Goal: Task Accomplishment & Management: Use online tool/utility

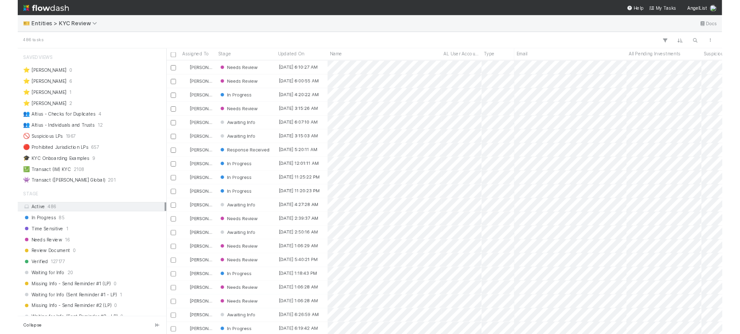
scroll to position [9, 9]
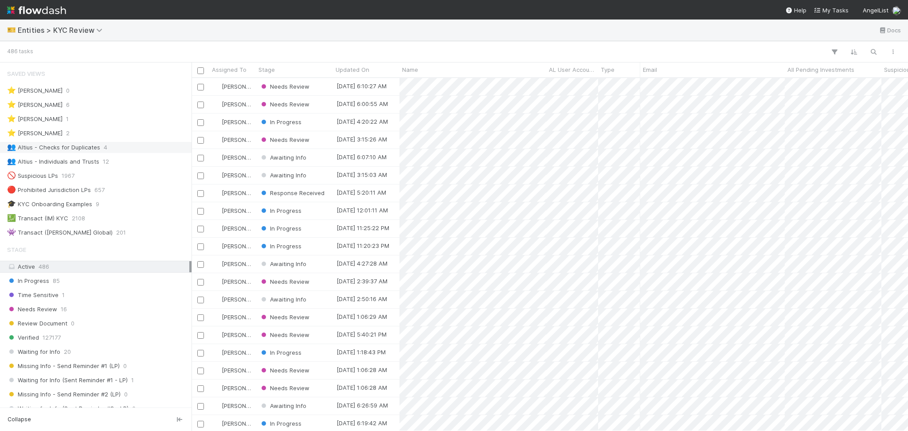
click at [96, 141] on div "👥 Altius - Checks for Duplicates 4" at bounding box center [96, 147] width 192 height 12
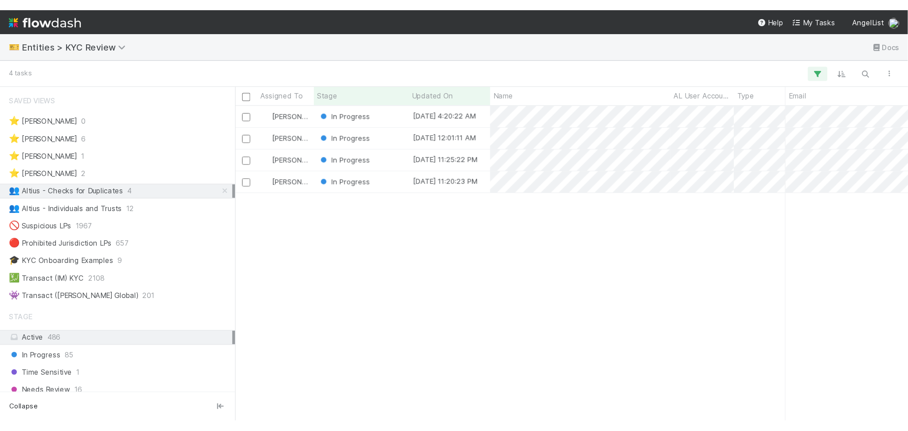
scroll to position [344, 707]
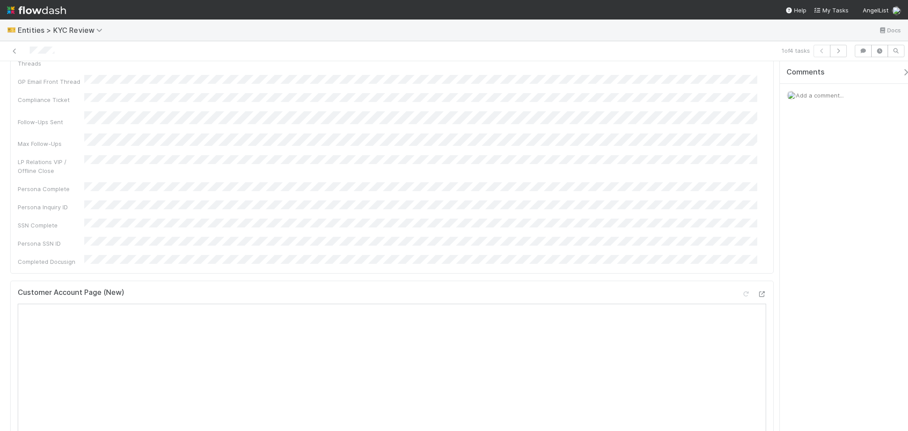
scroll to position [236, 0]
click at [618, 168] on div at bounding box center [753, 174] width 25 height 12
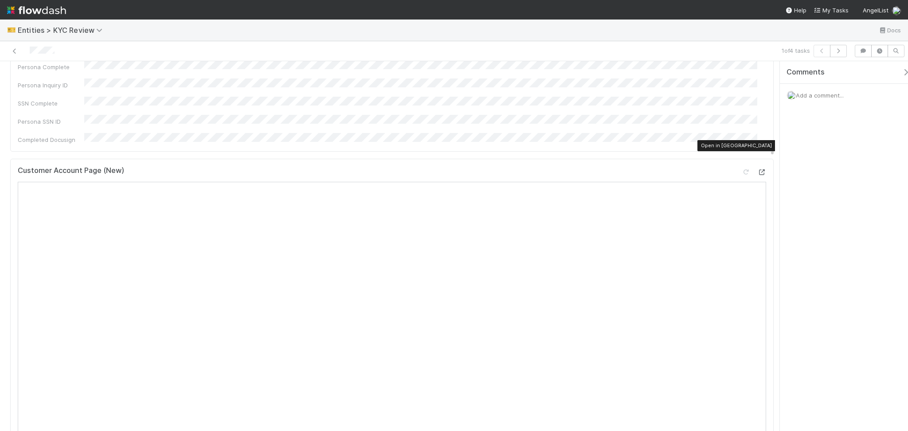
click at [618, 169] on icon at bounding box center [761, 172] width 9 height 6
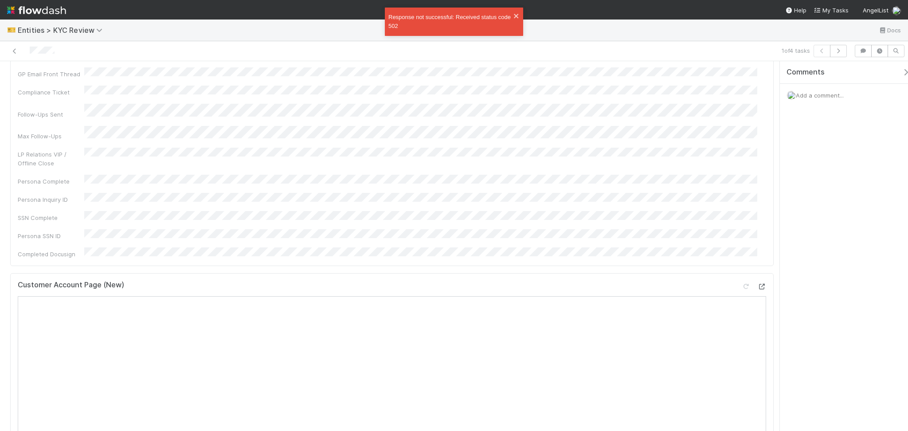
scroll to position [0, 0]
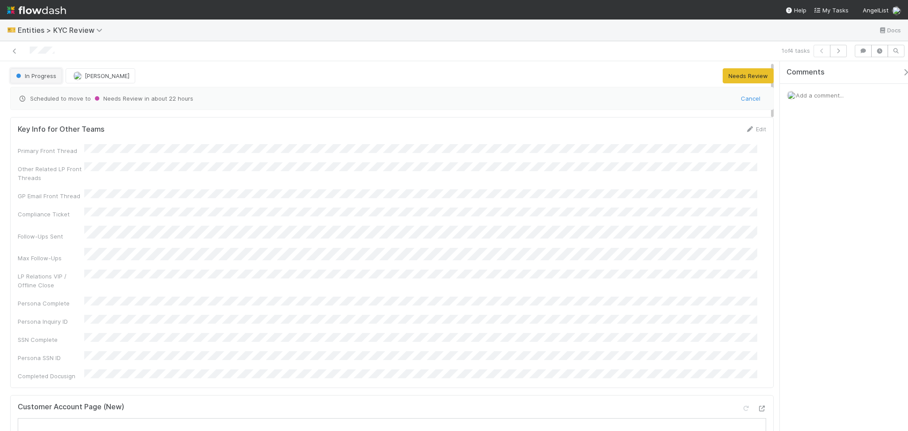
click at [40, 74] on span "In Progress" at bounding box center [35, 75] width 42 height 7
click at [50, 101] on div "Test Account" at bounding box center [69, 98] width 125 height 16
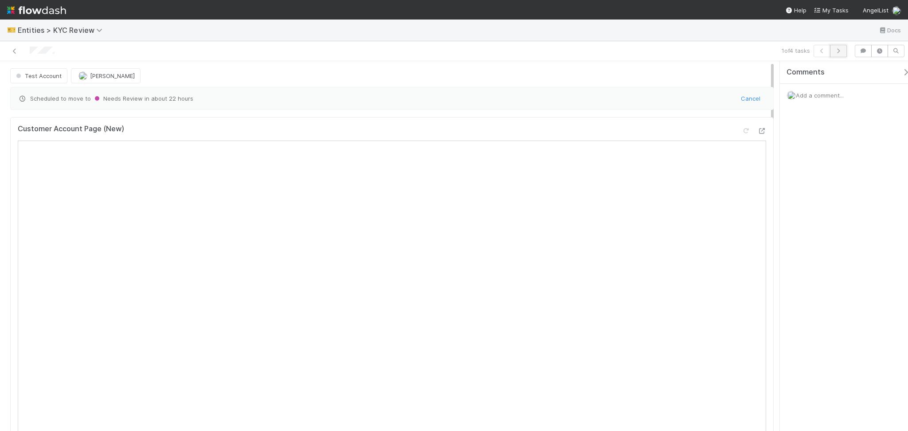
click at [618, 51] on icon "button" at bounding box center [838, 50] width 9 height 5
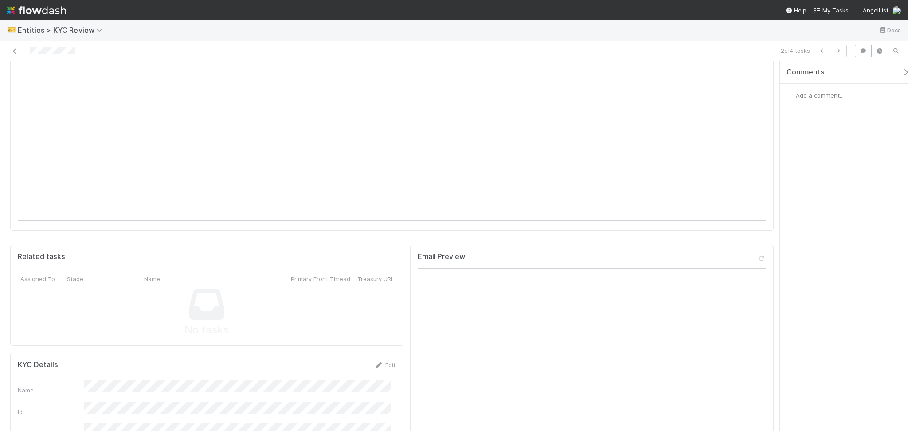
scroll to position [650, 0]
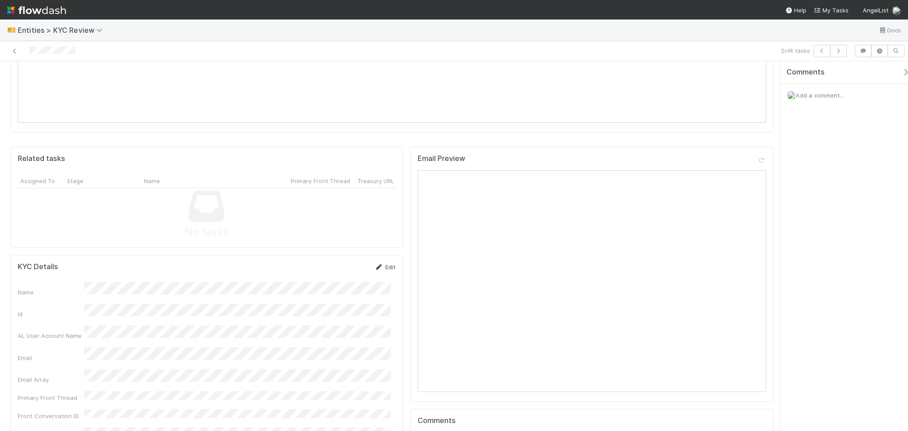
click at [380, 263] on link "Edit" at bounding box center [385, 266] width 21 height 7
click at [342, 262] on button "Save" at bounding box center [348, 269] width 25 height 15
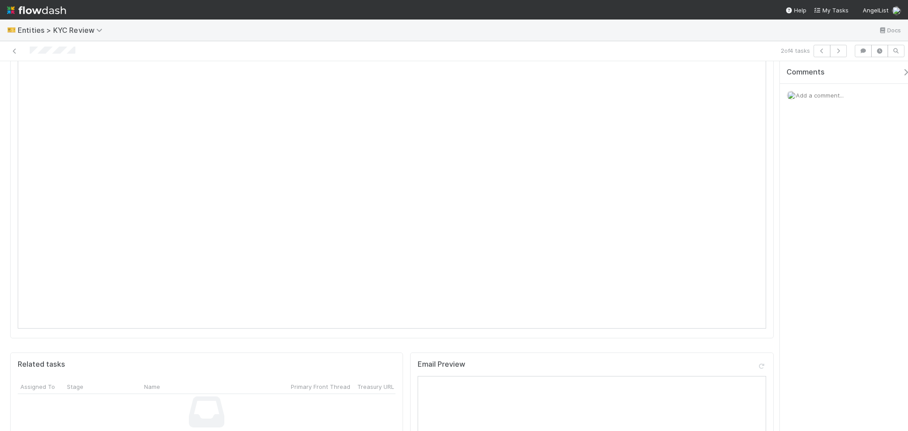
scroll to position [414, 0]
click at [618, 51] on icon "button" at bounding box center [838, 50] width 9 height 5
click at [375, 146] on icon at bounding box center [379, 149] width 9 height 6
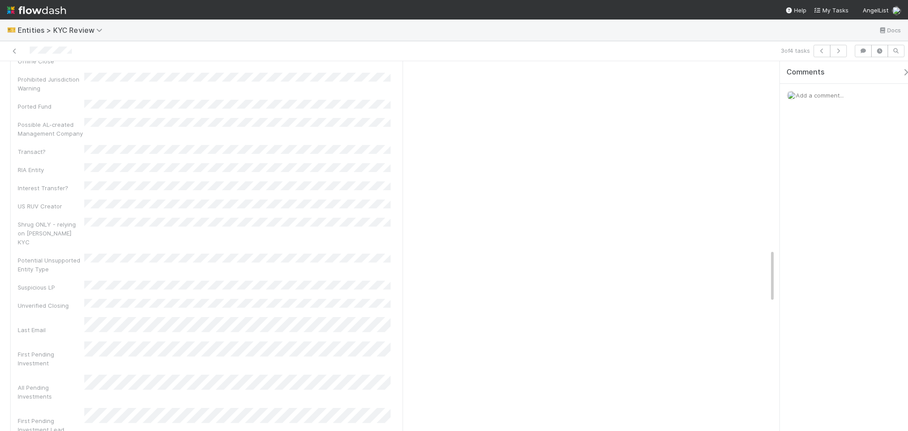
scroll to position [1478, 0]
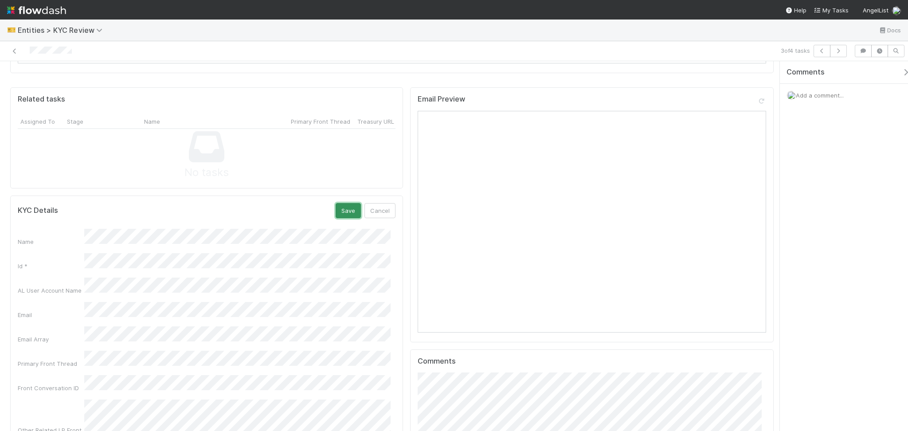
click at [348, 203] on button "Save" at bounding box center [348, 210] width 25 height 15
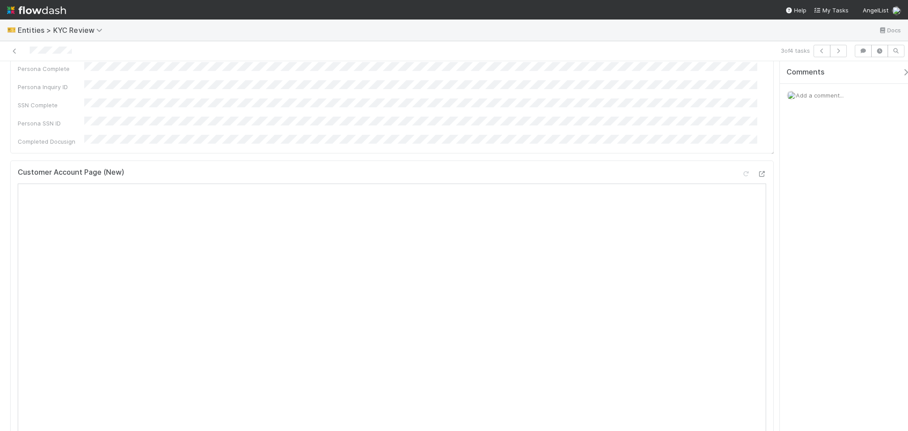
scroll to position [177, 0]
click at [618, 51] on button "button" at bounding box center [838, 51] width 17 height 12
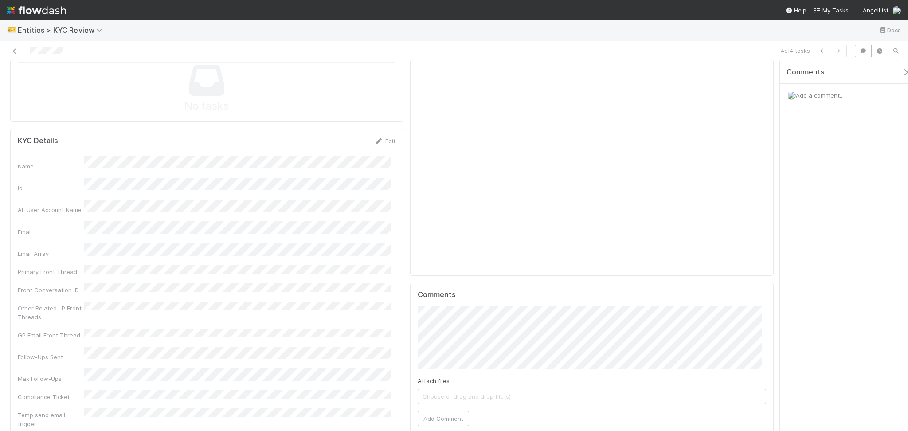
scroll to position [768, 0]
click at [375, 146] on icon at bounding box center [379, 149] width 9 height 6
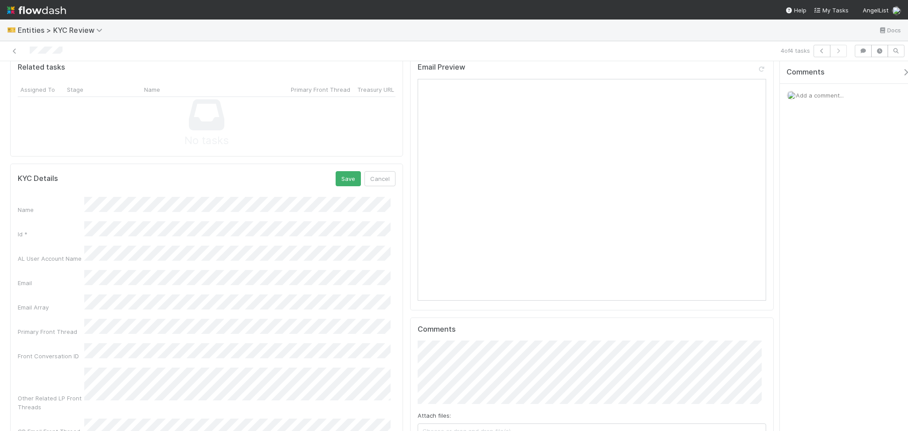
scroll to position [709, 0]
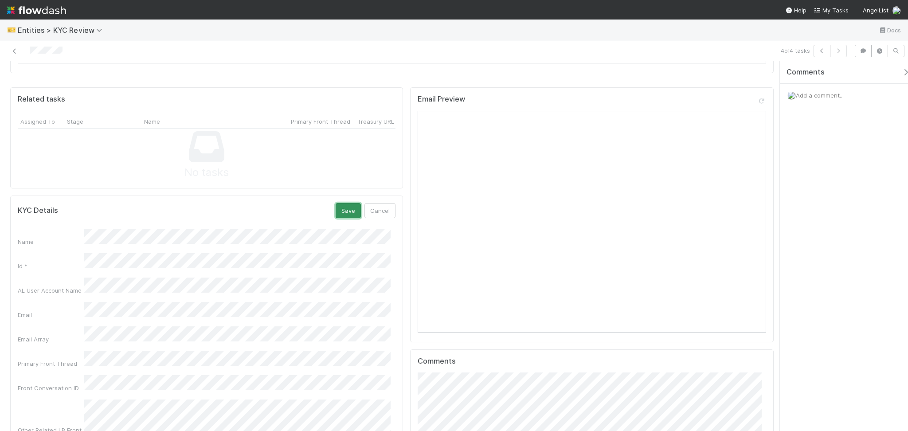
click at [343, 203] on button "Save" at bounding box center [348, 210] width 25 height 15
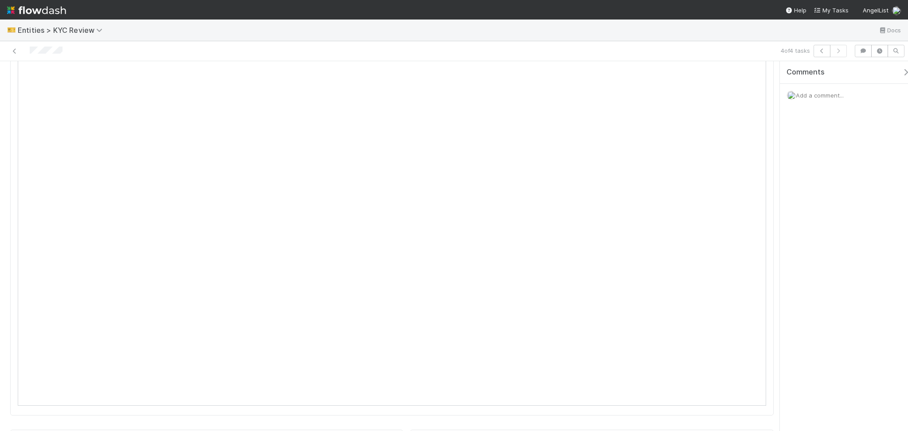
scroll to position [295, 0]
click at [11, 50] on icon at bounding box center [14, 51] width 9 height 6
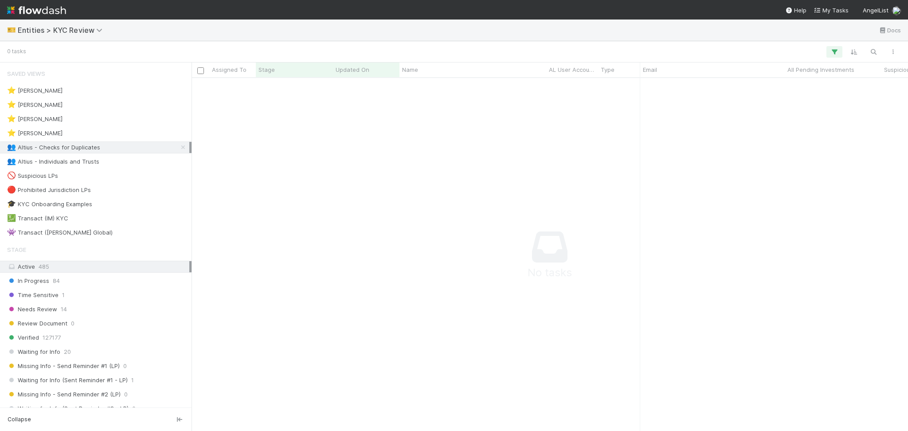
scroll to position [9, 9]
click at [122, 166] on div "👥 Altius - Individuals and Trusts 10" at bounding box center [98, 161] width 182 height 11
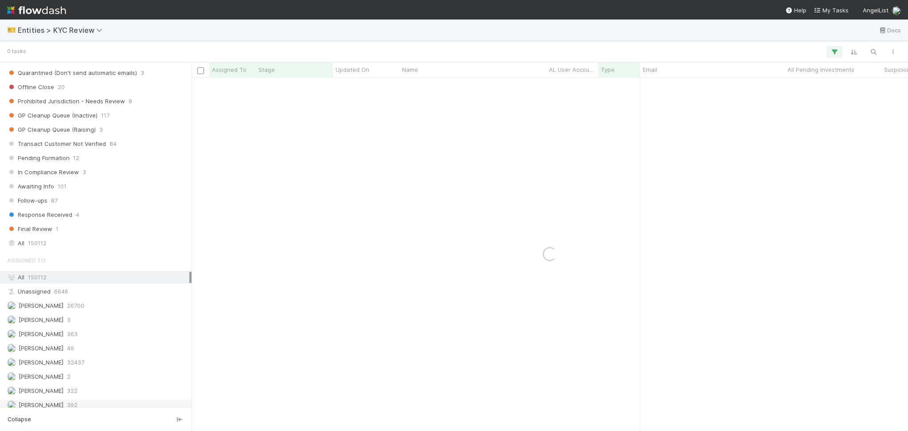
scroll to position [700, 0]
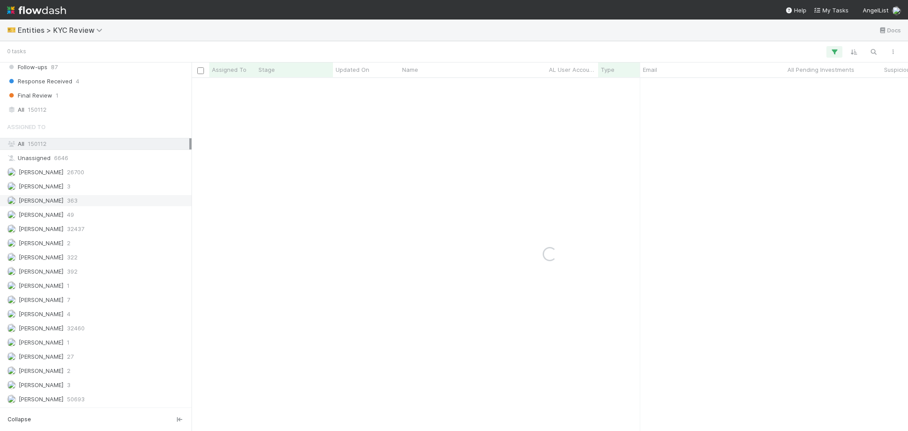
click at [123, 198] on div "Febbie Cervantes 363" at bounding box center [98, 200] width 182 height 11
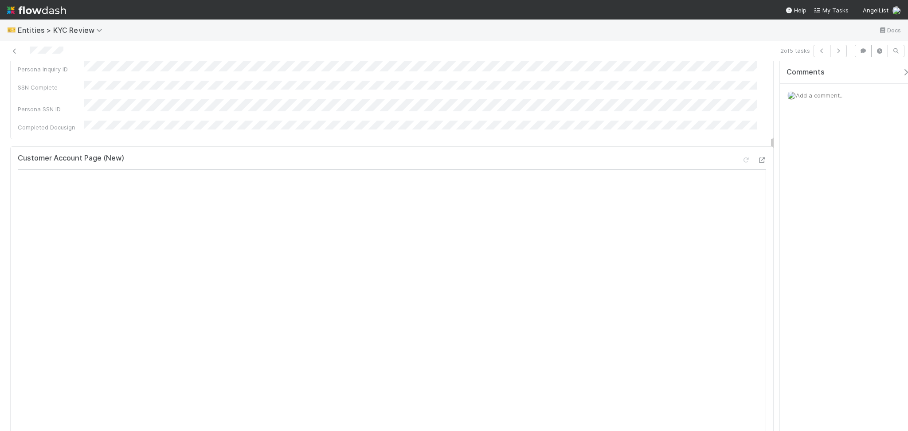
scroll to position [295, 0]
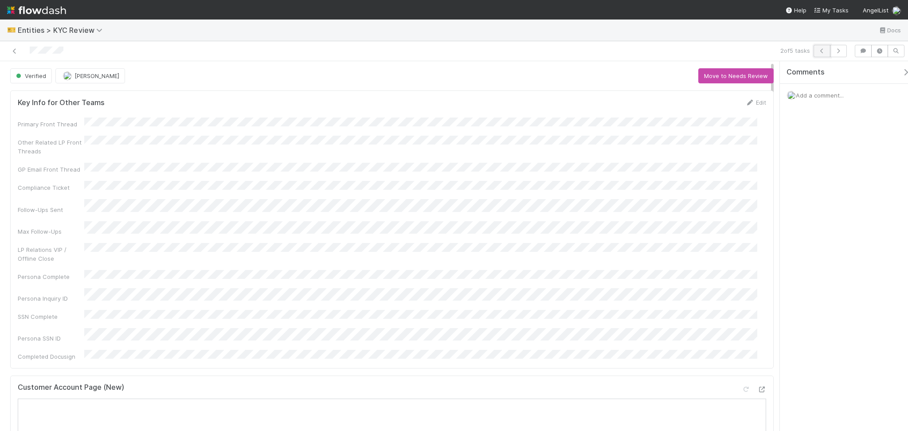
click at [820, 53] on icon "button" at bounding box center [821, 50] width 9 height 5
click at [840, 51] on icon "button" at bounding box center [838, 50] width 9 height 5
click at [837, 52] on icon "button" at bounding box center [838, 50] width 9 height 5
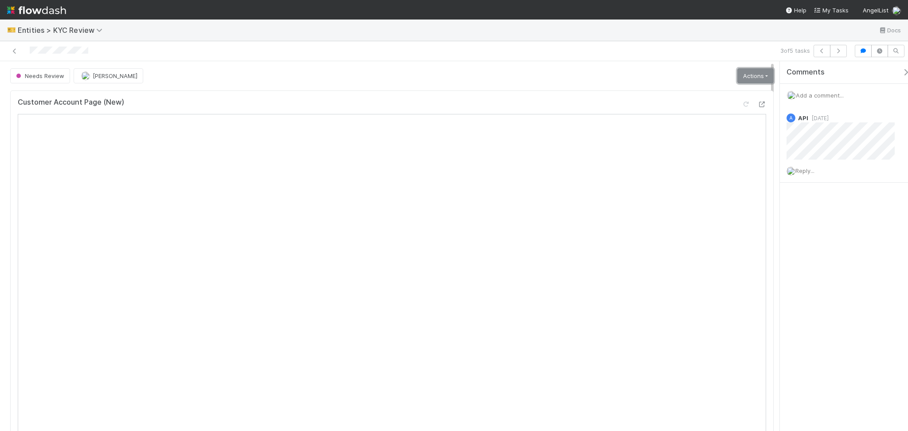
click at [748, 79] on link "Actions" at bounding box center [755, 75] width 36 height 15
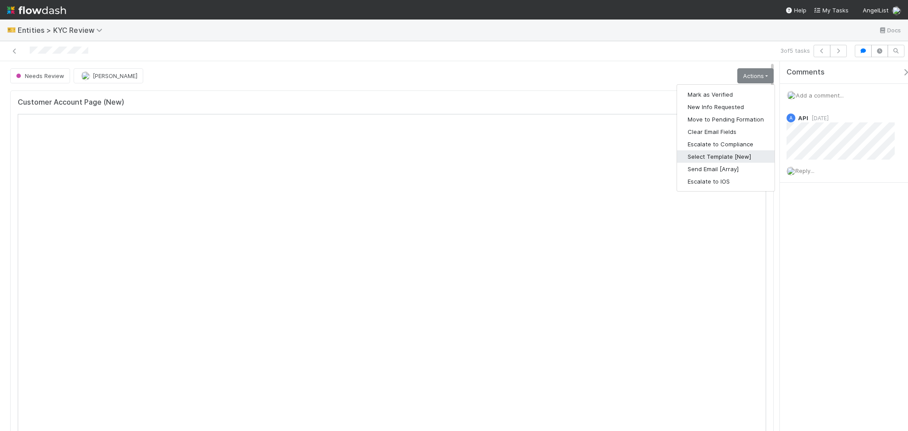
click at [725, 156] on button "Select Template [New]" at bounding box center [726, 156] width 98 height 12
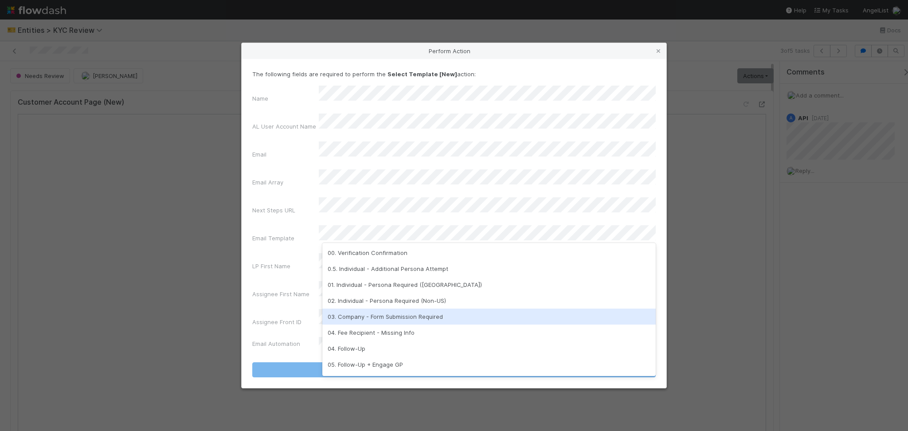
click at [430, 314] on div "03. Company - Form Submission Required" at bounding box center [488, 317] width 333 height 16
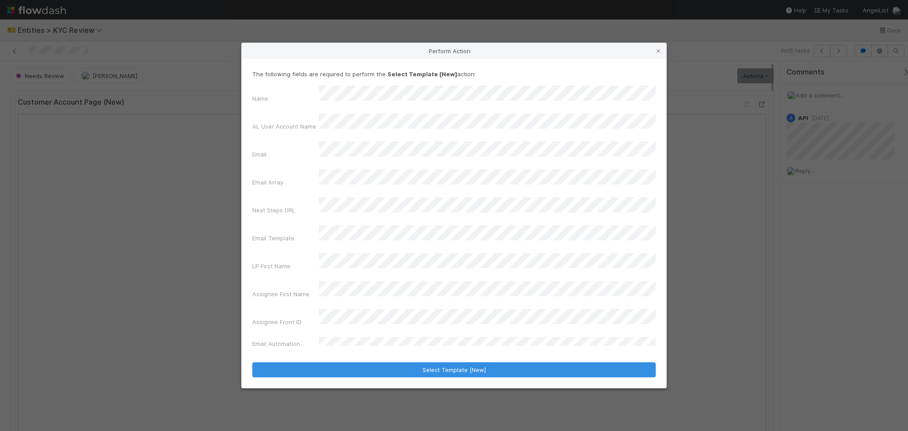
click at [303, 42] on div "Perform Action The following fields are required to perform the Select Template…" at bounding box center [454, 215] width 908 height 431
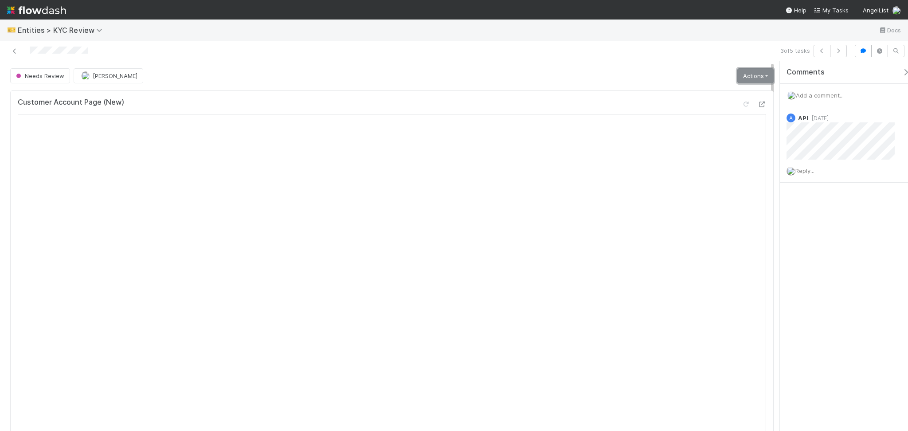
click at [749, 81] on link "Actions" at bounding box center [755, 75] width 36 height 15
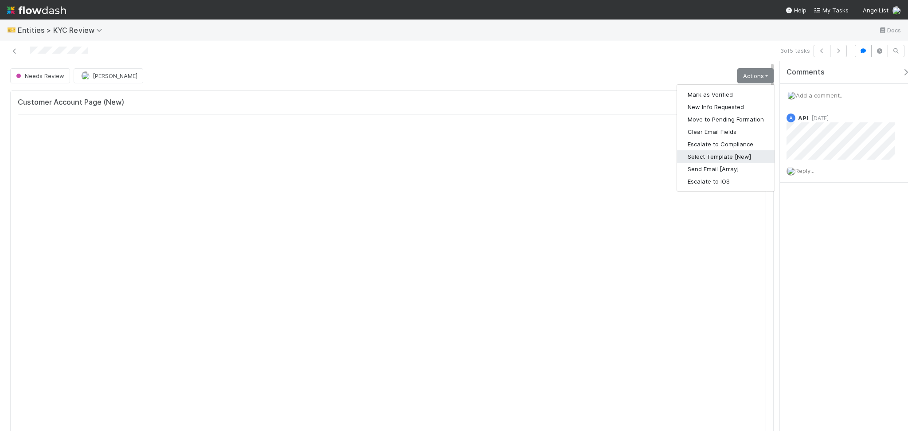
click at [739, 154] on button "Select Template [New]" at bounding box center [726, 156] width 98 height 12
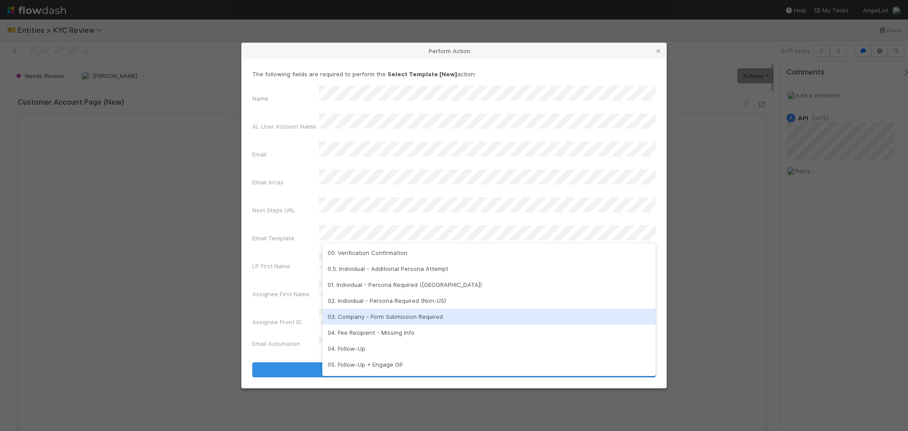
click at [389, 316] on div "03. Company - Form Submission Required" at bounding box center [488, 317] width 333 height 16
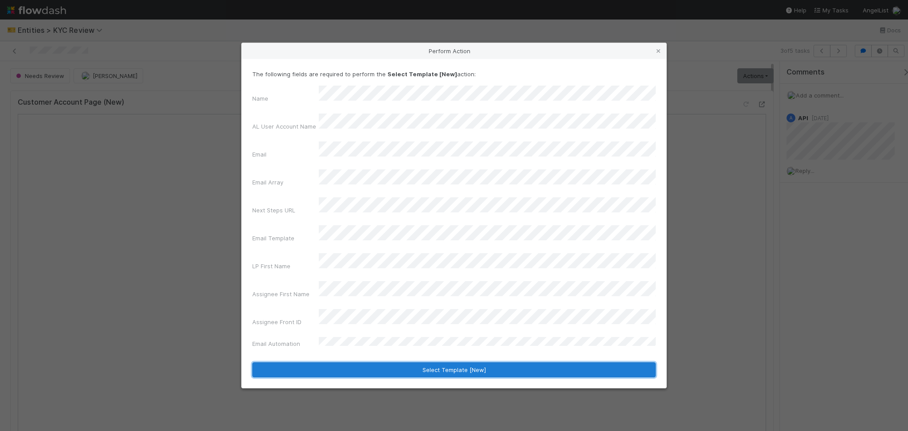
click at [481, 362] on button "Select Template [New]" at bounding box center [453, 369] width 403 height 15
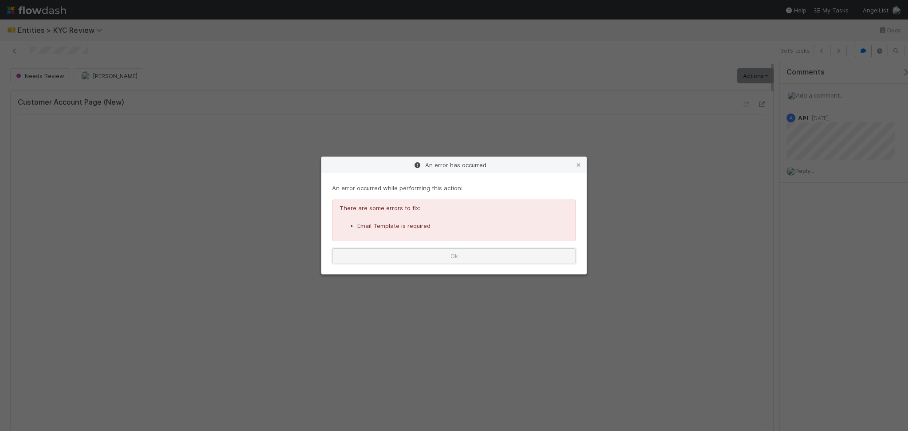
click at [512, 259] on button "Ok" at bounding box center [454, 255] width 244 height 15
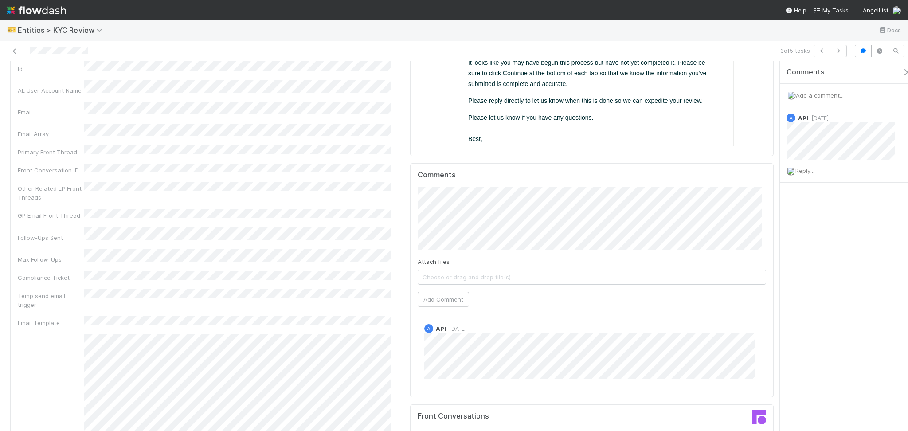
scroll to position [473, 0]
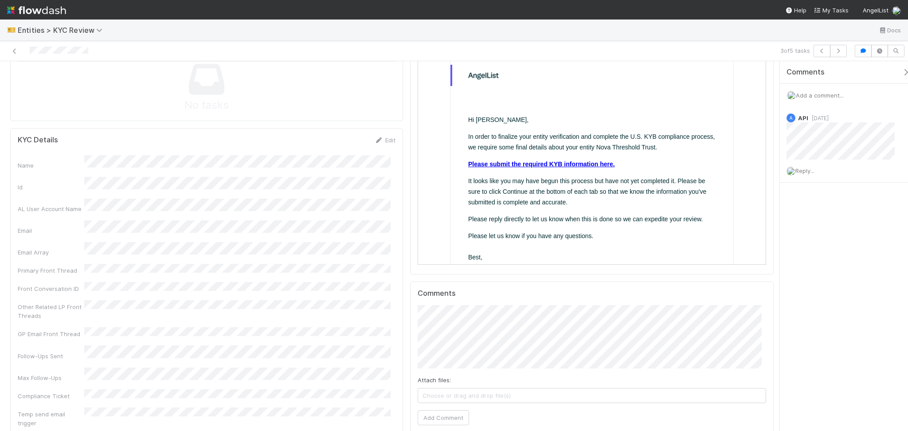
click at [560, 165] on link "Please submit the required KYB information here." at bounding box center [540, 163] width 147 height 7
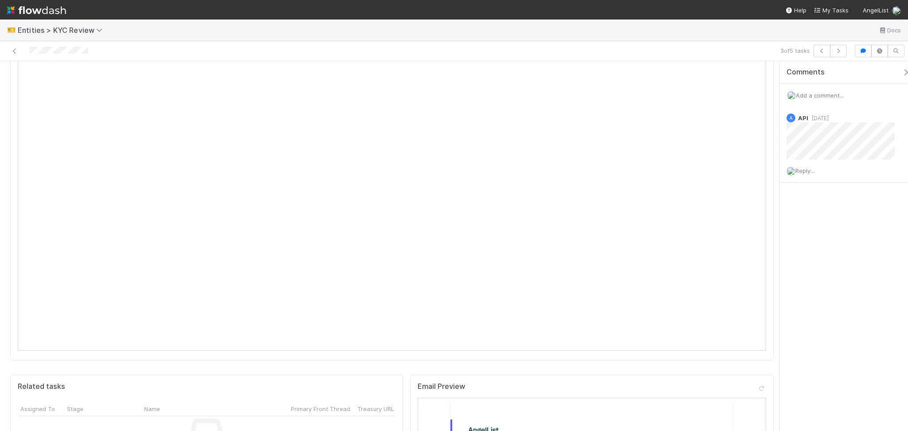
scroll to position [0, 0]
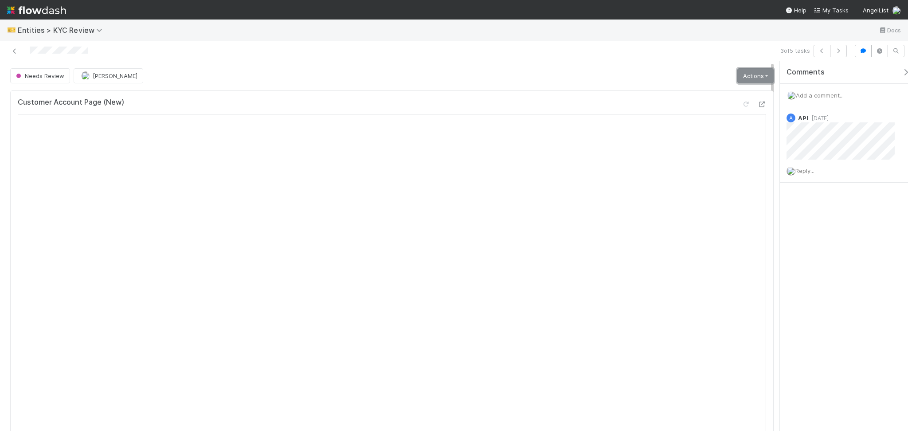
click at [755, 73] on link "Actions" at bounding box center [755, 75] width 36 height 15
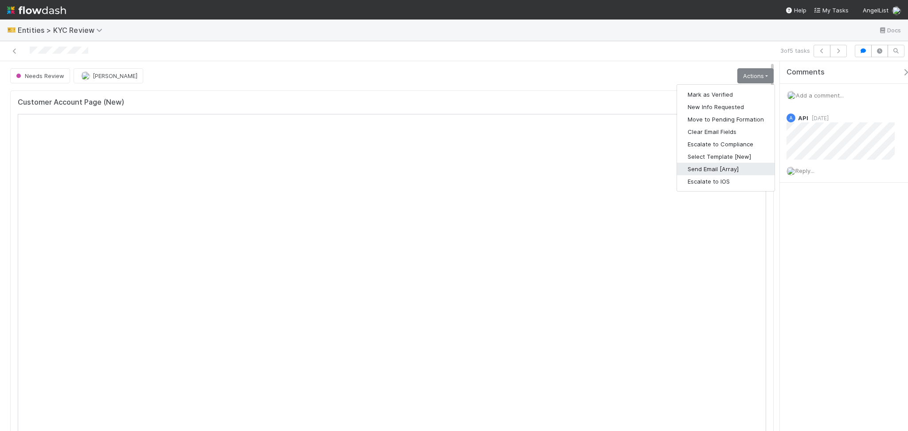
click at [712, 170] on button "Send Email [Array]" at bounding box center [726, 169] width 98 height 12
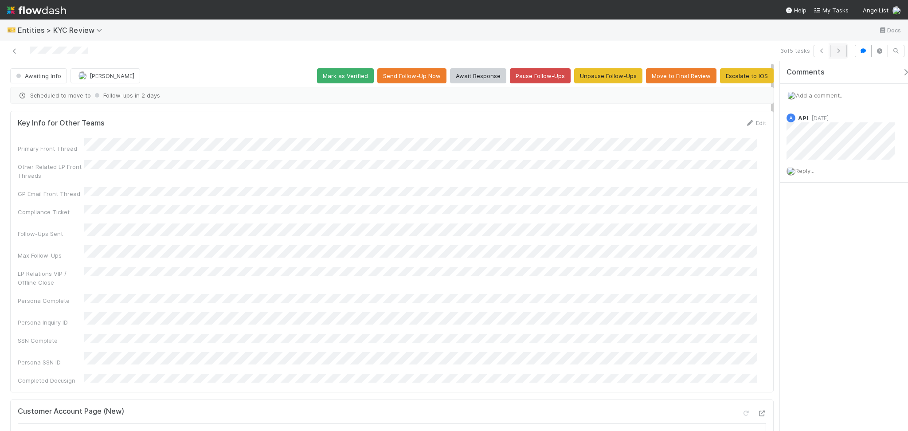
click at [834, 51] on icon "button" at bounding box center [838, 50] width 9 height 5
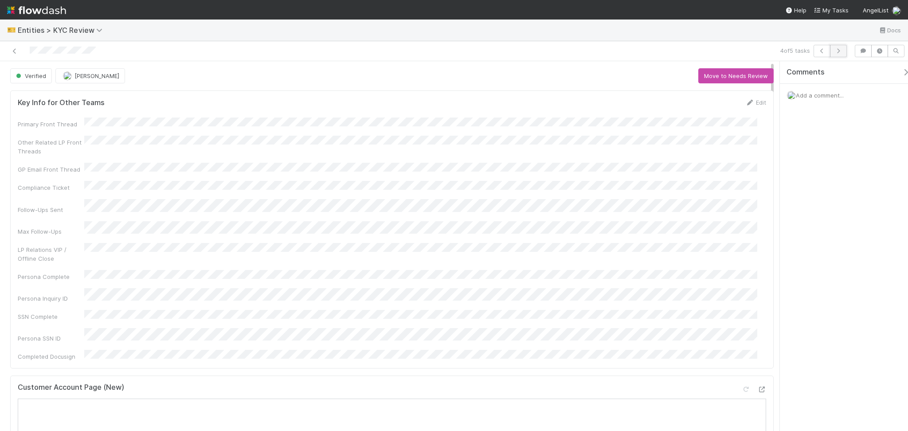
click at [838, 48] on icon "button" at bounding box center [838, 50] width 9 height 5
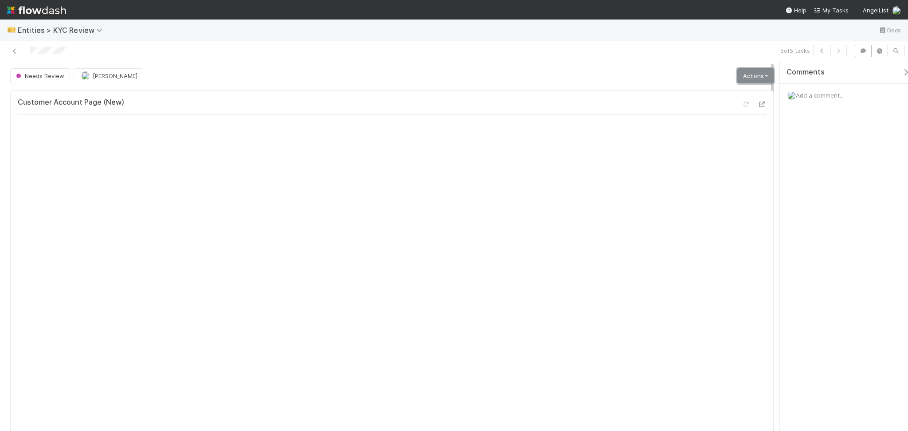
click at [739, 78] on link "Actions" at bounding box center [755, 75] width 36 height 15
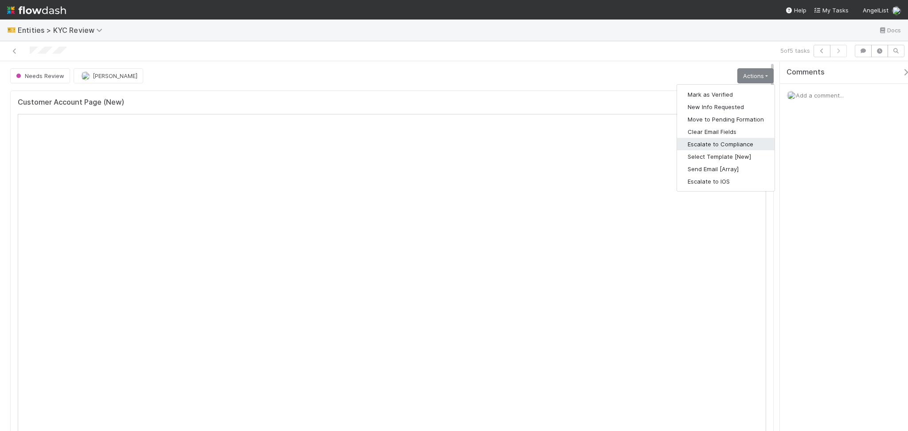
click at [714, 148] on button "Escalate to Compliance" at bounding box center [726, 144] width 98 height 12
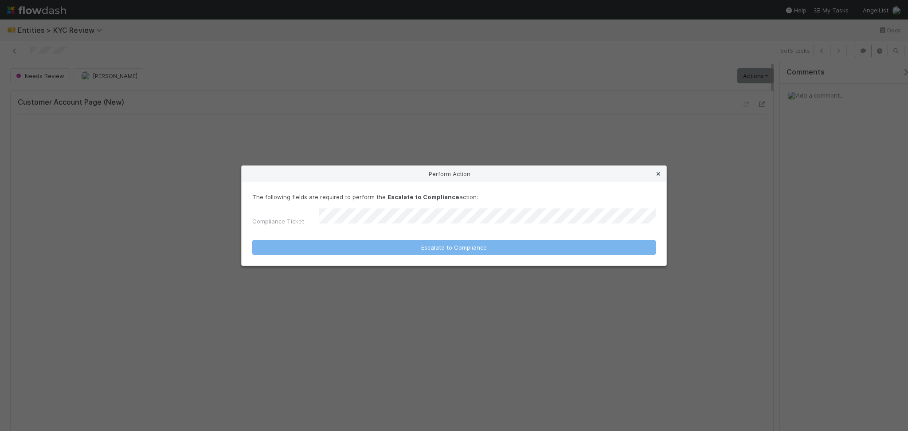
click at [657, 172] on icon at bounding box center [658, 174] width 9 height 6
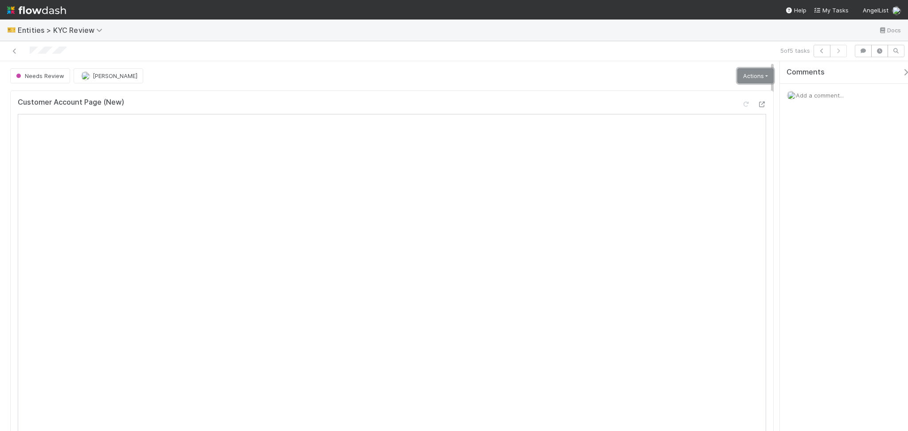
click at [738, 68] on link "Actions" at bounding box center [755, 75] width 36 height 15
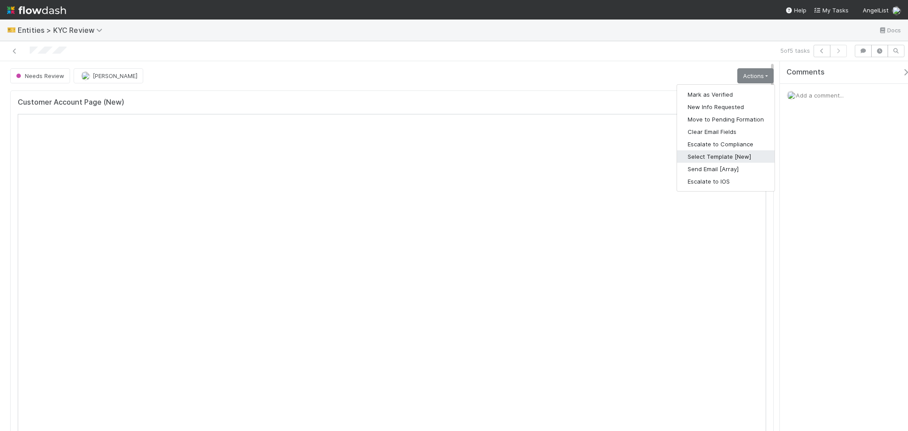
click at [719, 158] on button "Select Template [New]" at bounding box center [726, 156] width 98 height 12
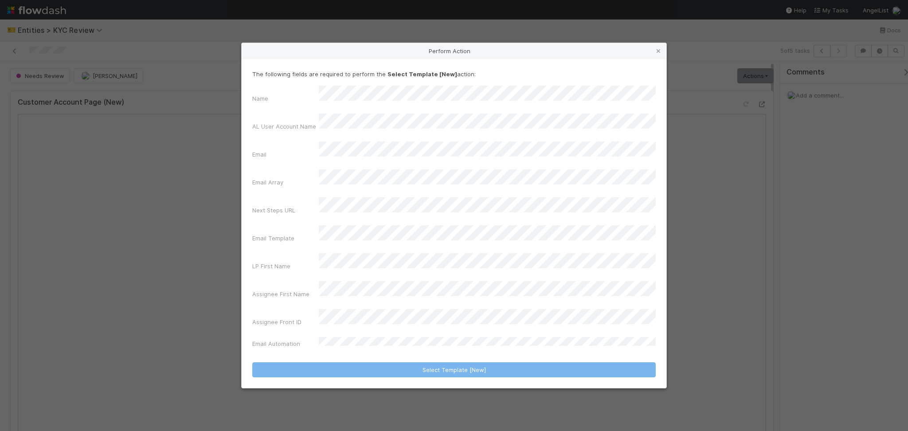
click at [381, 242] on div "Name AL User Account Name Email Email Array Next Steps URL Email Template LP Fi…" at bounding box center [453, 219] width 403 height 266
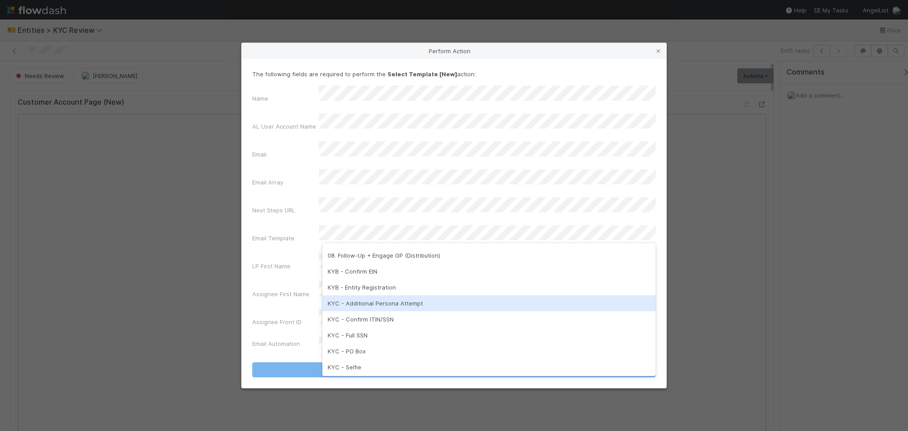
scroll to position [177, 0]
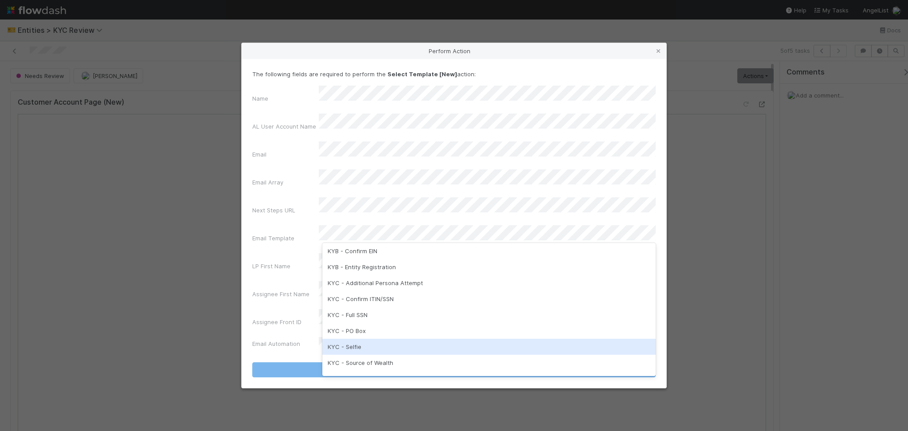
click at [419, 345] on div "KYC - Selfie" at bounding box center [488, 347] width 333 height 16
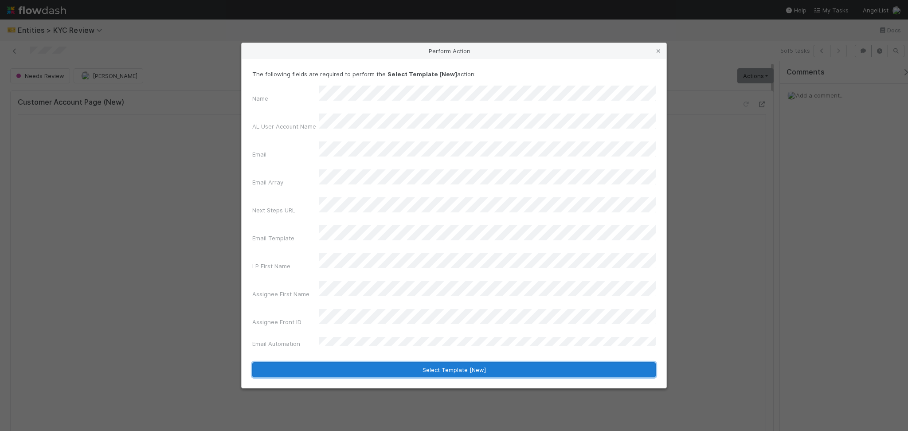
click at [424, 362] on button "Select Template [New]" at bounding box center [453, 369] width 403 height 15
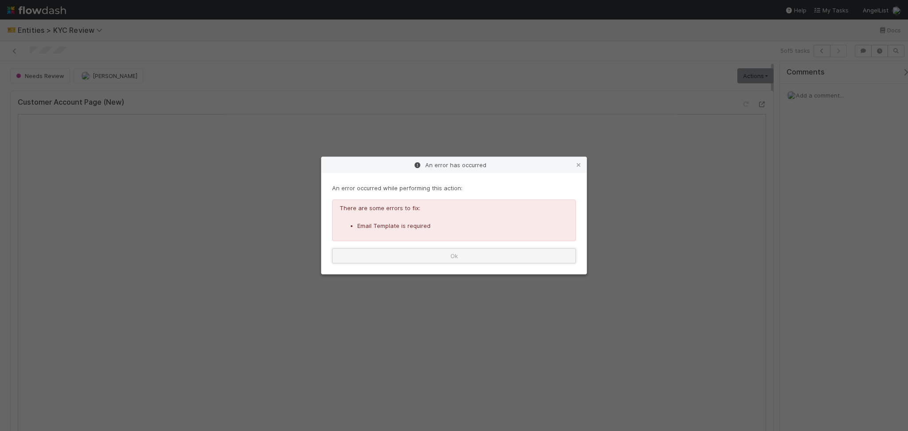
click at [523, 262] on button "Ok" at bounding box center [454, 255] width 244 height 15
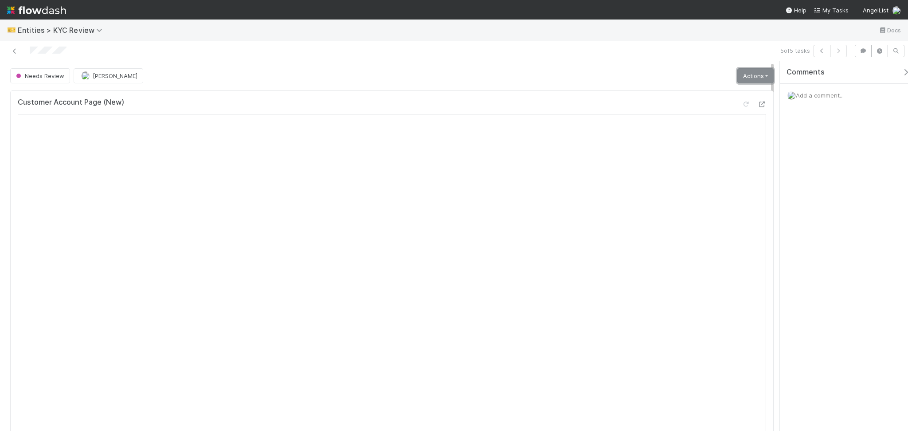
click at [739, 74] on link "Actions" at bounding box center [755, 75] width 36 height 15
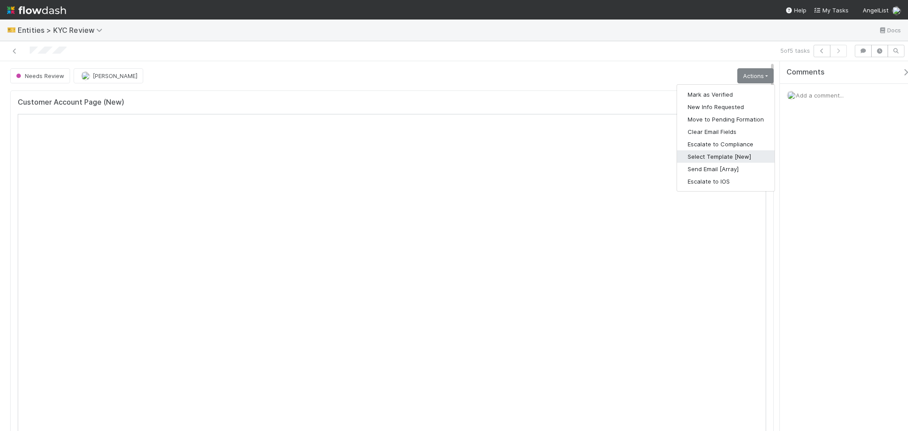
click at [708, 157] on button "Select Template [New]" at bounding box center [726, 156] width 98 height 12
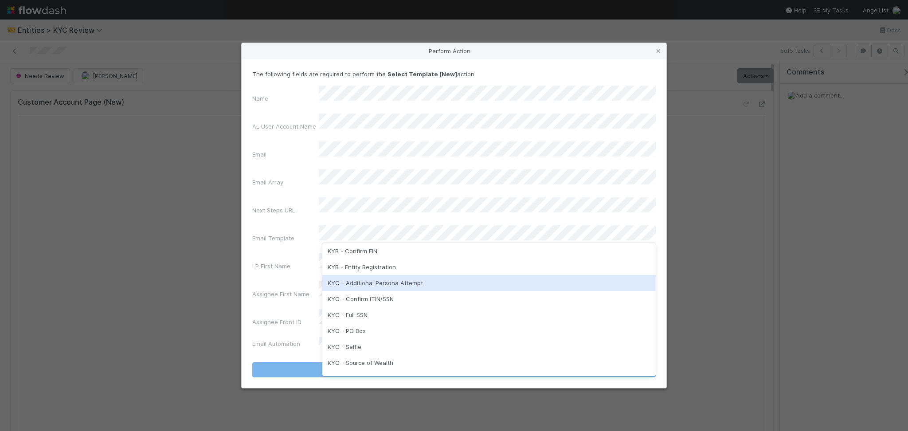
scroll to position [222, 0]
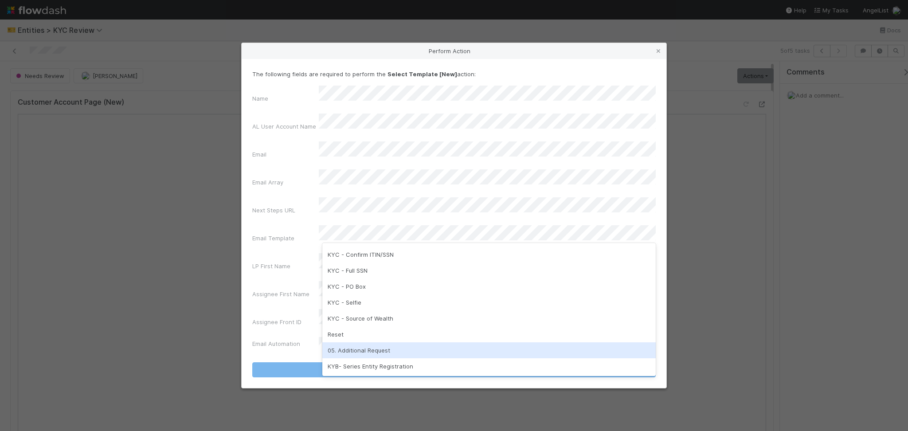
click at [367, 351] on div "05. Additional Request" at bounding box center [488, 350] width 333 height 16
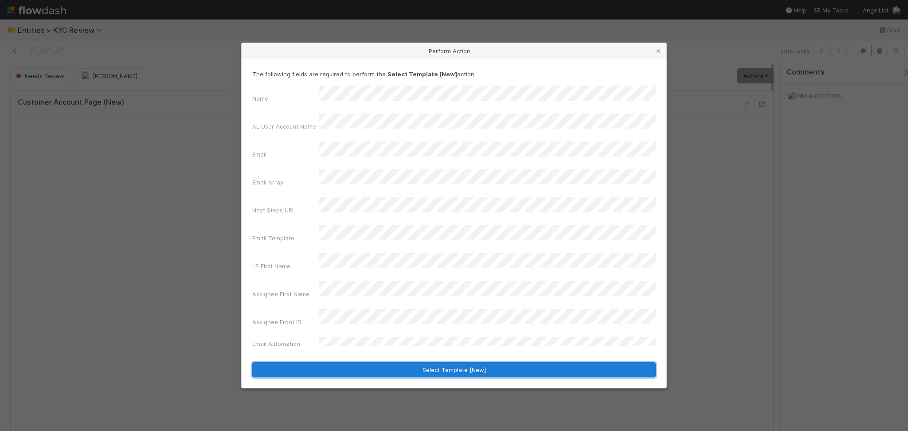
click at [396, 362] on button "Select Template [New]" at bounding box center [453, 369] width 403 height 15
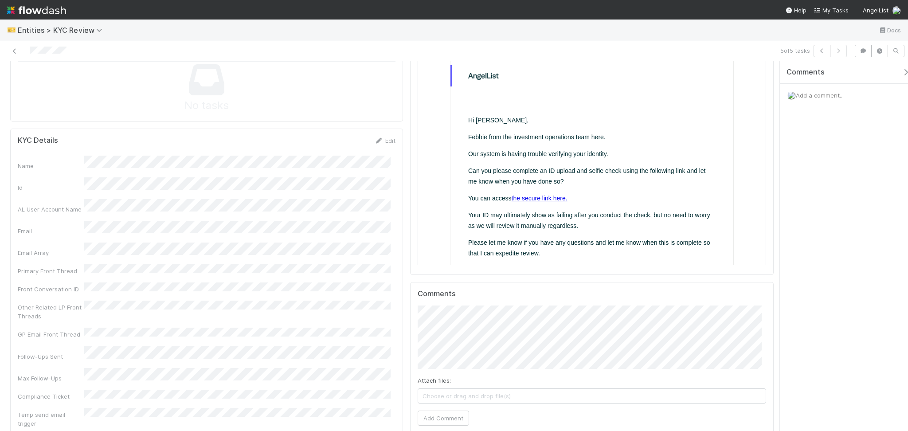
scroll to position [473, 0]
click at [543, 197] on link "the secure link here." at bounding box center [539, 197] width 56 height 7
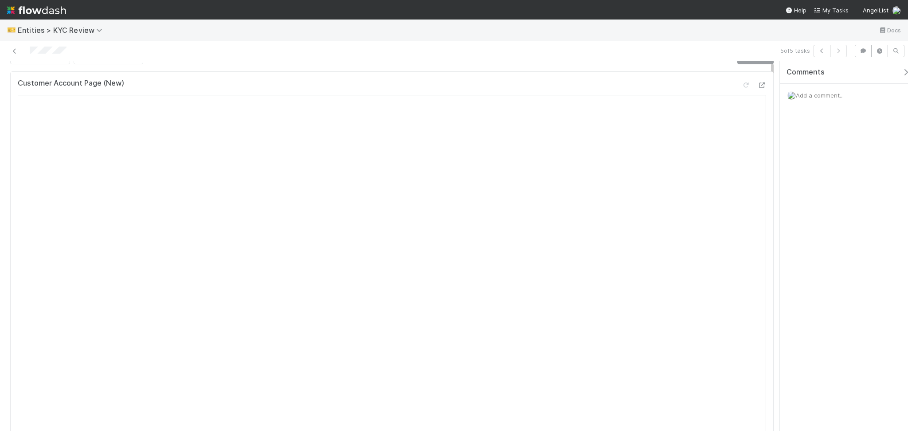
scroll to position [0, 0]
click at [753, 72] on link "Actions" at bounding box center [755, 75] width 36 height 15
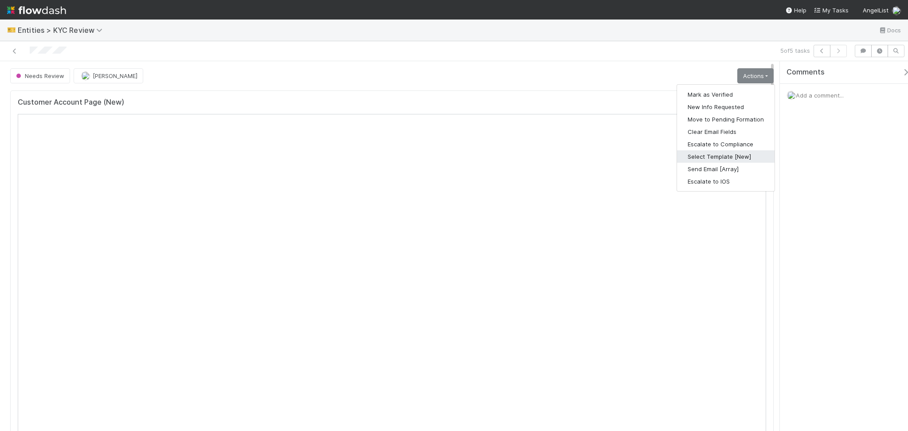
click at [715, 160] on button "Select Template [New]" at bounding box center [726, 156] width 98 height 12
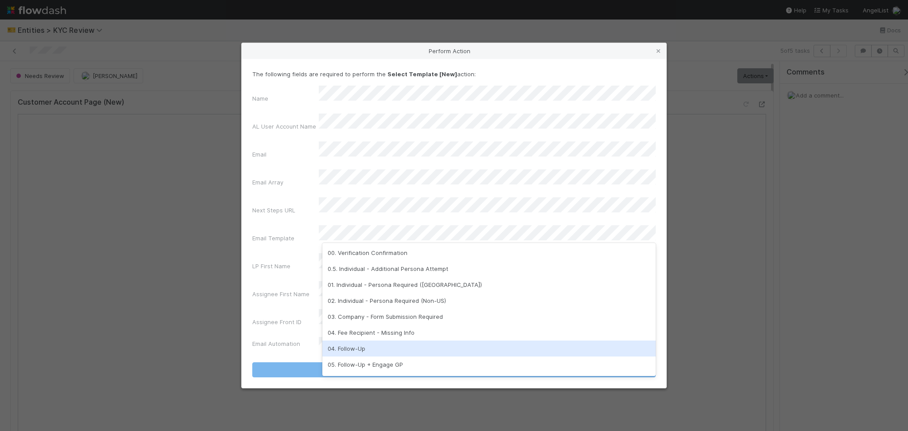
scroll to position [222, 0]
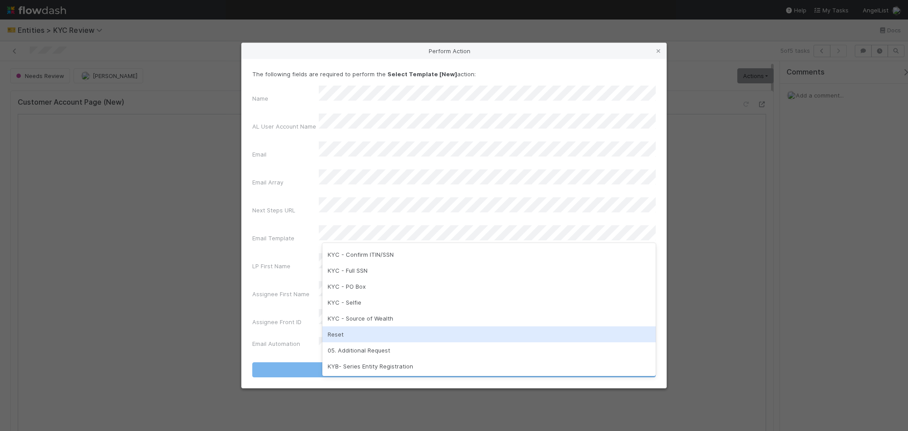
click at [354, 336] on div "Reset" at bounding box center [488, 334] width 333 height 16
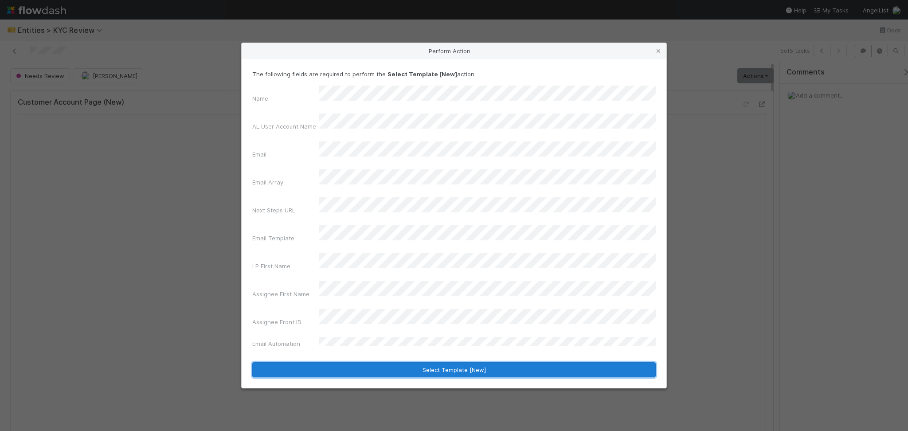
click at [400, 362] on button "Select Template [New]" at bounding box center [453, 369] width 403 height 15
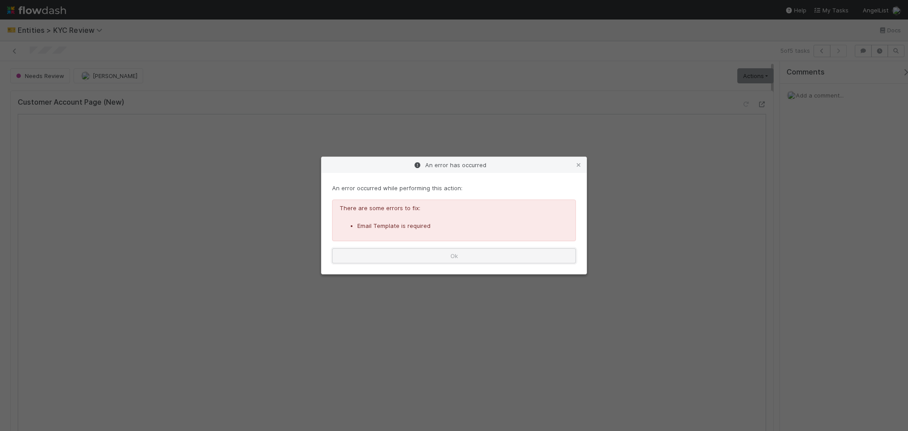
click at [516, 259] on button "Ok" at bounding box center [454, 255] width 244 height 15
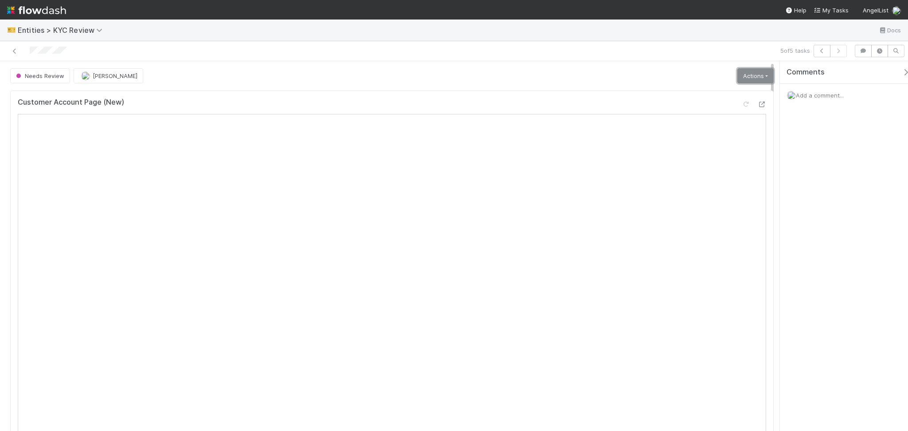
click at [752, 68] on link "Actions" at bounding box center [755, 75] width 36 height 15
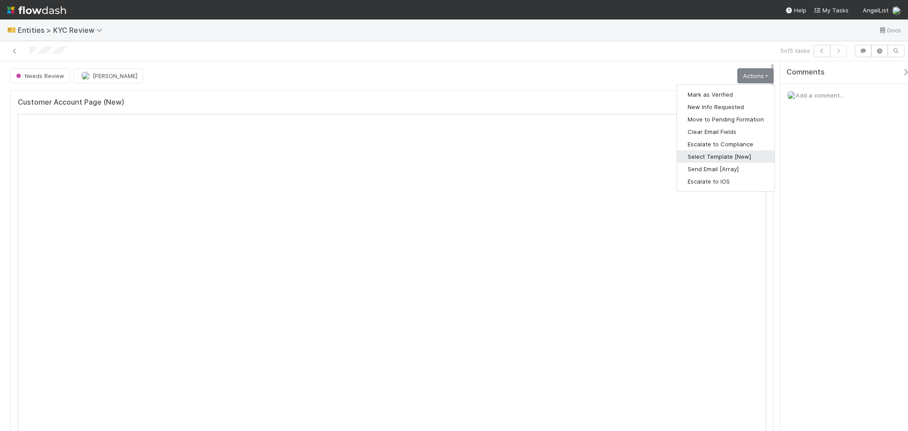
click at [724, 158] on button "Select Template [New]" at bounding box center [726, 156] width 98 height 12
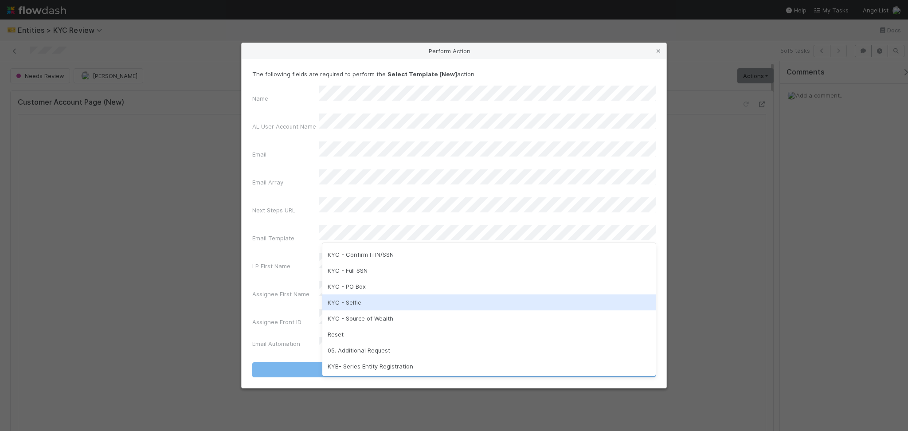
click at [442, 298] on div "KYC - Selfie" at bounding box center [488, 302] width 333 height 16
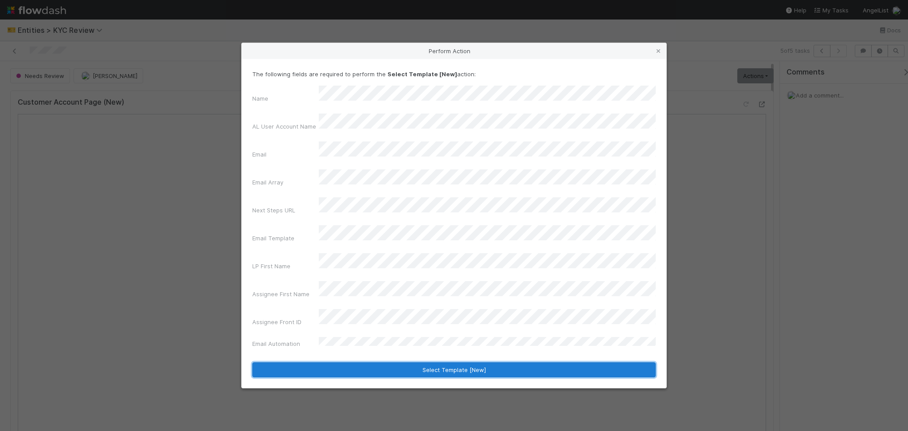
click at [437, 362] on button "Select Template [New]" at bounding box center [453, 369] width 403 height 15
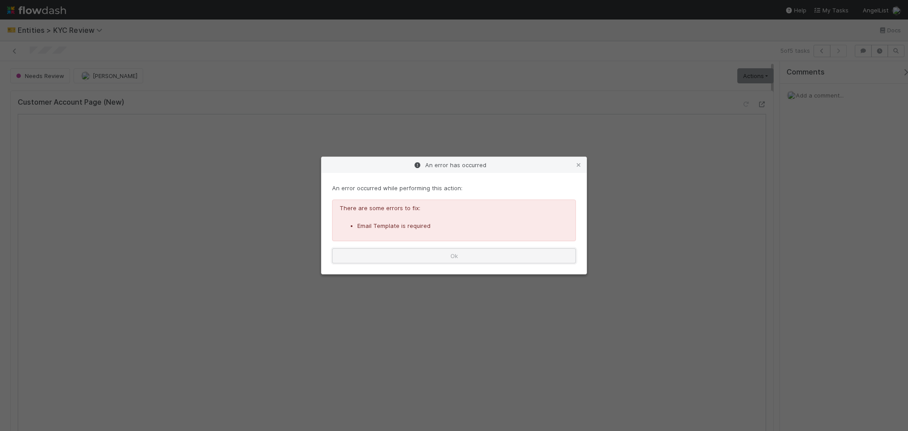
click at [498, 250] on button "Ok" at bounding box center [454, 255] width 244 height 15
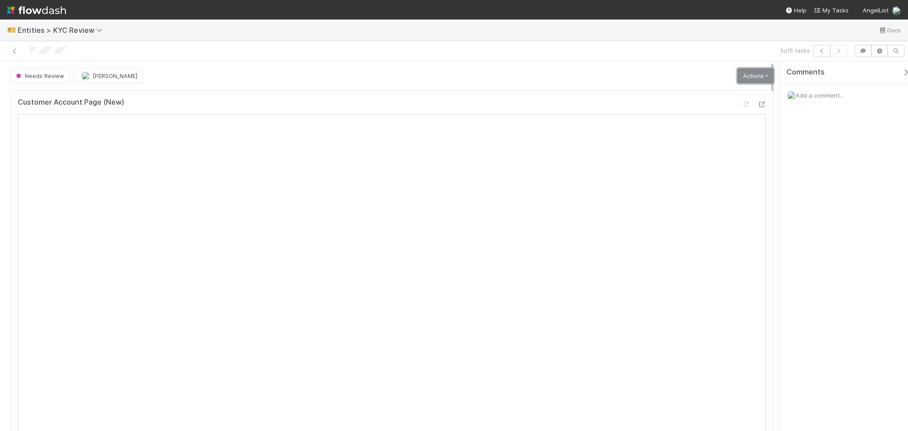
click at [747, 73] on link "Actions" at bounding box center [755, 75] width 36 height 15
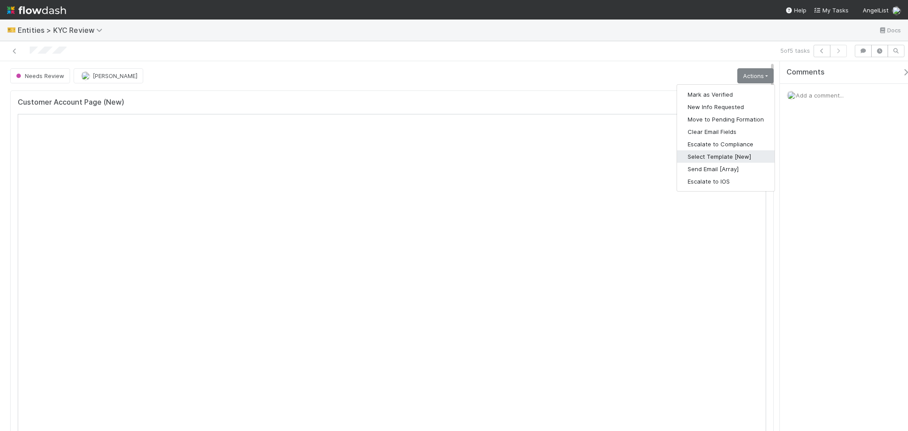
click at [725, 153] on button "Select Template [New]" at bounding box center [726, 156] width 98 height 12
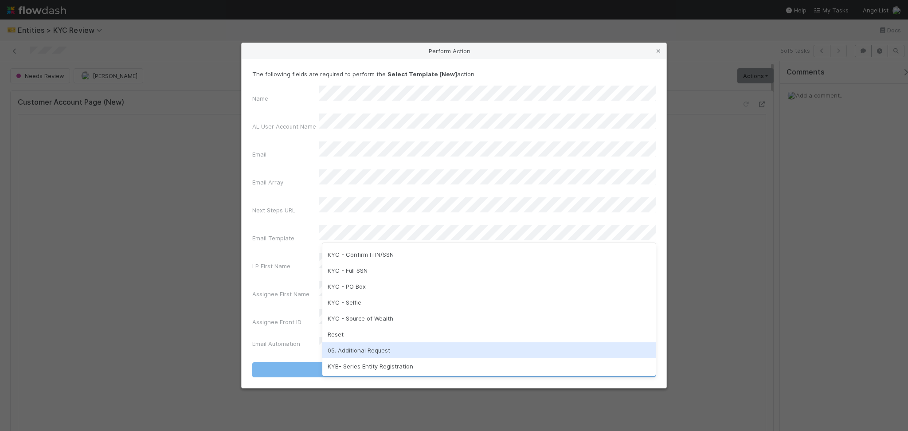
click at [374, 344] on div "05. Additional Request" at bounding box center [488, 350] width 333 height 16
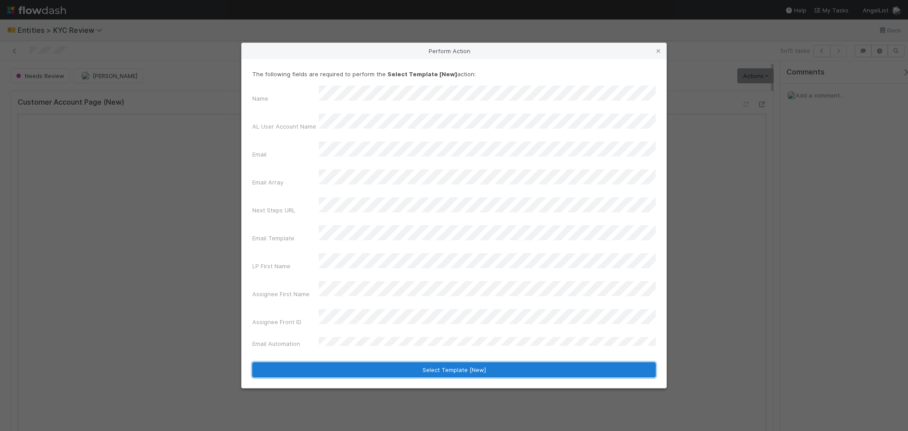
click at [425, 362] on button "Select Template [New]" at bounding box center [453, 369] width 403 height 15
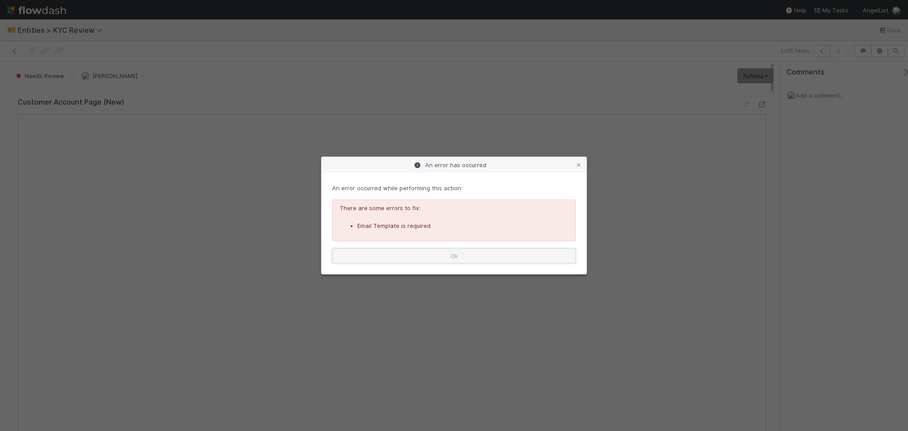
click at [513, 258] on button "Ok" at bounding box center [454, 255] width 244 height 15
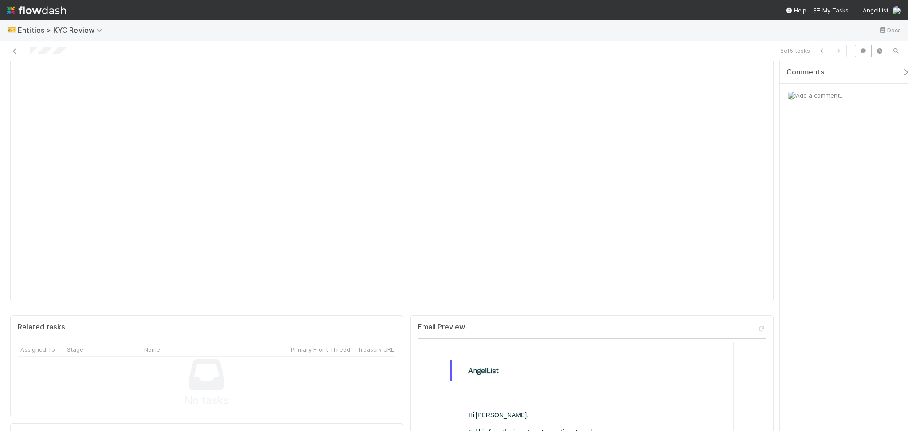
scroll to position [0, 0]
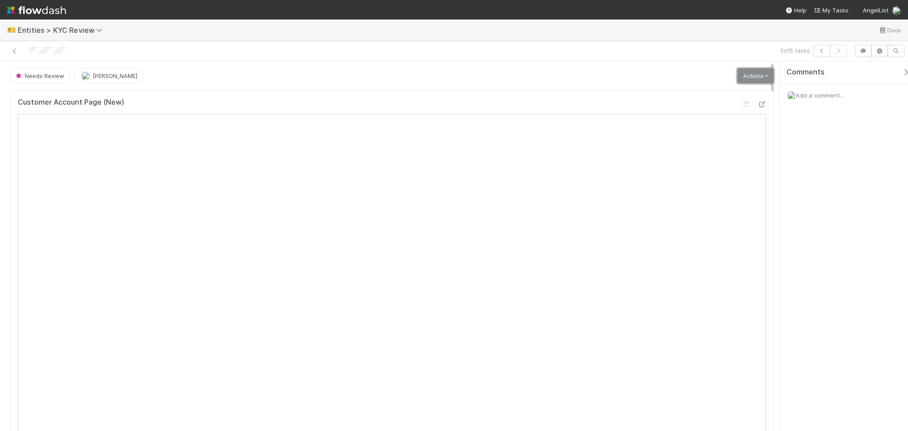
click at [743, 81] on link "Actions" at bounding box center [755, 75] width 36 height 15
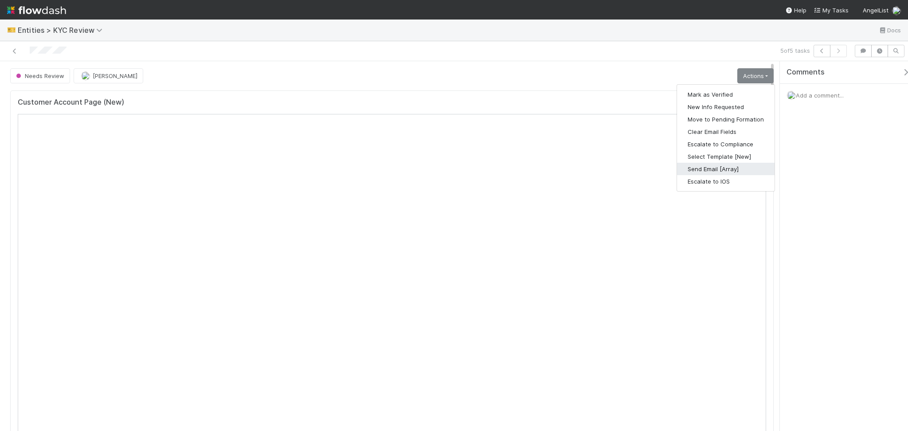
click at [712, 172] on button "Send Email [Array]" at bounding box center [726, 169] width 98 height 12
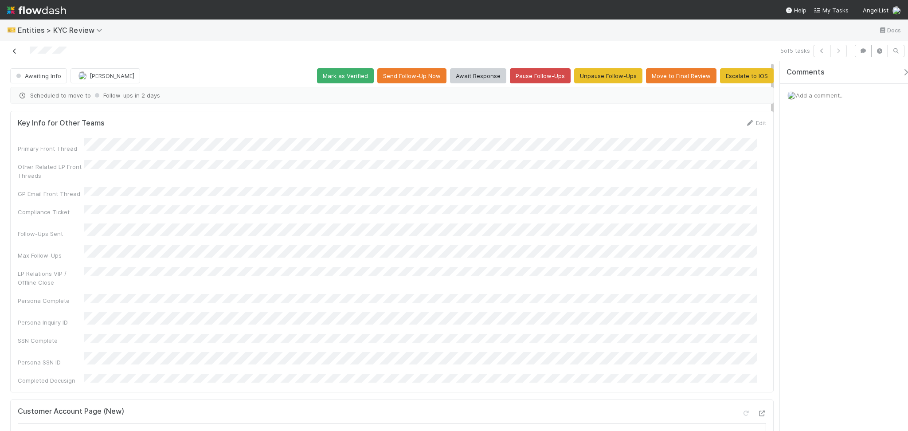
click at [12, 49] on icon at bounding box center [14, 51] width 9 height 6
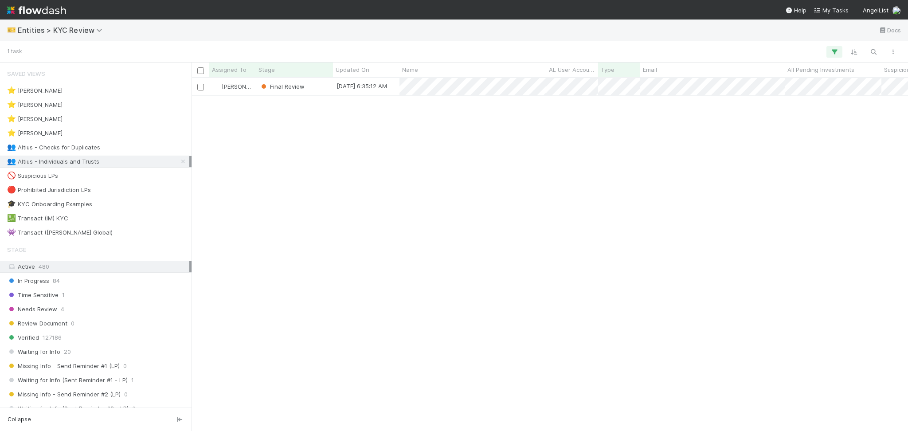
scroll to position [344, 707]
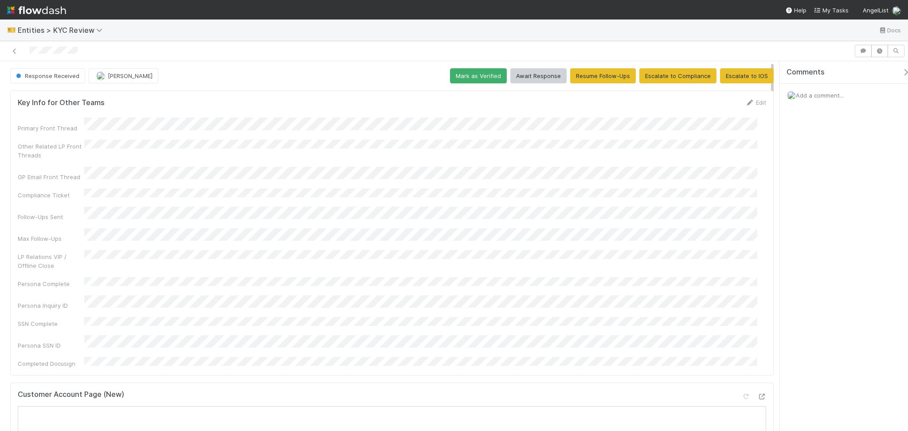
drag, startPoint x: 833, startPoint y: 89, endPoint x: 830, endPoint y: 96, distance: 7.6
click at [832, 89] on div "Add a comment..." at bounding box center [848, 95] width 137 height 23
click at [830, 96] on span "Add a comment..." at bounding box center [820, 95] width 48 height 7
click at [818, 251] on button "Add Comment" at bounding box center [819, 244] width 51 height 15
click at [739, 79] on button "Escalate to IOS" at bounding box center [747, 75] width 54 height 15
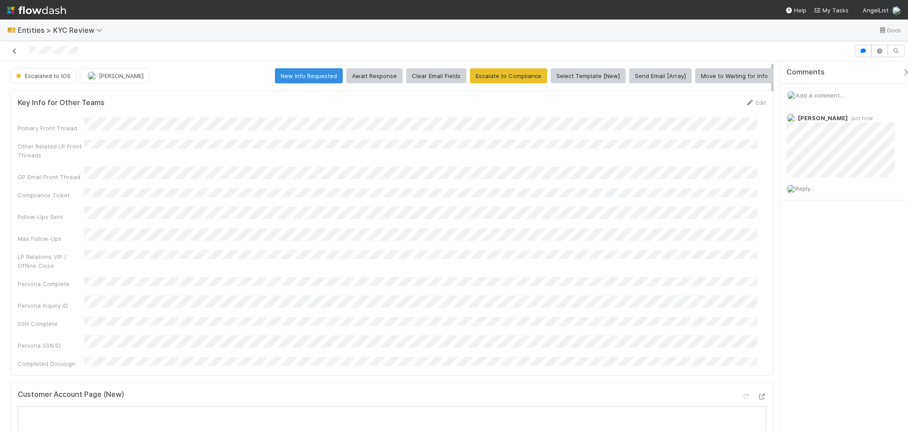
click at [15, 50] on icon at bounding box center [14, 51] width 9 height 6
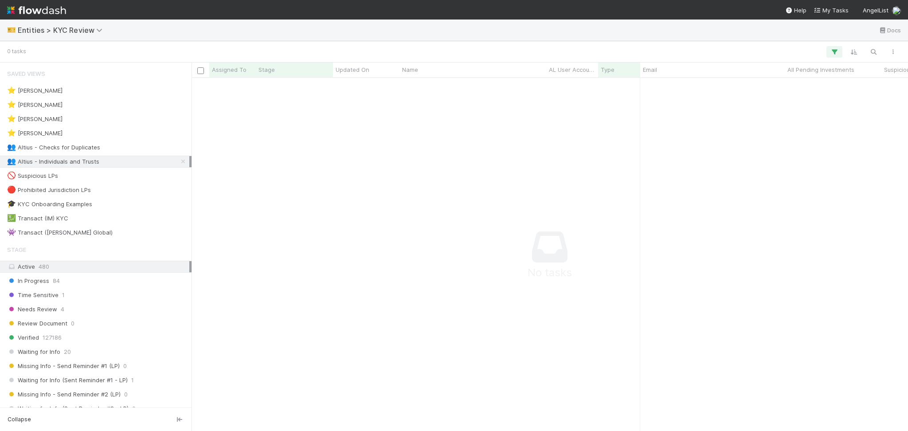
scroll to position [335, 698]
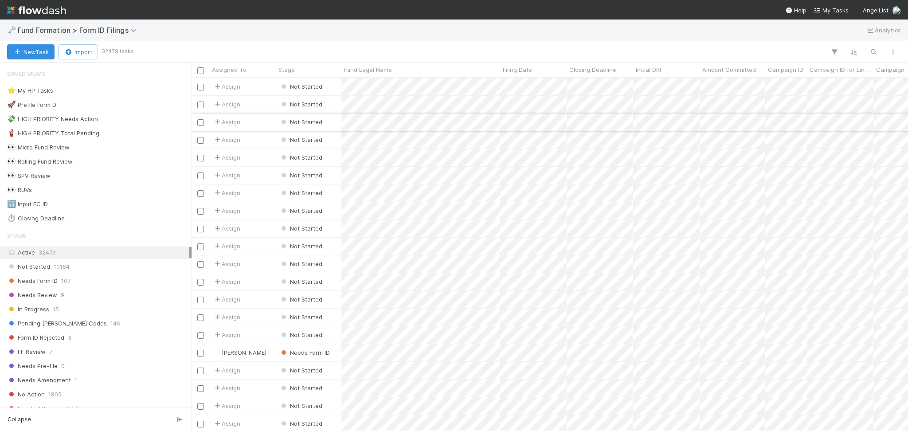
scroll to position [344, 707]
click at [103, 88] on div "⭐ My HP Tasks 0" at bounding box center [98, 90] width 182 height 11
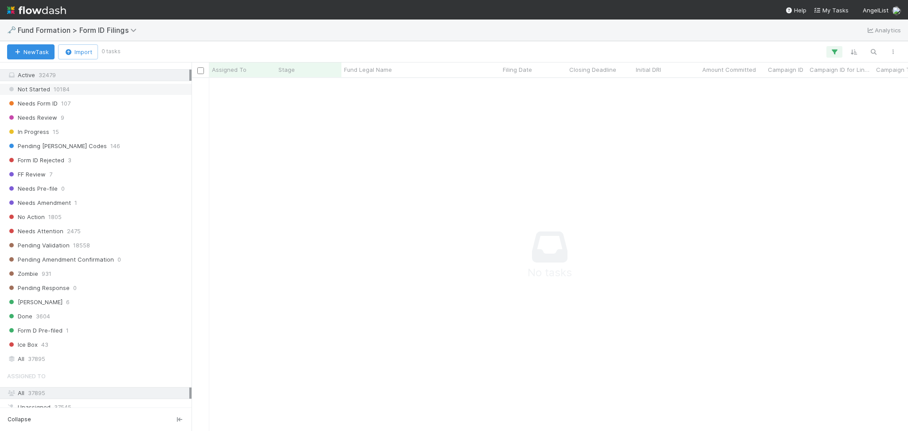
scroll to position [335, 698]
click at [100, 86] on div "Not Started 10184" at bounding box center [98, 89] width 182 height 11
click at [101, 103] on div "Needs Form ID 107" at bounding box center [98, 103] width 182 height 11
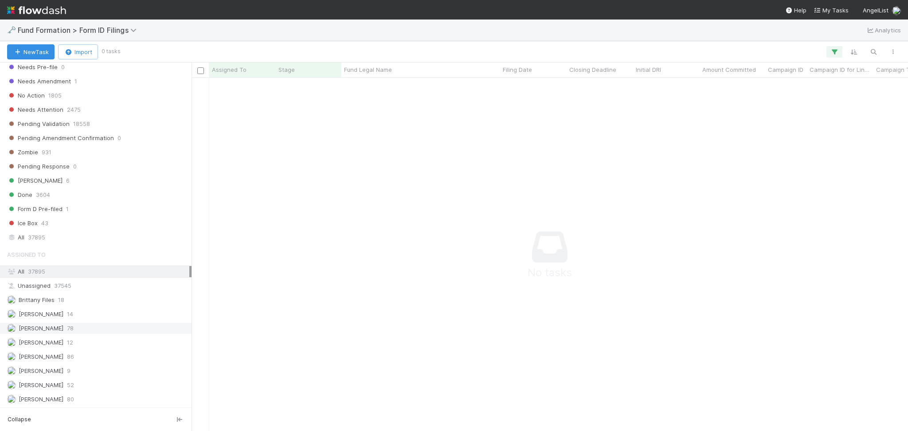
scroll to position [301, 0]
click at [74, 330] on span "78" at bounding box center [70, 328] width 7 height 11
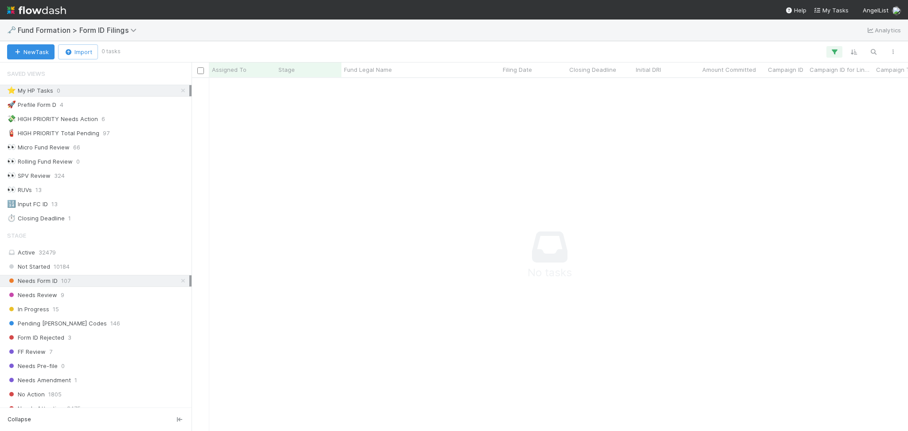
click at [179, 86] on link at bounding box center [183, 90] width 9 height 11
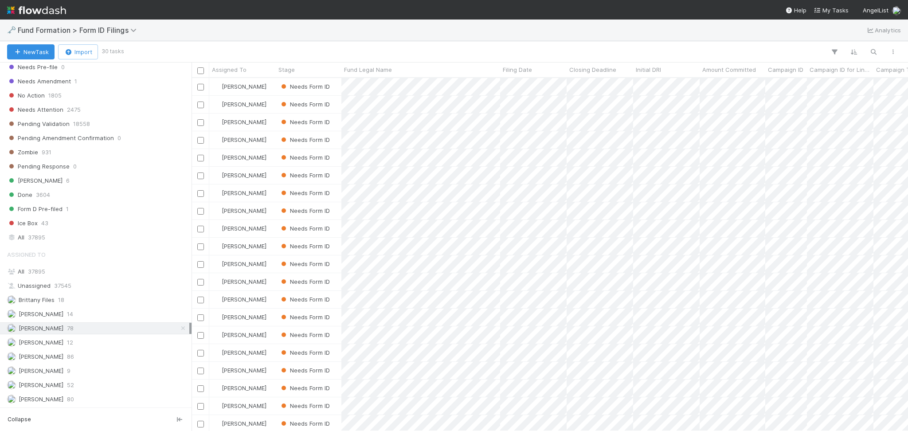
scroll to position [301, 0]
click at [77, 356] on div "Meg Castanare 86" at bounding box center [98, 356] width 182 height 11
click at [74, 385] on div "Raven Jacinto 52" at bounding box center [98, 384] width 182 height 11
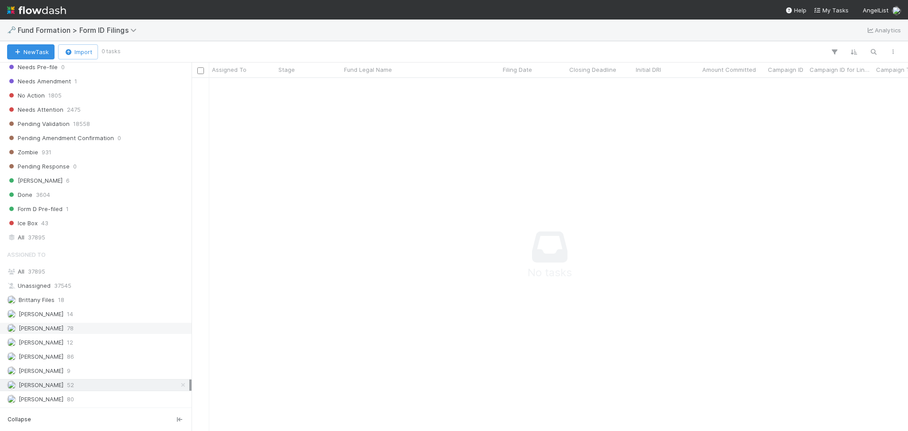
scroll to position [335, 698]
click at [94, 324] on div "Febbie Cervantes 78" at bounding box center [98, 328] width 182 height 11
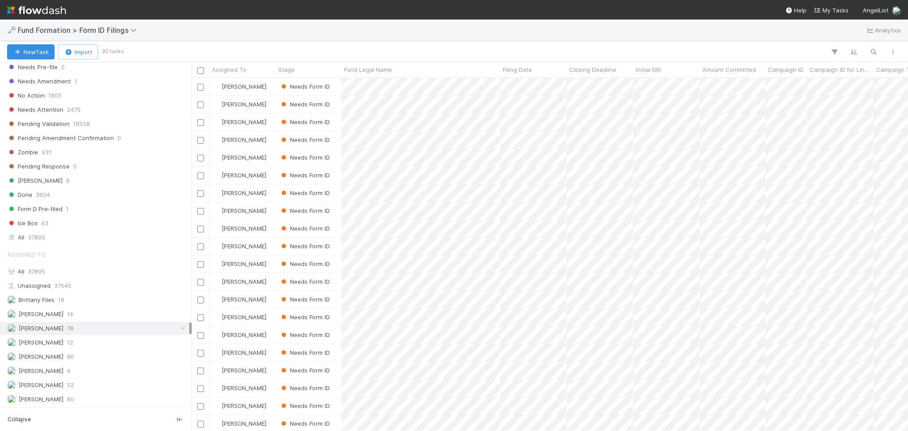
scroll to position [344, 707]
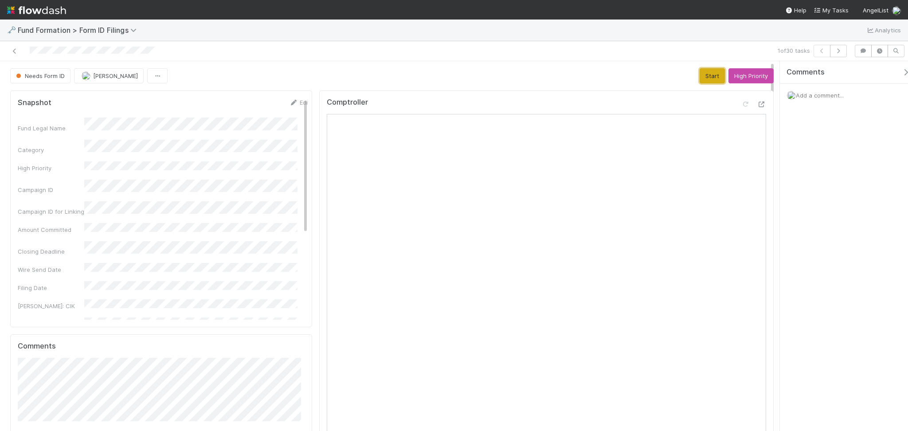
click at [704, 78] on button "Start" at bounding box center [712, 75] width 25 height 15
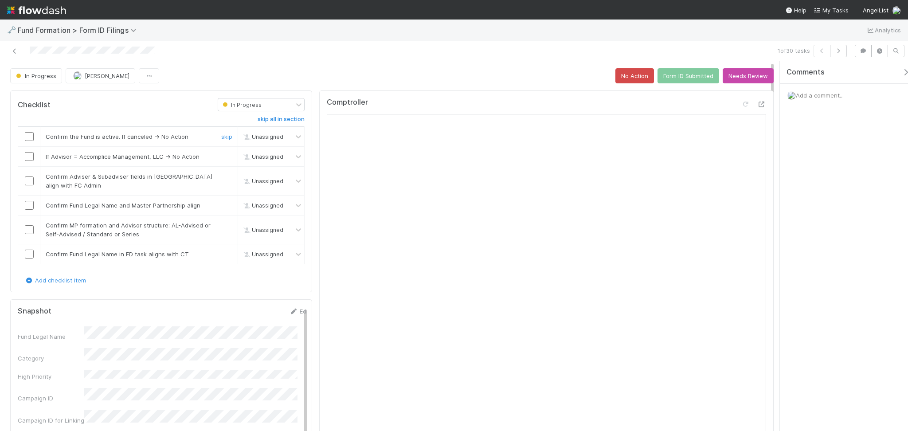
click at [23, 137] on div at bounding box center [29, 136] width 22 height 9
click at [25, 139] on input "checkbox" at bounding box center [29, 136] width 9 height 9
click at [26, 158] on input "checkbox" at bounding box center [29, 156] width 9 height 9
click at [28, 179] on input "checkbox" at bounding box center [29, 180] width 9 height 9
click at [31, 206] on input "checkbox" at bounding box center [29, 205] width 9 height 9
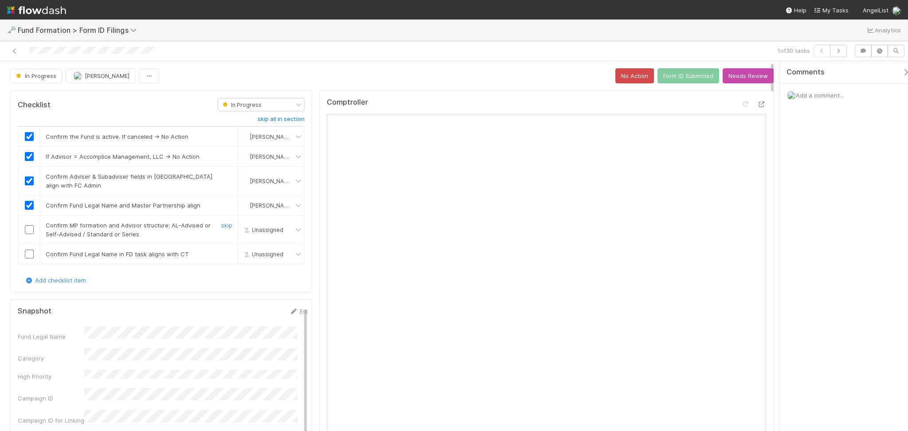
click at [28, 227] on input "checkbox" at bounding box center [29, 229] width 9 height 9
click at [28, 254] on input "checkbox" at bounding box center [29, 254] width 9 height 9
click at [680, 81] on button "Form ID Submitted" at bounding box center [688, 75] width 62 height 15
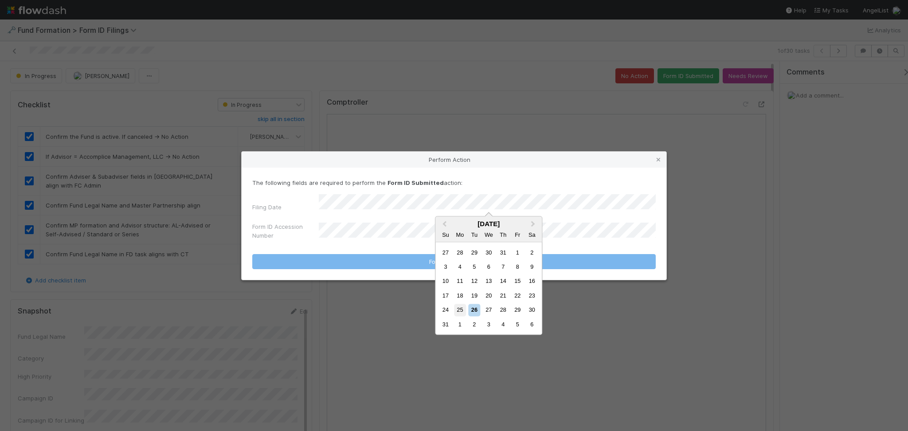
click at [462, 310] on div "25" at bounding box center [460, 310] width 12 height 12
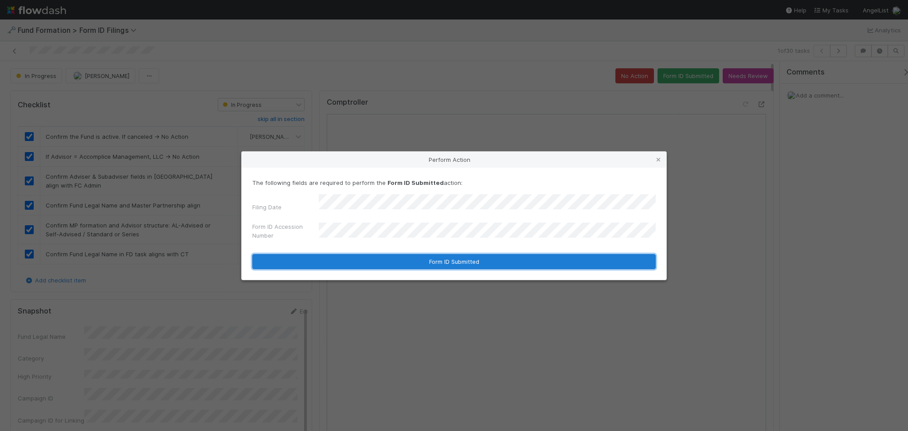
click at [415, 254] on button "Form ID Submitted" at bounding box center [453, 261] width 403 height 15
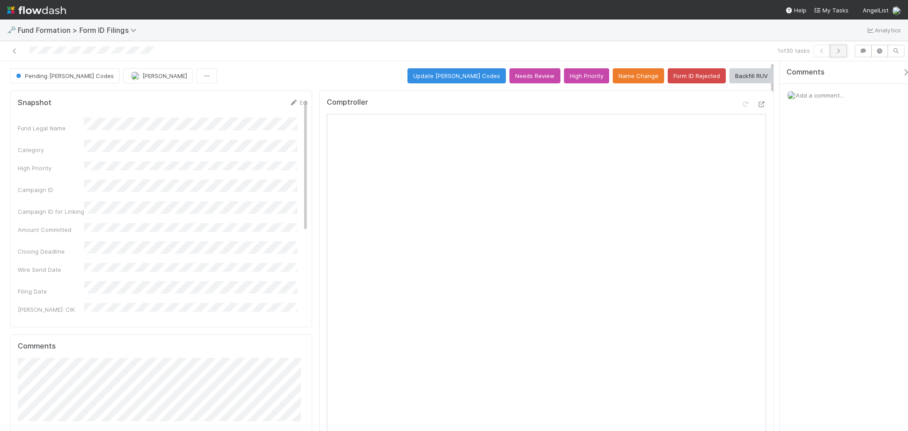
click at [835, 50] on icon "button" at bounding box center [838, 50] width 9 height 5
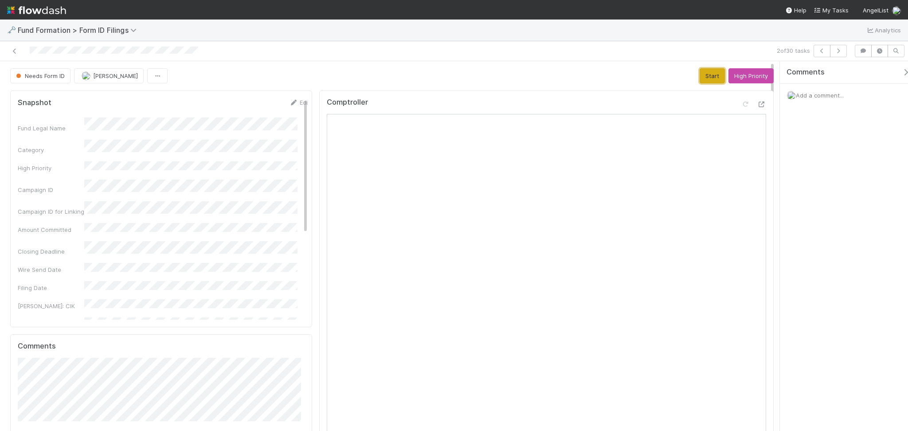
click at [707, 75] on button "Start" at bounding box center [712, 75] width 25 height 15
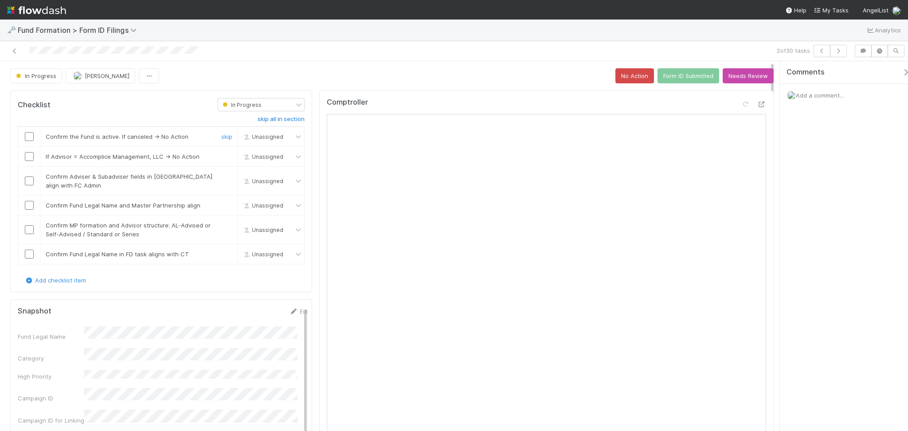
click at [31, 135] on input "checkbox" at bounding box center [29, 136] width 9 height 9
click at [30, 158] on input "checkbox" at bounding box center [29, 156] width 9 height 9
click at [31, 177] on input "checkbox" at bounding box center [29, 180] width 9 height 9
drag, startPoint x: 27, startPoint y: 207, endPoint x: 28, endPoint y: 218, distance: 11.2
click at [26, 207] on input "checkbox" at bounding box center [29, 205] width 9 height 9
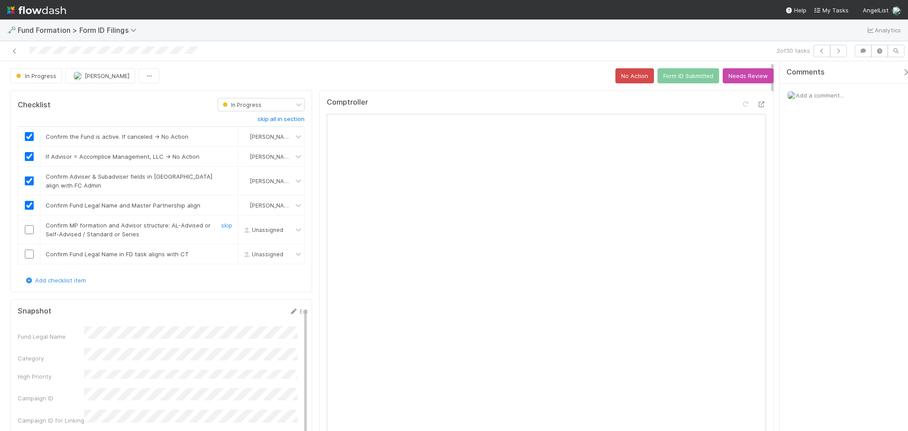
click at [26, 228] on input "checkbox" at bounding box center [29, 229] width 9 height 9
click at [27, 252] on input "checkbox" at bounding box center [29, 254] width 9 height 9
click at [228, 59] on div "2 of 30 tasks" at bounding box center [454, 51] width 908 height 20
click at [665, 74] on button "Form ID Submitted" at bounding box center [688, 75] width 62 height 15
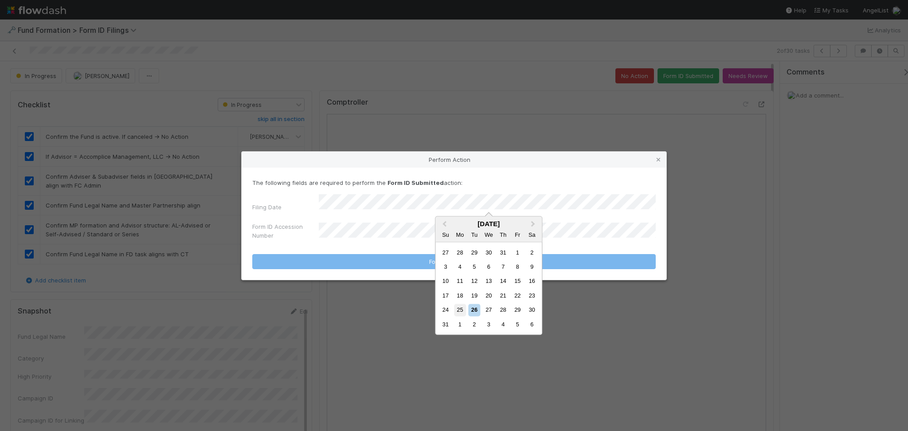
click at [456, 310] on div "25" at bounding box center [460, 310] width 12 height 12
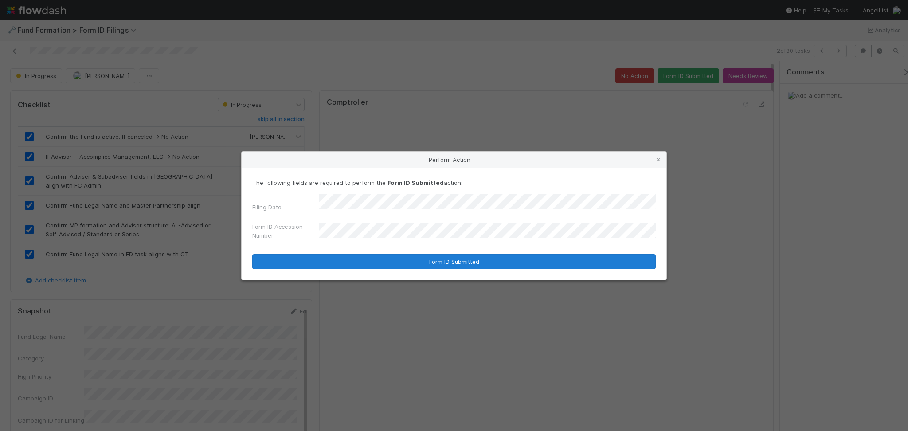
click at [409, 266] on div "The following fields are required to perform the Form ID Submitted action: Fili…" at bounding box center [454, 224] width 425 height 112
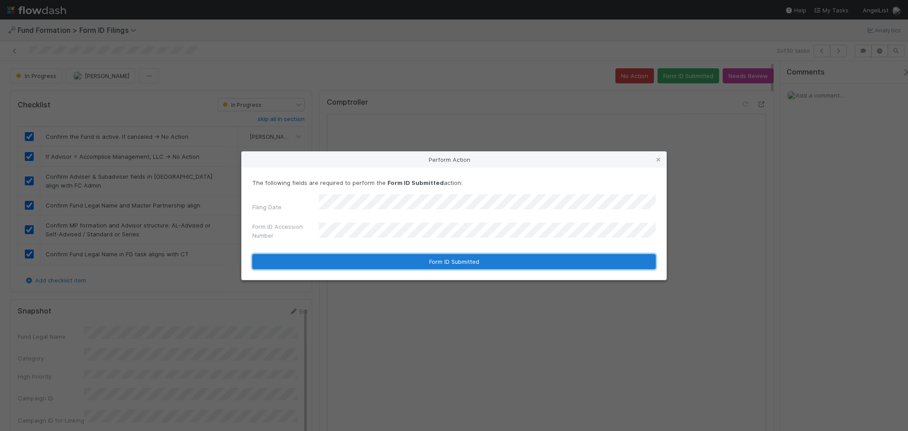
click at [415, 258] on button "Form ID Submitted" at bounding box center [453, 261] width 403 height 15
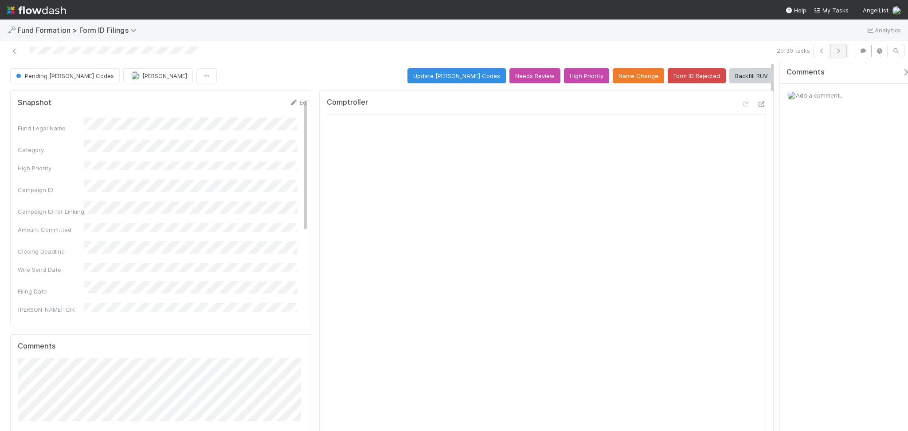
click at [841, 51] on icon "button" at bounding box center [838, 50] width 9 height 5
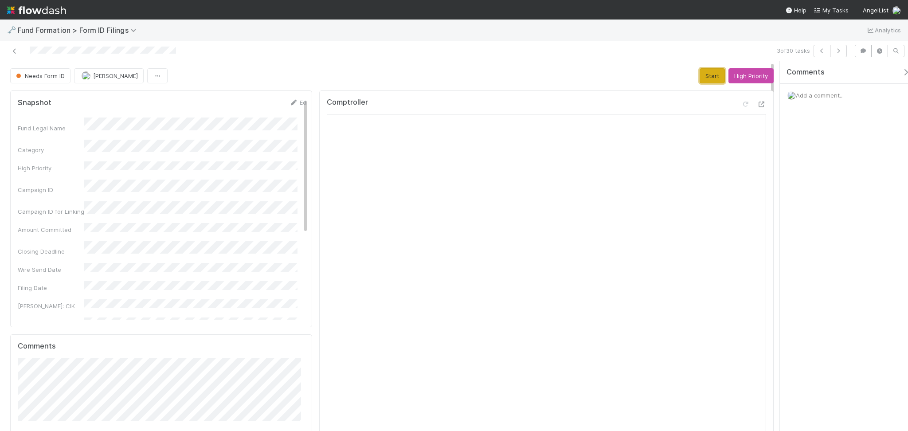
click at [702, 79] on button "Start" at bounding box center [712, 75] width 25 height 15
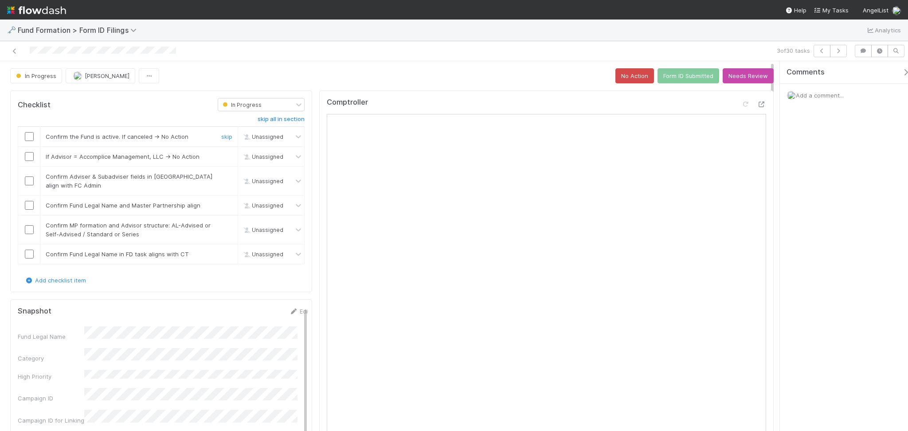
click at [30, 137] on input "checkbox" at bounding box center [29, 136] width 9 height 9
click at [30, 157] on input "checkbox" at bounding box center [29, 156] width 9 height 9
click at [25, 180] on input "checkbox" at bounding box center [29, 180] width 9 height 9
click at [30, 203] on input "checkbox" at bounding box center [29, 205] width 9 height 9
click at [29, 233] on input "checkbox" at bounding box center [29, 229] width 9 height 9
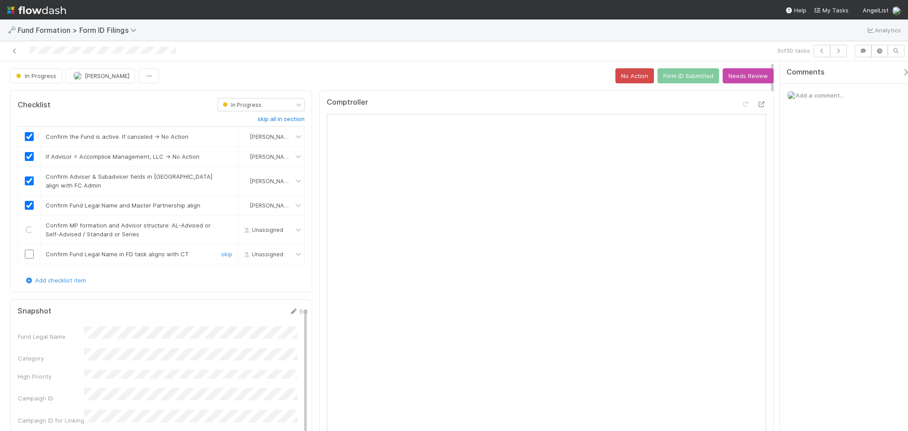
click at [30, 252] on input "checkbox" at bounding box center [29, 254] width 9 height 9
click at [675, 73] on button "Form ID Submitted" at bounding box center [688, 75] width 62 height 15
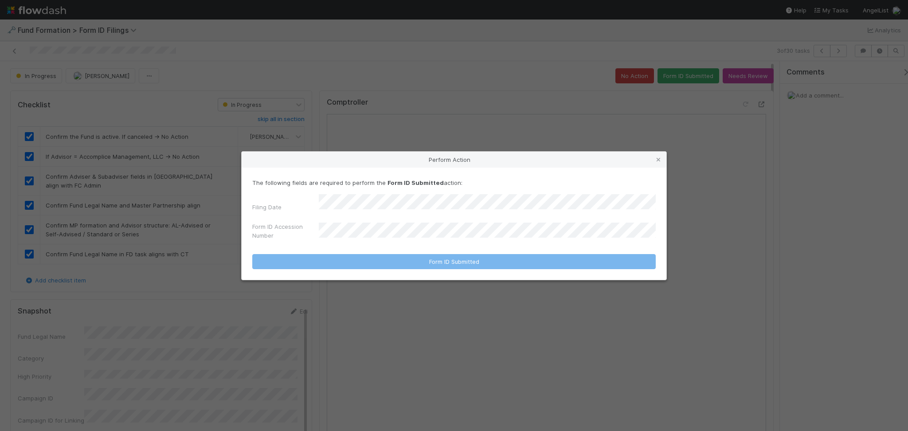
click at [430, 195] on div "The following fields are required to perform the Form ID Submitted action: Fili…" at bounding box center [453, 210] width 403 height 65
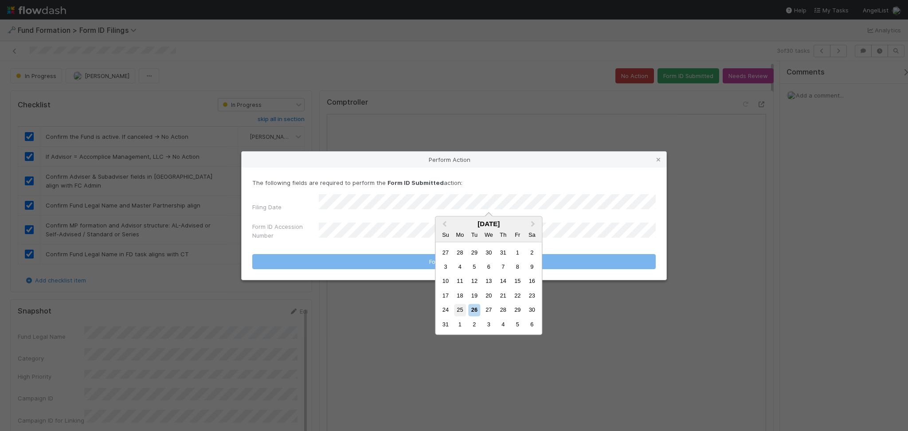
click at [458, 312] on div "25" at bounding box center [460, 310] width 12 height 12
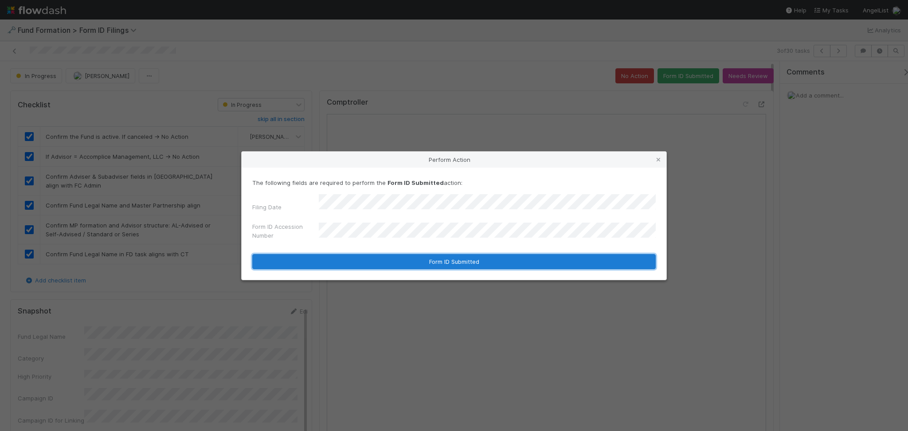
click at [422, 254] on button "Form ID Submitted" at bounding box center [453, 261] width 403 height 15
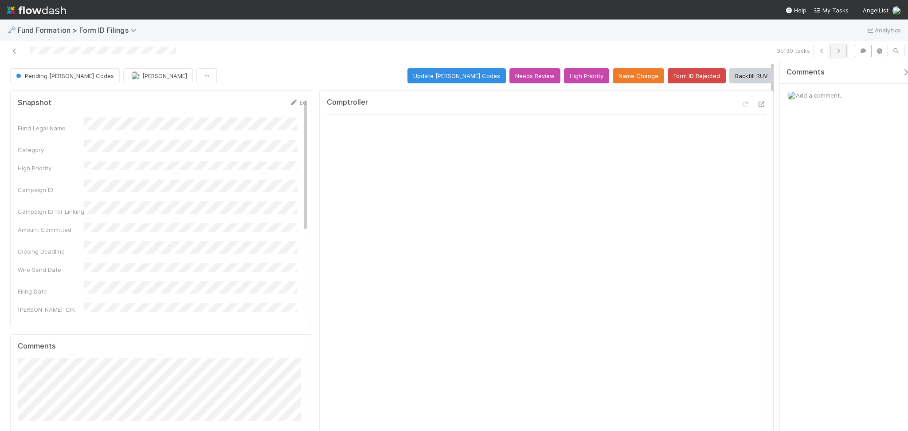
click at [834, 50] on icon "button" at bounding box center [838, 50] width 9 height 5
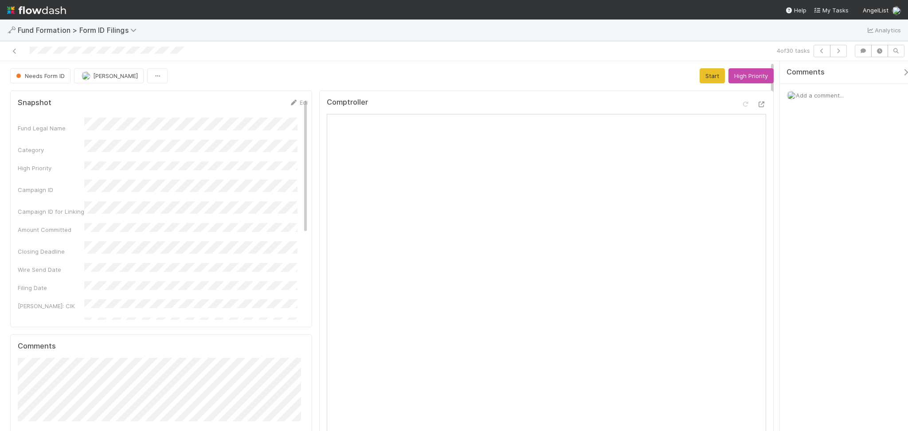
click at [700, 75] on button "Start" at bounding box center [712, 75] width 25 height 15
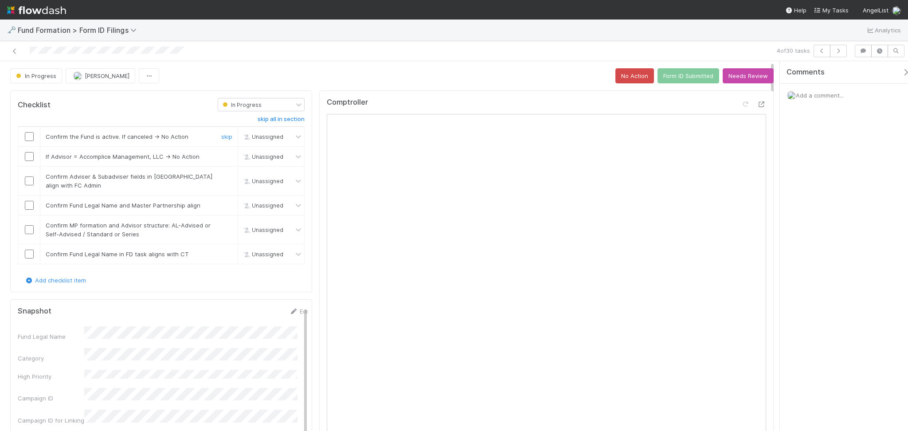
click at [27, 135] on input "checkbox" at bounding box center [29, 136] width 9 height 9
click at [30, 158] on input "checkbox" at bounding box center [29, 156] width 9 height 9
click at [27, 177] on input "checkbox" at bounding box center [29, 180] width 9 height 9
checkbox input "true"
click at [27, 205] on input "checkbox" at bounding box center [29, 205] width 9 height 9
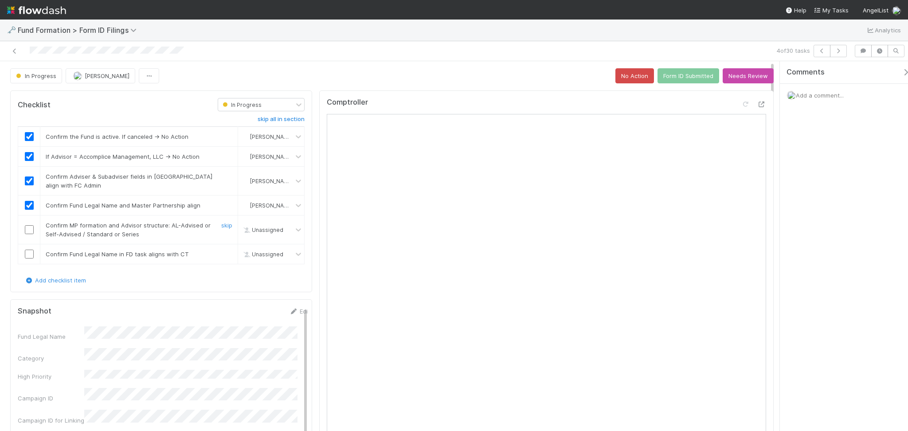
drag, startPoint x: 27, startPoint y: 230, endPoint x: 27, endPoint y: 243, distance: 12.9
click at [27, 230] on input "checkbox" at bounding box center [29, 229] width 9 height 9
click at [25, 252] on input "checkbox" at bounding box center [29, 254] width 9 height 9
click at [674, 78] on button "Form ID Submitted" at bounding box center [688, 75] width 62 height 15
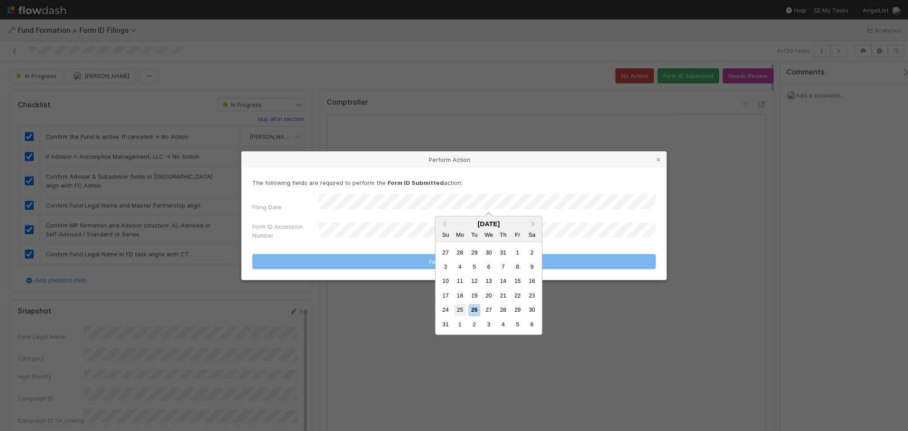
click at [461, 309] on div "25" at bounding box center [460, 310] width 12 height 12
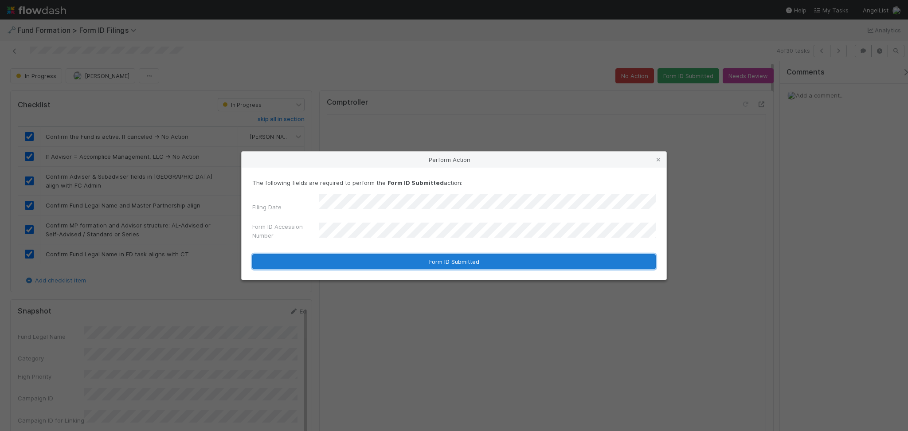
click at [428, 259] on button "Form ID Submitted" at bounding box center [453, 261] width 403 height 15
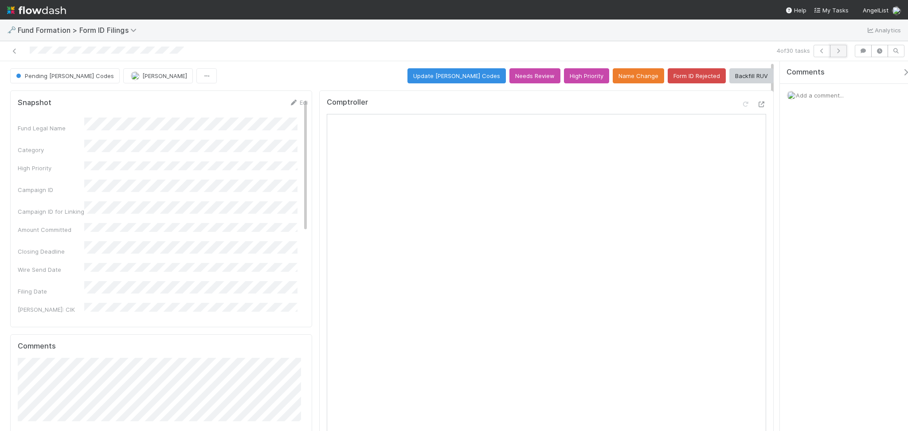
click at [836, 54] on button "button" at bounding box center [838, 51] width 17 height 12
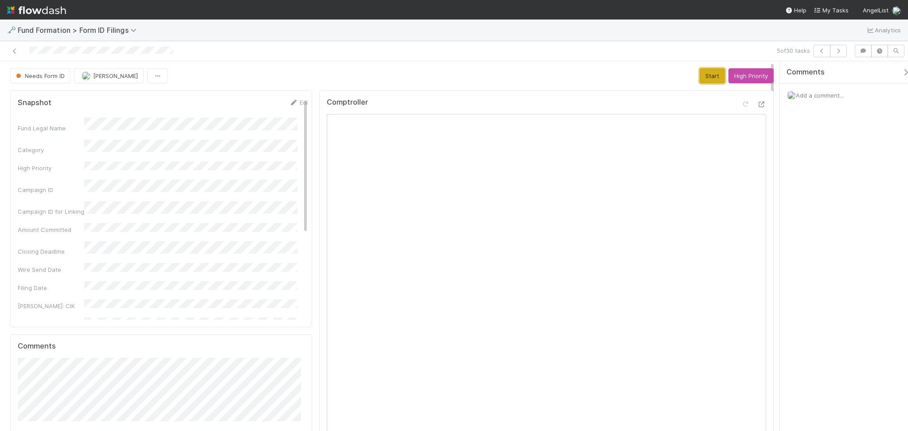
click at [707, 74] on button "Start" at bounding box center [712, 75] width 25 height 15
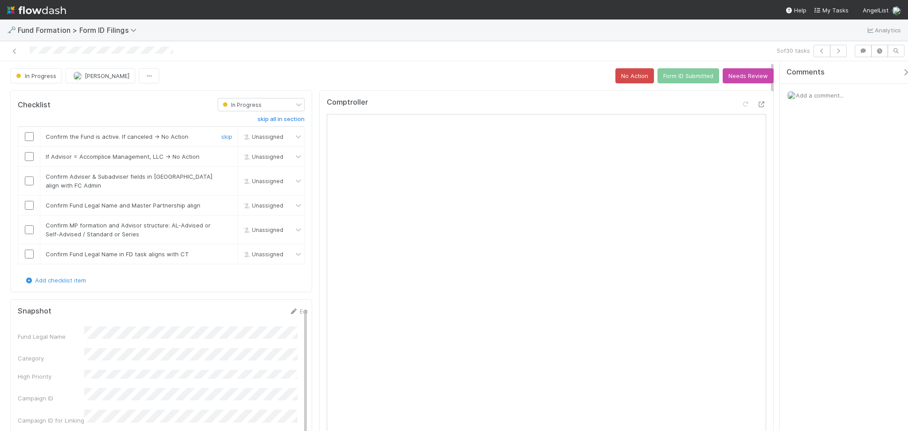
click at [26, 133] on input "checkbox" at bounding box center [29, 136] width 9 height 9
drag, startPoint x: 30, startPoint y: 156, endPoint x: 31, endPoint y: 170, distance: 14.2
click at [29, 156] on input "checkbox" at bounding box center [29, 156] width 9 height 9
click at [30, 178] on input "checkbox" at bounding box center [29, 180] width 9 height 9
click at [29, 206] on input "checkbox" at bounding box center [29, 205] width 9 height 9
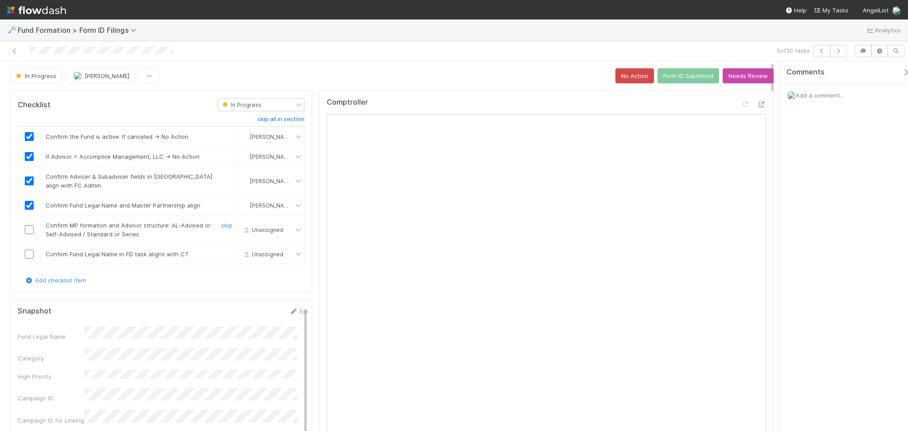
click at [31, 226] on input "checkbox" at bounding box center [29, 229] width 9 height 9
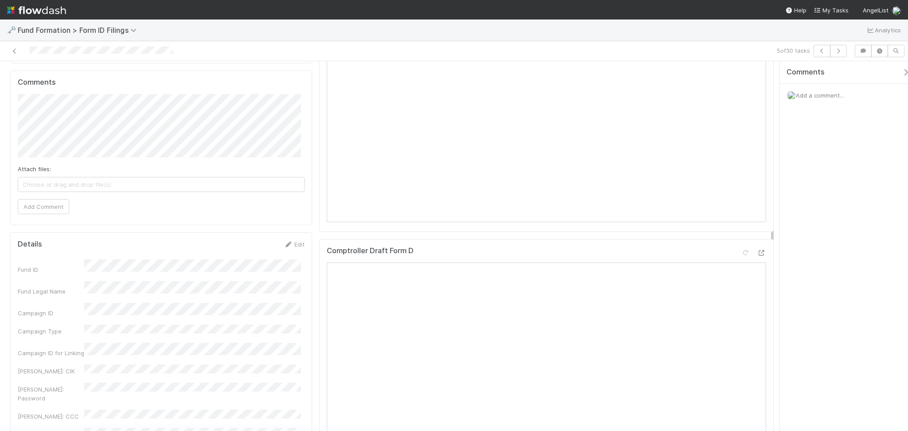
scroll to position [532, 0]
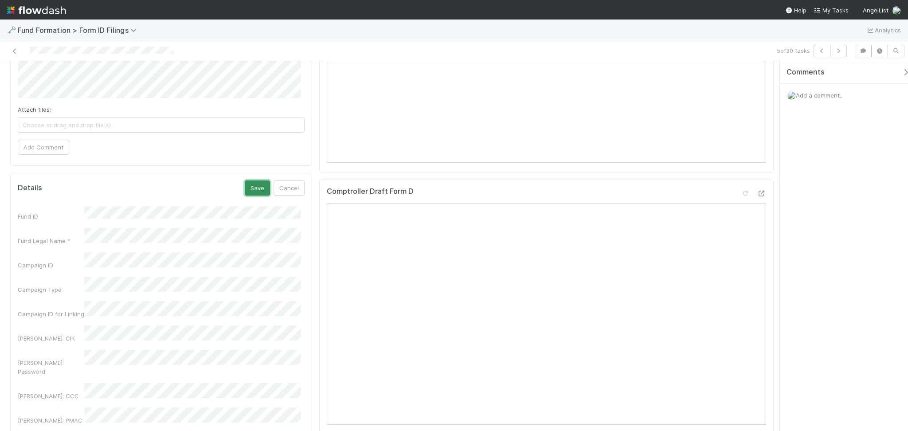
click at [251, 187] on button "Save" at bounding box center [257, 187] width 25 height 15
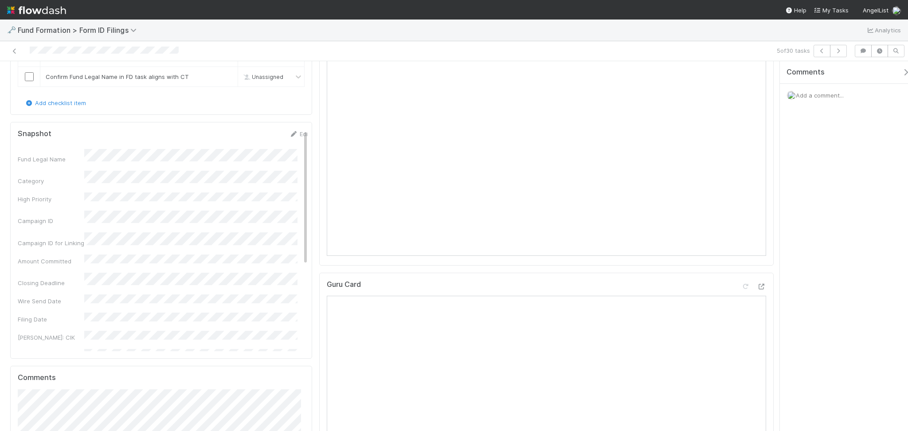
scroll to position [0, 0]
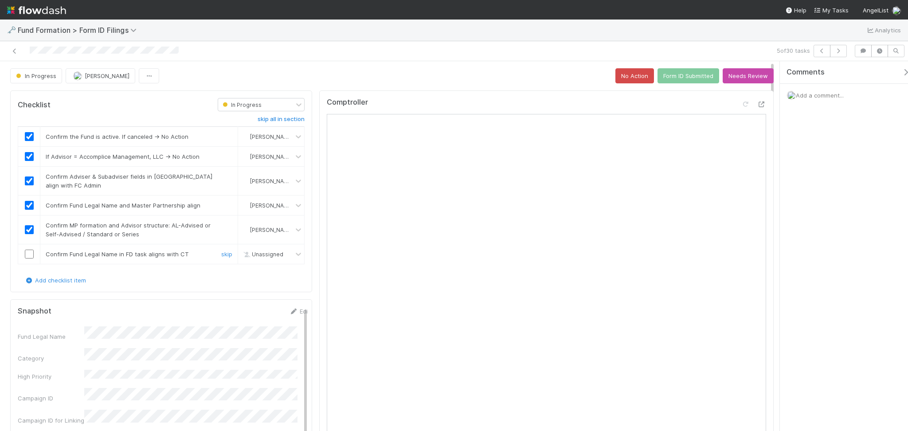
click at [26, 254] on input "checkbox" at bounding box center [29, 254] width 9 height 9
checkbox input "true"
click at [691, 77] on button "Form ID Submitted" at bounding box center [688, 75] width 62 height 15
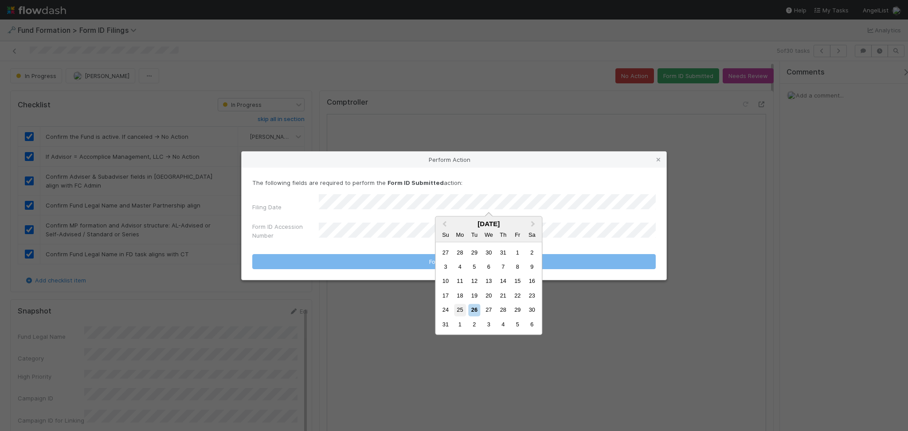
click at [464, 307] on div "25" at bounding box center [460, 310] width 12 height 12
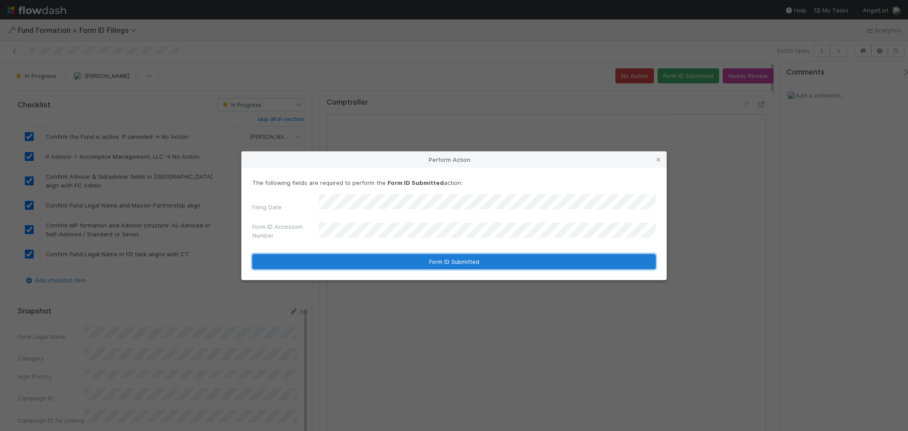
click at [388, 256] on button "Form ID Submitted" at bounding box center [453, 261] width 403 height 15
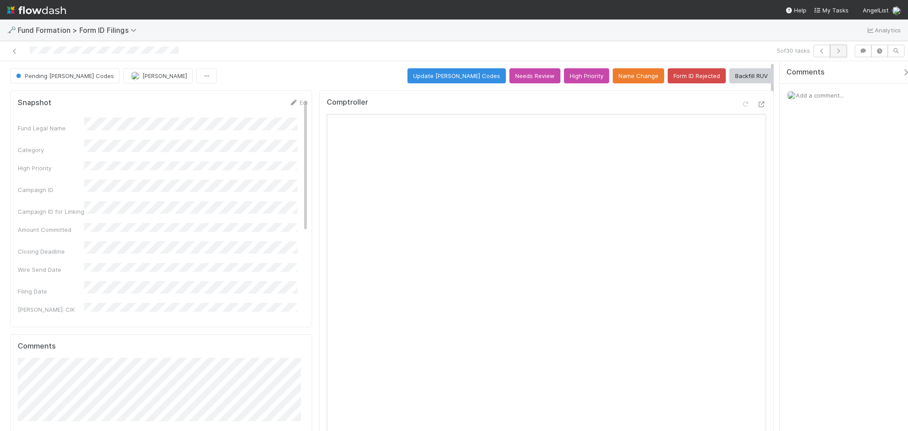
click at [840, 49] on icon "button" at bounding box center [838, 50] width 9 height 5
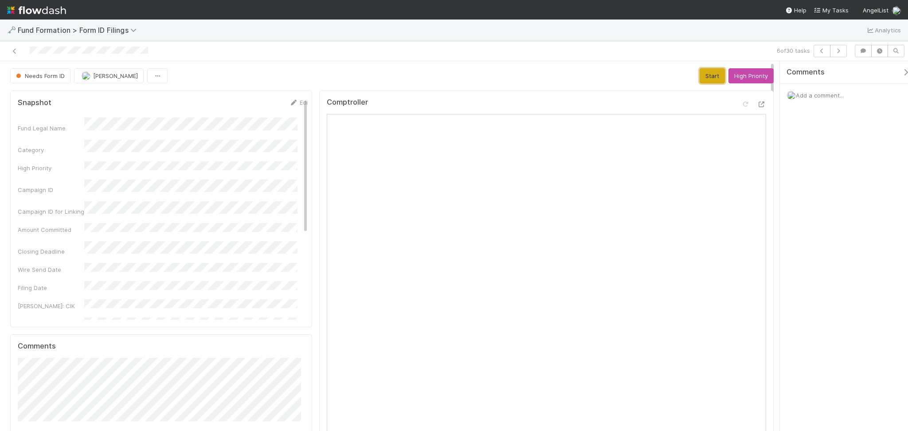
click at [706, 77] on button "Start" at bounding box center [712, 75] width 25 height 15
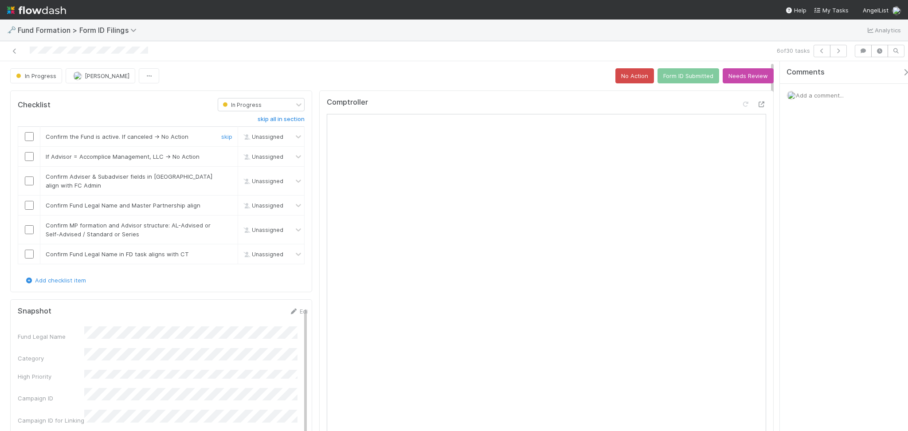
click at [27, 137] on input "checkbox" at bounding box center [29, 136] width 9 height 9
click at [27, 152] on input "checkbox" at bounding box center [29, 156] width 9 height 9
drag, startPoint x: 31, startPoint y: 181, endPoint x: 29, endPoint y: 190, distance: 9.5
click at [31, 181] on input "checkbox" at bounding box center [29, 180] width 9 height 9
click at [30, 203] on input "checkbox" at bounding box center [29, 205] width 9 height 9
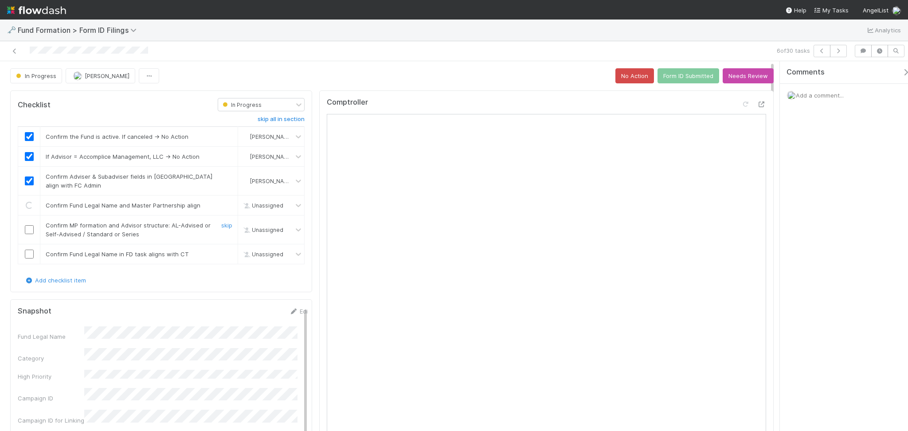
click at [30, 229] on input "checkbox" at bounding box center [29, 229] width 9 height 9
checkbox input "true"
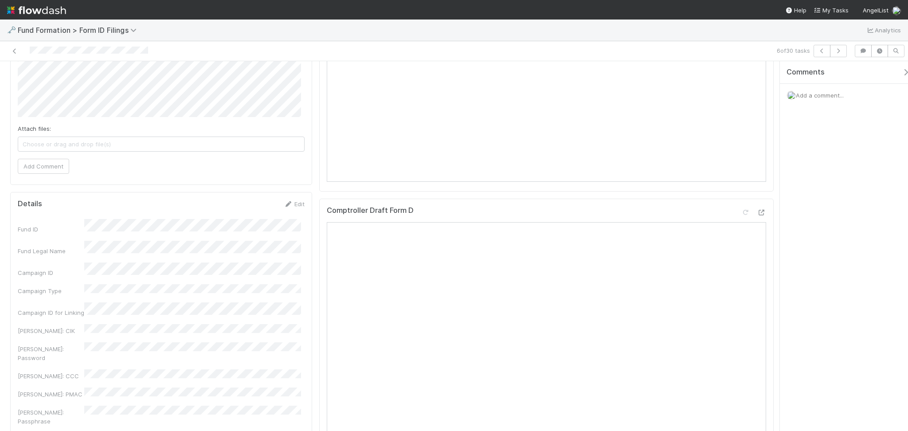
scroll to position [532, 0]
click at [180, 223] on div "Fund ID Fund Legal Name Campaign ID Campaign Type Campaign ID for Linking EDGAR…" at bounding box center [161, 345] width 287 height 290
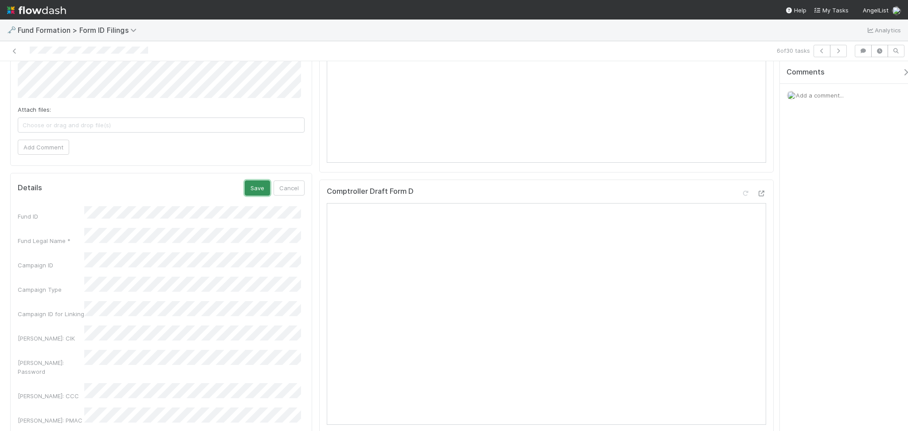
click at [247, 192] on button "Save" at bounding box center [257, 187] width 25 height 15
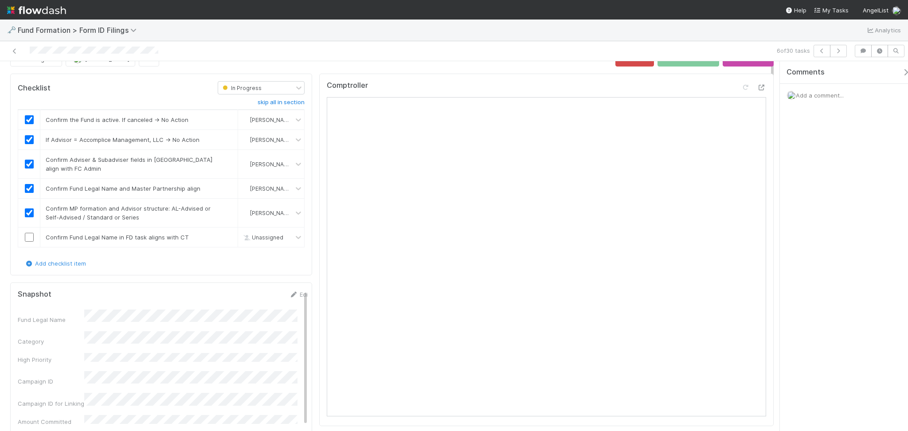
scroll to position [0, 0]
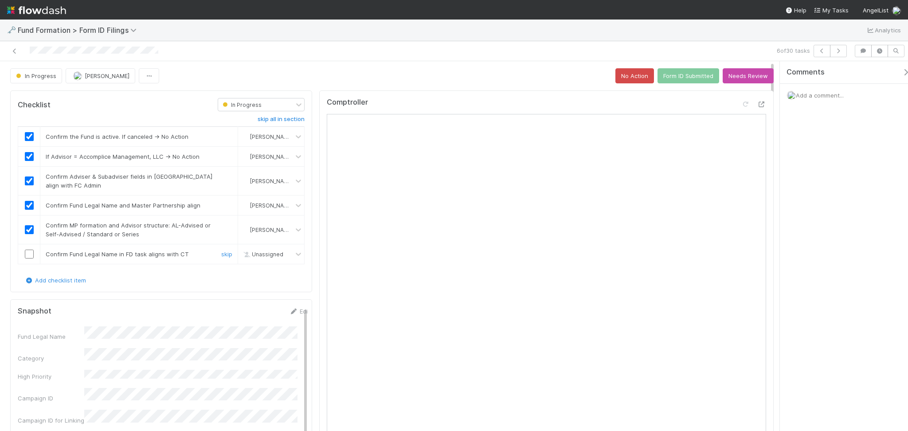
click at [29, 250] on input "checkbox" at bounding box center [29, 254] width 9 height 9
click at [676, 73] on button "Form ID Submitted" at bounding box center [688, 75] width 62 height 15
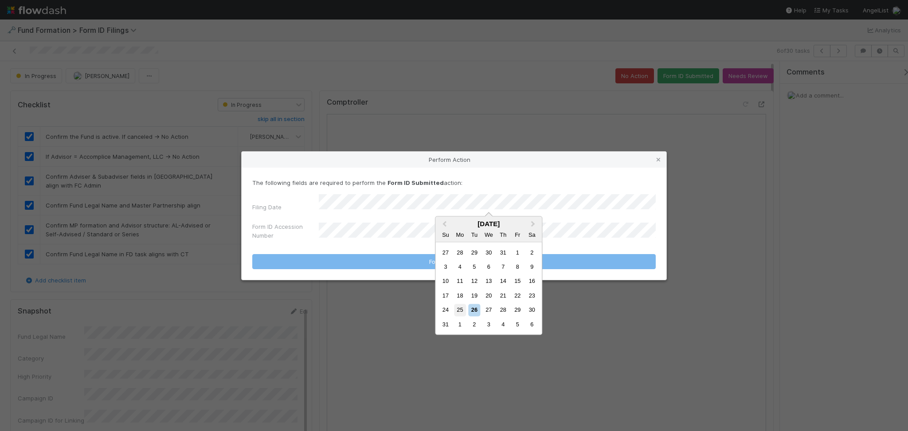
click at [457, 306] on div "25" at bounding box center [460, 310] width 12 height 12
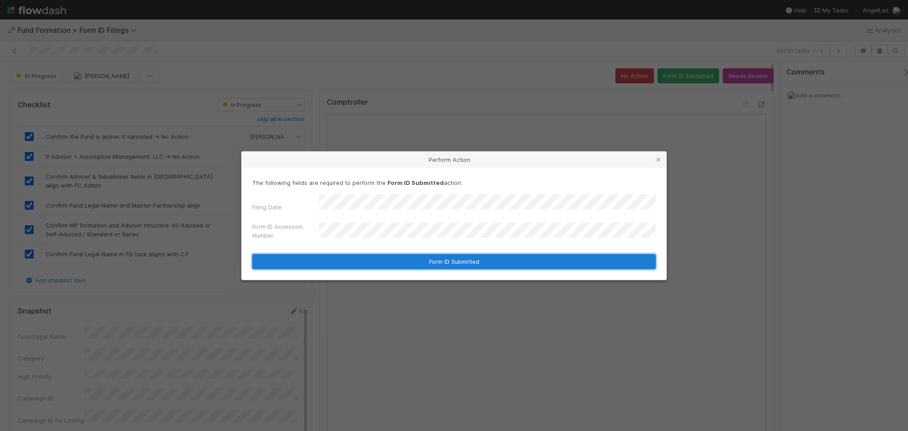
click at [426, 263] on button "Form ID Submitted" at bounding box center [453, 261] width 403 height 15
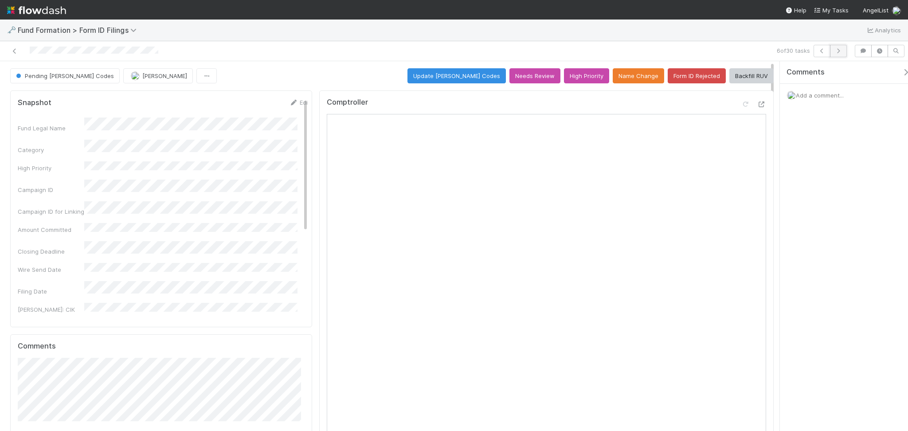
click at [838, 50] on icon "button" at bounding box center [838, 50] width 9 height 5
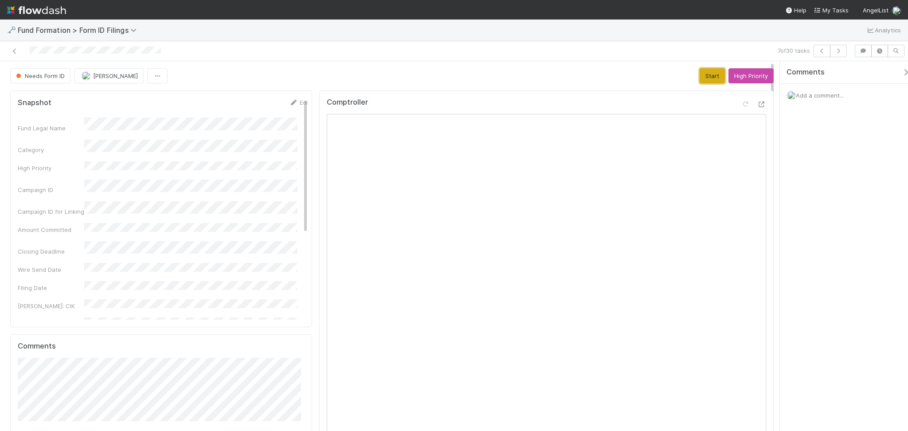
click at [700, 77] on button "Start" at bounding box center [712, 75] width 25 height 15
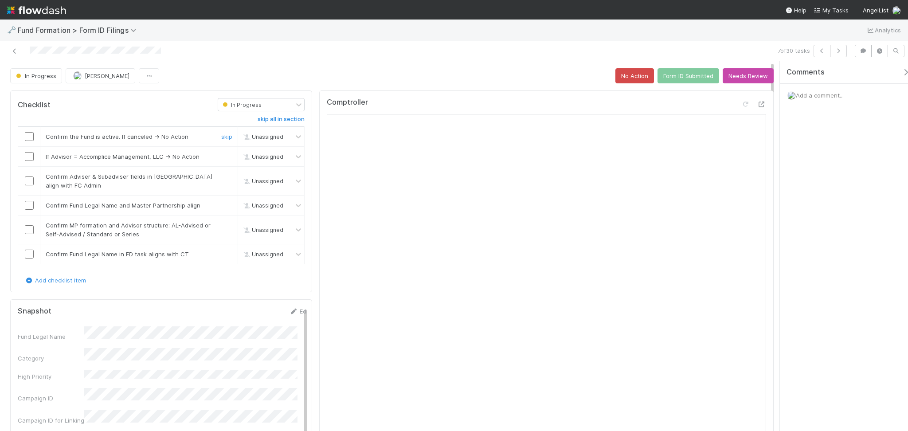
click at [28, 136] on input "checkbox" at bounding box center [29, 136] width 9 height 9
drag, startPoint x: 31, startPoint y: 159, endPoint x: 27, endPoint y: 180, distance: 21.6
click at [30, 159] on input "checkbox" at bounding box center [29, 156] width 9 height 9
click at [27, 187] on td at bounding box center [29, 181] width 22 height 29
click at [27, 184] on input "checkbox" at bounding box center [29, 180] width 9 height 9
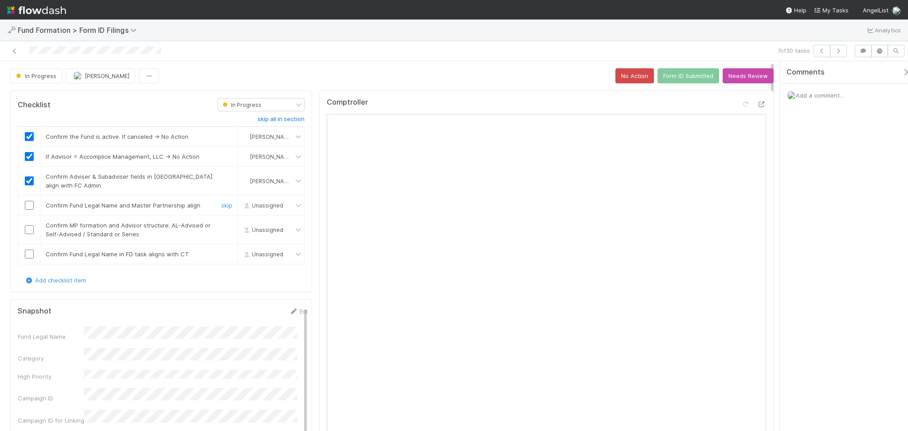
click at [29, 207] on input "checkbox" at bounding box center [29, 205] width 9 height 9
click at [26, 231] on input "checkbox" at bounding box center [29, 229] width 9 height 9
click at [25, 254] on input "checkbox" at bounding box center [29, 254] width 9 height 9
click at [665, 74] on button "Form ID Submitted" at bounding box center [688, 75] width 62 height 15
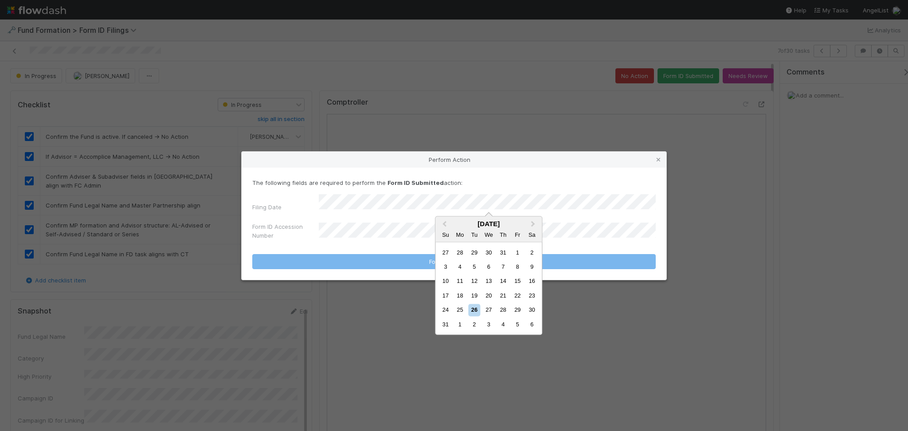
click at [461, 310] on div "25" at bounding box center [460, 310] width 12 height 12
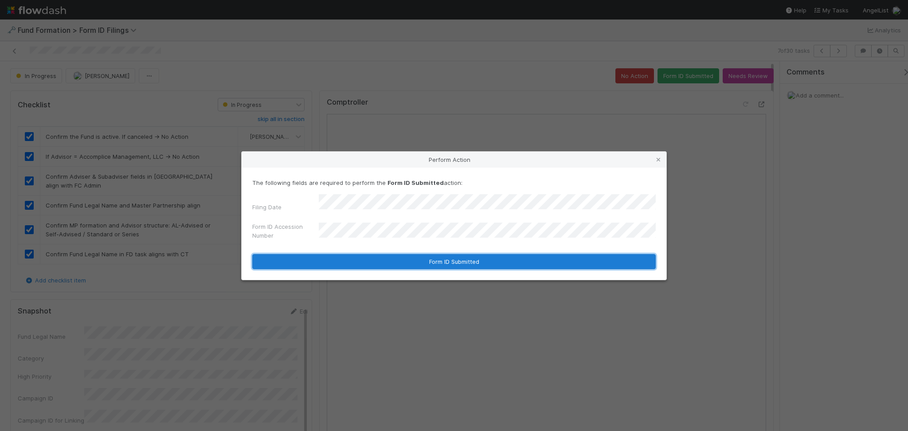
click at [428, 257] on button "Form ID Submitted" at bounding box center [453, 261] width 403 height 15
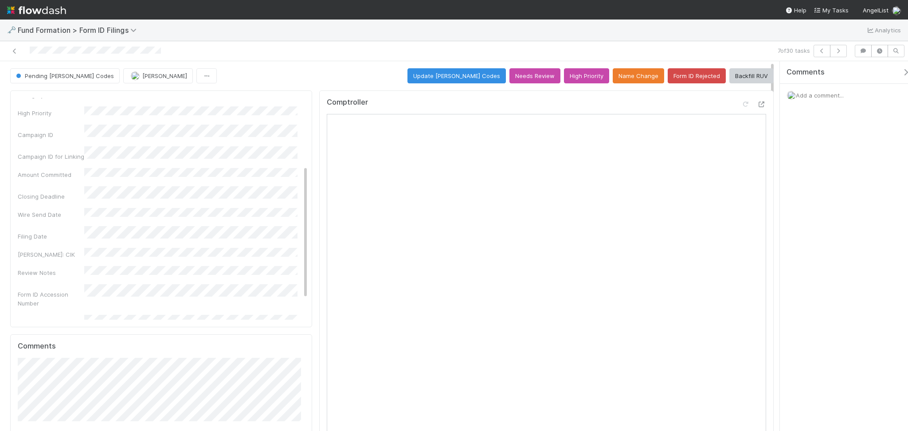
scroll to position [118, 0]
click at [838, 49] on icon "button" at bounding box center [838, 50] width 9 height 5
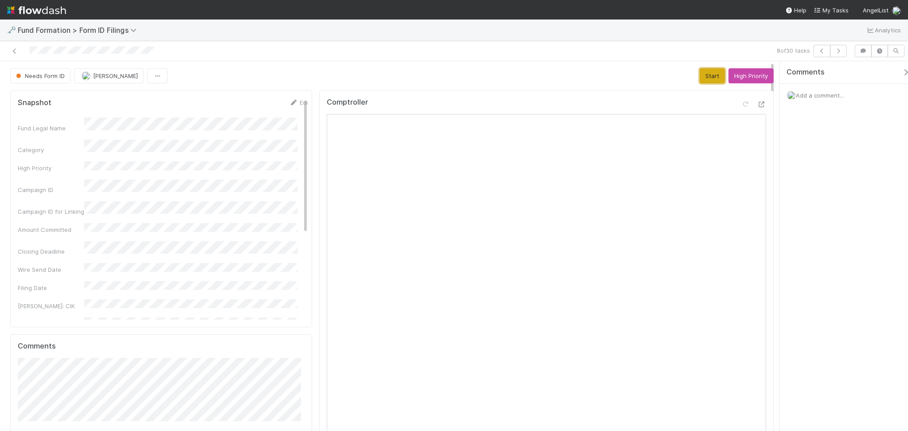
click at [704, 73] on button "Start" at bounding box center [712, 75] width 25 height 15
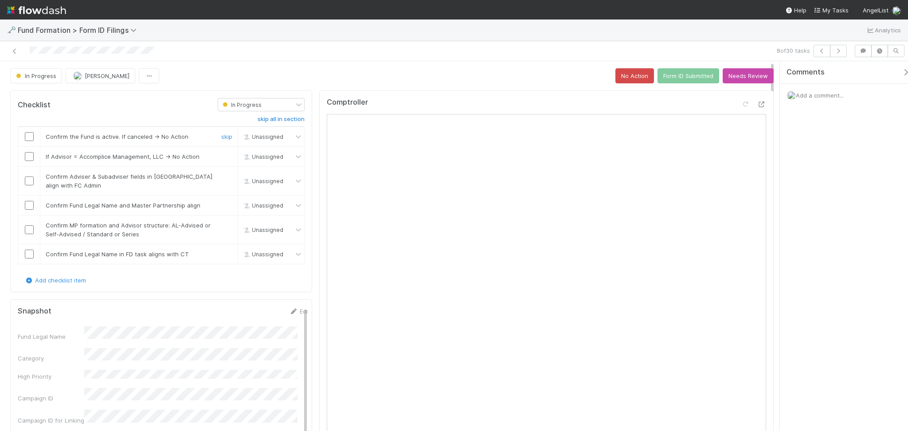
click at [30, 133] on input "checkbox" at bounding box center [29, 136] width 9 height 9
click at [27, 156] on input "checkbox" at bounding box center [29, 156] width 9 height 9
click at [29, 179] on input "checkbox" at bounding box center [29, 180] width 9 height 9
click at [31, 203] on input "checkbox" at bounding box center [29, 205] width 9 height 9
click at [26, 229] on input "checkbox" at bounding box center [29, 229] width 9 height 9
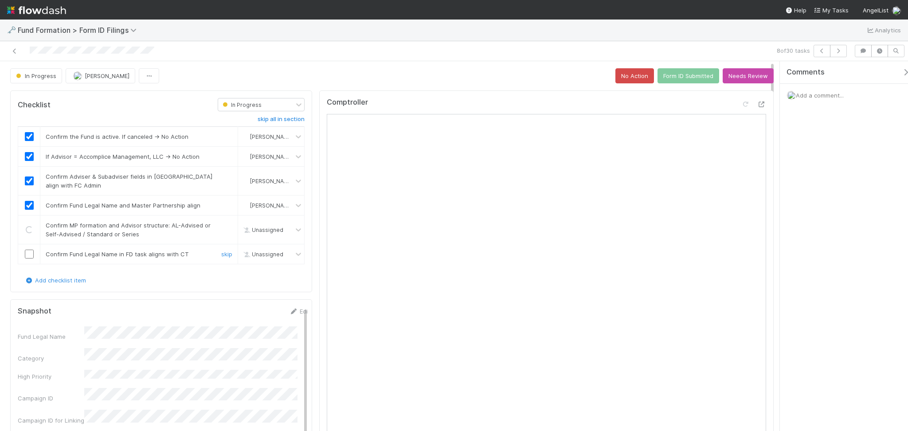
click at [25, 254] on input "checkbox" at bounding box center [29, 254] width 9 height 9
checkbox input "true"
click at [679, 81] on button "Form ID Submitted" at bounding box center [688, 75] width 62 height 15
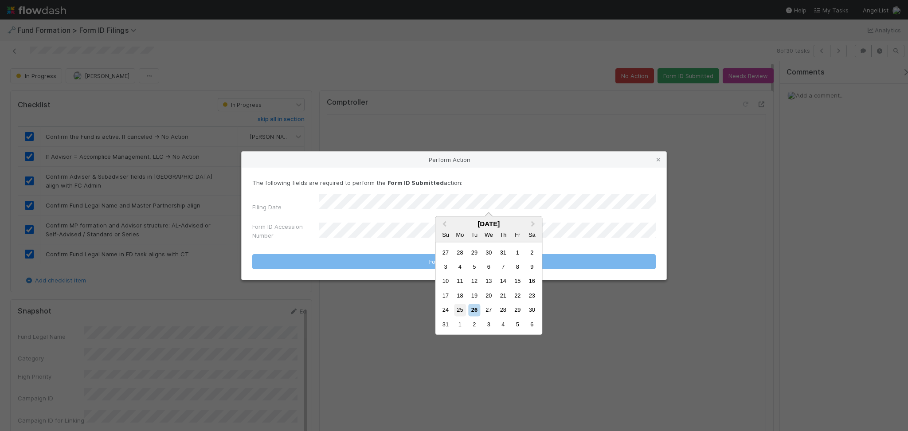
click at [460, 312] on div "25" at bounding box center [460, 310] width 12 height 12
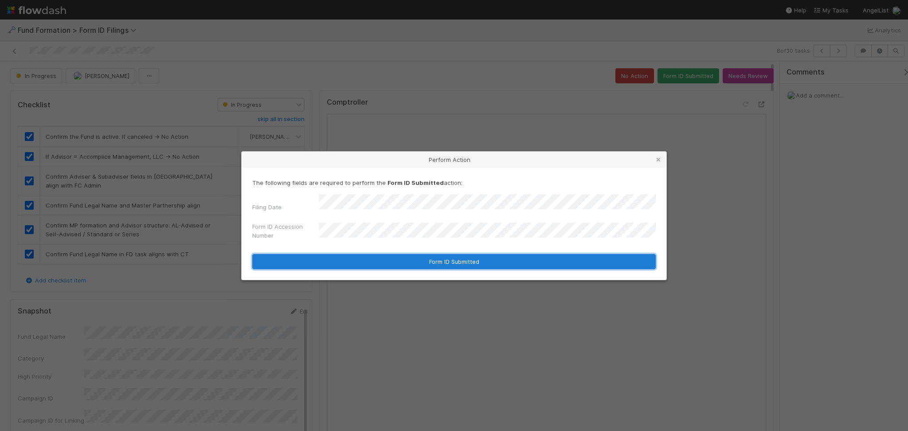
click at [430, 259] on button "Form ID Submitted" at bounding box center [453, 261] width 403 height 15
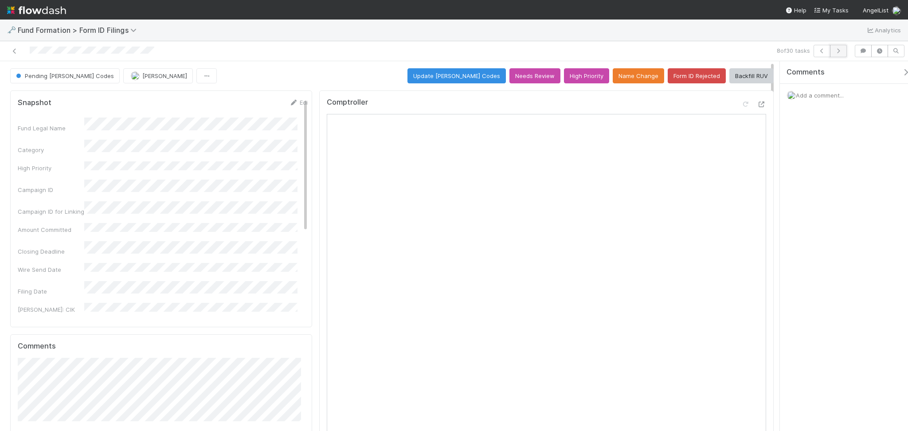
click at [836, 53] on icon "button" at bounding box center [838, 50] width 9 height 5
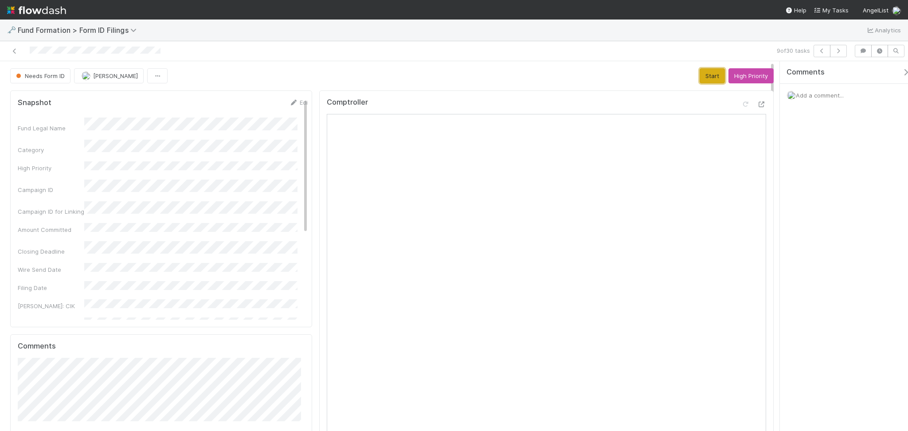
click at [700, 71] on button "Start" at bounding box center [712, 75] width 25 height 15
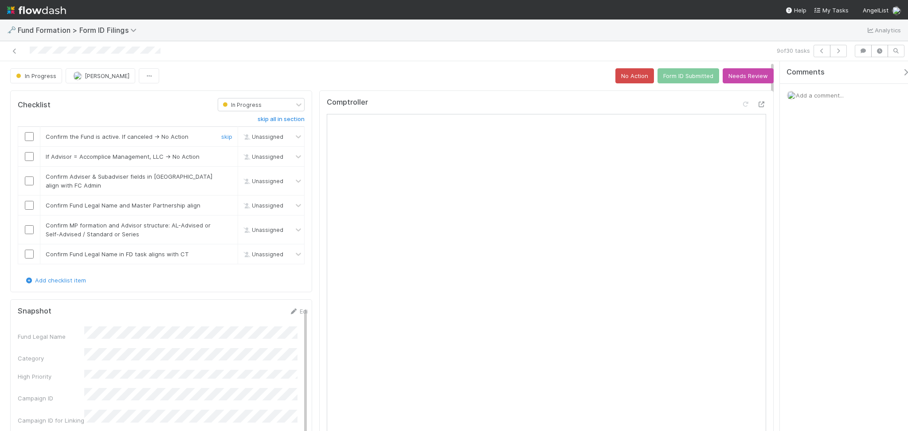
drag, startPoint x: 32, startPoint y: 135, endPoint x: 26, endPoint y: 145, distance: 11.6
click at [31, 135] on input "checkbox" at bounding box center [29, 136] width 9 height 9
click at [26, 155] on input "checkbox" at bounding box center [29, 156] width 9 height 9
click at [27, 180] on input "checkbox" at bounding box center [29, 180] width 9 height 9
click at [27, 204] on input "checkbox" at bounding box center [29, 205] width 9 height 9
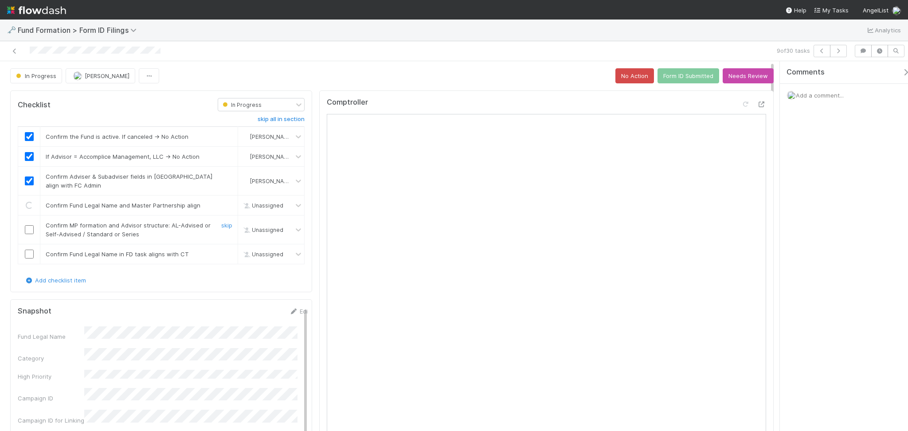
click at [30, 231] on input "checkbox" at bounding box center [29, 229] width 9 height 9
click at [31, 255] on input "checkbox" at bounding box center [29, 254] width 9 height 9
click at [665, 69] on button "Form ID Submitted" at bounding box center [688, 75] width 62 height 15
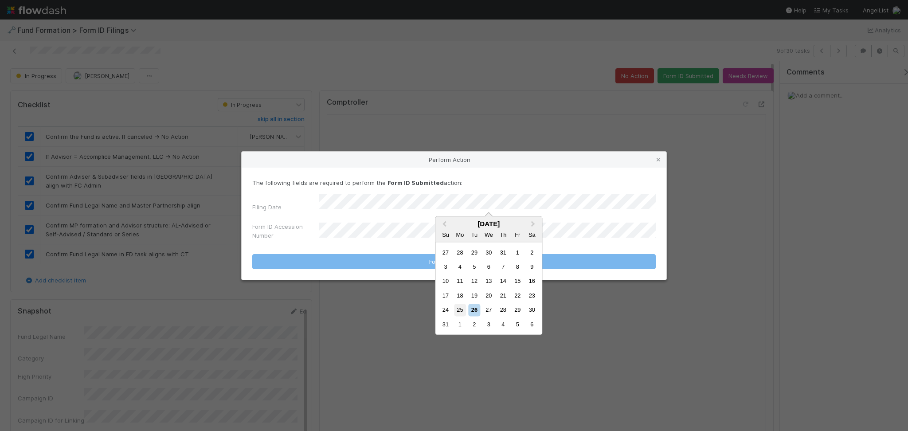
click at [461, 313] on div "25" at bounding box center [460, 310] width 12 height 12
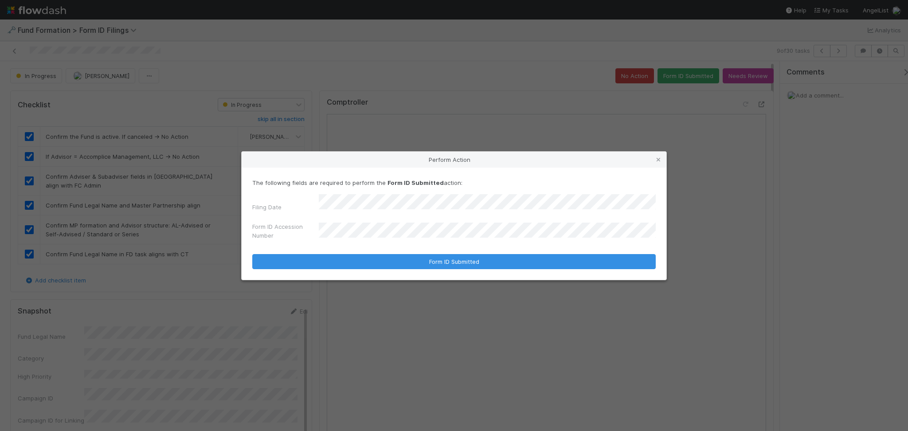
click at [392, 270] on div "The following fields are required to perform the Form ID Submitted action: Fili…" at bounding box center [454, 224] width 425 height 112
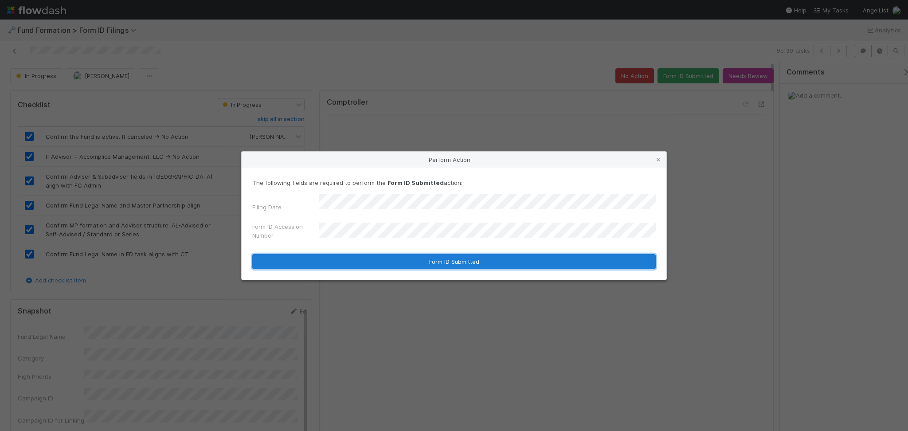
click at [393, 265] on button "Form ID Submitted" at bounding box center [453, 261] width 403 height 15
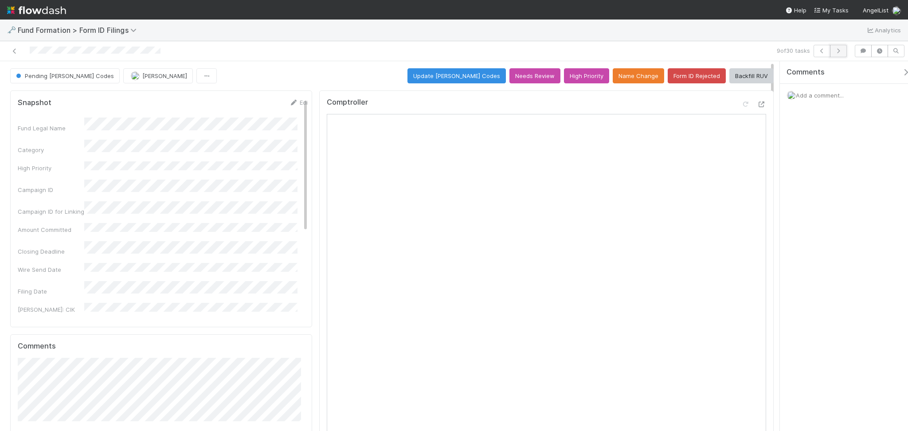
click at [843, 50] on button "button" at bounding box center [838, 51] width 17 height 12
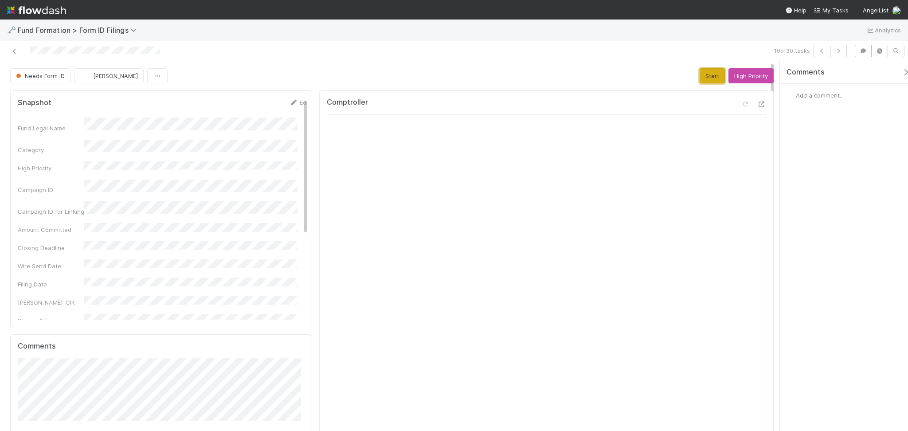
click at [700, 74] on button "Start" at bounding box center [712, 75] width 25 height 15
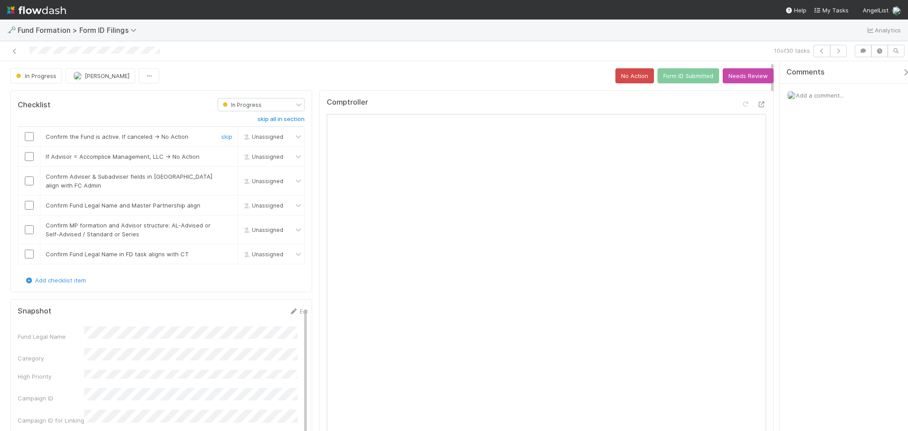
click at [27, 134] on input "checkbox" at bounding box center [29, 136] width 9 height 9
click at [25, 156] on input "checkbox" at bounding box center [29, 156] width 9 height 9
drag, startPoint x: 28, startPoint y: 179, endPoint x: 31, endPoint y: 205, distance: 26.3
click at [26, 181] on input "checkbox" at bounding box center [29, 180] width 9 height 9
click at [31, 207] on input "checkbox" at bounding box center [29, 205] width 9 height 9
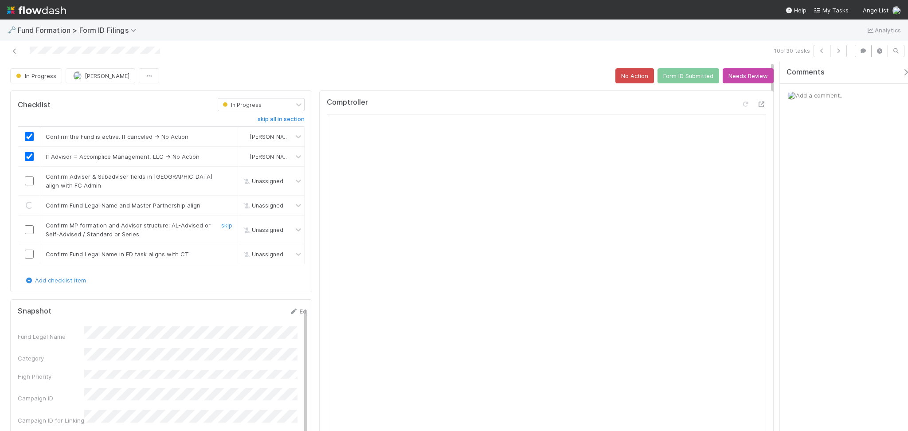
click at [29, 230] on input "checkbox" at bounding box center [29, 229] width 9 height 9
checkbox input "true"
click at [26, 255] on input "checkbox" at bounding box center [29, 254] width 9 height 9
click at [674, 76] on button "Form ID Submitted" at bounding box center [688, 75] width 62 height 15
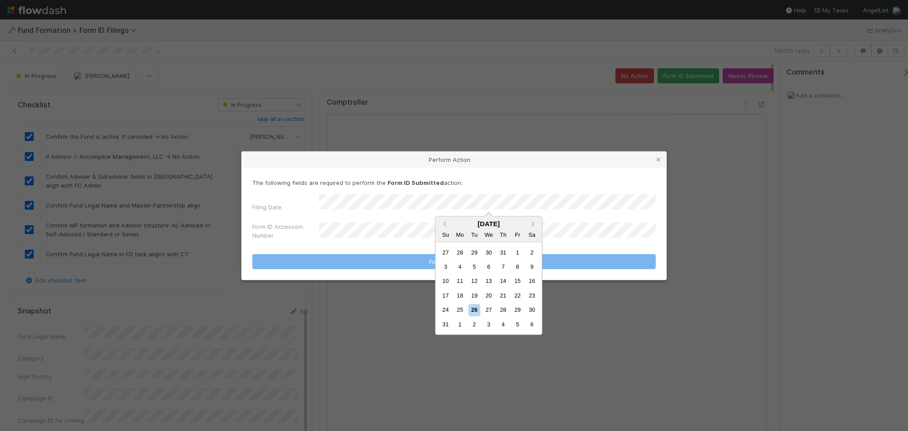
click at [458, 306] on div "25" at bounding box center [460, 310] width 12 height 12
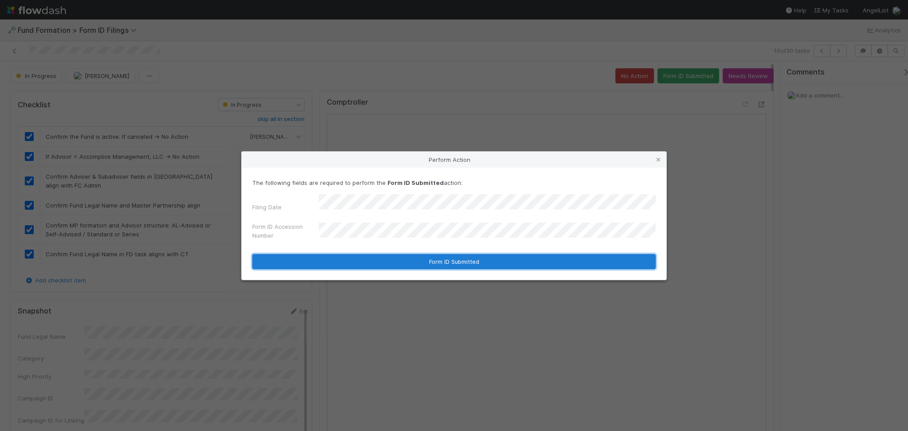
click at [354, 264] on button "Form ID Submitted" at bounding box center [453, 261] width 403 height 15
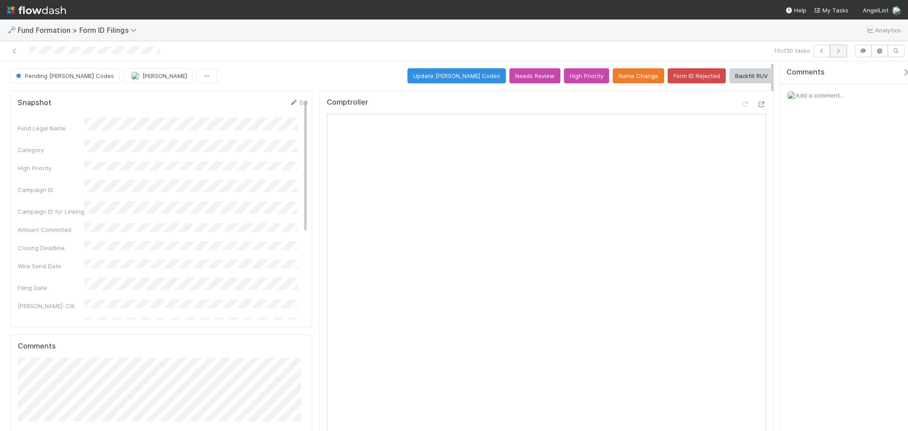
click at [843, 51] on button "button" at bounding box center [838, 51] width 17 height 12
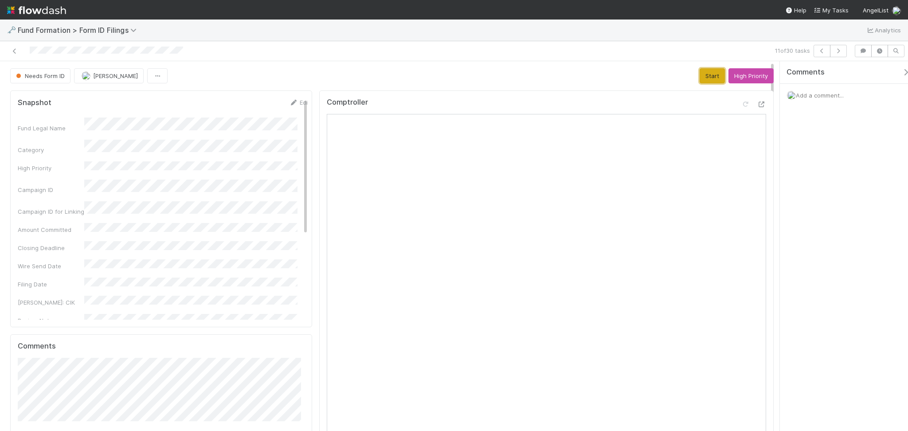
click at [704, 78] on button "Start" at bounding box center [712, 75] width 25 height 15
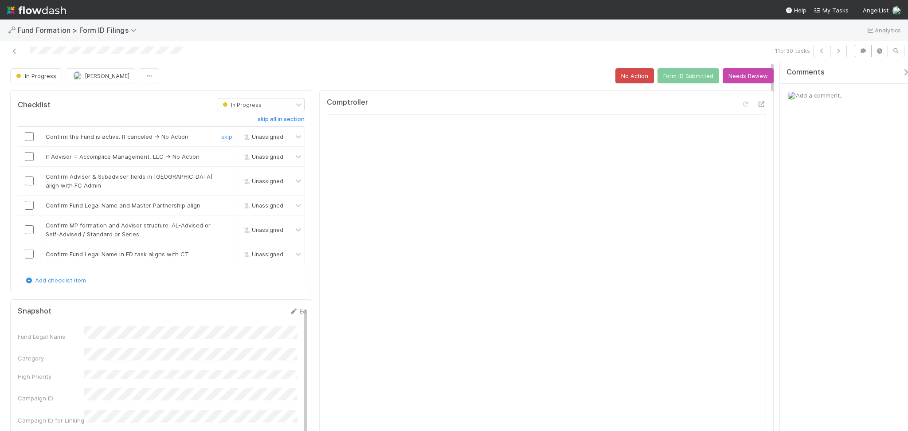
drag, startPoint x: 27, startPoint y: 134, endPoint x: 27, endPoint y: 142, distance: 7.5
click at [27, 134] on input "checkbox" at bounding box center [29, 136] width 9 height 9
click at [31, 158] on input "checkbox" at bounding box center [29, 156] width 9 height 9
click at [28, 179] on input "checkbox" at bounding box center [29, 180] width 9 height 9
click at [27, 207] on input "checkbox" at bounding box center [29, 205] width 9 height 9
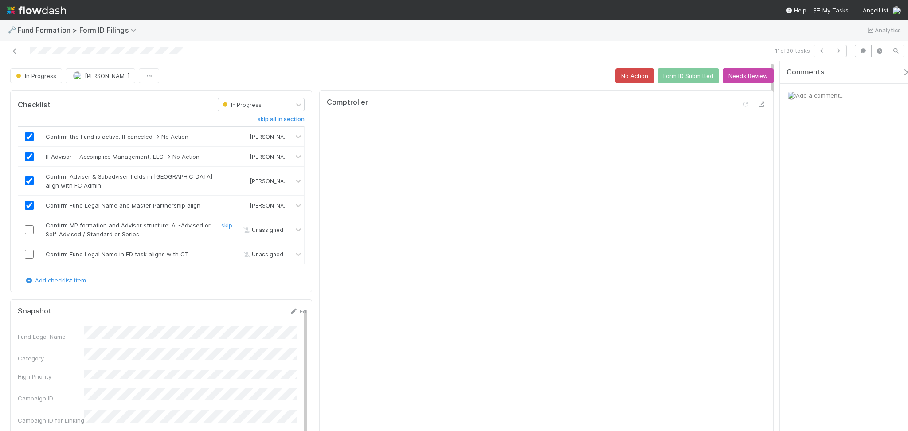
click at [27, 227] on input "checkbox" at bounding box center [29, 229] width 9 height 9
click at [28, 263] on td at bounding box center [29, 254] width 22 height 20
click at [26, 254] on input "checkbox" at bounding box center [29, 254] width 9 height 9
click at [672, 75] on button "Form ID Submitted" at bounding box center [688, 75] width 62 height 15
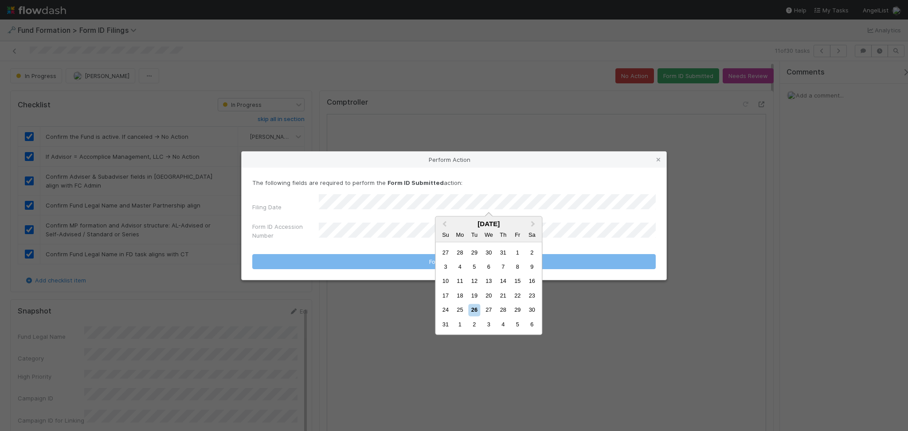
click at [460, 309] on div "25" at bounding box center [460, 310] width 12 height 12
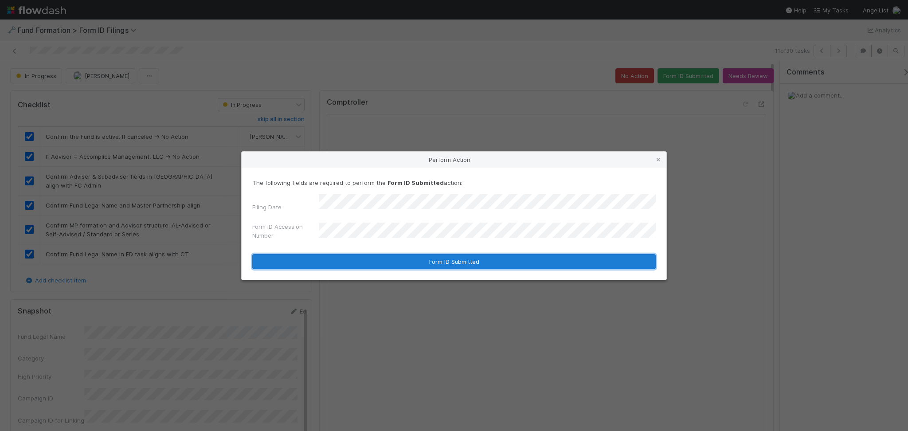
click at [392, 258] on button "Form ID Submitted" at bounding box center [453, 261] width 403 height 15
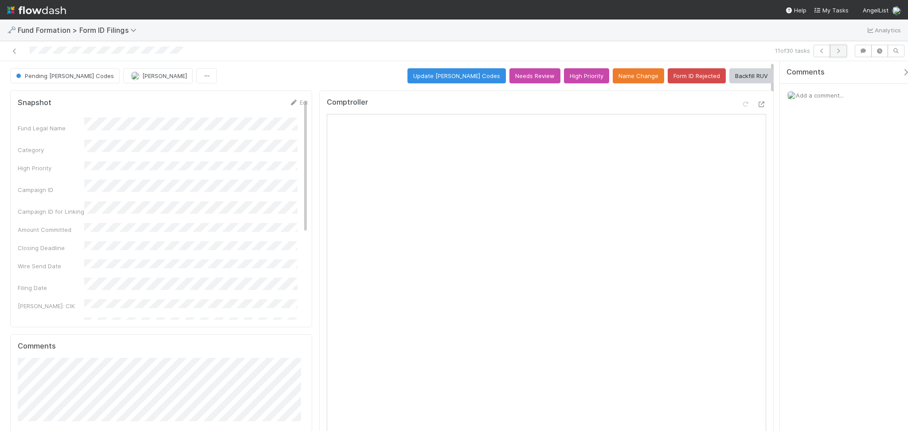
click at [841, 51] on icon "button" at bounding box center [838, 50] width 9 height 5
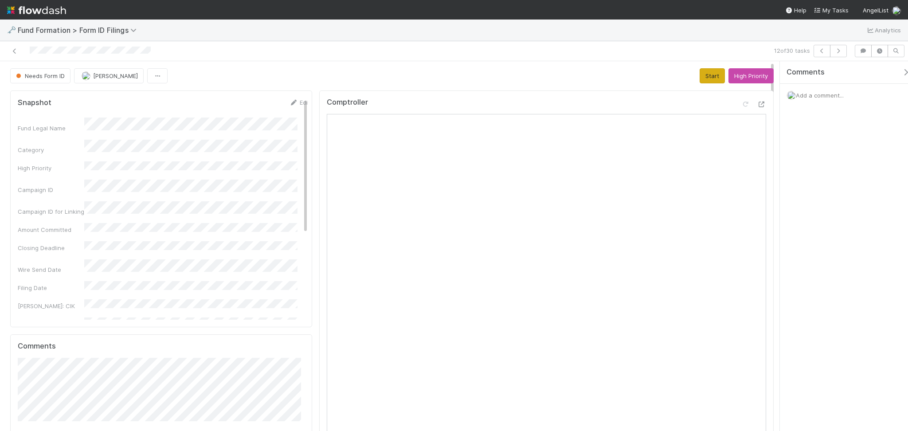
drag, startPoint x: 702, startPoint y: 76, endPoint x: 683, endPoint y: 94, distance: 26.7
click at [702, 75] on button "Start" at bounding box center [712, 75] width 25 height 15
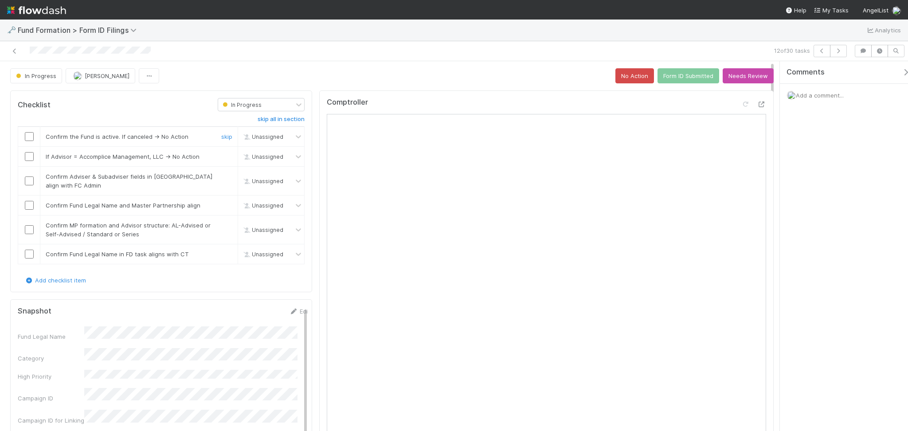
click at [28, 140] on input "checkbox" at bounding box center [29, 136] width 9 height 9
click at [31, 156] on input "checkbox" at bounding box center [29, 156] width 9 height 9
click at [33, 181] on input "checkbox" at bounding box center [29, 180] width 9 height 9
click at [33, 204] on input "checkbox" at bounding box center [29, 205] width 9 height 9
click at [30, 235] on td at bounding box center [29, 229] width 22 height 29
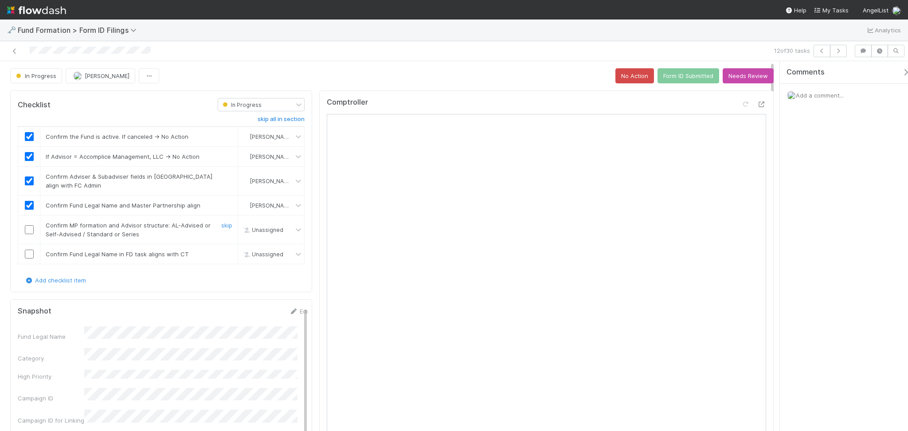
click at [27, 228] on input "checkbox" at bounding box center [29, 229] width 9 height 9
click at [30, 255] on input "checkbox" at bounding box center [29, 254] width 9 height 9
checkbox input "true"
click at [665, 78] on button "Form ID Submitted" at bounding box center [688, 75] width 62 height 15
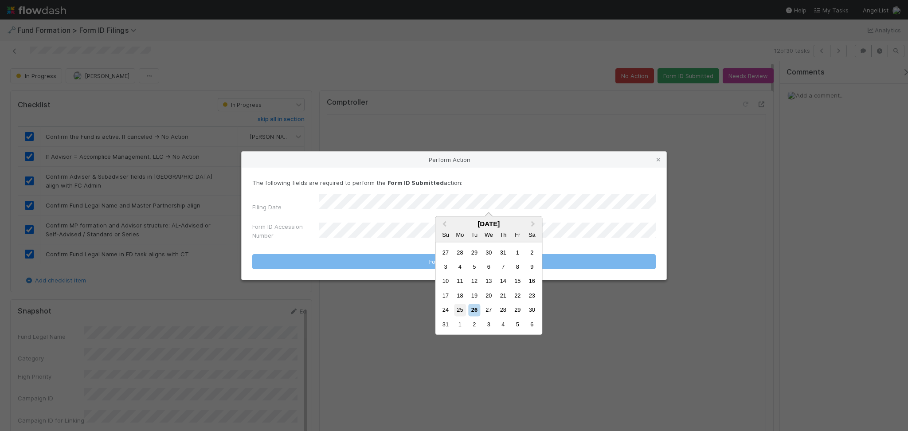
click at [461, 307] on div "25" at bounding box center [460, 310] width 12 height 12
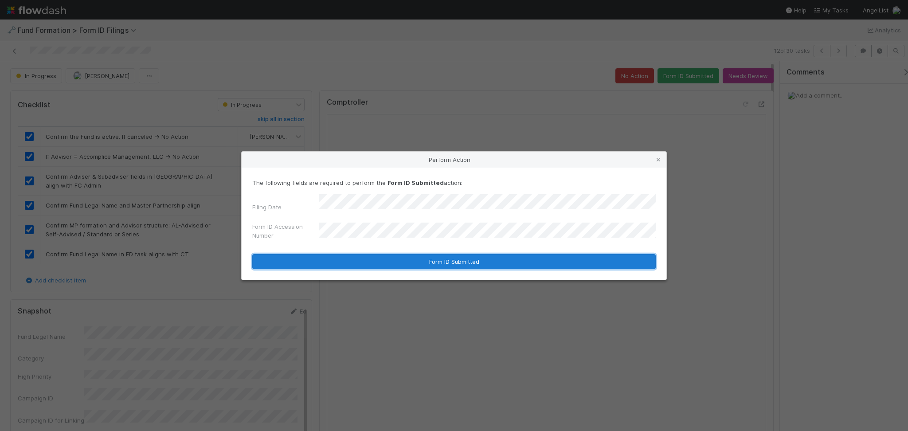
click at [388, 262] on button "Form ID Submitted" at bounding box center [453, 261] width 403 height 15
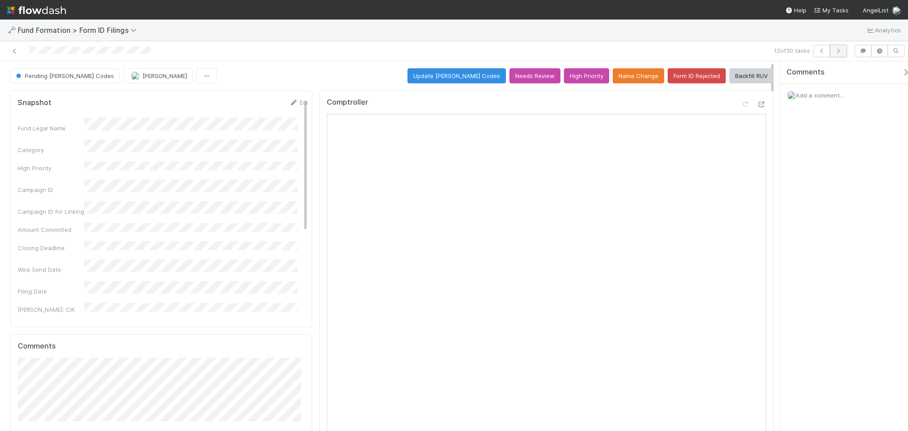
click at [835, 55] on button "button" at bounding box center [838, 51] width 17 height 12
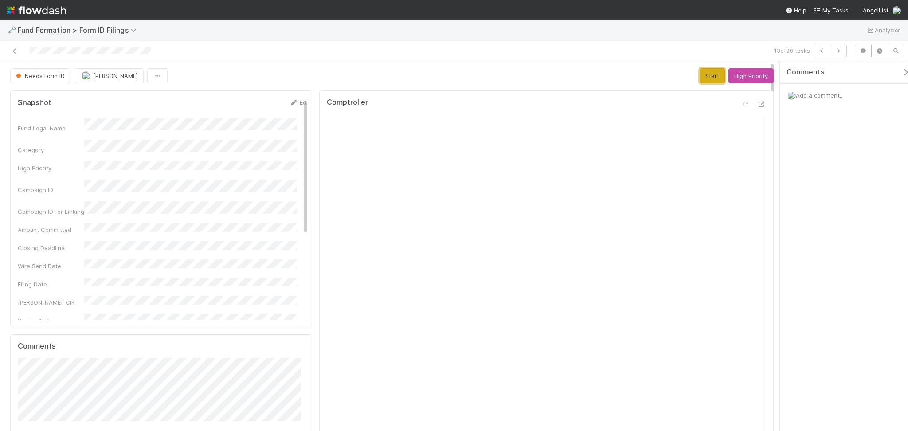
click at [700, 82] on button "Start" at bounding box center [712, 75] width 25 height 15
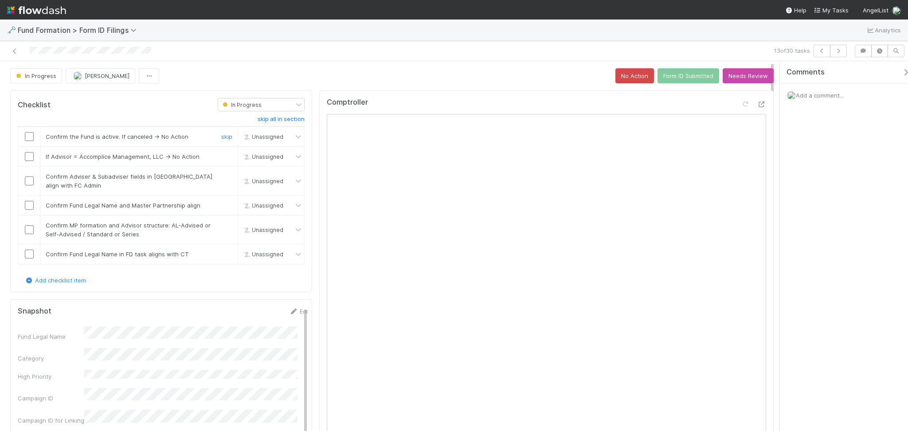
click at [27, 137] on input "checkbox" at bounding box center [29, 136] width 9 height 9
click at [31, 152] on input "checkbox" at bounding box center [29, 156] width 9 height 9
click at [30, 183] on input "checkbox" at bounding box center [29, 180] width 9 height 9
click at [30, 201] on input "checkbox" at bounding box center [29, 205] width 9 height 9
click at [32, 229] on input "checkbox" at bounding box center [29, 229] width 9 height 9
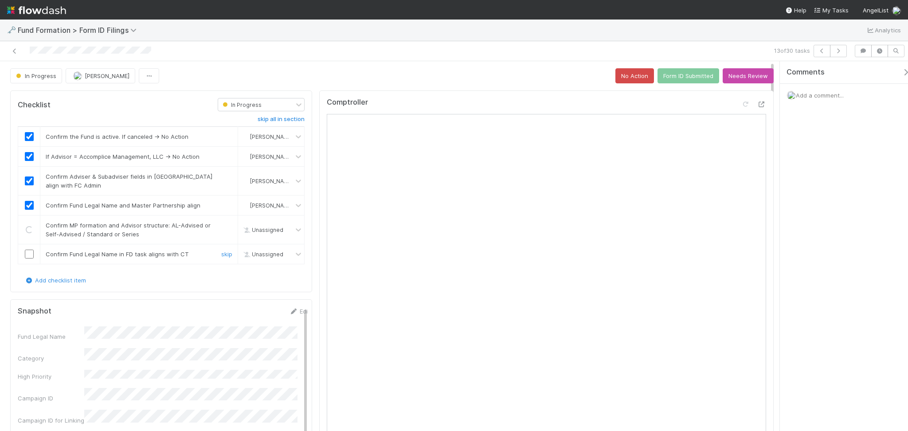
click at [28, 250] on input "checkbox" at bounding box center [29, 254] width 9 height 9
click at [669, 75] on button "Form ID Submitted" at bounding box center [688, 75] width 62 height 15
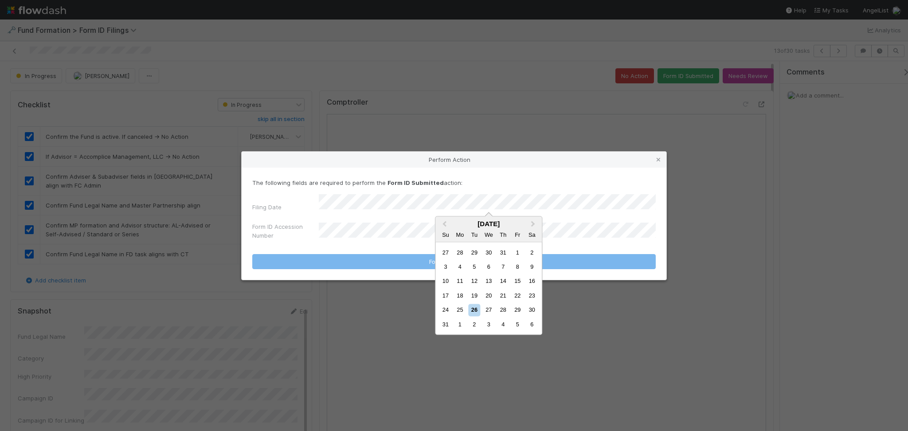
click at [462, 306] on div "25" at bounding box center [460, 310] width 12 height 12
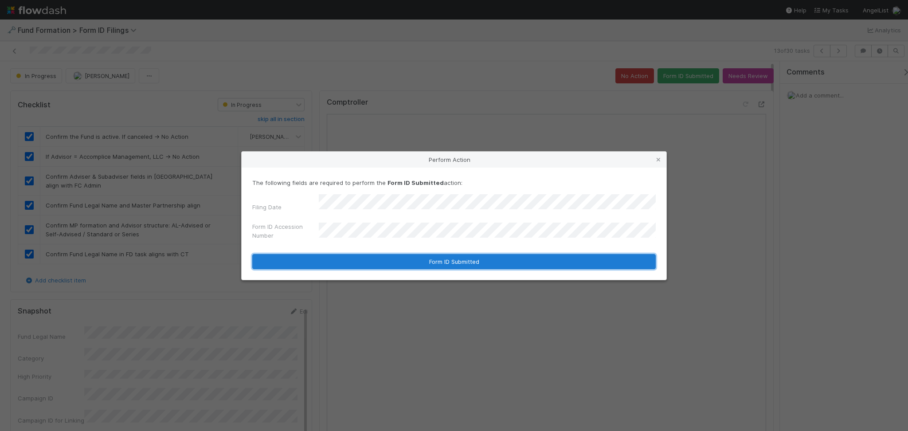
click at [414, 262] on button "Form ID Submitted" at bounding box center [453, 261] width 403 height 15
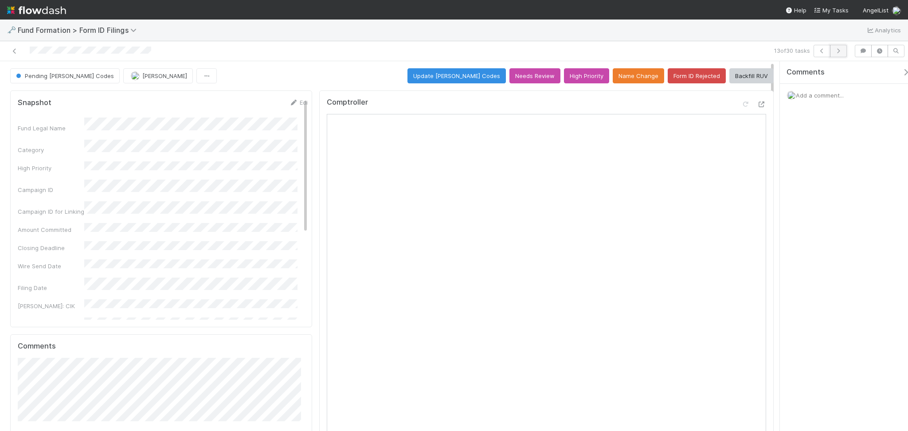
click at [837, 51] on icon "button" at bounding box center [838, 50] width 9 height 5
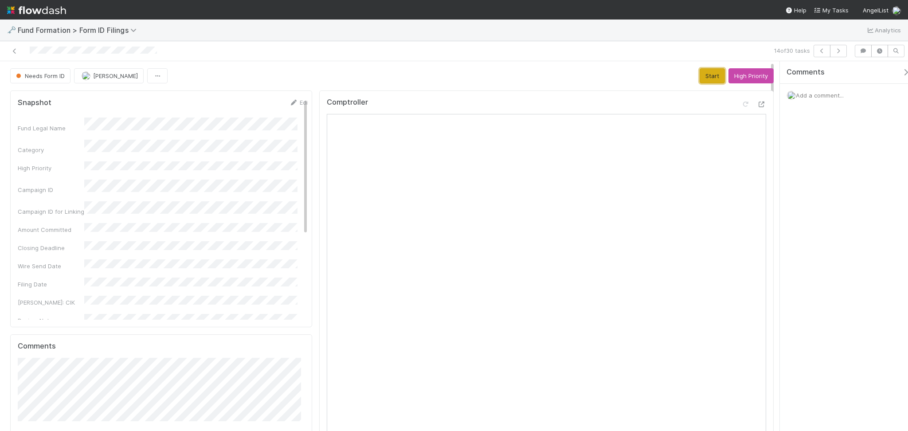
click at [707, 80] on button "Start" at bounding box center [712, 75] width 25 height 15
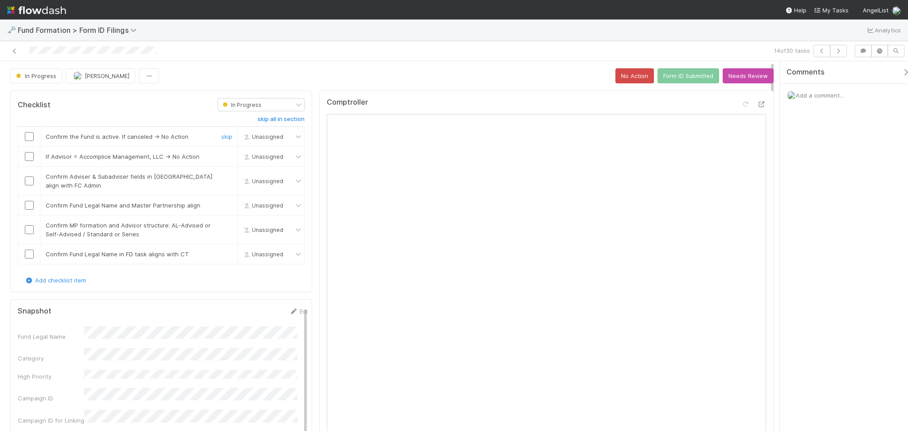
click at [27, 134] on input "checkbox" at bounding box center [29, 136] width 9 height 9
click at [32, 156] on input "checkbox" at bounding box center [29, 156] width 9 height 9
click at [28, 173] on td at bounding box center [29, 181] width 22 height 29
click at [27, 181] on input "checkbox" at bounding box center [29, 180] width 9 height 9
click at [27, 212] on td at bounding box center [29, 205] width 22 height 20
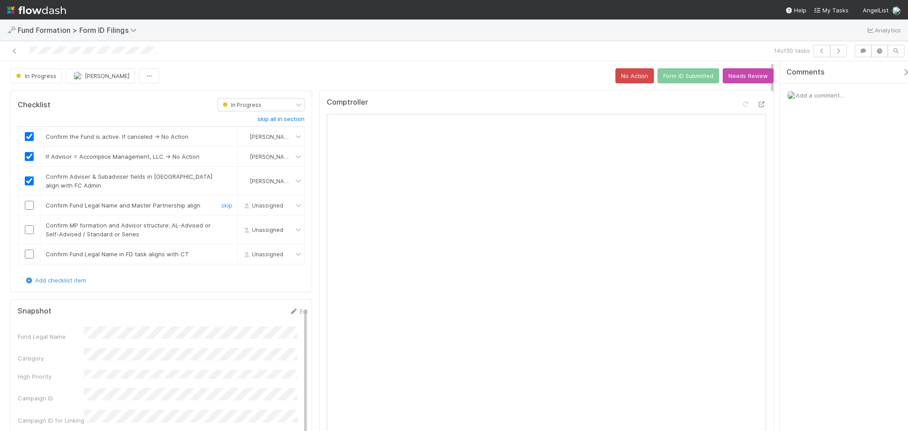
click at [27, 208] on input "checkbox" at bounding box center [29, 205] width 9 height 9
drag, startPoint x: 31, startPoint y: 231, endPoint x: 29, endPoint y: 239, distance: 9.0
click at [31, 230] on input "checkbox" at bounding box center [29, 229] width 9 height 9
click at [33, 246] on td at bounding box center [29, 254] width 22 height 20
click at [28, 210] on td at bounding box center [29, 205] width 22 height 20
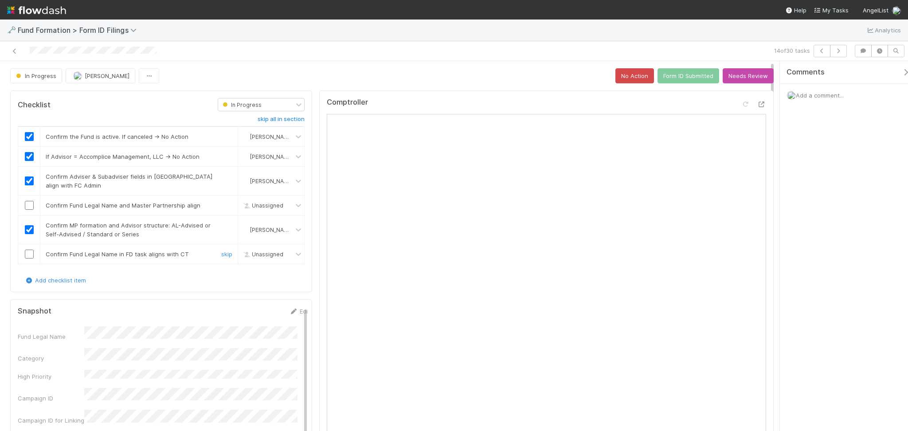
click at [31, 254] on input "checkbox" at bounding box center [29, 254] width 9 height 9
drag, startPoint x: 26, startPoint y: 203, endPoint x: 35, endPoint y: 205, distance: 9.7
click at [26, 202] on input "checkbox" at bounding box center [29, 205] width 9 height 9
click at [668, 71] on button "Form ID Submitted" at bounding box center [688, 75] width 62 height 15
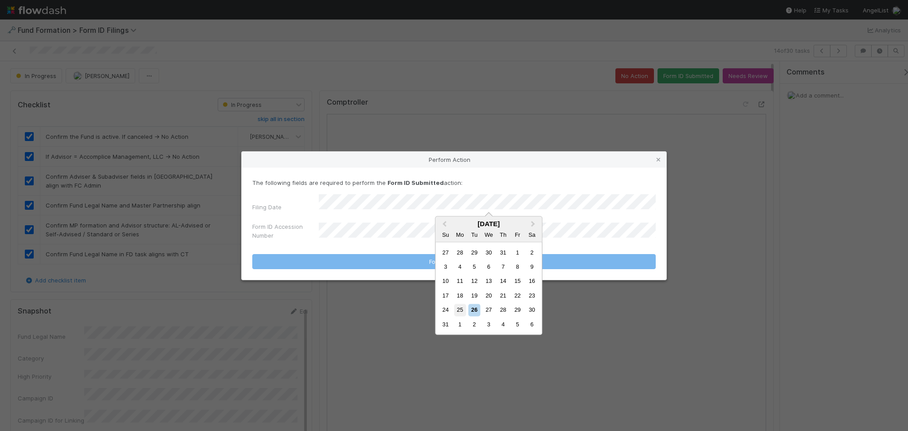
click at [455, 312] on div "25" at bounding box center [460, 310] width 12 height 12
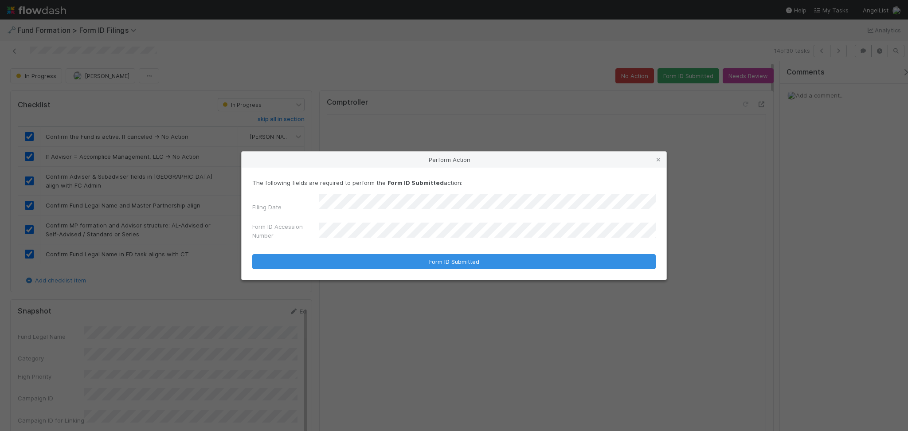
click at [382, 222] on div "Form ID Accession Number" at bounding box center [453, 232] width 403 height 21
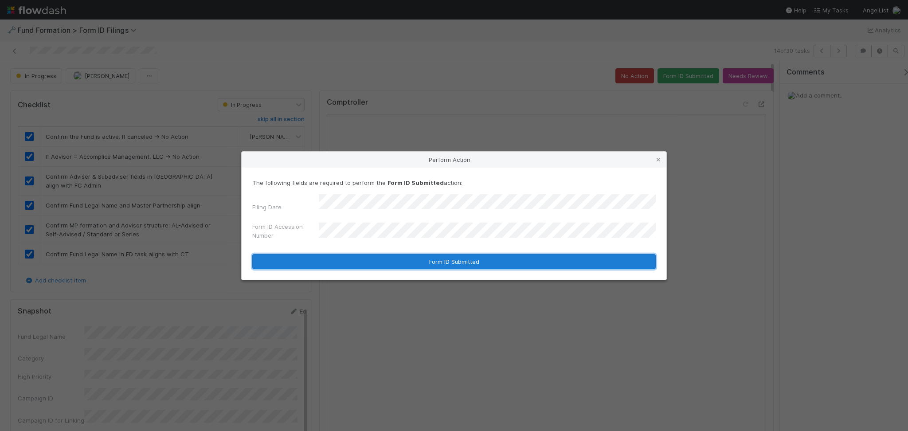
click at [437, 254] on button "Form ID Submitted" at bounding box center [453, 261] width 403 height 15
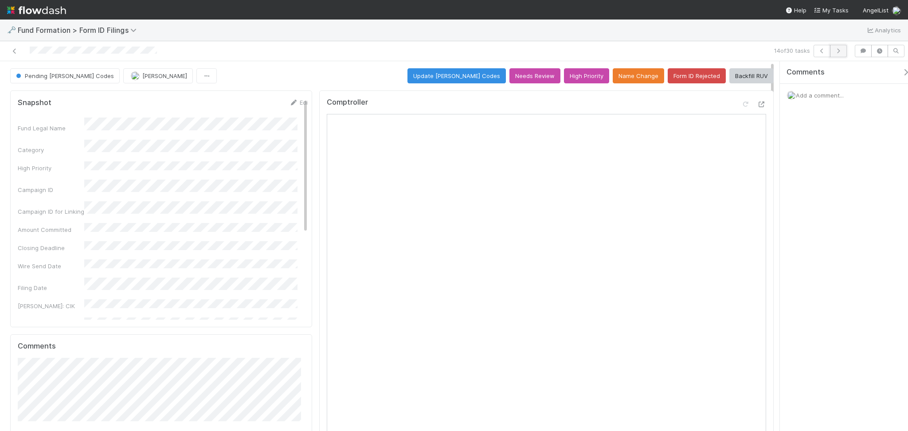
click at [836, 54] on button "button" at bounding box center [838, 51] width 17 height 12
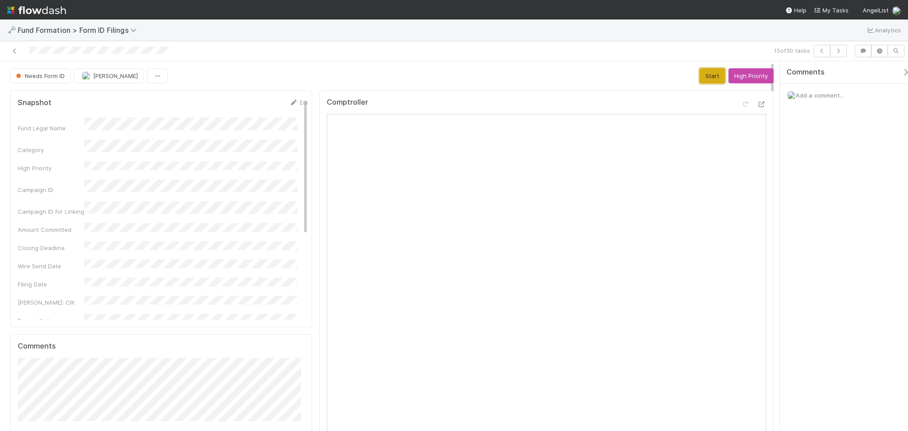
click at [703, 79] on button "Start" at bounding box center [712, 75] width 25 height 15
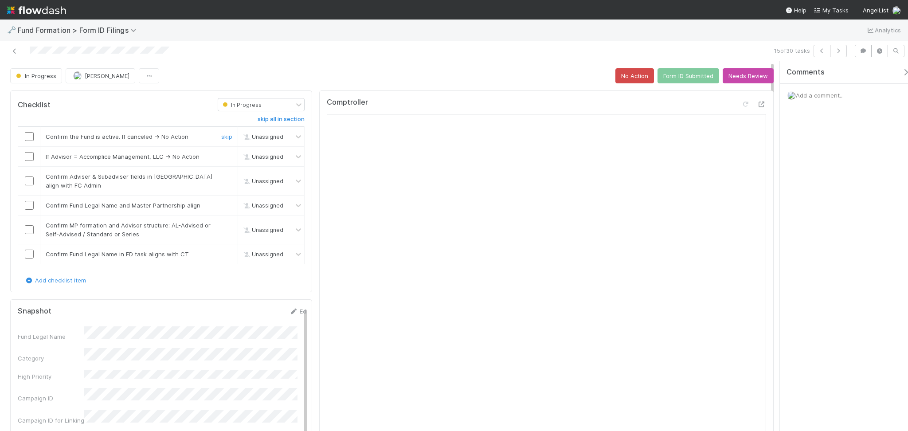
click at [32, 137] on div at bounding box center [29, 136] width 22 height 9
click at [29, 138] on input "checkbox" at bounding box center [29, 136] width 9 height 9
click at [27, 153] on input "checkbox" at bounding box center [29, 156] width 9 height 9
click at [30, 181] on input "checkbox" at bounding box center [29, 180] width 9 height 9
click at [29, 204] on input "checkbox" at bounding box center [29, 205] width 9 height 9
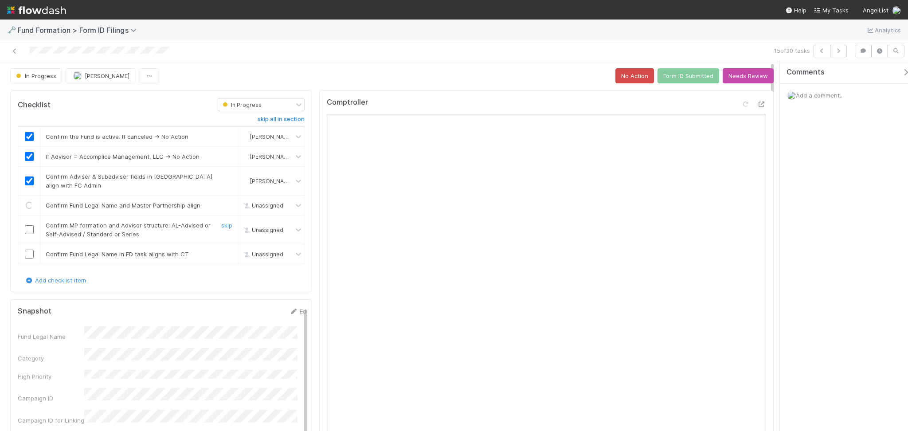
click at [27, 227] on input "checkbox" at bounding box center [29, 229] width 9 height 9
click at [25, 256] on input "checkbox" at bounding box center [29, 254] width 9 height 9
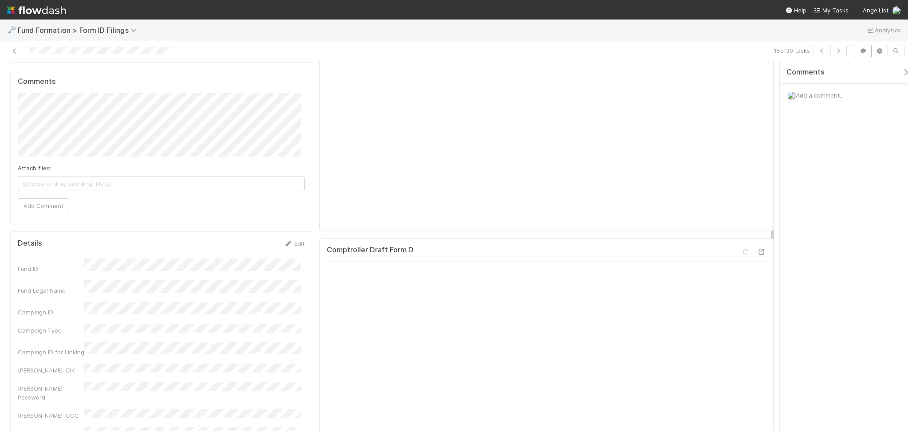
scroll to position [532, 0]
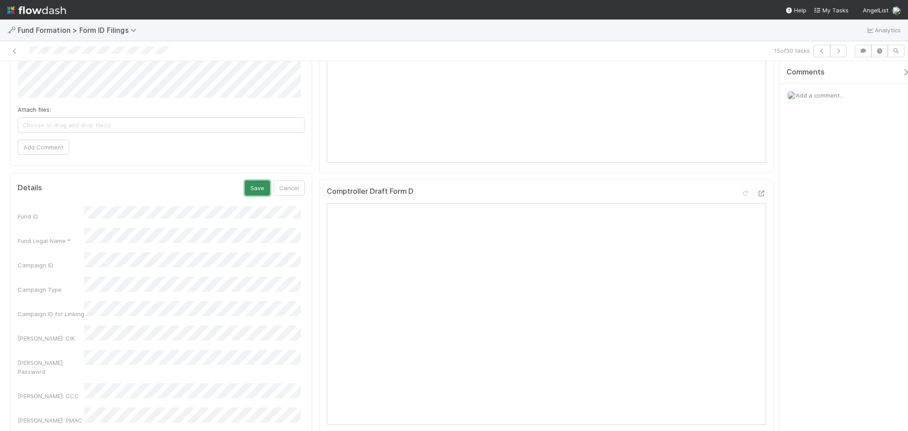
click at [251, 186] on button "Save" at bounding box center [257, 187] width 25 height 15
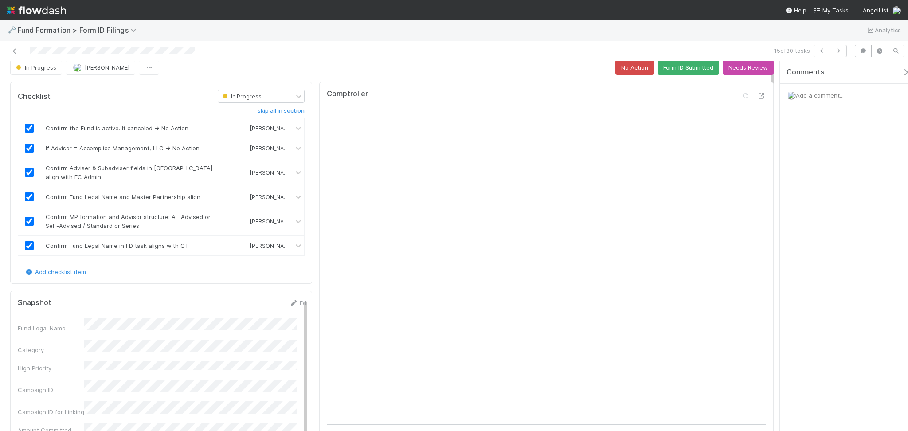
scroll to position [0, 0]
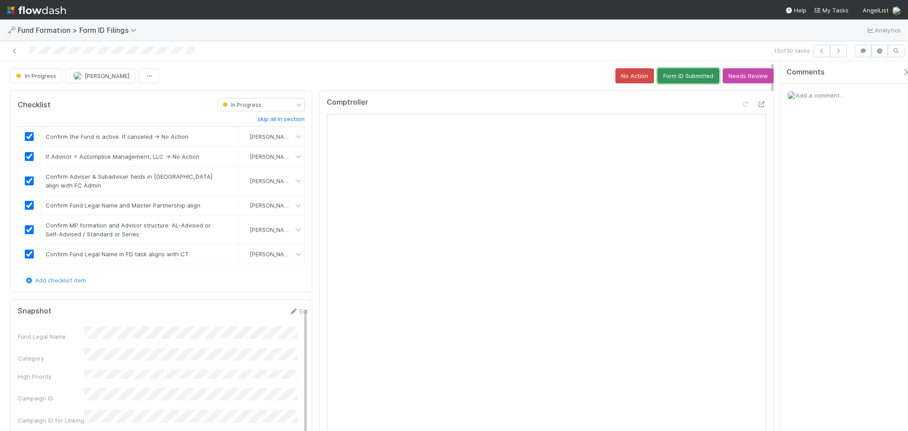
click at [671, 80] on button "Form ID Submitted" at bounding box center [688, 75] width 62 height 15
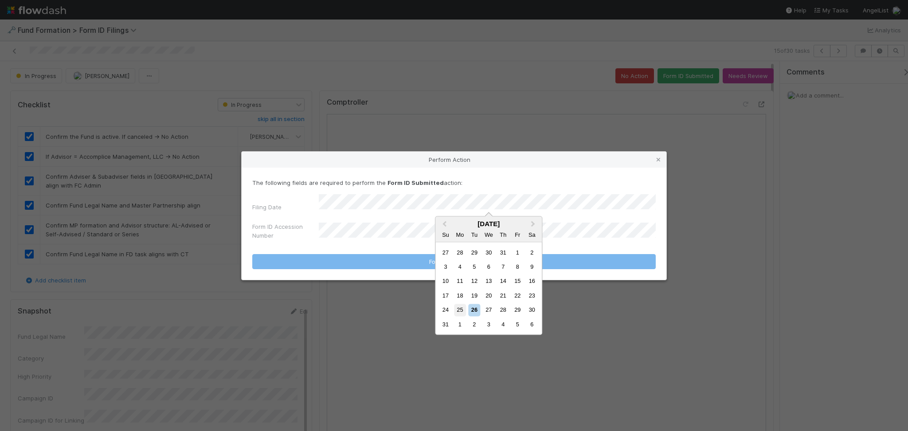
click at [461, 314] on div "25" at bounding box center [460, 310] width 12 height 12
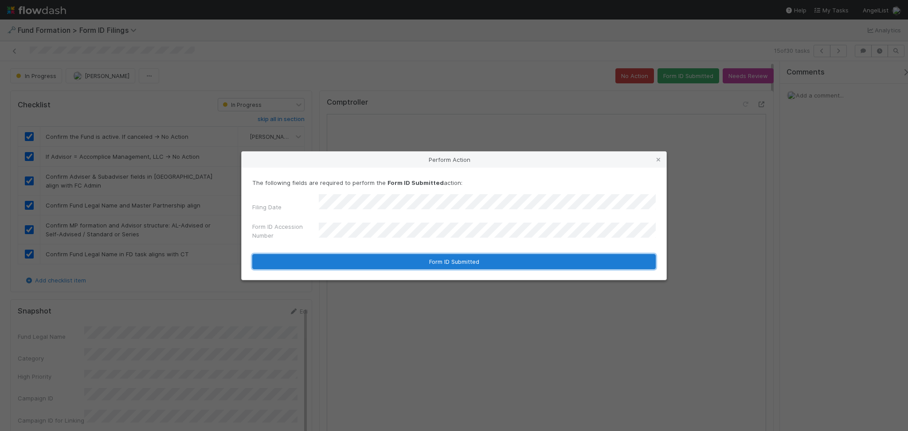
click at [431, 256] on button "Form ID Submitted" at bounding box center [453, 261] width 403 height 15
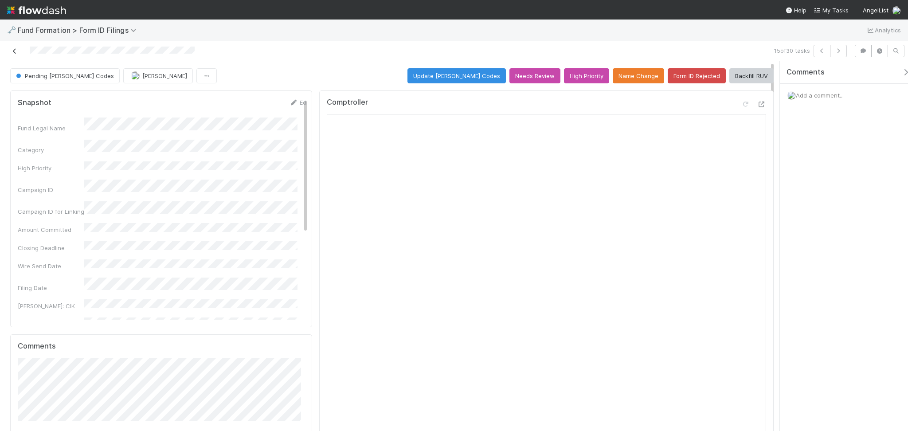
click at [13, 51] on icon at bounding box center [14, 51] width 9 height 6
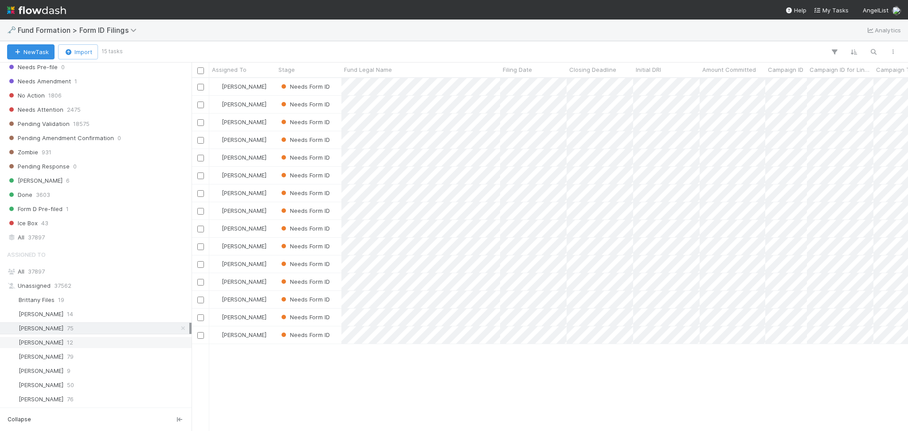
scroll to position [301, 0]
click at [63, 339] on span "Karen Jane Salcedo" at bounding box center [41, 342] width 45 height 7
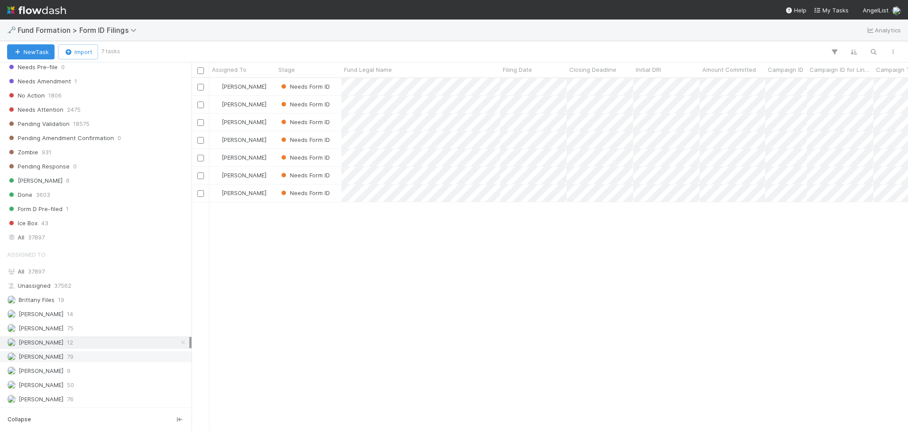
scroll to position [344, 707]
click at [68, 356] on span "79" at bounding box center [70, 356] width 7 height 11
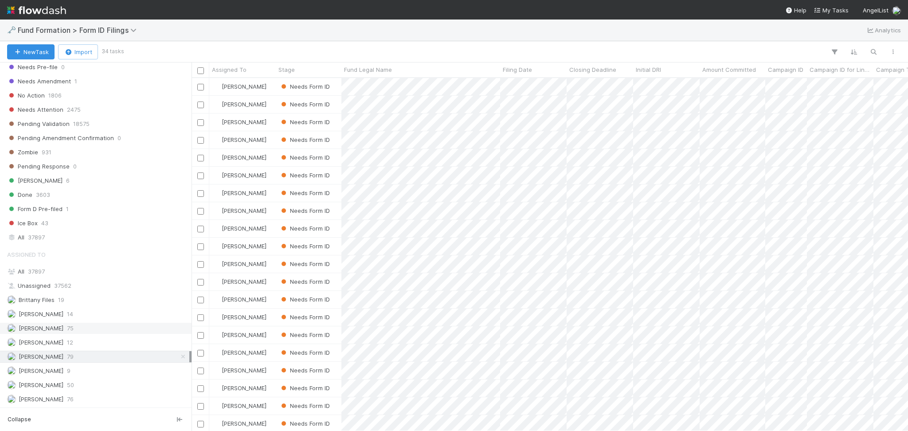
scroll to position [344, 707]
click at [76, 392] on div "Assigned To All 37897 Unassigned 37562 Brittany Files 19 Catherine Lambright 14…" at bounding box center [96, 326] width 192 height 160
click at [76, 394] on div "Roselyn de Villa 76" at bounding box center [98, 399] width 182 height 11
click at [87, 327] on div "Febbie Cervantes 75" at bounding box center [98, 328] width 182 height 11
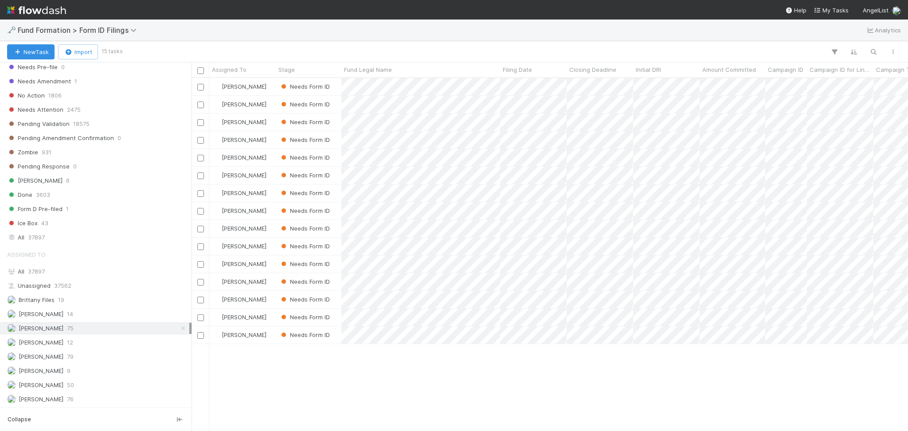
scroll to position [9, 9]
click at [48, 233] on div "All 37897" at bounding box center [98, 237] width 182 height 11
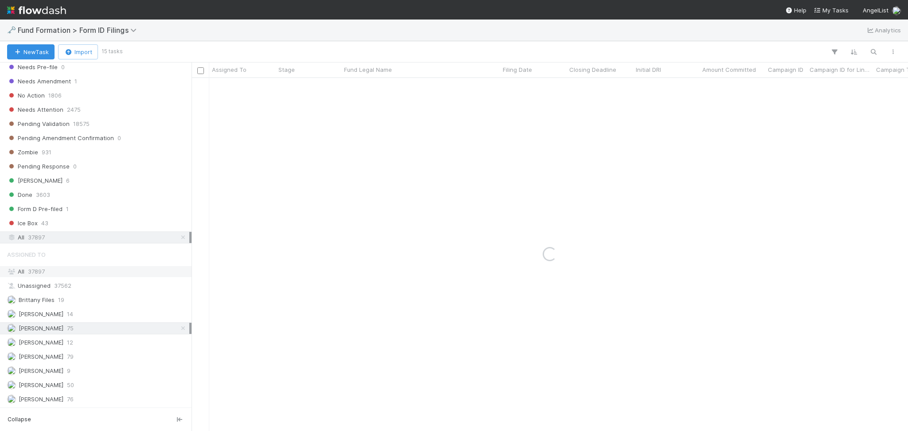
click at [54, 271] on div "All 37897" at bounding box center [98, 271] width 182 height 11
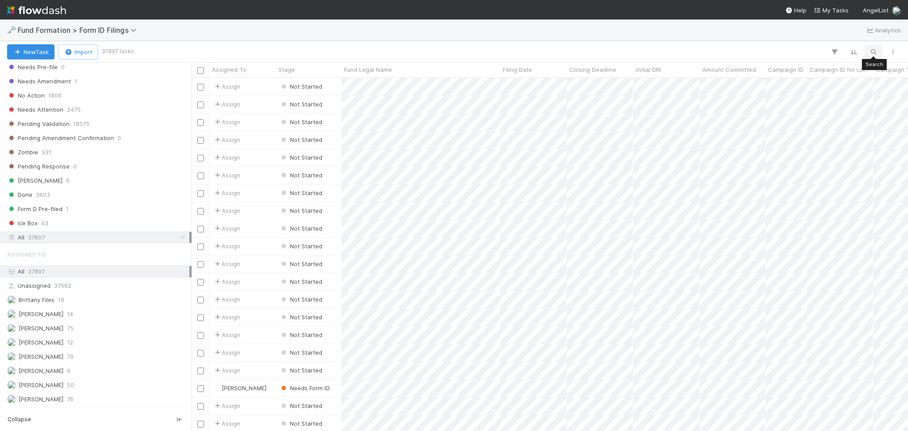
click at [867, 51] on button "button" at bounding box center [873, 52] width 16 height 12
click at [837, 41] on input at bounding box center [827, 37] width 89 height 11
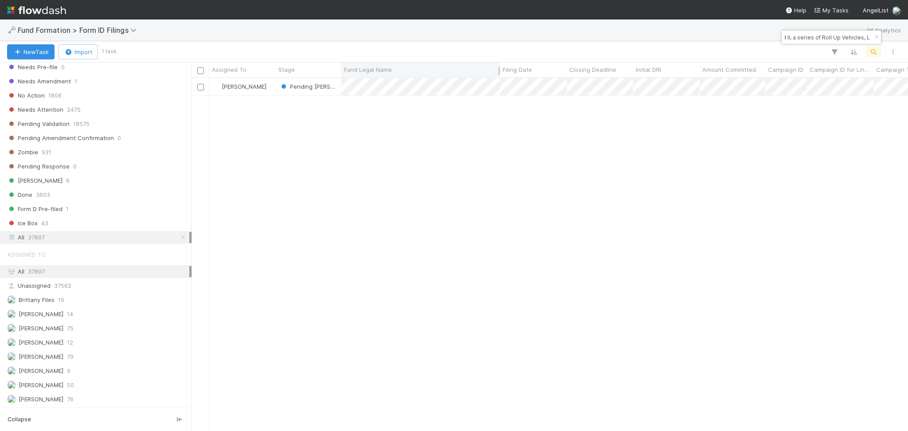
type input "UN-0618 Fund II, a series of Roll Up Vehicles, L"
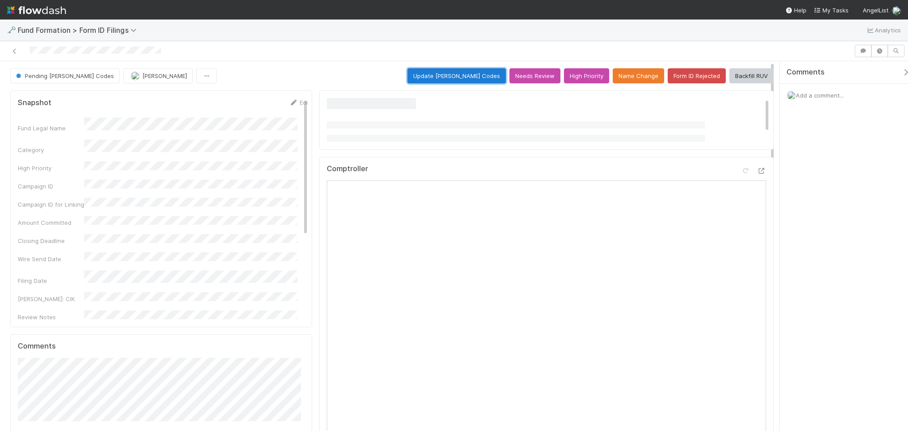
click at [466, 78] on button "Update EDGAR Codes" at bounding box center [456, 75] width 98 height 15
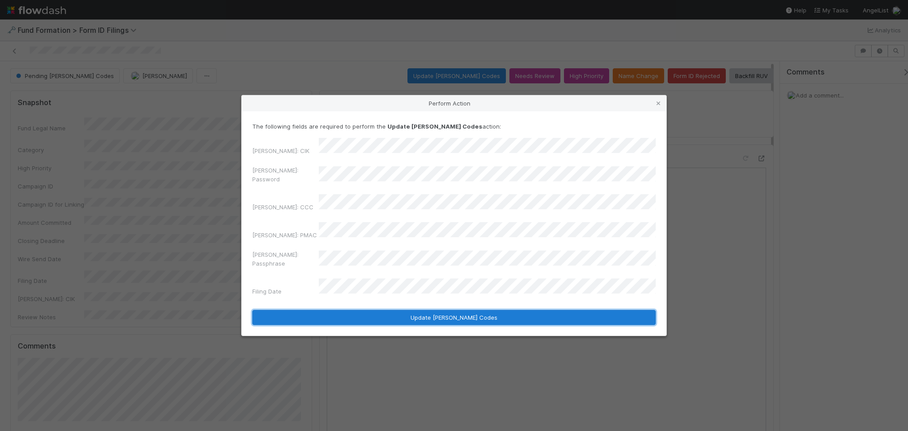
click at [403, 310] on button "Update EDGAR Codes" at bounding box center [453, 317] width 403 height 15
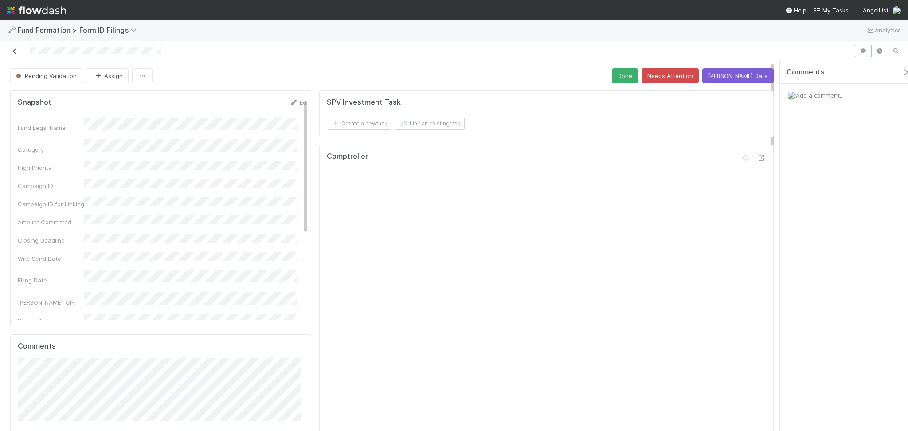
click at [14, 49] on icon at bounding box center [14, 51] width 9 height 6
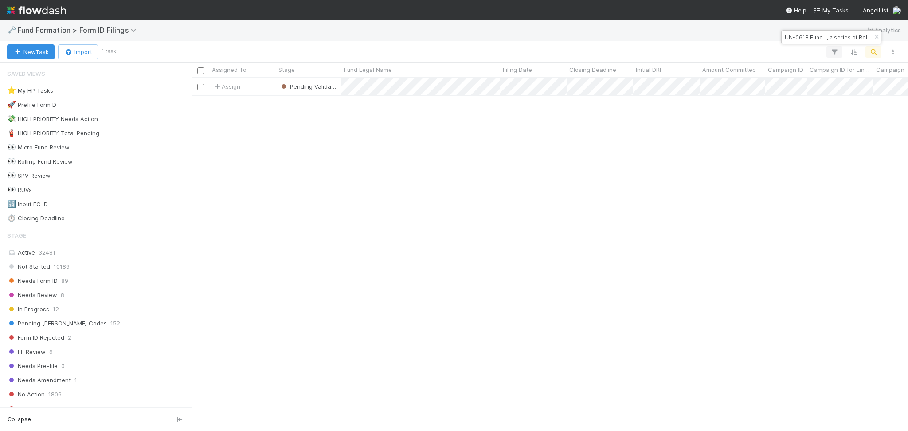
scroll to position [344, 707]
click at [832, 35] on input "UN-0618 Fund II, a series of Roll Up Vehicles, L" at bounding box center [827, 37] width 89 height 11
paste input "PH-0610 Fund I, a series of Hustle Fund Angel Squad Vertical"
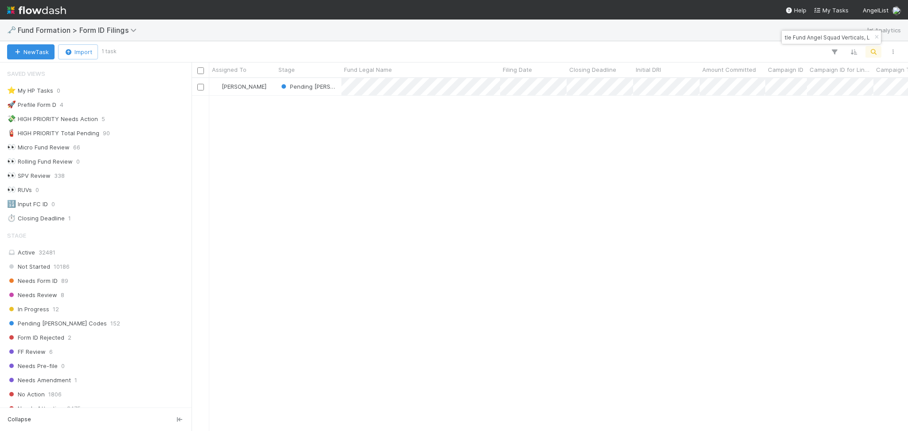
type input "PH-0610 Fund I, a series of Hustle Fund Angel Squad Verticals, L"
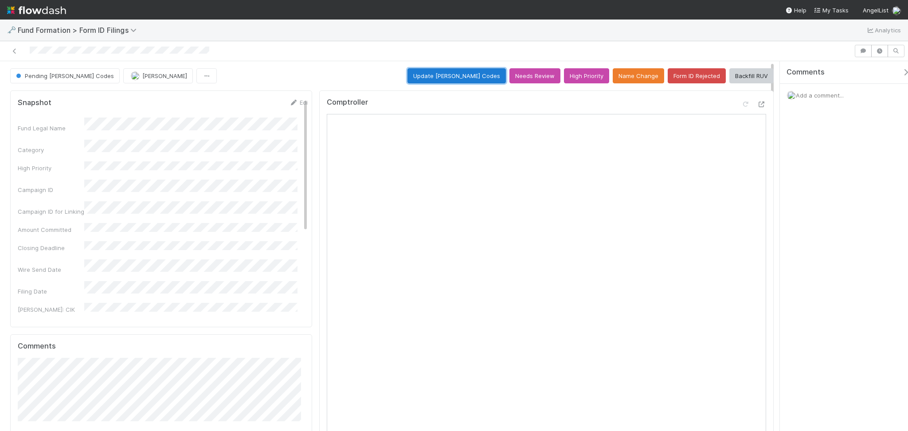
click at [443, 77] on button "Update EDGAR Codes" at bounding box center [456, 75] width 98 height 15
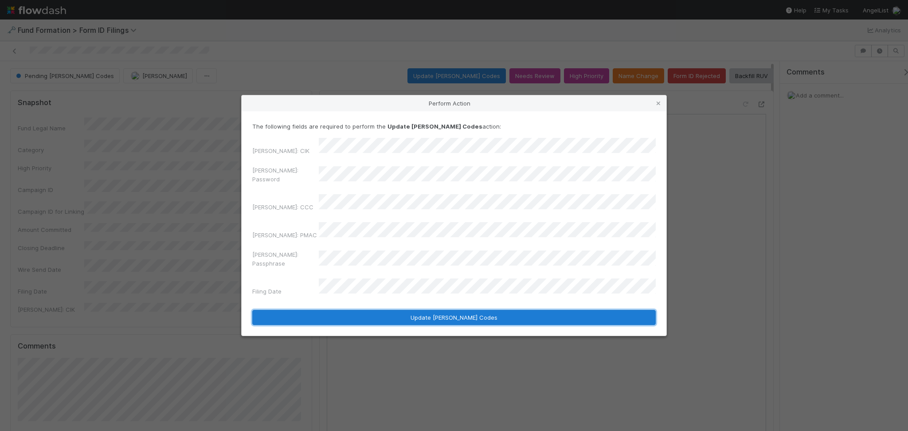
click at [415, 310] on button "Update EDGAR Codes" at bounding box center [453, 317] width 403 height 15
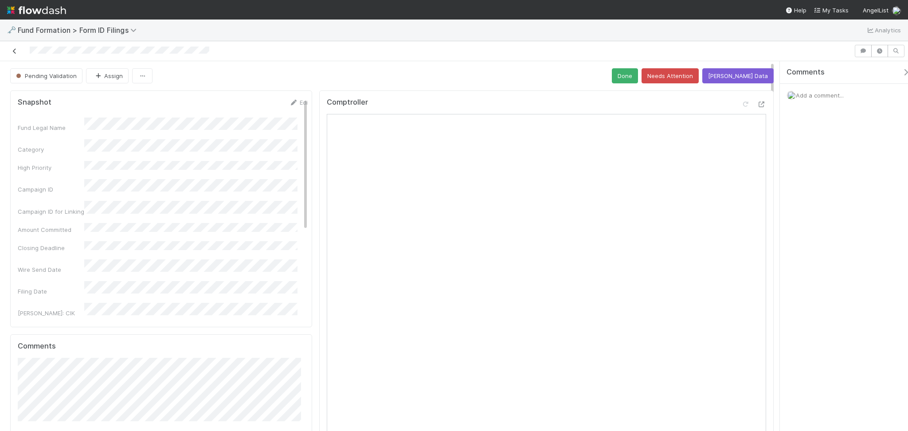
click at [13, 53] on icon at bounding box center [14, 51] width 9 height 6
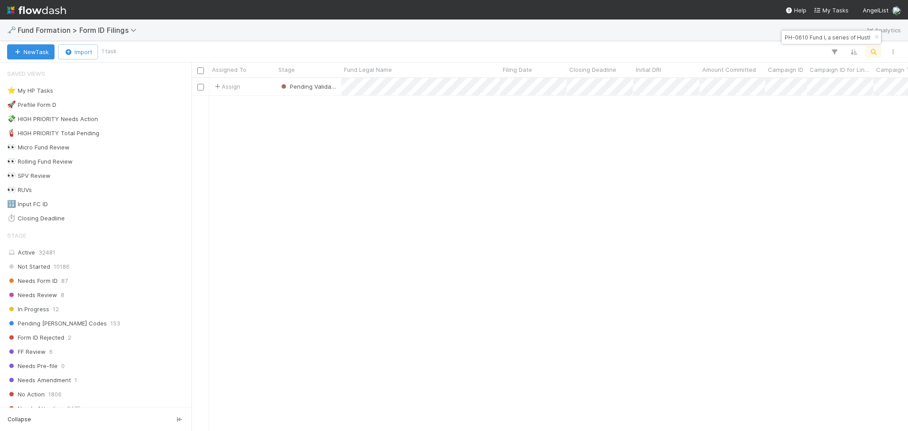
scroll to position [344, 707]
click at [838, 37] on input "PH-0610 Fund I, a series of Hustle Fund Angel Squad Verticals, L" at bounding box center [827, 37] width 89 height 11
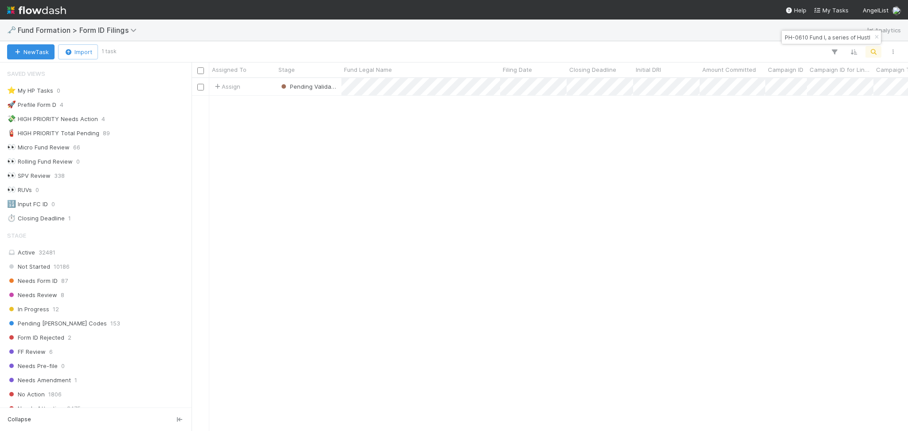
click at [838, 37] on input "PH-0610 Fund I, a series of Hustle Fund Angel Squad Verticals, L" at bounding box center [827, 37] width 89 height 11
paste input "M31 Ventures, LP"
type input "M31 Ventures, LP"
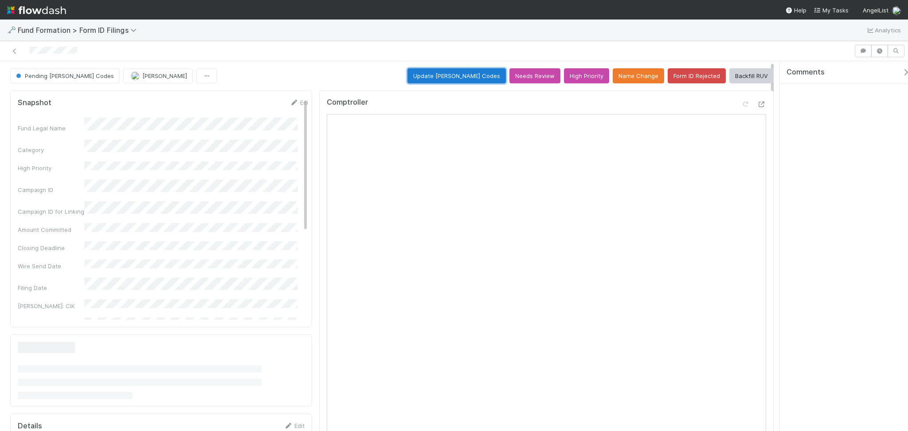
click at [438, 80] on button "Update EDGAR Codes" at bounding box center [456, 75] width 98 height 15
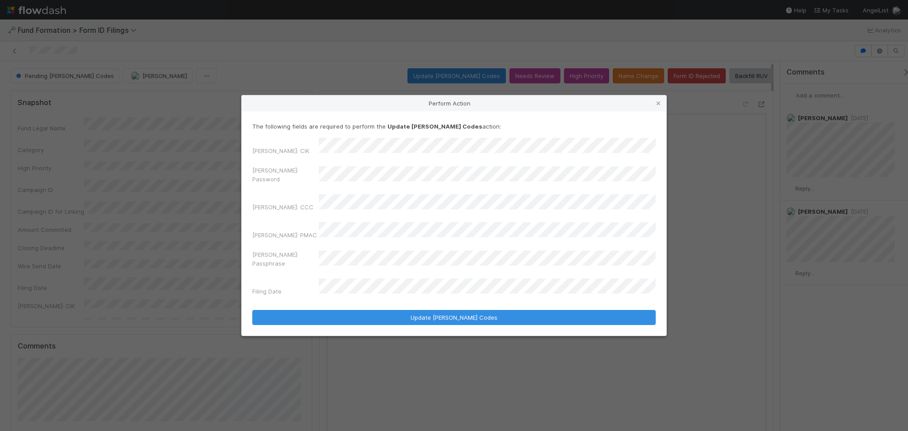
click at [312, 182] on div "EDGAR: Password" at bounding box center [453, 176] width 403 height 21
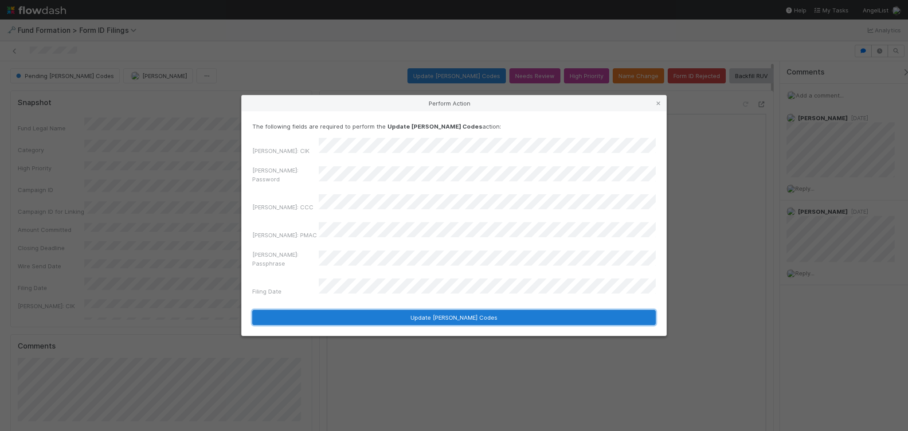
click at [422, 310] on button "Update EDGAR Codes" at bounding box center [453, 317] width 403 height 15
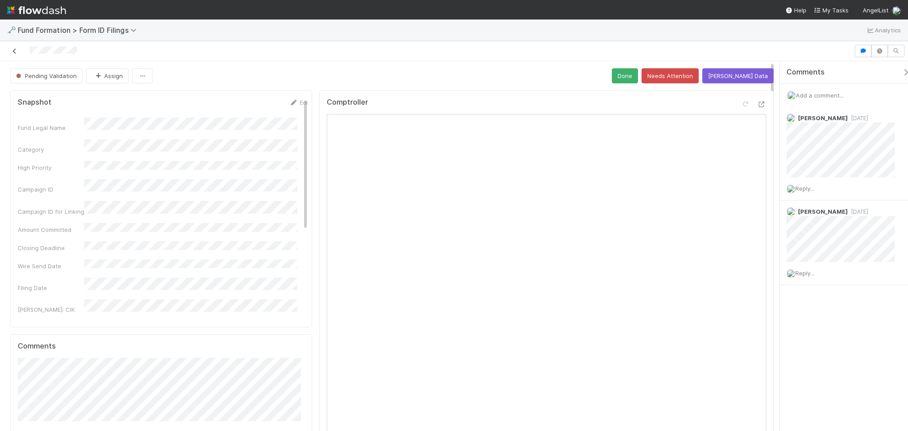
click at [16, 53] on icon at bounding box center [14, 51] width 9 height 6
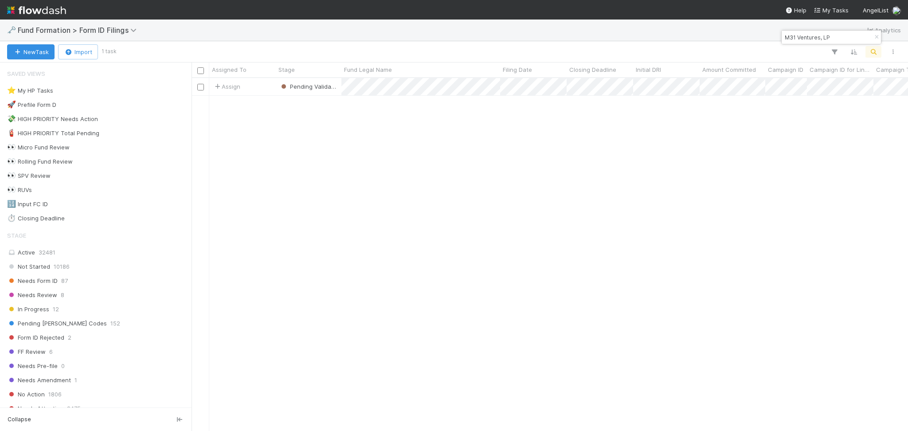
scroll to position [344, 707]
click at [803, 41] on input "M31 Ventures, LP" at bounding box center [827, 37] width 89 height 11
paste input "TH-0619 Fund III, a series of Roll Up Vehicl"
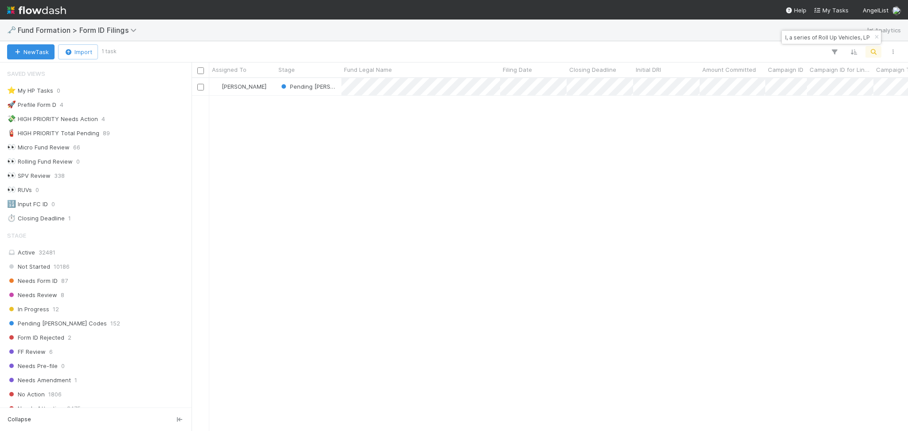
type input "TH-0619 Fund III, a series of Roll Up Vehicles, LP"
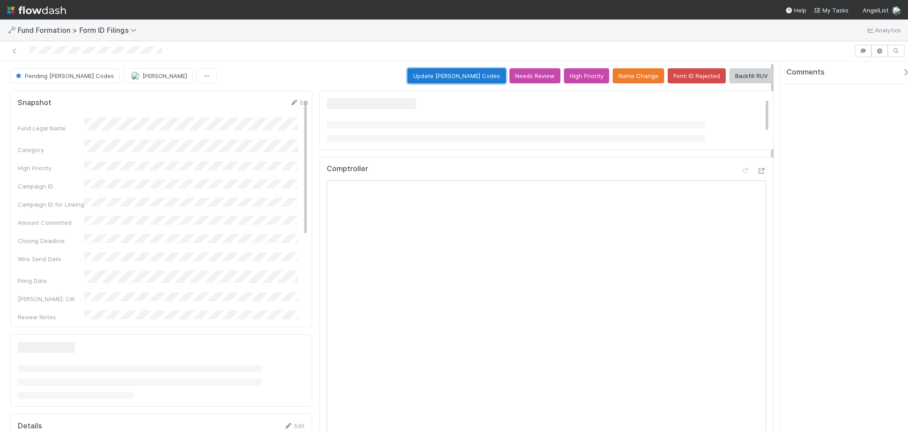
click at [445, 76] on button "Update EDGAR Codes" at bounding box center [456, 75] width 98 height 15
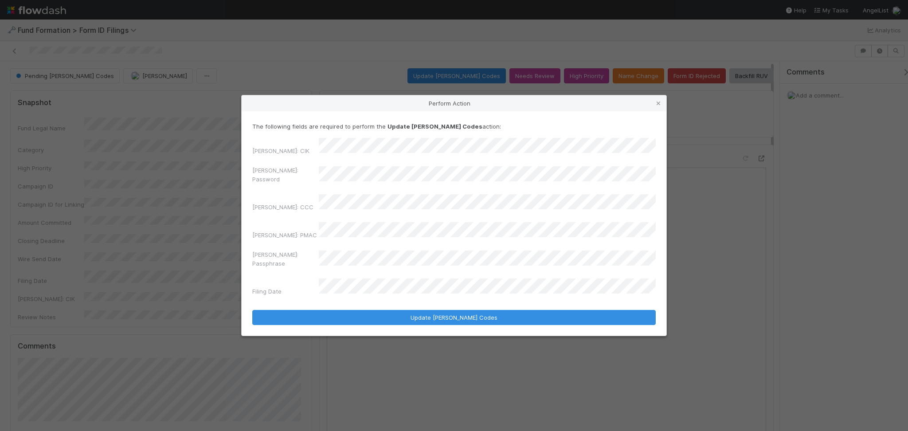
click at [298, 200] on div "EDGAR: CIK EDGAR: Password EDGAR: CCC EDGAR: PMAC EDGAR: Passphrase Filing Date" at bounding box center [453, 218] width 403 height 161
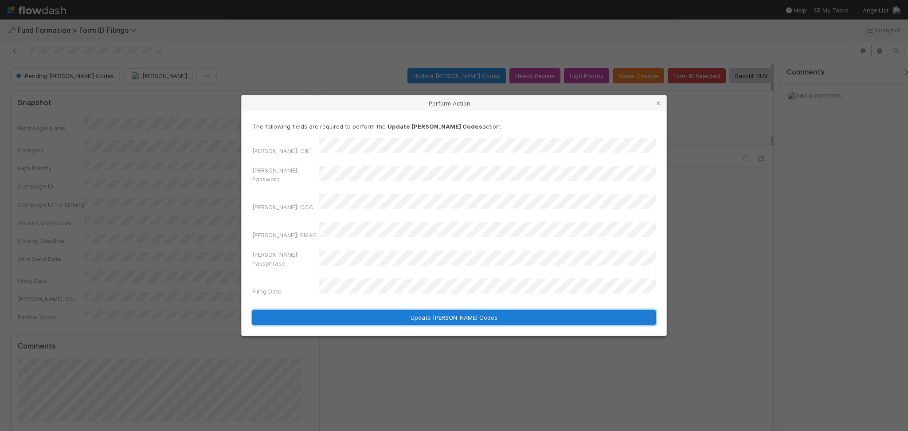
click at [423, 310] on button "Update EDGAR Codes" at bounding box center [453, 317] width 403 height 15
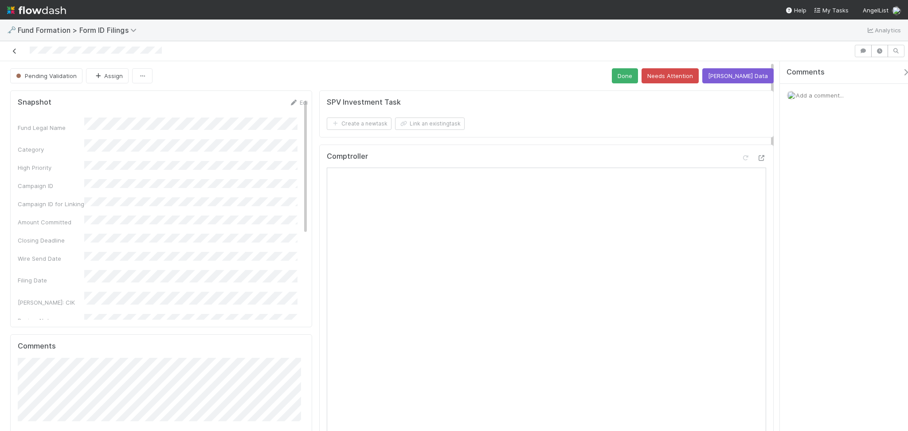
click at [18, 52] on icon at bounding box center [14, 51] width 9 height 6
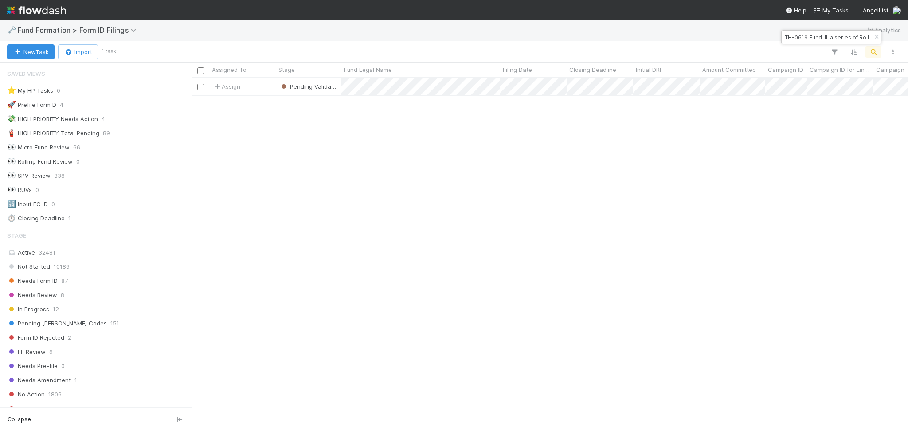
scroll to position [9, 9]
click at [820, 38] on input "TH-0619 Fund III, a series of Roll Up Vehicles, LP" at bounding box center [827, 37] width 89 height 11
paste input "SA-0616 Fund"
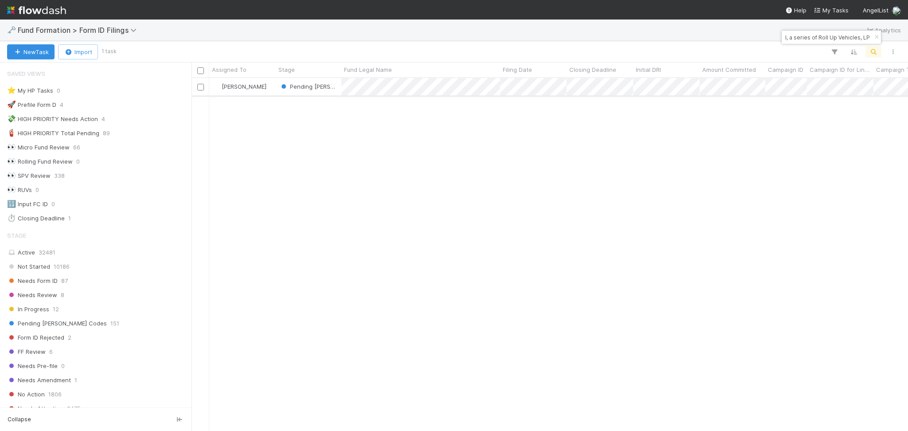
scroll to position [344, 707]
type input "SA-0616 Fund I, a series of Roll Up Vehicles, LP"
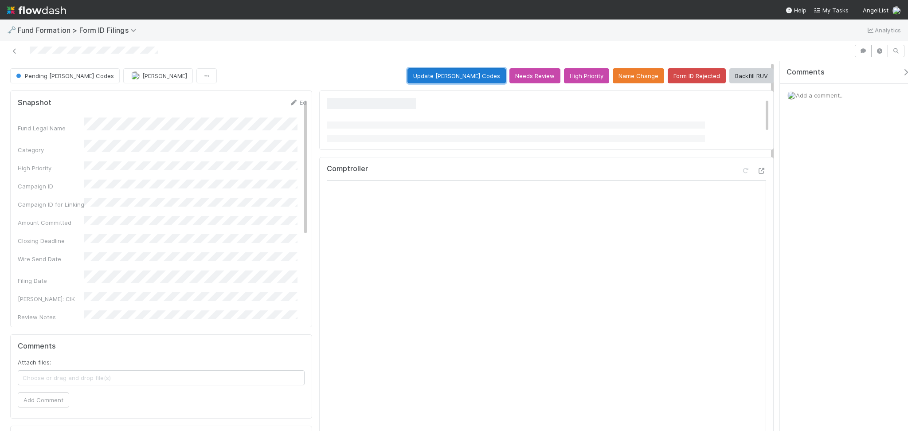
click at [449, 81] on button "Update EDGAR Codes" at bounding box center [456, 75] width 98 height 15
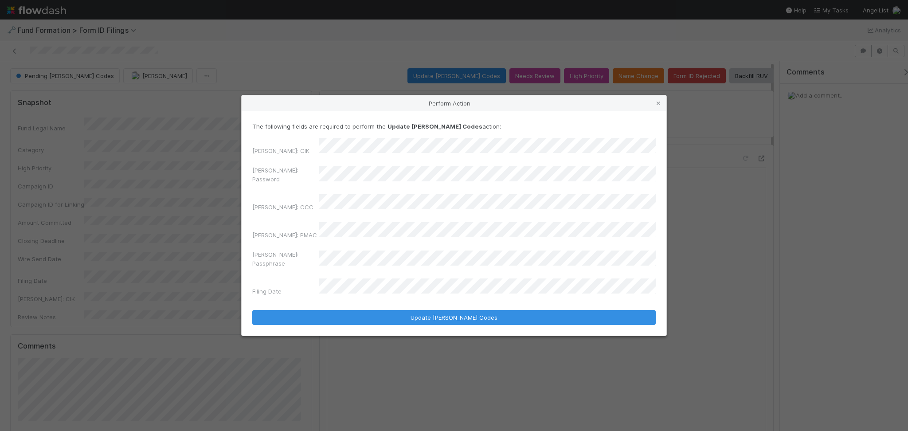
click at [301, 195] on div "EDGAR: CIK EDGAR: Password EDGAR: CCC EDGAR: PMAC EDGAR: Passphrase Filing Date" at bounding box center [453, 218] width 403 height 161
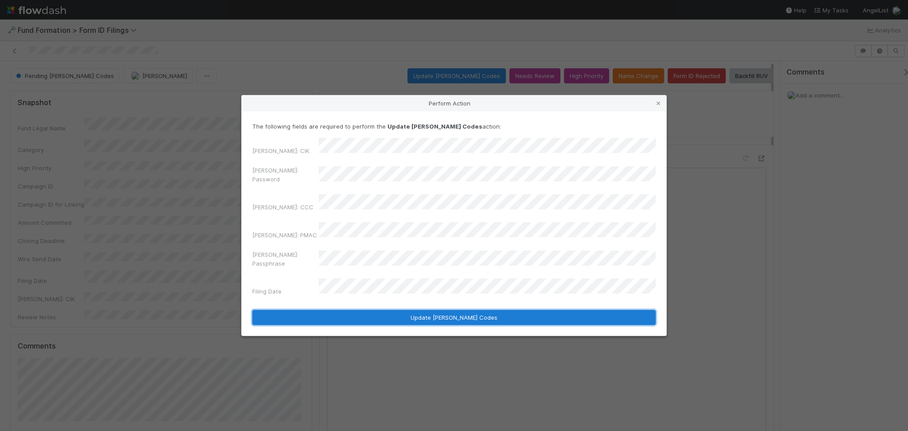
drag, startPoint x: 393, startPoint y: 302, endPoint x: 388, endPoint y: 297, distance: 6.9
click at [392, 310] on button "Update EDGAR Codes" at bounding box center [453, 317] width 403 height 15
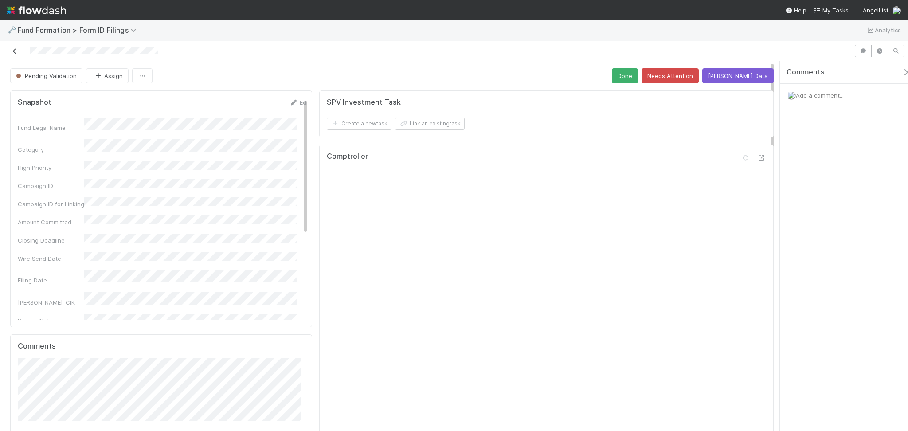
click at [14, 50] on icon at bounding box center [14, 51] width 9 height 6
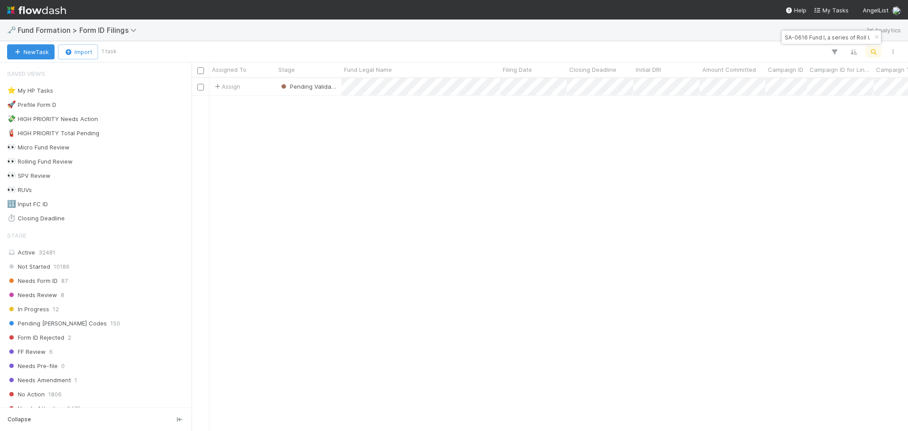
scroll to position [344, 707]
click at [802, 39] on input "SA-0616 Fund I, a series of Roll Up Vehicles, LP" at bounding box center [827, 37] width 89 height 11
paste input "Max-PR-0522 Fund I, a series of AngelList Funds 2025, L"
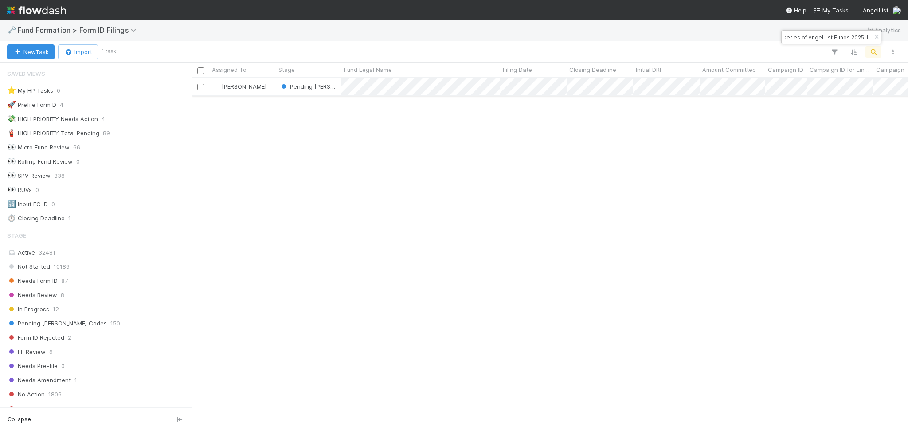
type input "Max-PR-0522 Fund I, a series of AngelList Funds 2025, L"
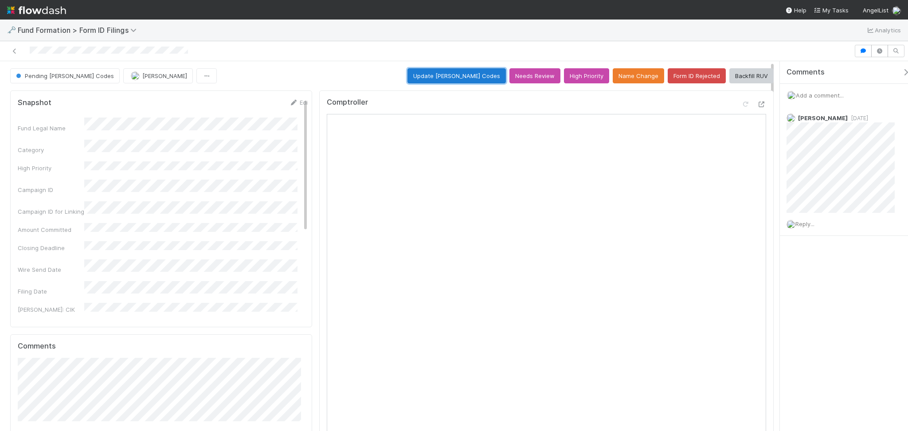
click at [459, 75] on button "Update EDGAR Codes" at bounding box center [456, 75] width 98 height 15
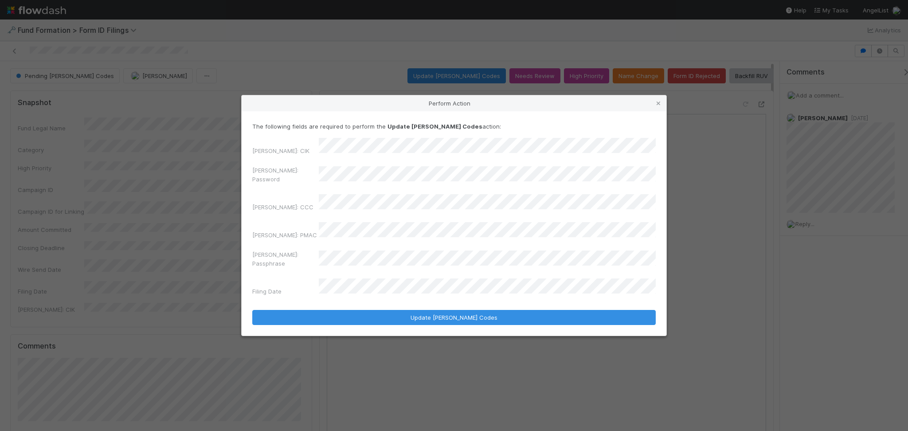
click at [422, 219] on div "EDGAR: CIK EDGAR: Password EDGAR: CCC EDGAR: PMAC EDGAR: Passphrase Filing Date" at bounding box center [453, 218] width 403 height 161
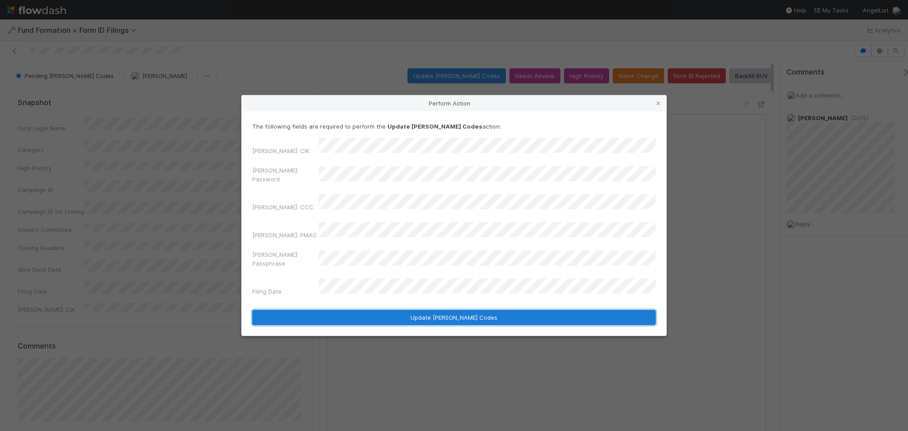
click at [409, 310] on button "Update EDGAR Codes" at bounding box center [453, 317] width 403 height 15
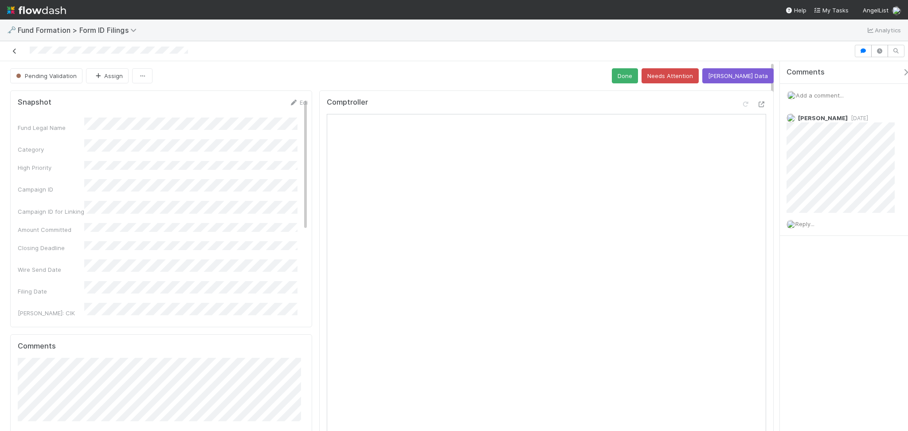
click at [8, 50] on div at bounding box center [427, 51] width 847 height 12
click at [13, 49] on icon at bounding box center [14, 51] width 9 height 6
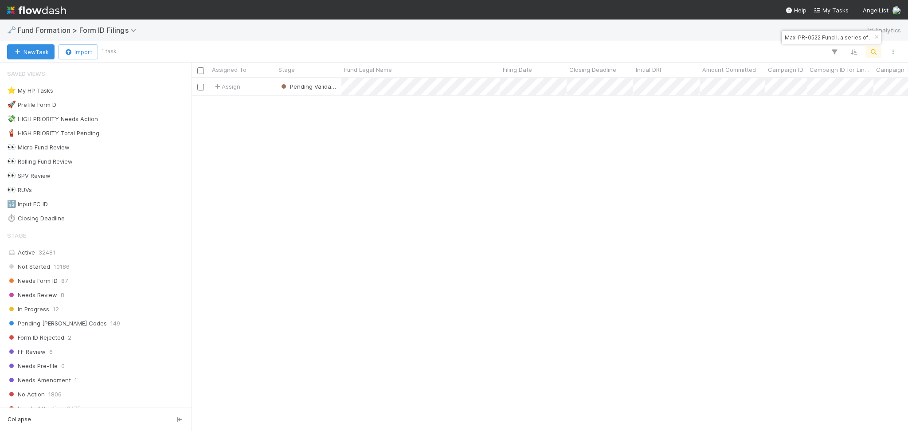
scroll to position [344, 707]
click at [821, 39] on input "Max-PR-0522 Fund I, a series of AngelList Funds 2025, L" at bounding box center [827, 37] width 89 height 11
paste input "DU-0613 Fund I, a series of Roll Up Vehicles, LP"
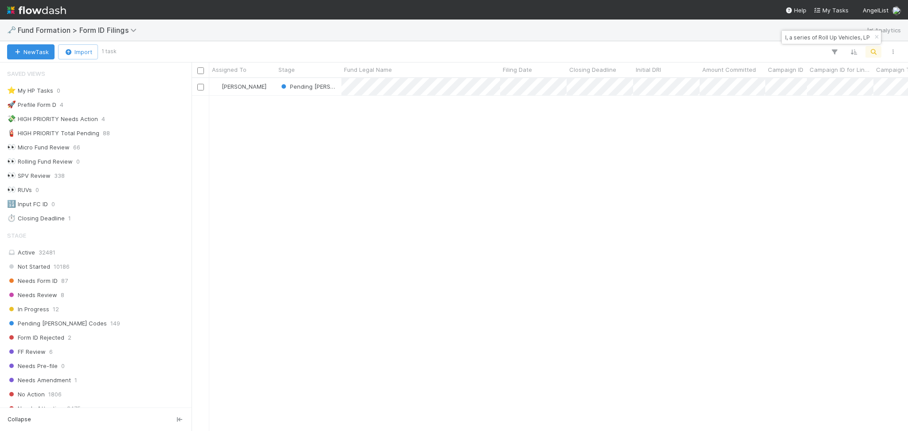
type input "DU-0613 Fund I, a series of Roll Up Vehicles, LP"
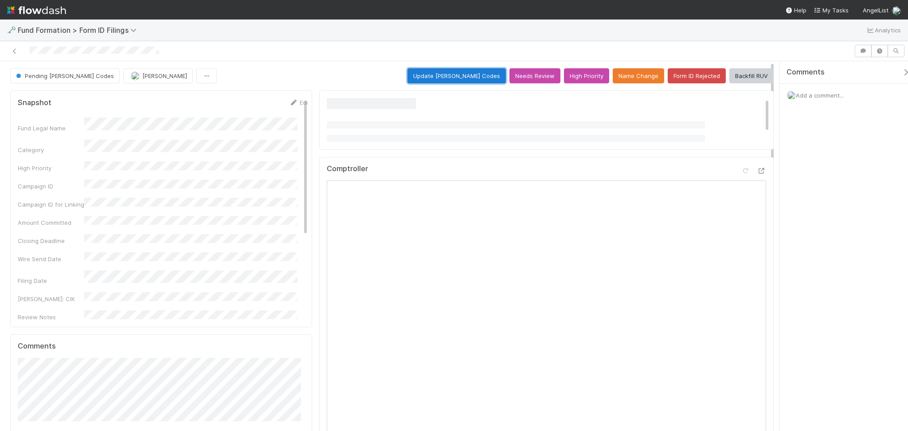
click at [462, 72] on button "Update EDGAR Codes" at bounding box center [456, 75] width 98 height 15
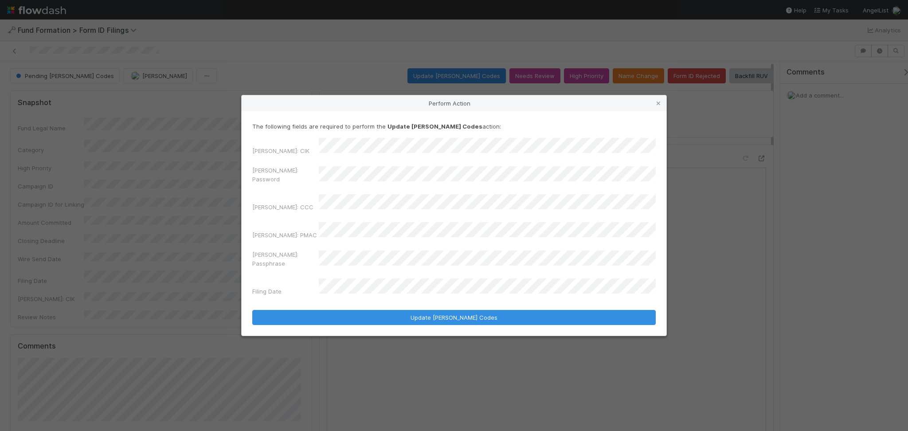
click at [301, 193] on div "EDGAR: CIK EDGAR: Password EDGAR: CCC EDGAR: PMAC EDGAR: Passphrase Filing Date" at bounding box center [453, 218] width 403 height 161
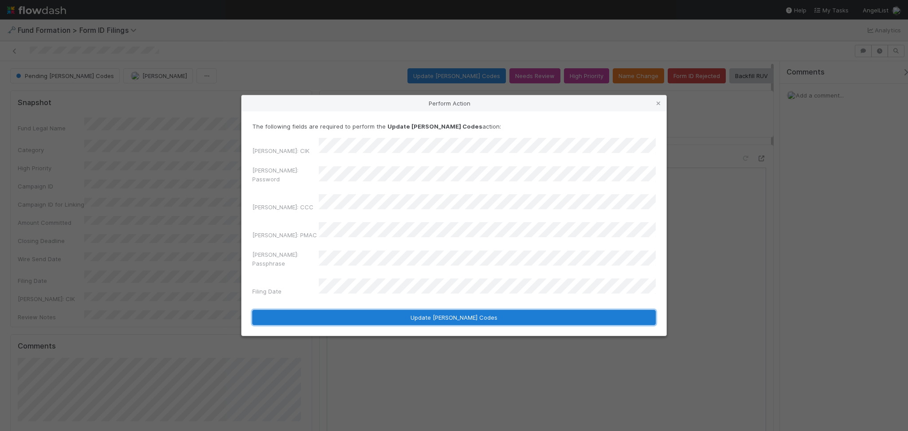
click at [414, 310] on button "Update EDGAR Codes" at bounding box center [453, 317] width 403 height 15
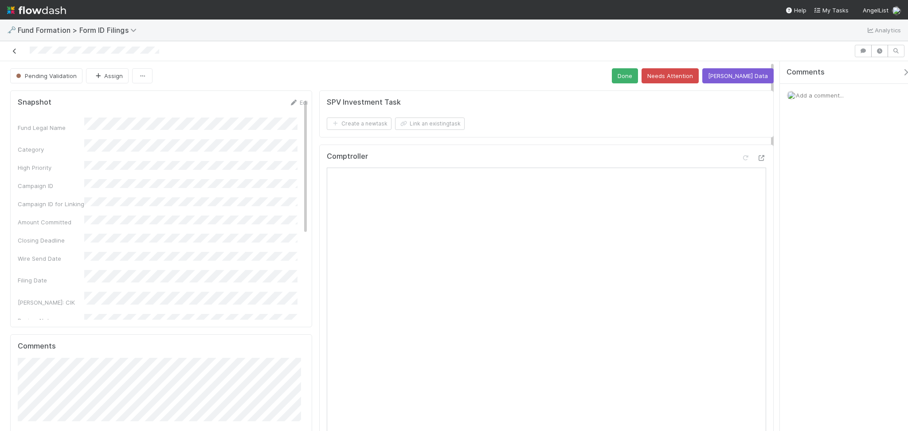
click at [12, 53] on icon at bounding box center [14, 51] width 9 height 6
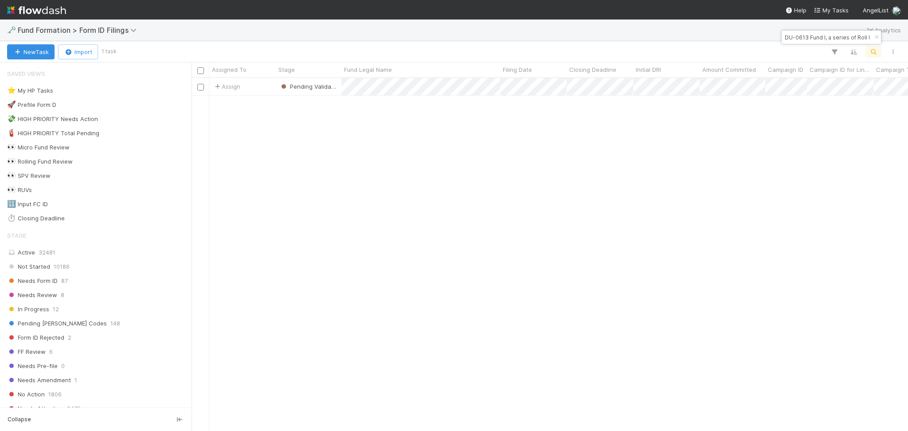
scroll to position [344, 707]
click at [795, 39] on input "DU-0613 Fund I, a series of Roll Up Vehicles, LP" at bounding box center [827, 37] width 89 height 11
paste input "AutoComplete-AU-0717 Fund I, a series of AngelList Funds 2025"
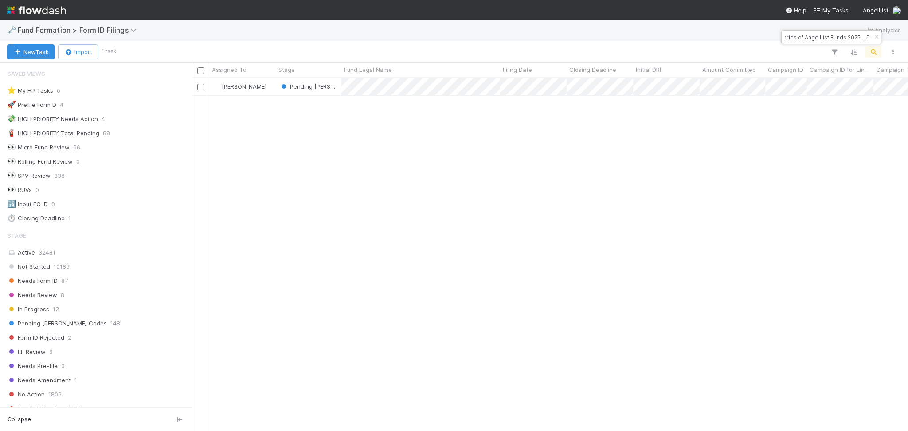
type input "AutoComplete-AU-0717 Fund I, a series of AngelList Funds 2025, LP"
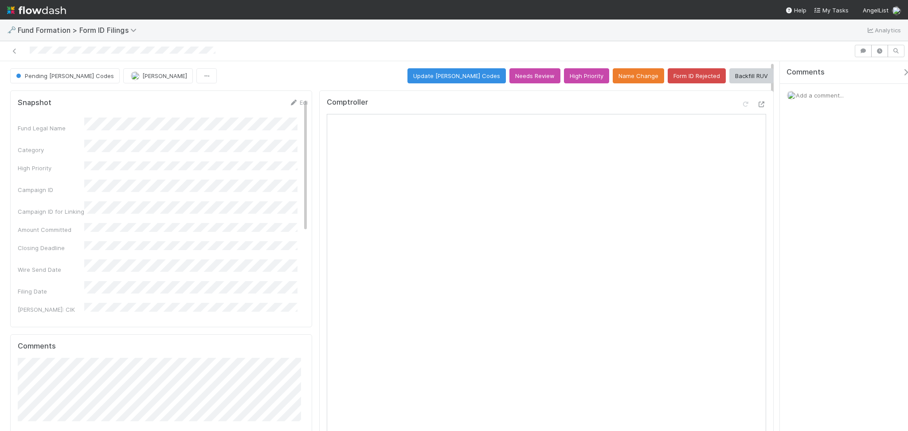
click at [453, 74] on button "Update EDGAR Codes" at bounding box center [456, 75] width 98 height 15
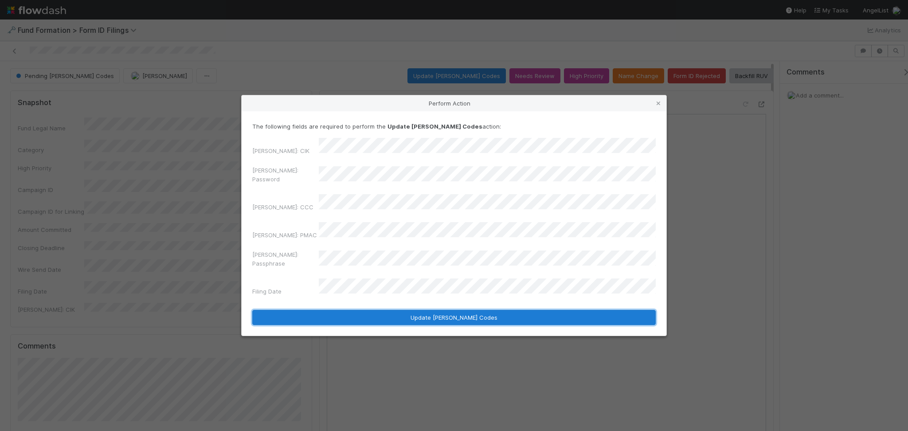
click at [409, 310] on button "Update EDGAR Codes" at bounding box center [453, 317] width 403 height 15
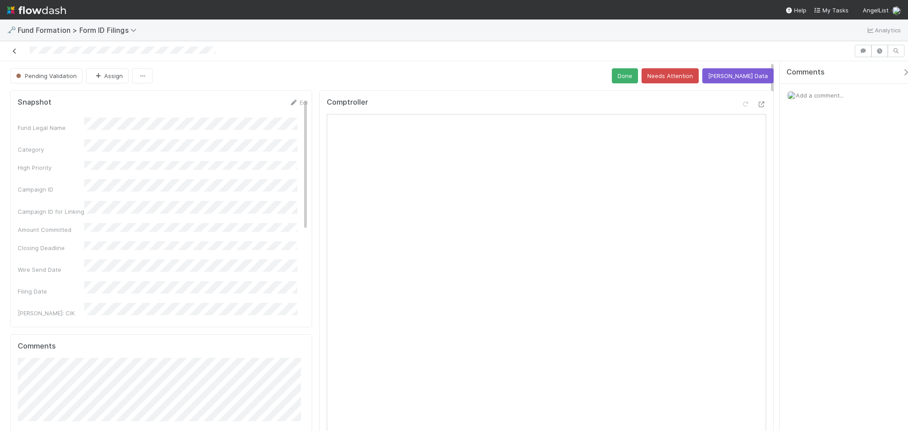
click at [16, 53] on icon at bounding box center [14, 51] width 9 height 6
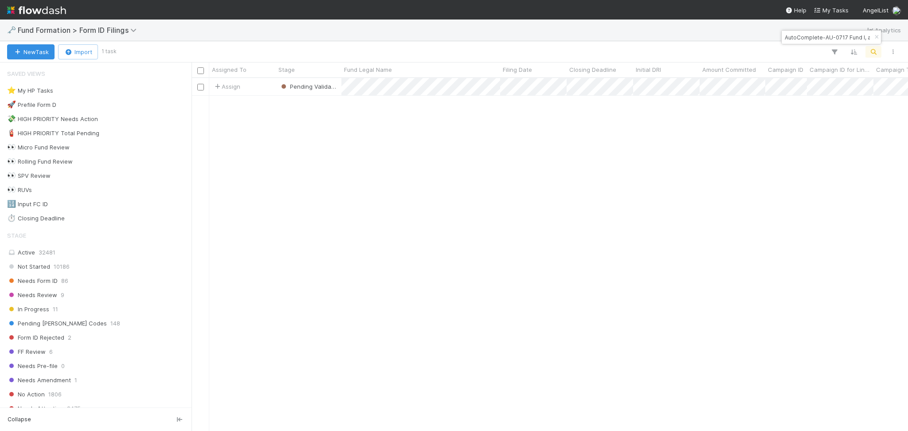
scroll to position [344, 707]
click at [827, 35] on input "AutoComplete-AU-0717 Fund I, a series of AngelList Funds 2025, LP" at bounding box center [827, 37] width 89 height 11
paste input "Outlaw Fund I"
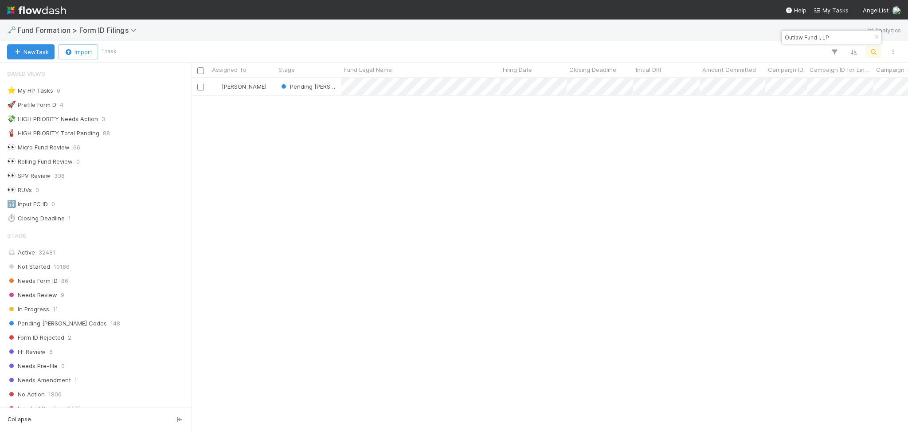
type input "Outlaw Fund I, LP"
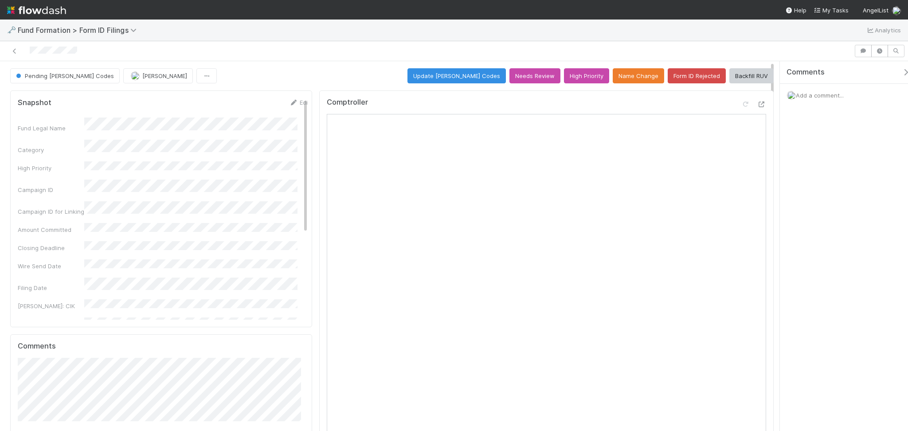
click at [800, 94] on span "Add a comment..." at bounding box center [820, 95] width 48 height 7
click at [838, 164] on span "Catherine Lambright" at bounding box center [847, 166] width 45 height 7
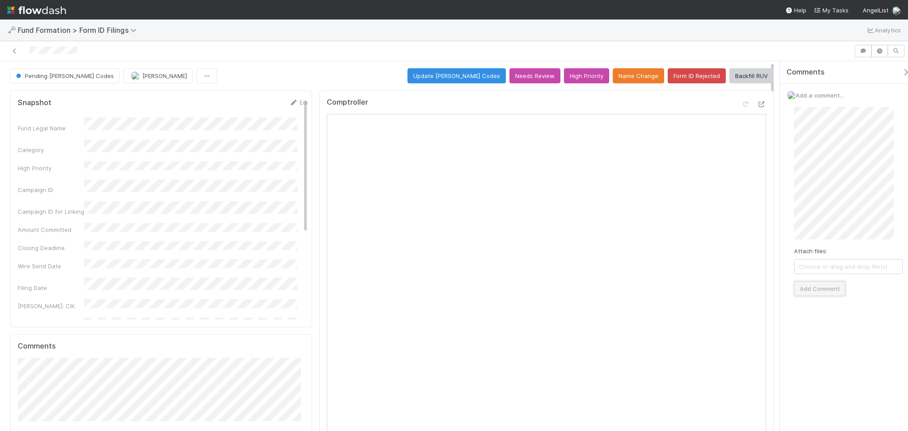
click at [813, 284] on button "Add Comment" at bounding box center [819, 288] width 51 height 15
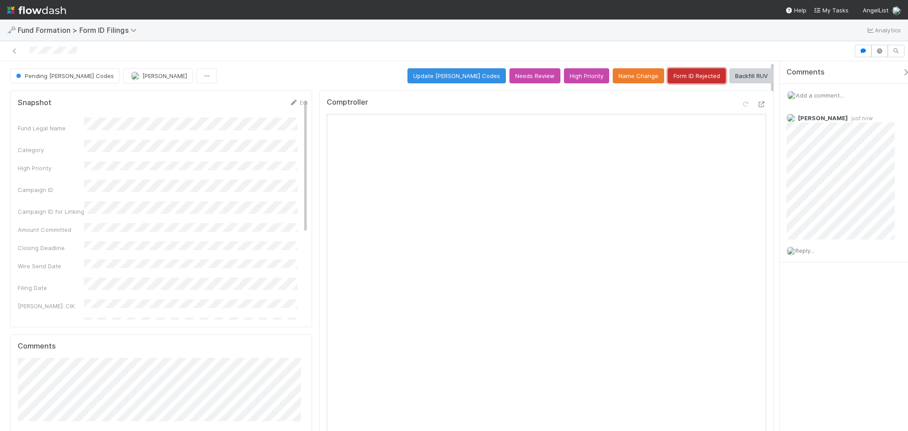
click at [672, 81] on button "Form ID Rejected" at bounding box center [697, 75] width 58 height 15
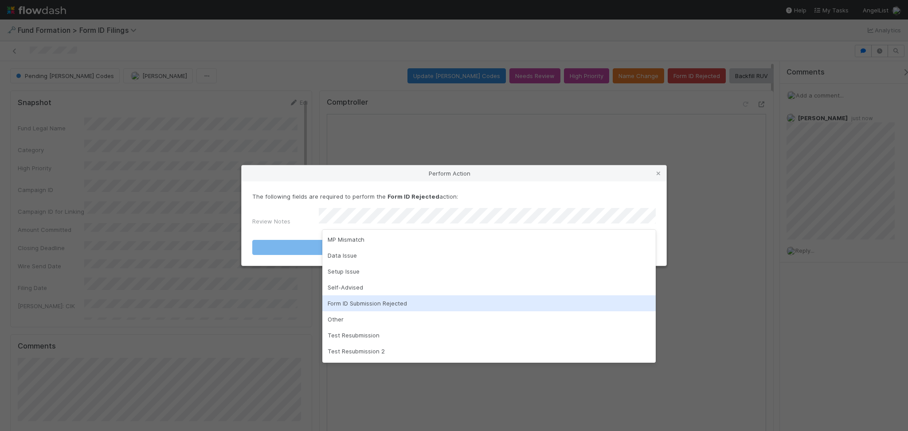
click at [378, 305] on div "Form ID Submission Rejected" at bounding box center [488, 303] width 333 height 16
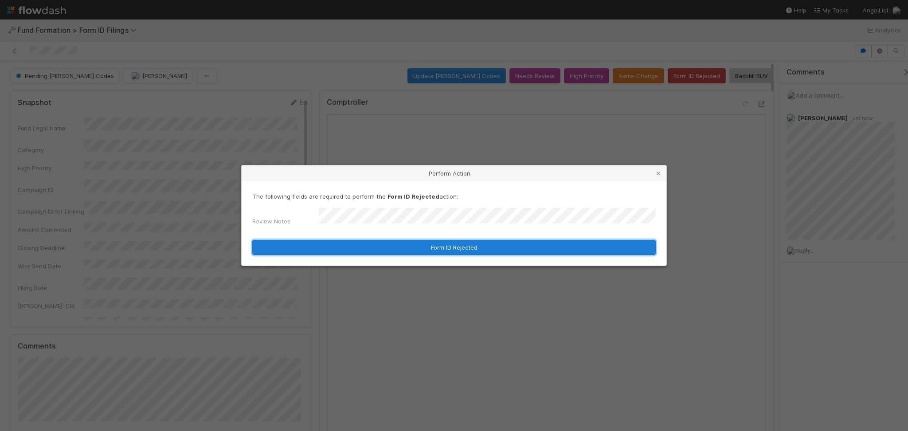
click at [466, 243] on button "Form ID Rejected" at bounding box center [453, 247] width 403 height 15
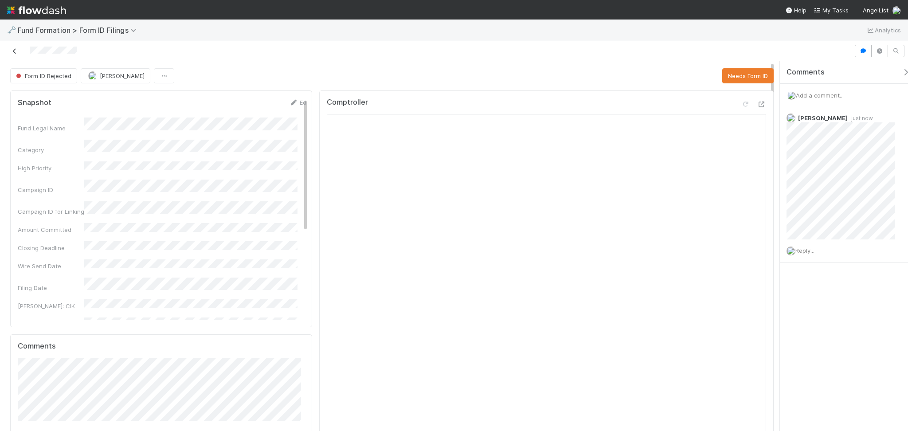
click at [15, 53] on icon at bounding box center [14, 51] width 9 height 6
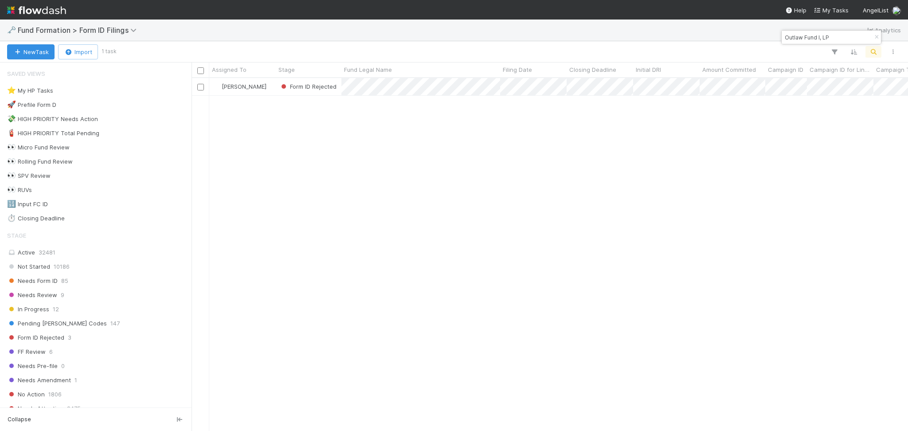
scroll to position [344, 707]
click at [818, 32] on input "Outlaw Fund I, LP" at bounding box center [827, 37] width 89 height 11
click at [817, 37] on input "Outlaw Fund I, LP" at bounding box center [827, 37] width 89 height 11
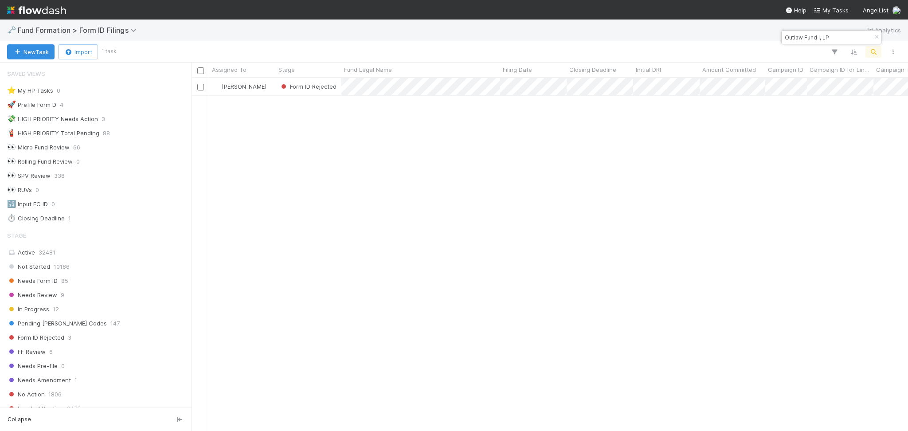
paste input "Spacecadet Ventures I"
type input "Spacecadet Ventures II, LP"
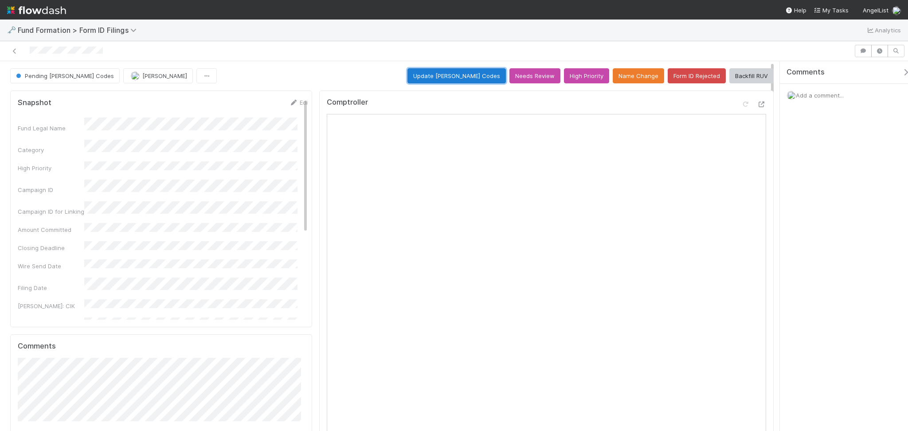
click at [454, 77] on button "Update EDGAR Codes" at bounding box center [456, 75] width 98 height 15
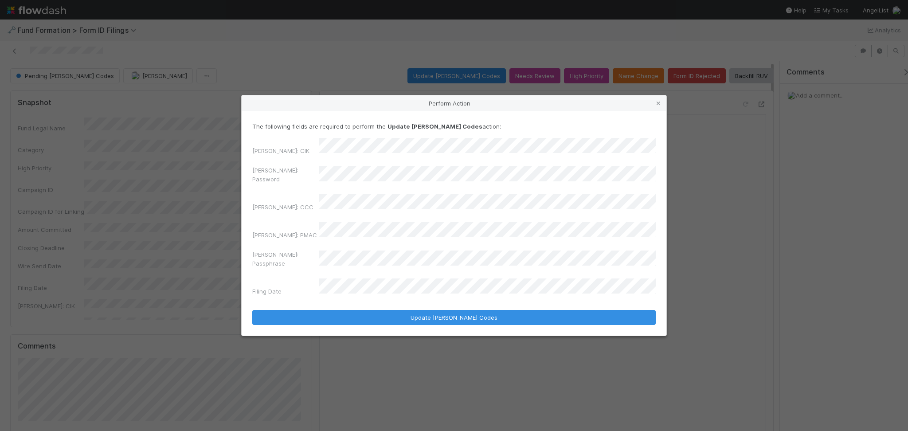
click at [293, 179] on div "EDGAR: Password" at bounding box center [453, 176] width 403 height 21
click at [356, 214] on div "EDGAR: CCC" at bounding box center [453, 204] width 403 height 21
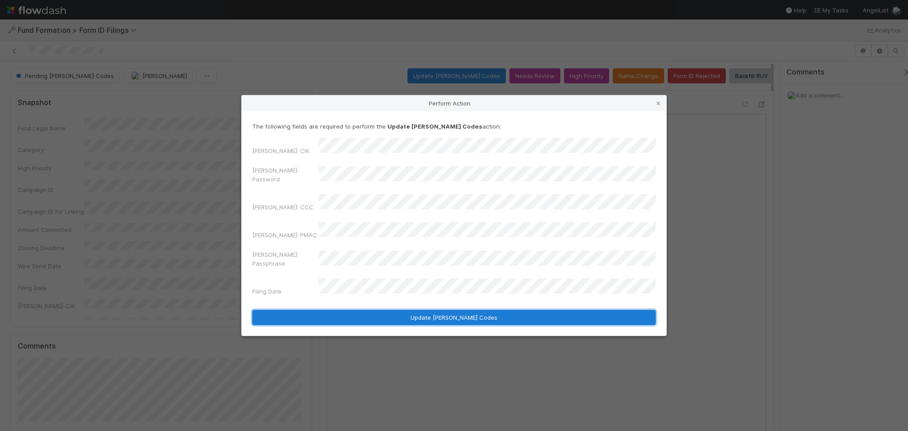
click at [419, 310] on button "Update EDGAR Codes" at bounding box center [453, 317] width 403 height 15
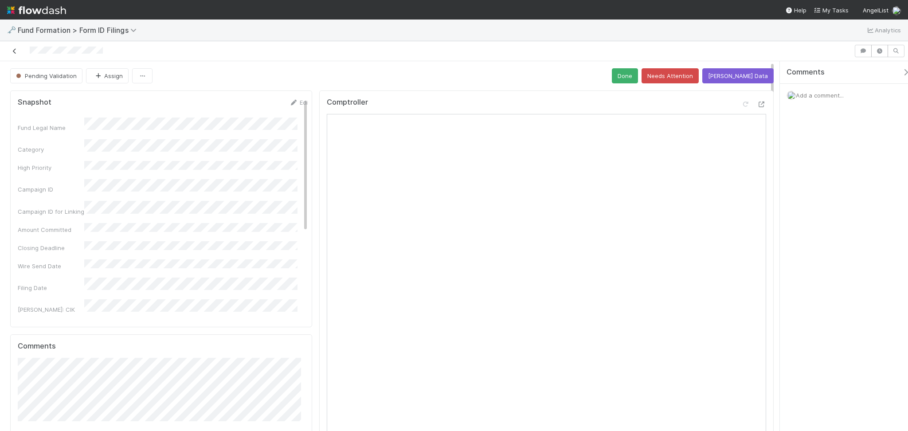
click at [15, 54] on link at bounding box center [14, 51] width 9 height 9
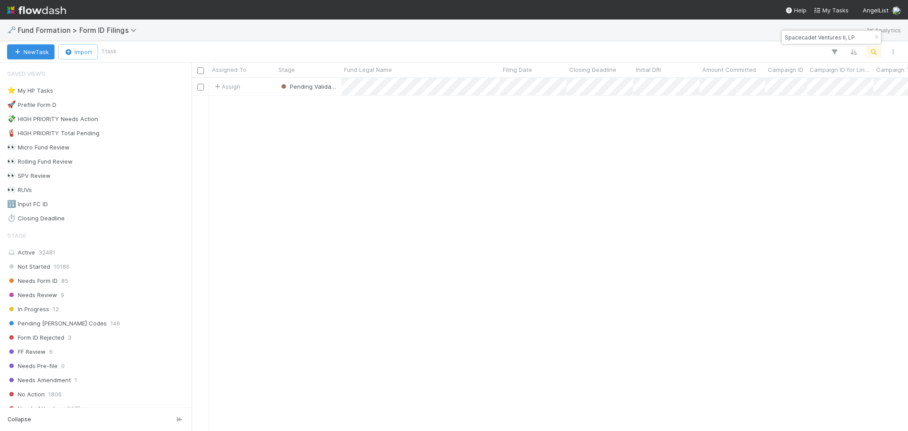
scroll to position [344, 707]
click at [800, 38] on input "Spacecadet Ventures II, LP" at bounding box center [827, 37] width 89 height 11
paste input "Vencapital-CH-0711 Fund I, a series of AngelList Funds 2025"
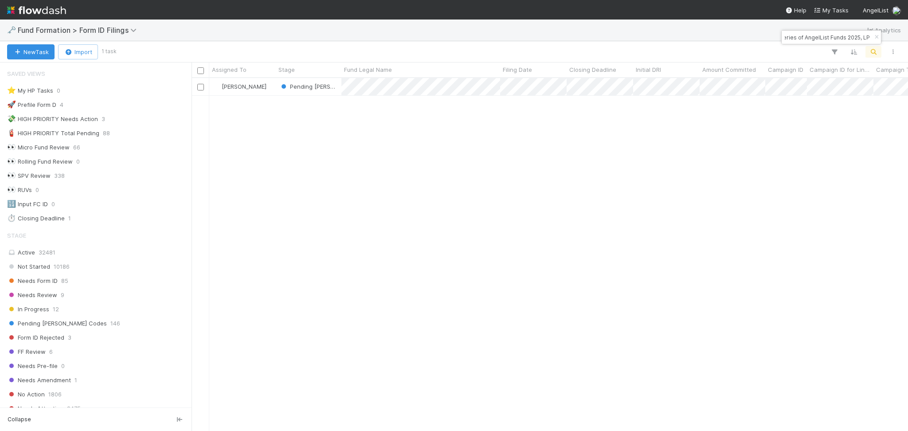
type input "Vencapital-CH-0711 Fund I, a series of AngelList Funds 2025, LP"
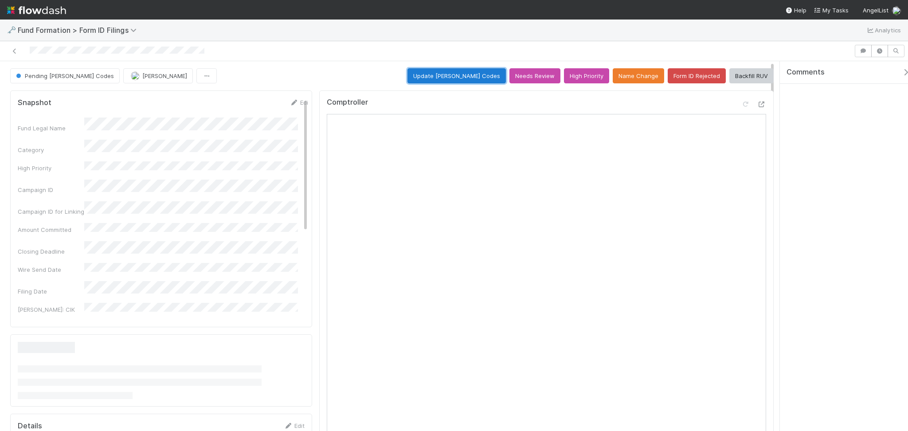
click at [452, 78] on button "Update EDGAR Codes" at bounding box center [456, 75] width 98 height 15
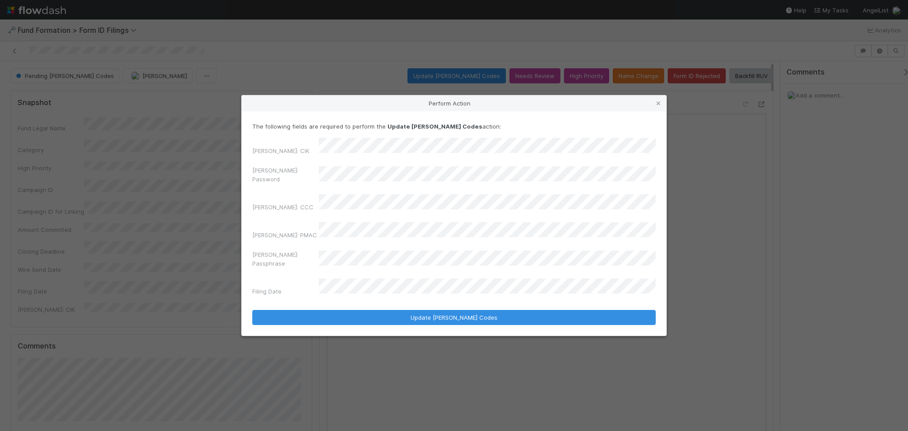
click at [283, 184] on div "EDGAR: Password" at bounding box center [453, 176] width 403 height 21
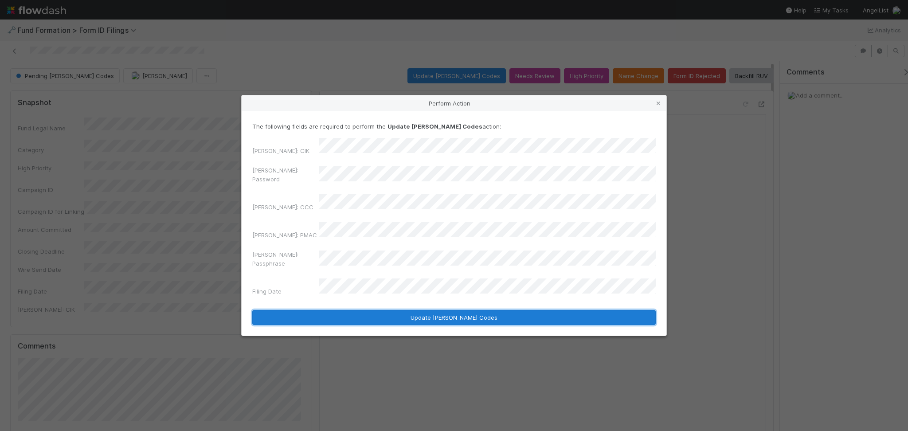
click at [451, 310] on button "Update EDGAR Codes" at bounding box center [453, 317] width 403 height 15
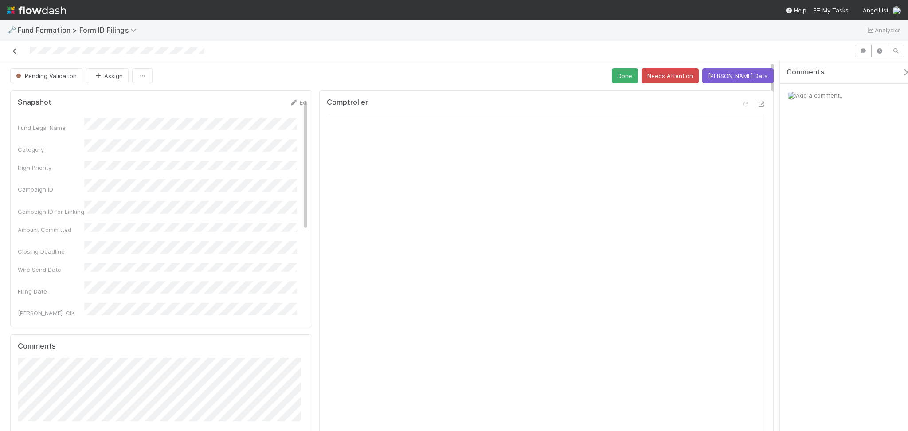
click at [18, 53] on link at bounding box center [14, 51] width 9 height 9
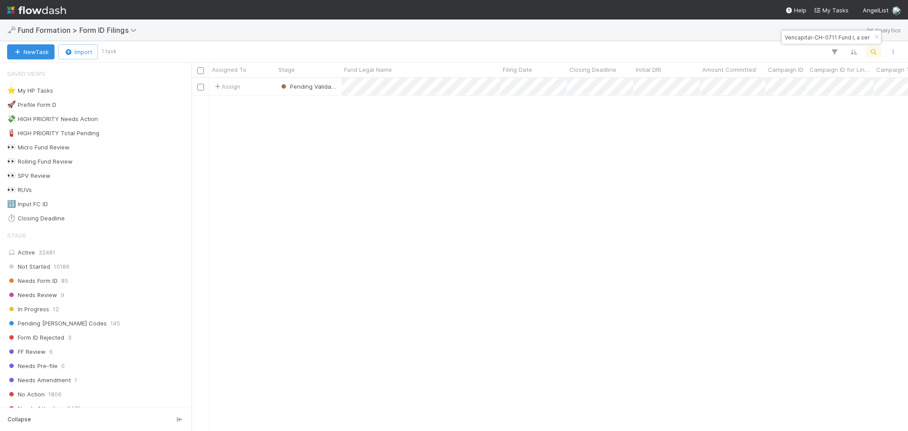
scroll to position [344, 707]
click at [826, 39] on input "Vencapital-CH-0711 Fund I, a series of AngelList Funds 2025, LP" at bounding box center [827, 37] width 89 height 11
paste input "AR-0819 Fund I, a series of Multimodal Ventures, L"
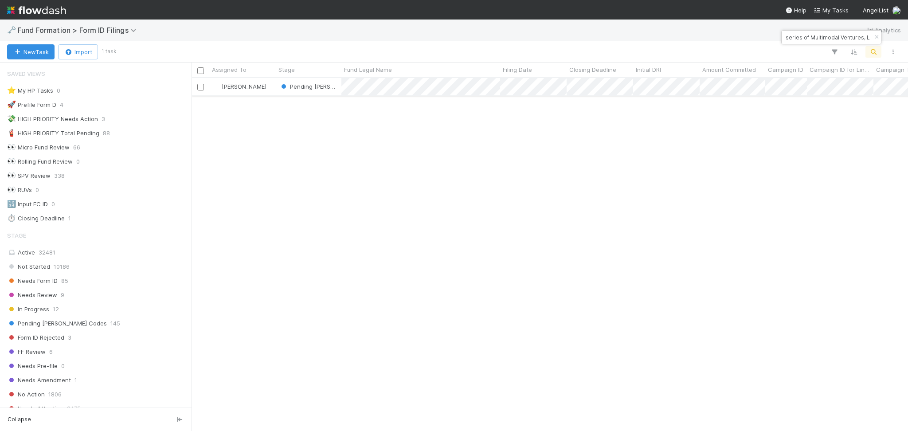
type input "AR-0819 Fund I, a series of Multimodal Ventures, L"
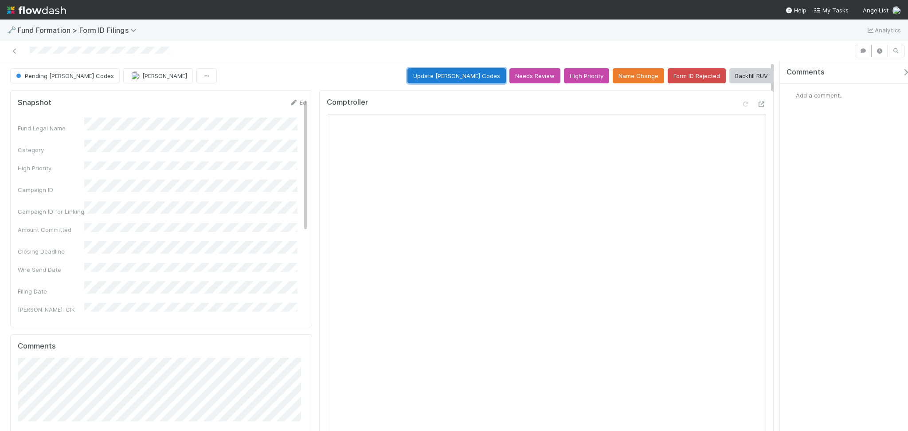
click at [457, 74] on button "Update EDGAR Codes" at bounding box center [456, 75] width 98 height 15
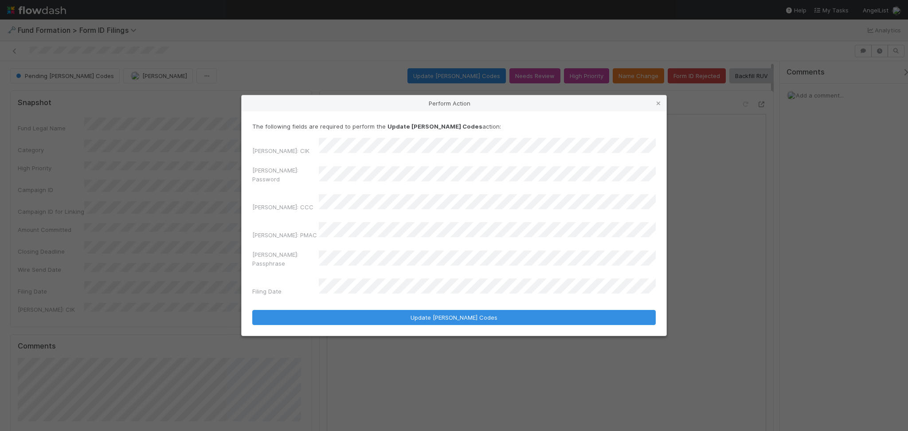
click at [294, 187] on div "EDGAR: Password" at bounding box center [453, 176] width 403 height 21
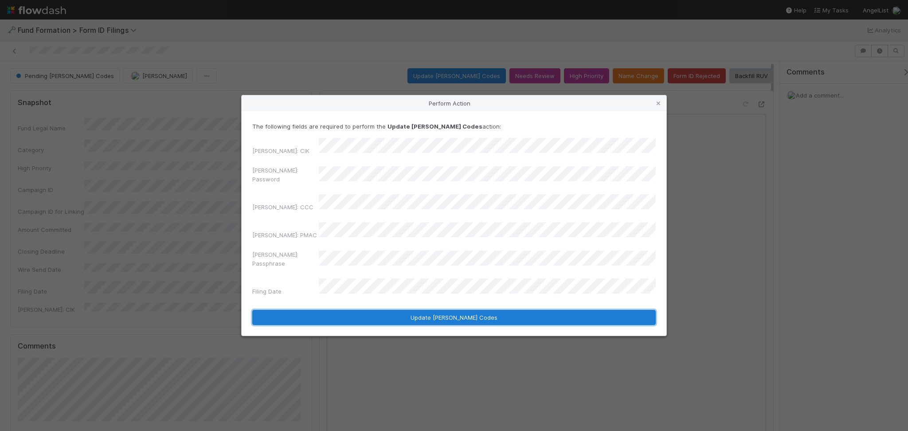
click at [407, 310] on button "Update EDGAR Codes" at bounding box center [453, 317] width 403 height 15
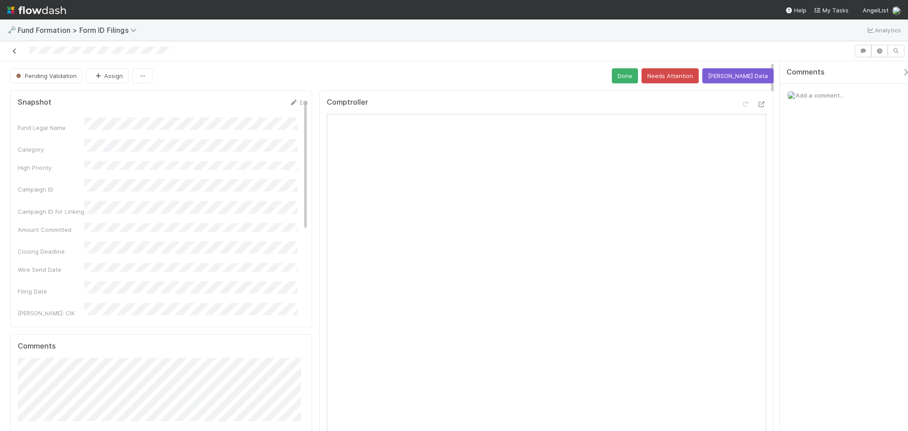
click at [13, 50] on icon at bounding box center [14, 51] width 9 height 6
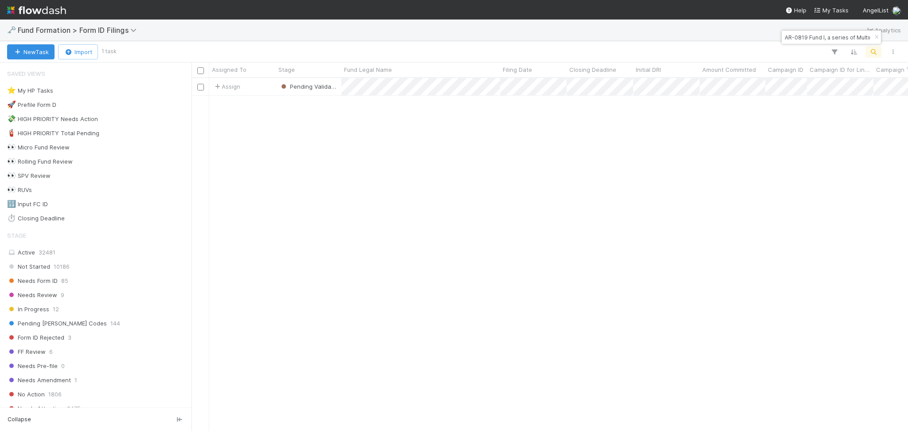
scroll to position [344, 707]
click at [818, 37] on input "AR-0819 Fund I, a series of Multimodal Ventures, L" at bounding box center [827, 37] width 89 height 11
paste input "BA-0808 Fund I, a series of 021 Capital, LP"
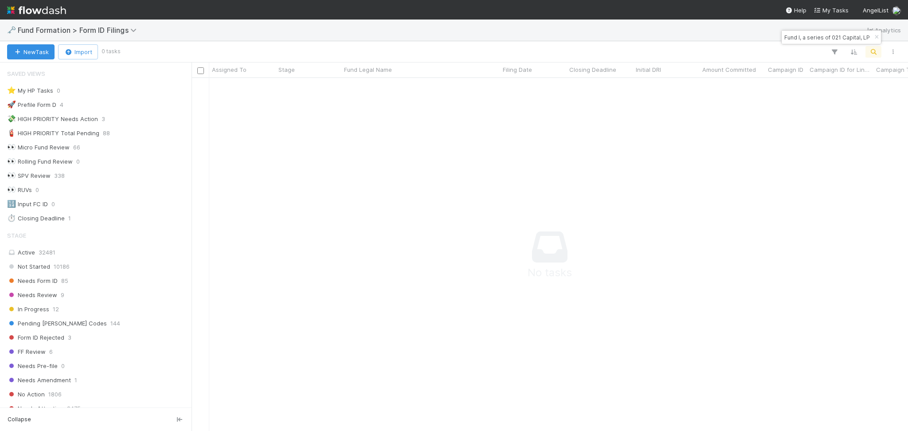
scroll to position [0, 0]
click at [811, 36] on input "BA-0808 Fund I, a series of 021 Capital, LP" at bounding box center [827, 37] width 89 height 11
click at [810, 36] on input "BA-0808 Fund I, a series of 021 Capital, LP" at bounding box center [827, 37] width 89 height 11
paste input
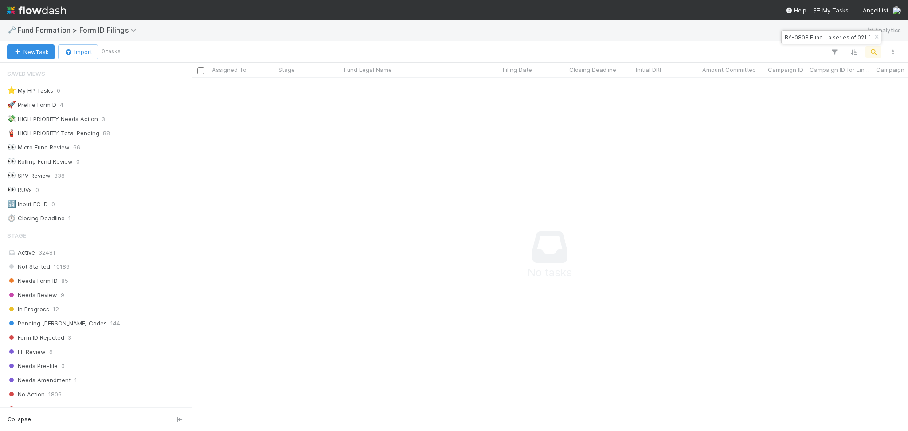
click at [791, 37] on input "BA-0808 Fund I, a series of 021 Capital, L" at bounding box center [827, 37] width 89 height 11
paste input
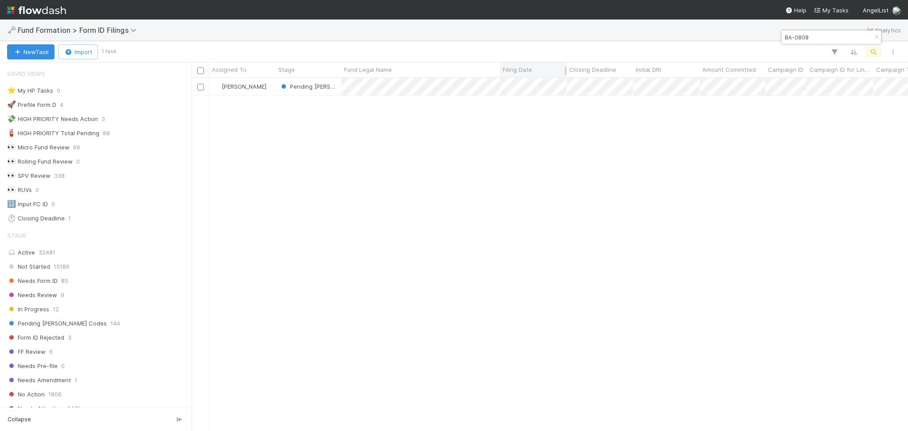
type input "BA-0808"
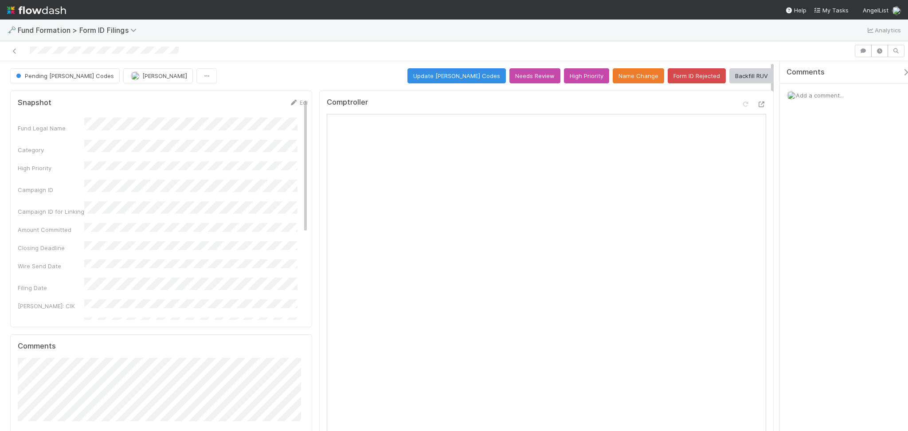
click at [797, 262] on div "Comments Add a comment..." at bounding box center [844, 246] width 128 height 370
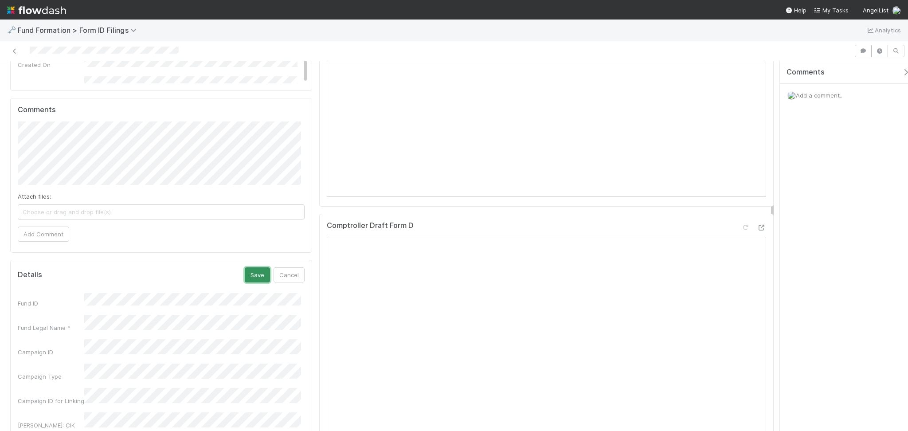
click at [258, 280] on button "Save" at bounding box center [257, 274] width 25 height 15
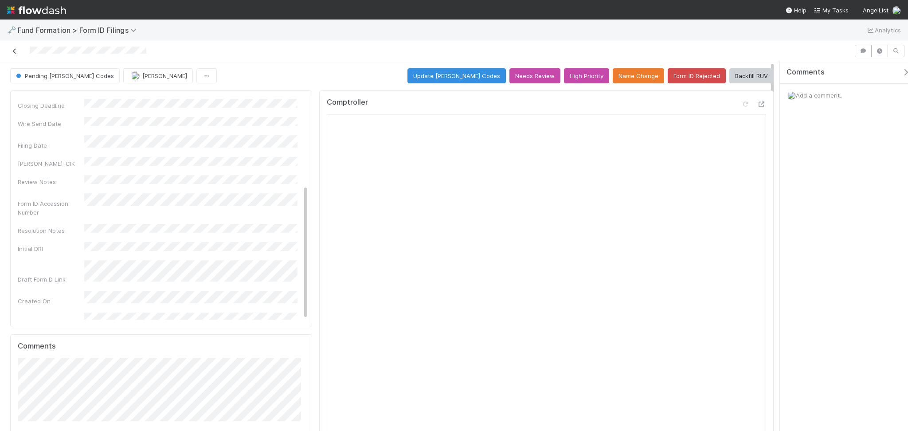
click at [14, 53] on icon at bounding box center [14, 51] width 9 height 6
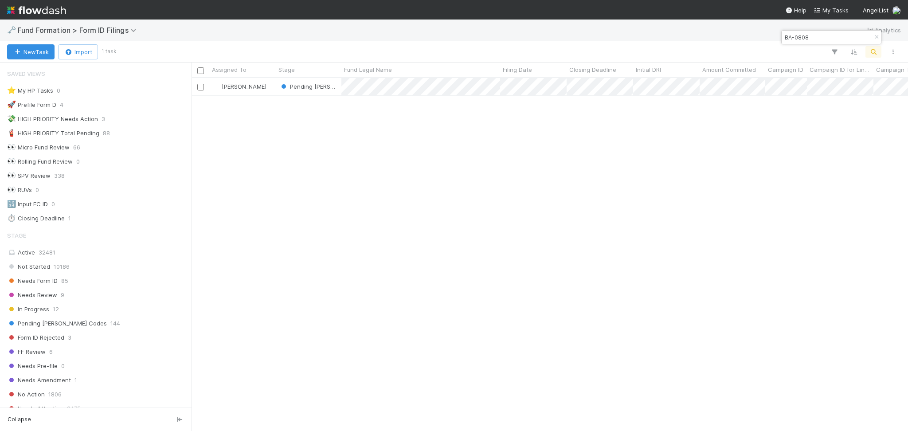
scroll to position [344, 707]
click at [793, 42] on input "BA-0808" at bounding box center [827, 37] width 89 height 11
paste input "Fund I, a series of 021 Capital, LP"
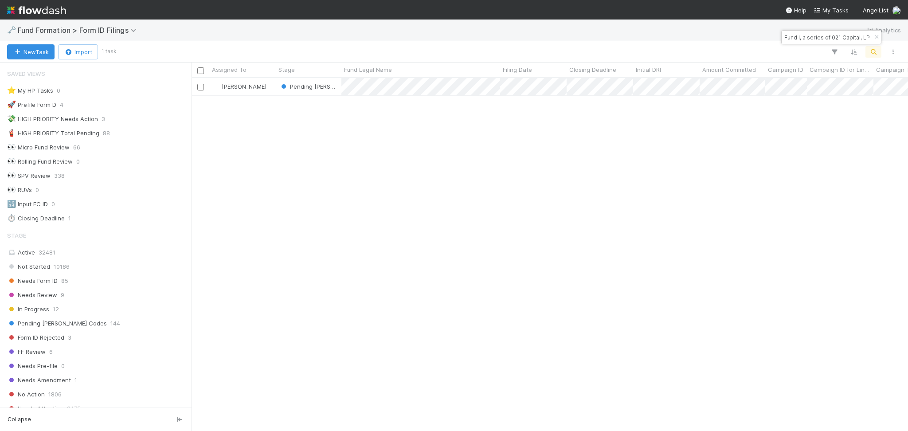
type input "BA-0808 Fund I, a series of 021 Capital, LP"
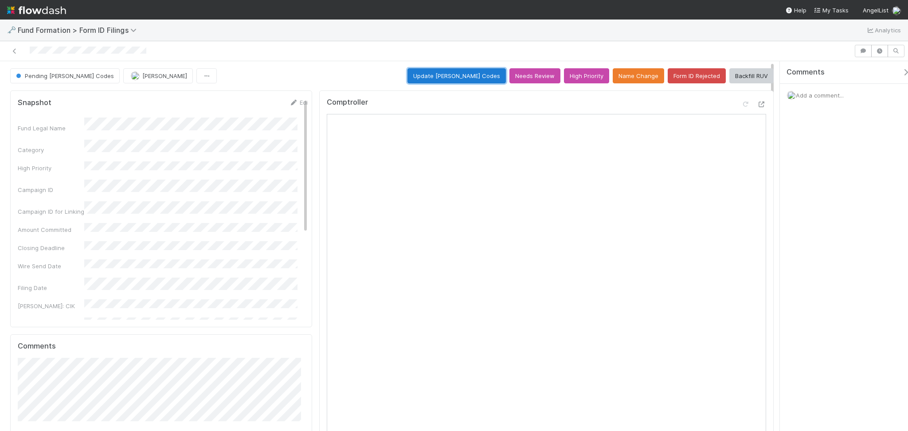
click at [458, 78] on button "Update EDGAR Codes" at bounding box center [456, 75] width 98 height 15
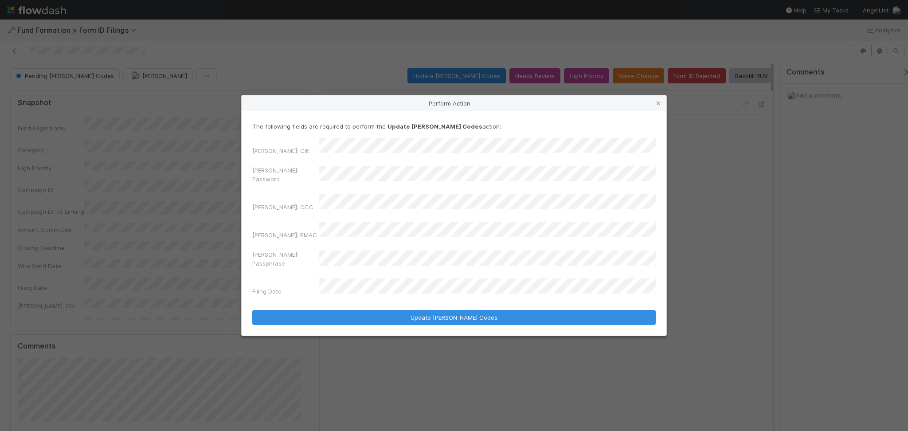
click at [307, 179] on div "EDGAR: Password" at bounding box center [453, 176] width 403 height 21
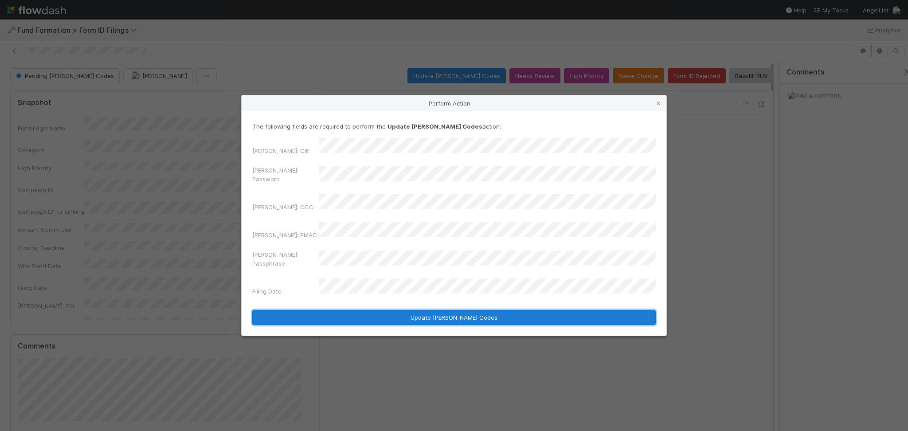
click at [426, 310] on button "Update EDGAR Codes" at bounding box center [453, 317] width 403 height 15
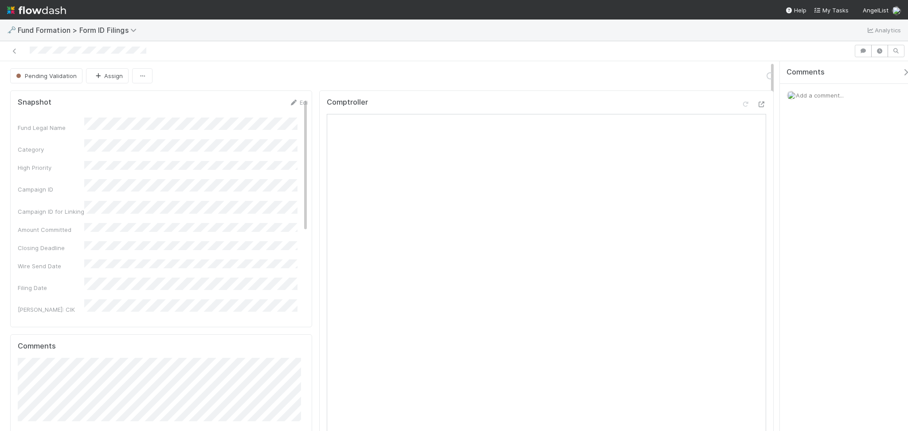
drag, startPoint x: 11, startPoint y: 49, endPoint x: 152, endPoint y: 4, distance: 148.3
click at [11, 49] on icon at bounding box center [14, 51] width 9 height 6
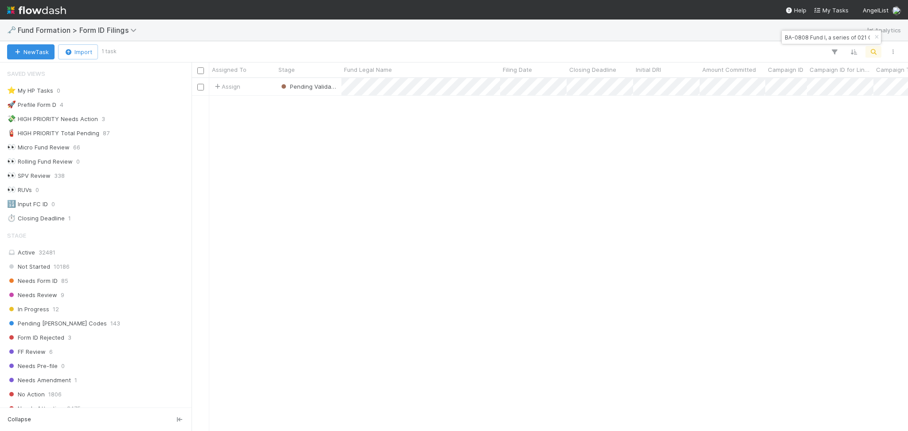
scroll to position [9, 9]
click at [799, 36] on input "BA-0808 Fund I, a series of 021 Capital, LP" at bounding box center [827, 37] width 89 height 11
click at [799, 35] on input "BA-0808 Fund I, a series of 021 Capital, LP" at bounding box center [827, 37] width 89 height 11
paste input "CA-0603 Fund II, a series of Liberty 225"
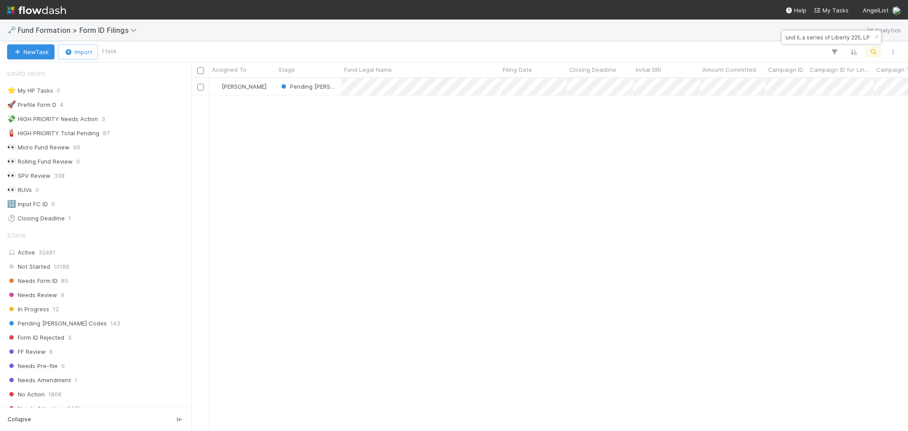
scroll to position [344, 707]
type input "CA-0603 Fund II, a series of Liberty 225, LP"
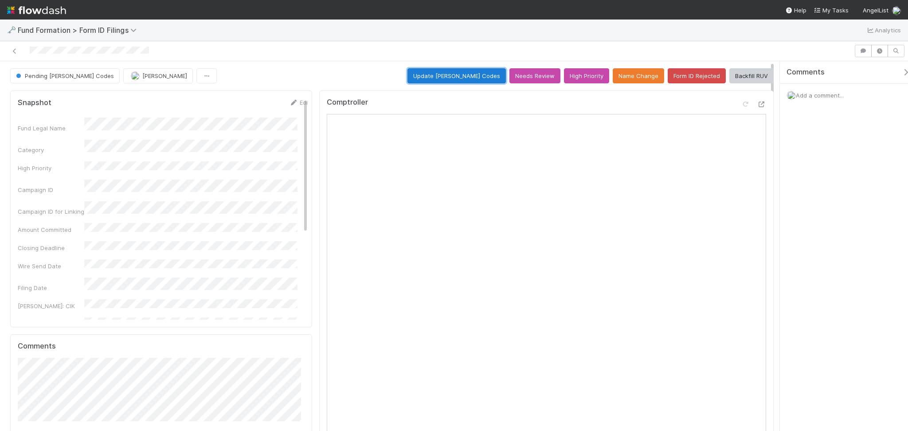
click at [449, 75] on button "Update EDGAR Codes" at bounding box center [456, 75] width 98 height 15
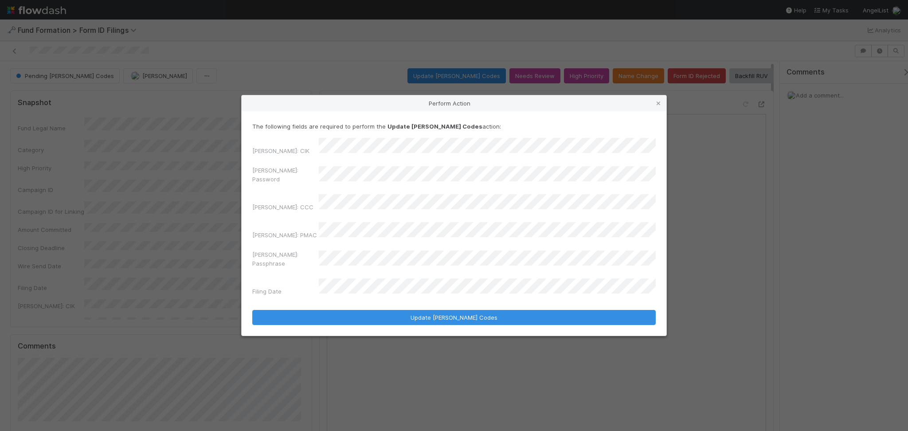
click at [312, 178] on div "EDGAR: Password" at bounding box center [453, 176] width 403 height 21
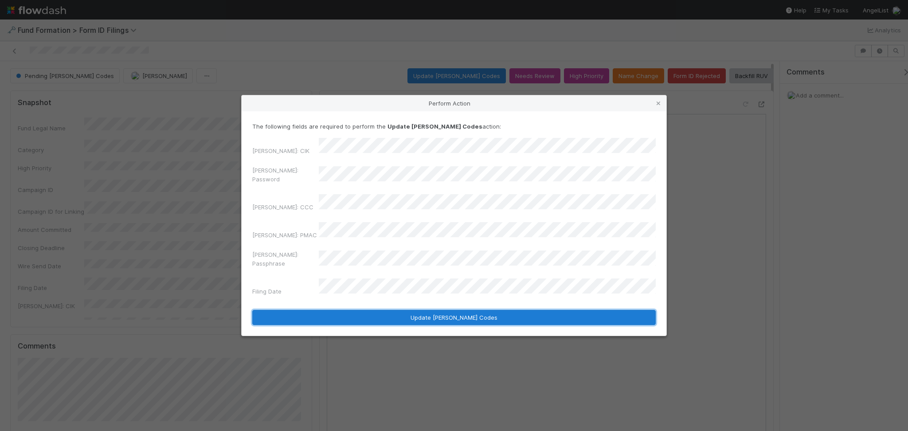
click at [425, 310] on button "Update EDGAR Codes" at bounding box center [453, 317] width 403 height 15
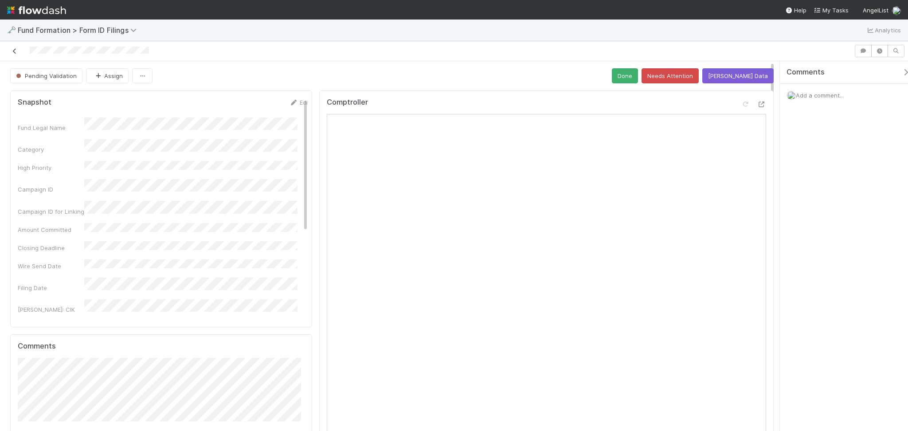
click at [11, 48] on icon at bounding box center [14, 51] width 9 height 6
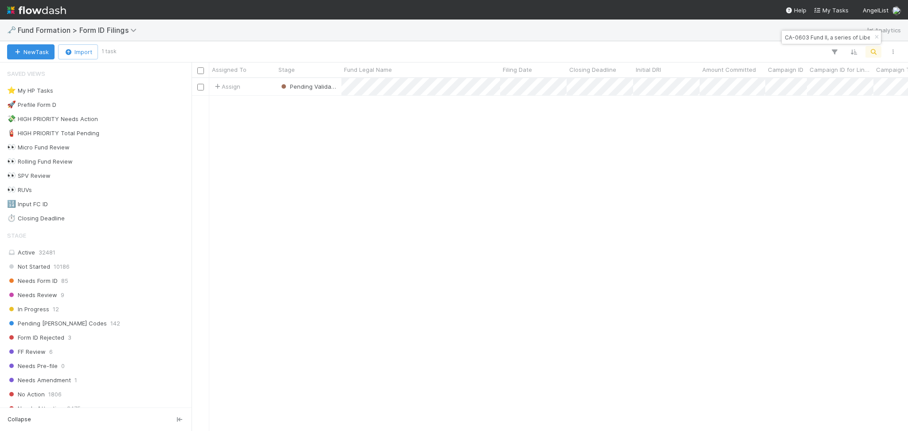
scroll to position [344, 707]
click at [823, 38] on input "CA-0603 Fund II, a series of Liberty 225, LP" at bounding box center [827, 37] width 89 height 11
paste input "723 Fund I, a series of Arka Venture Fund Management, L"
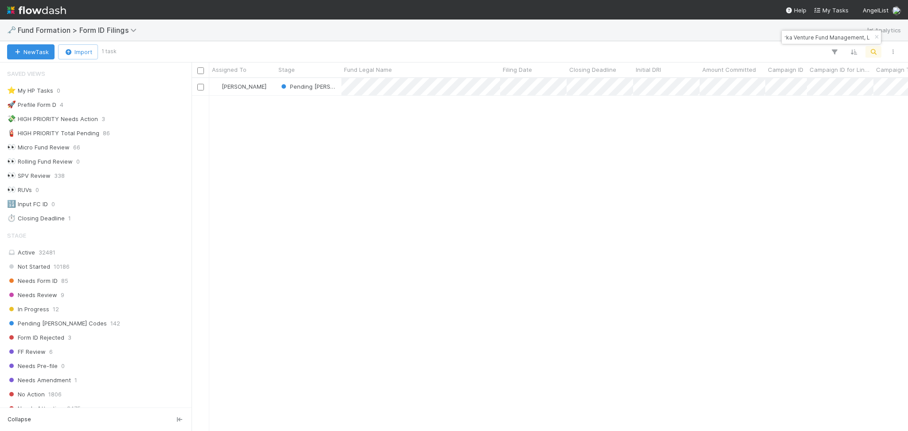
type input "CA-0723 Fund I, a series of Arka Venture Fund Management, L"
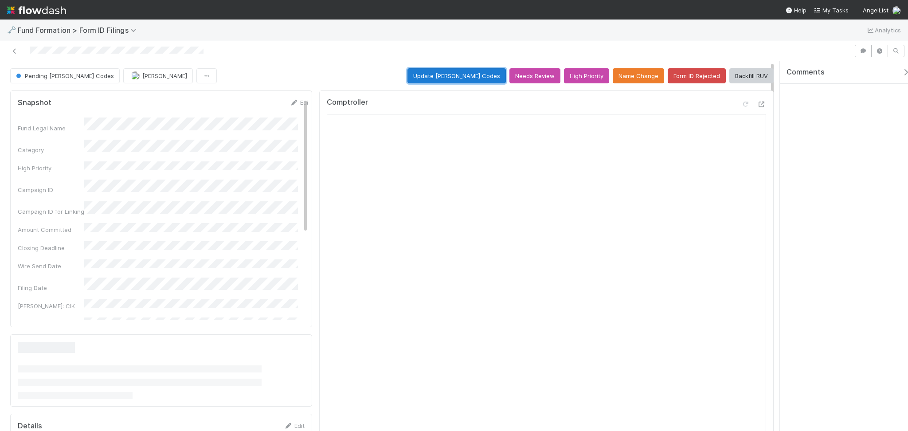
click at [436, 75] on button "Update EDGAR Codes" at bounding box center [456, 75] width 98 height 15
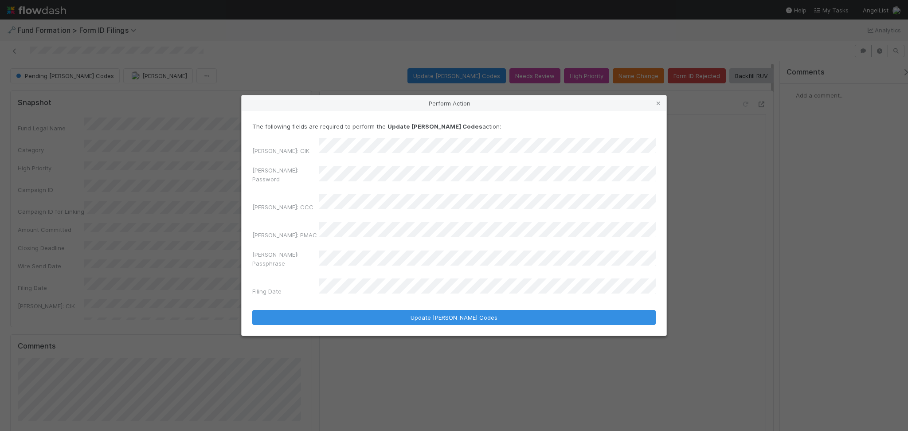
click at [285, 171] on div "EDGAR: CIK EDGAR: Password EDGAR: CCC EDGAR: PMAC EDGAR: Passphrase Filing Date" at bounding box center [453, 218] width 403 height 161
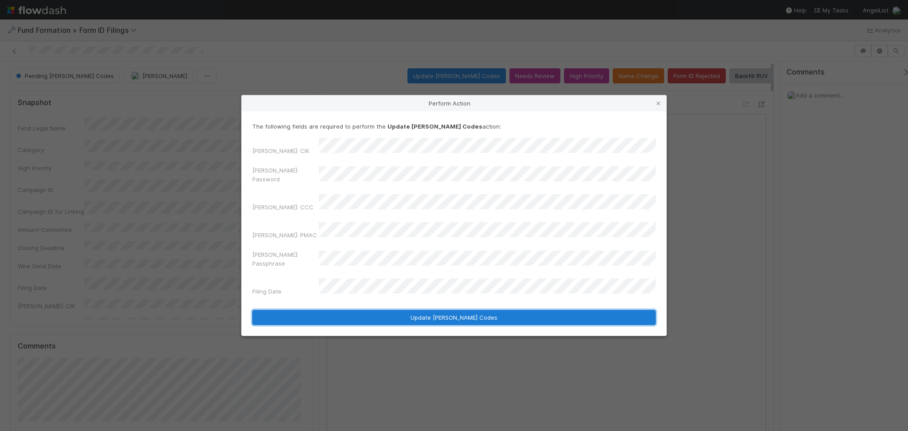
click at [405, 310] on button "Update EDGAR Codes" at bounding box center [453, 317] width 403 height 15
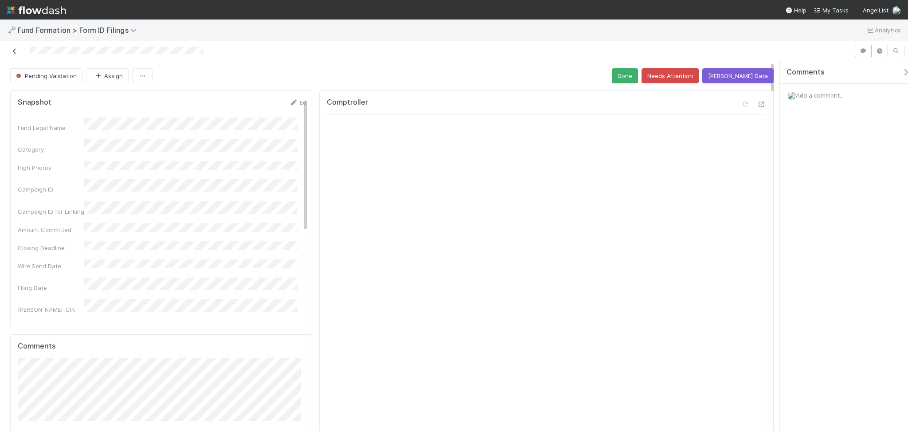
click at [12, 49] on icon at bounding box center [14, 51] width 9 height 6
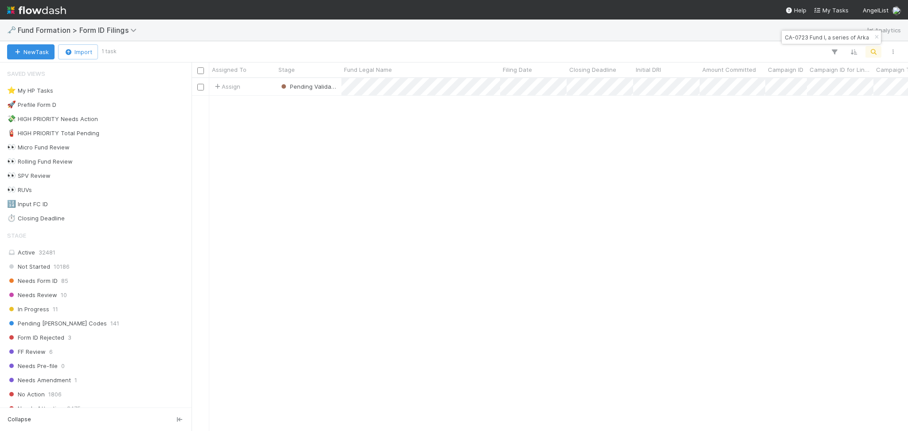
scroll to position [344, 707]
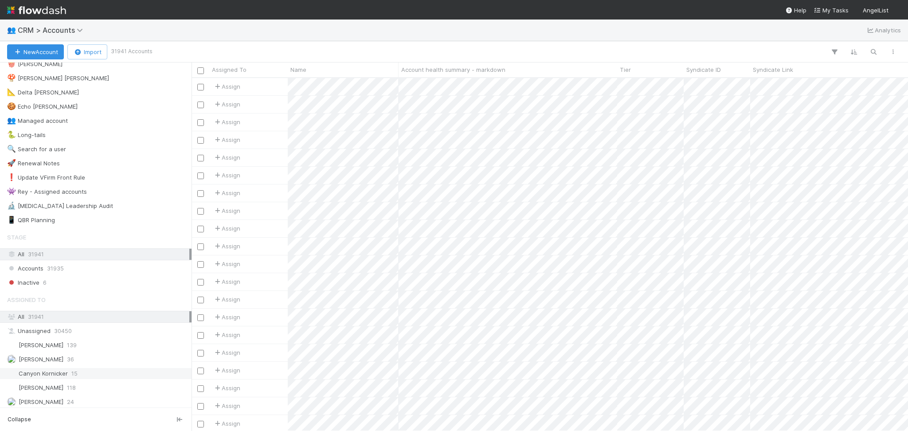
scroll to position [118, 0]
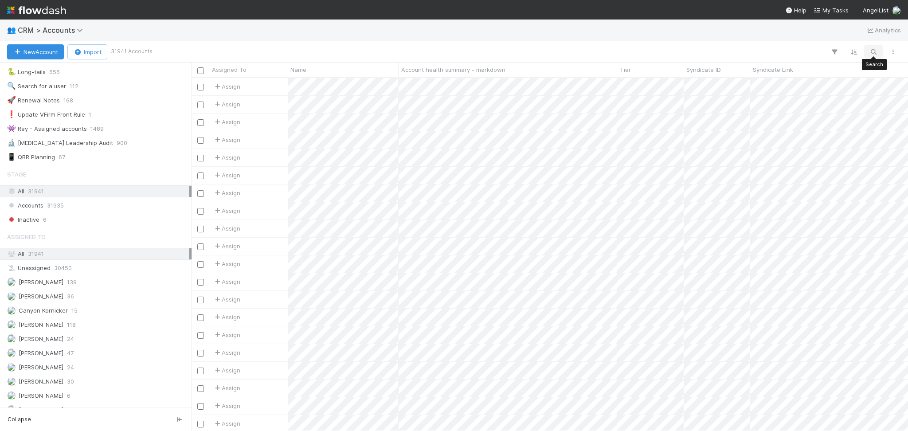
click at [874, 53] on icon "button" at bounding box center [873, 52] width 9 height 8
click at [827, 32] on input at bounding box center [827, 37] width 89 height 11
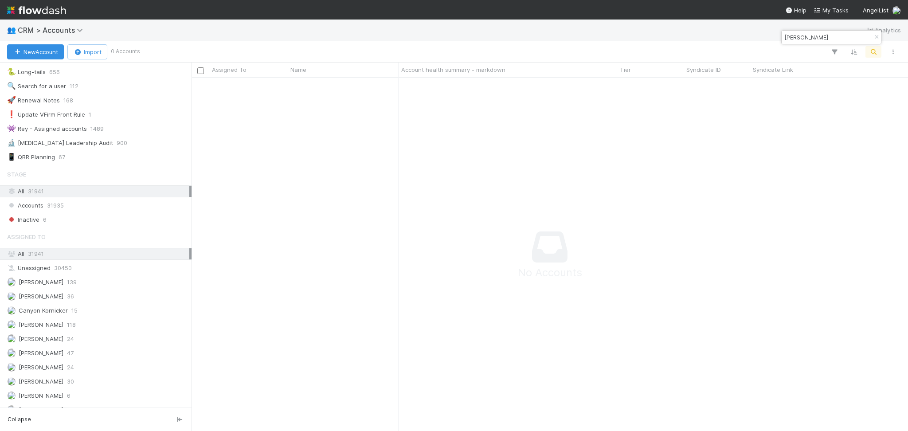
scroll to position [335, 698]
type input "Emma de Torre"
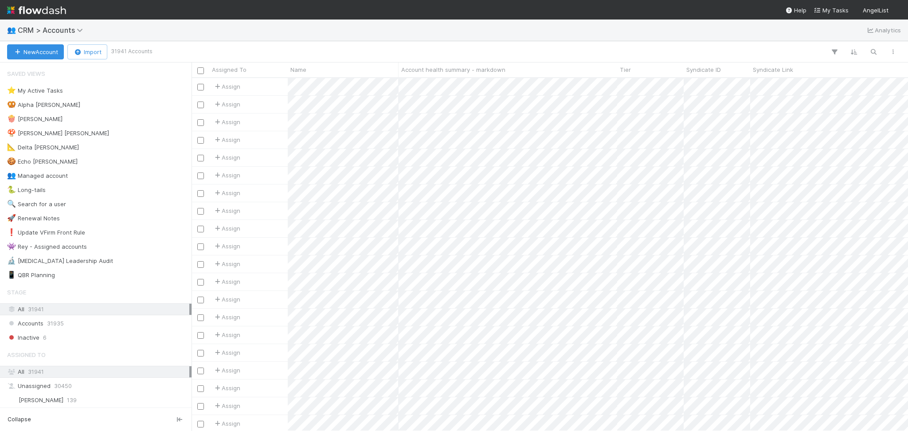
scroll to position [344, 707]
click at [869, 46] on button "button" at bounding box center [873, 52] width 16 height 12
click at [809, 31] on div at bounding box center [831, 37] width 99 height 13
click at [808, 36] on input at bounding box center [827, 37] width 89 height 11
paste input "[PERSON_NAME]"
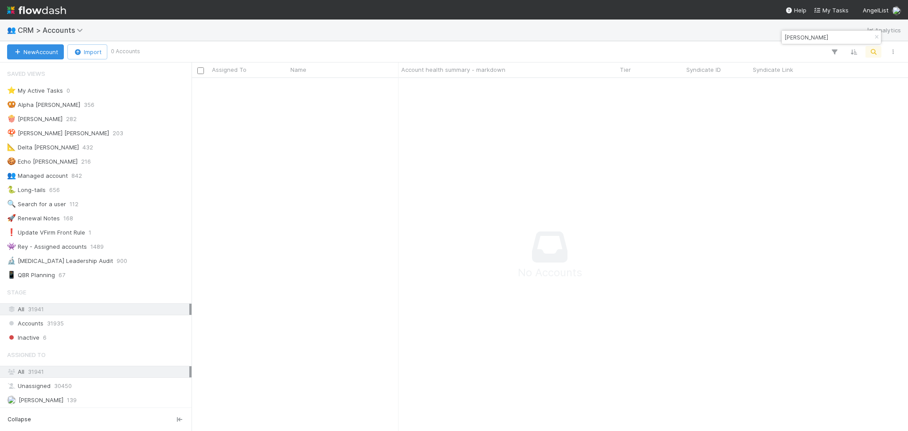
scroll to position [335, 698]
type input "[PERSON_NAME]"
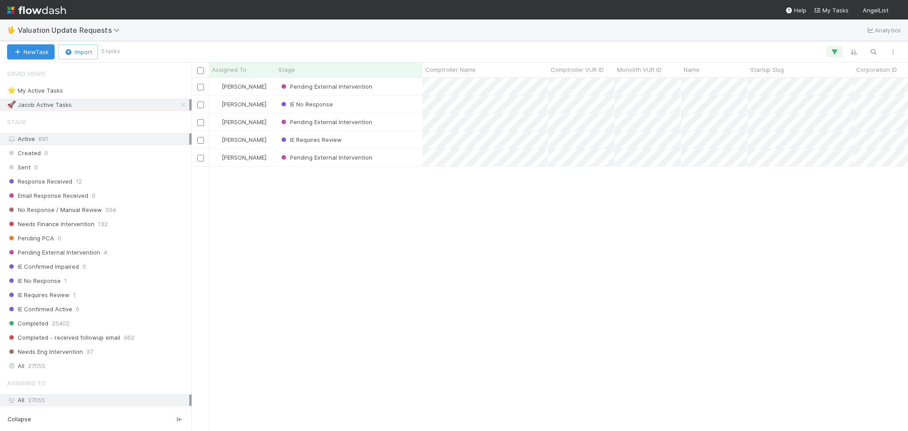
scroll to position [344, 707]
click at [179, 102] on icon at bounding box center [183, 105] width 9 height 6
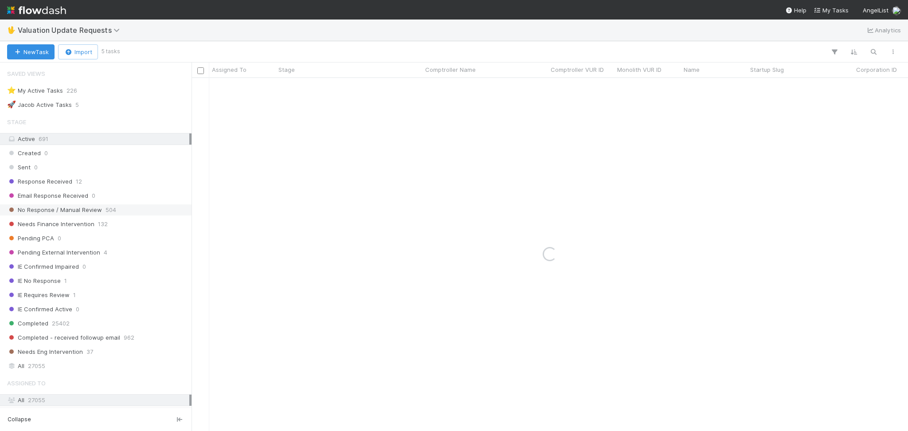
click at [126, 206] on div "No Response / Manual Review 504" at bounding box center [98, 209] width 182 height 11
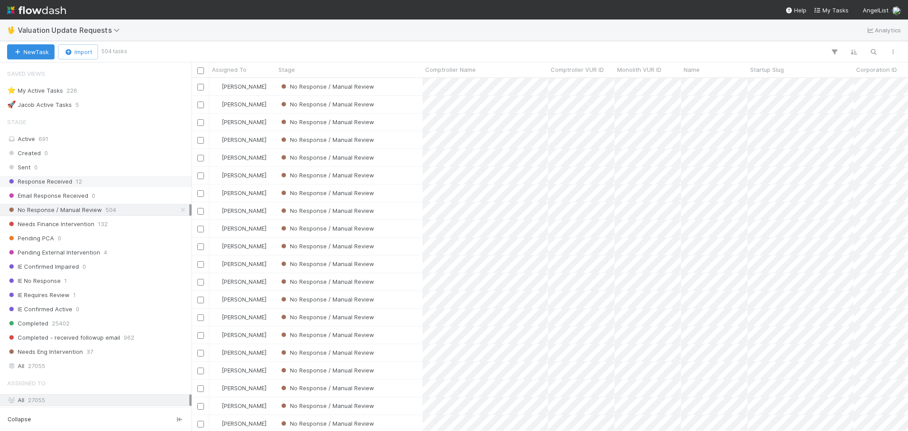
scroll to position [344, 707]
click at [114, 180] on div "Response Received 12" at bounding box center [98, 181] width 182 height 11
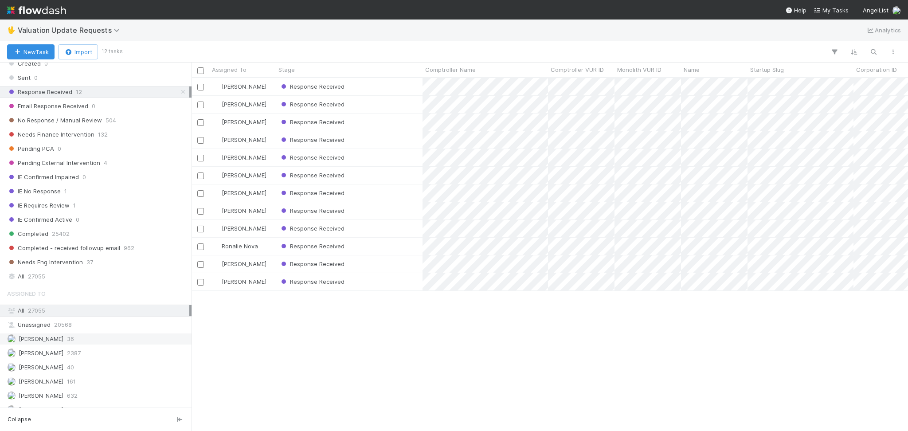
scroll to position [177, 0]
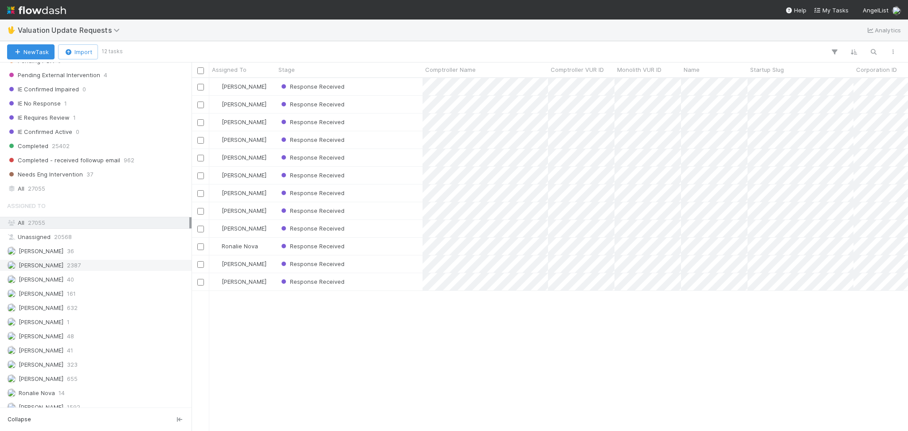
click at [110, 261] on div "[PERSON_NAME] 2387" at bounding box center [96, 265] width 192 height 12
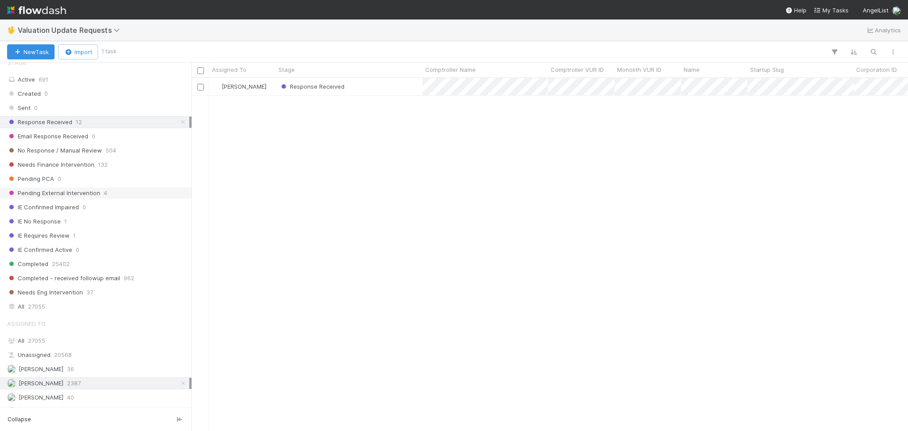
scroll to position [59, 0]
click at [132, 149] on div "No Response / Manual Review 504" at bounding box center [98, 150] width 182 height 11
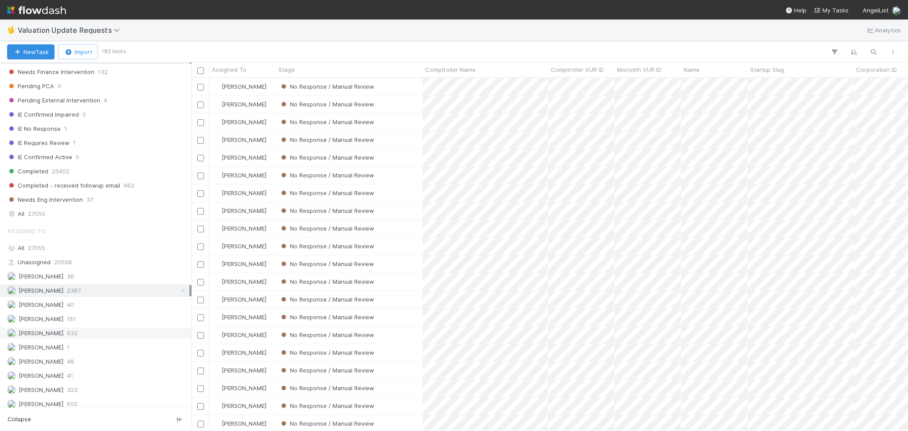
scroll to position [187, 0]
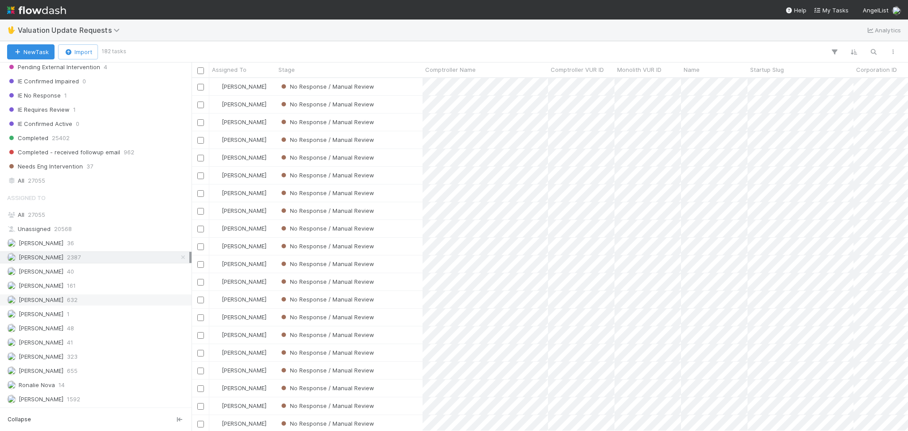
click at [106, 299] on div "[PERSON_NAME] 632" at bounding box center [98, 299] width 182 height 11
click at [88, 371] on div "[PERSON_NAME] 655" at bounding box center [98, 370] width 182 height 11
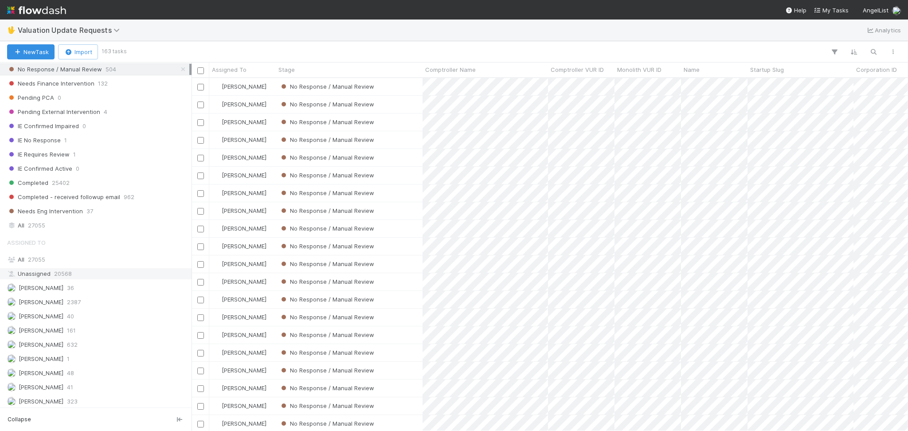
scroll to position [128, 0]
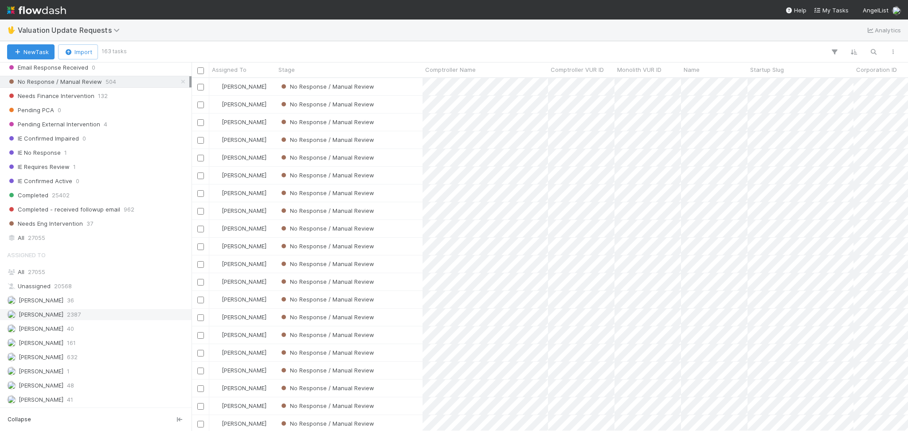
click at [96, 318] on div "[PERSON_NAME] 2387" at bounding box center [98, 314] width 182 height 11
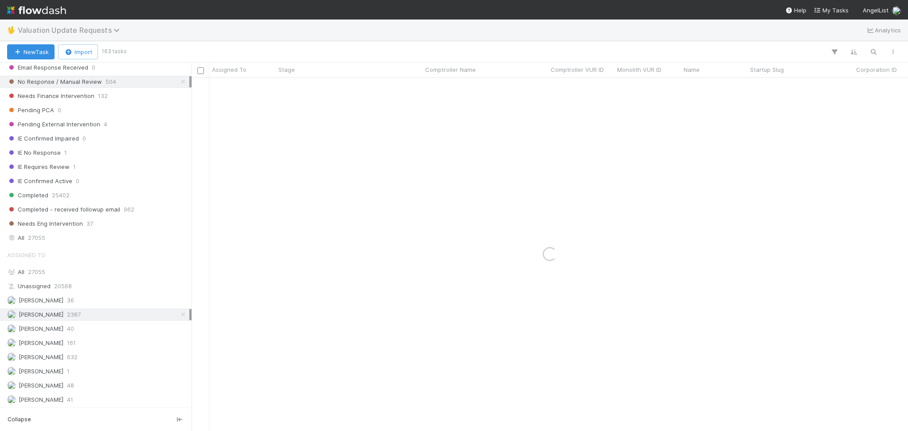
click at [97, 28] on span "Valuation Update Requests" at bounding box center [71, 30] width 106 height 9
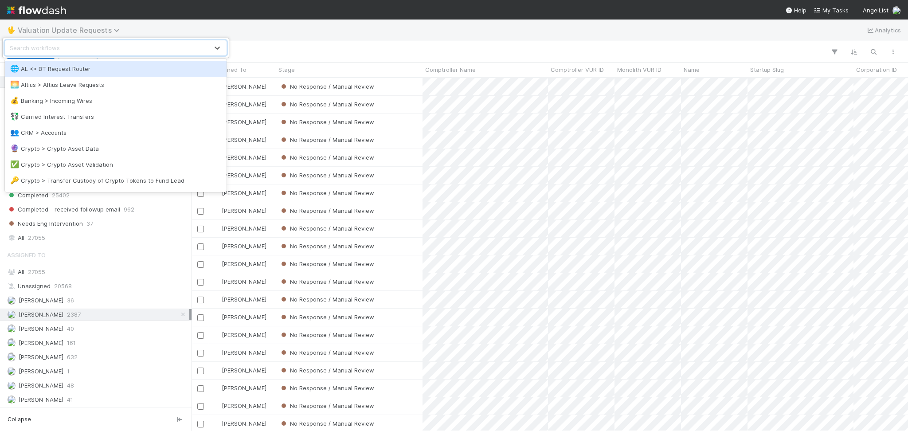
scroll to position [344, 707]
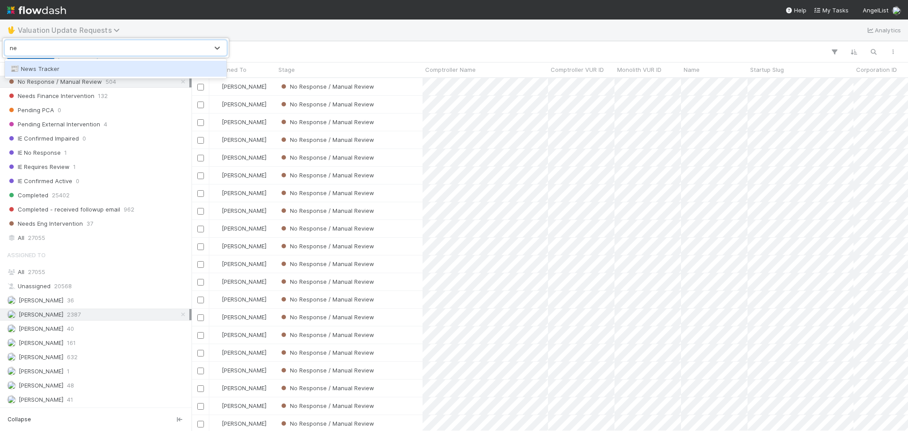
type input "new"
click at [94, 70] on div "📰 News Tracker" at bounding box center [115, 68] width 211 height 9
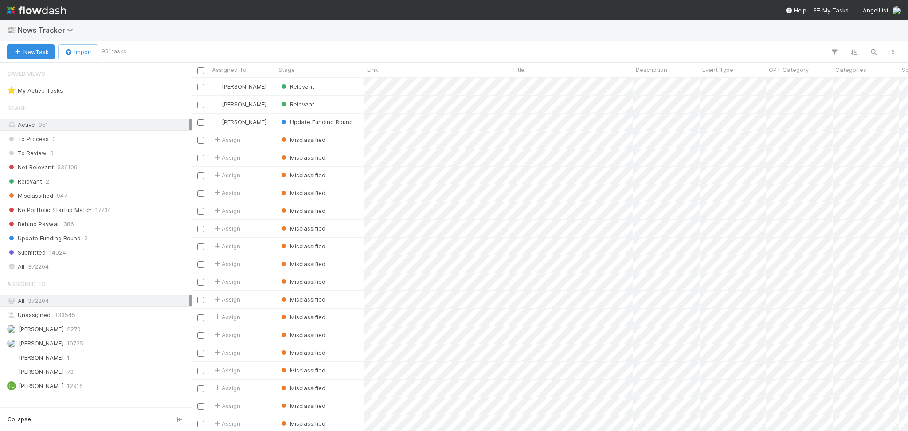
scroll to position [344, 707]
click at [97, 85] on div "⭐ My Active Tasks 1" at bounding box center [96, 91] width 192 height 12
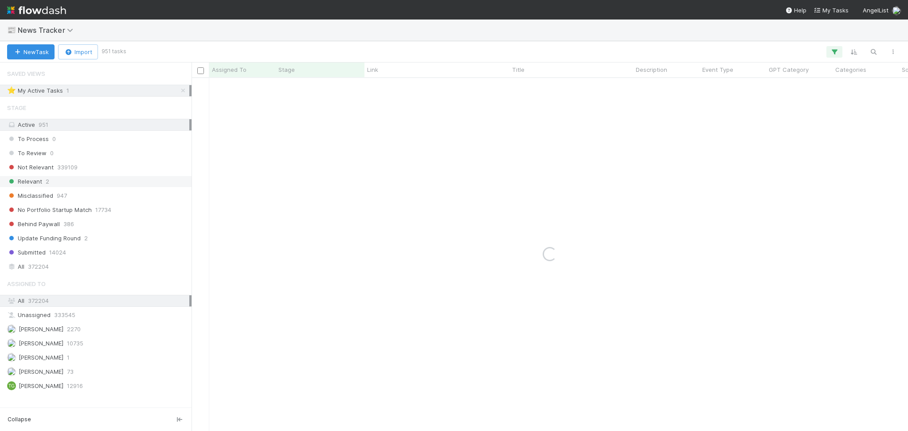
click at [75, 181] on div "Relevant 2" at bounding box center [98, 181] width 182 height 11
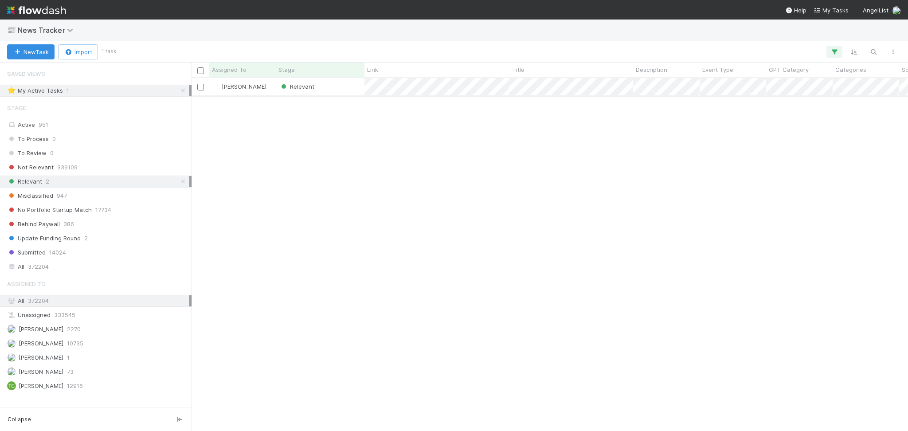
click at [327, 92] on div "Relevant" at bounding box center [320, 86] width 89 height 17
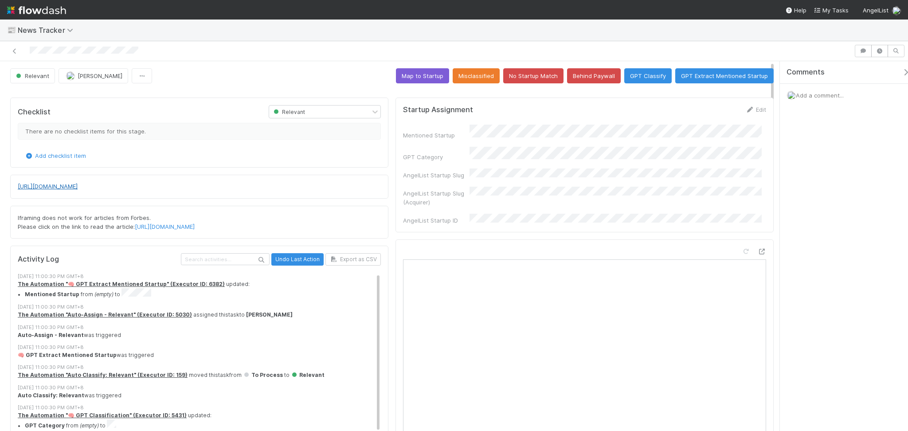
click at [78, 187] on link "[URL][DOMAIN_NAME]" at bounding box center [48, 186] width 60 height 7
drag, startPoint x: 709, startPoint y: 109, endPoint x: 674, endPoint y: 123, distance: 37.5
click at [709, 109] on button "Save" at bounding box center [718, 112] width 25 height 15
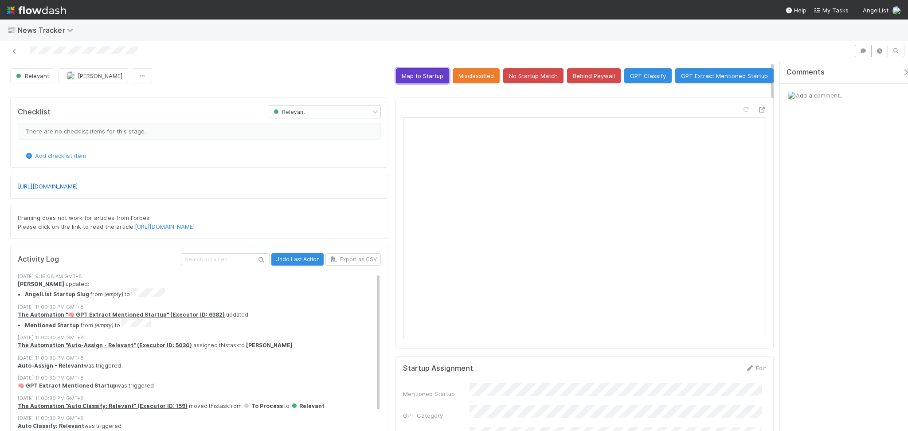
click at [414, 74] on button "Map to Startup" at bounding box center [422, 75] width 53 height 15
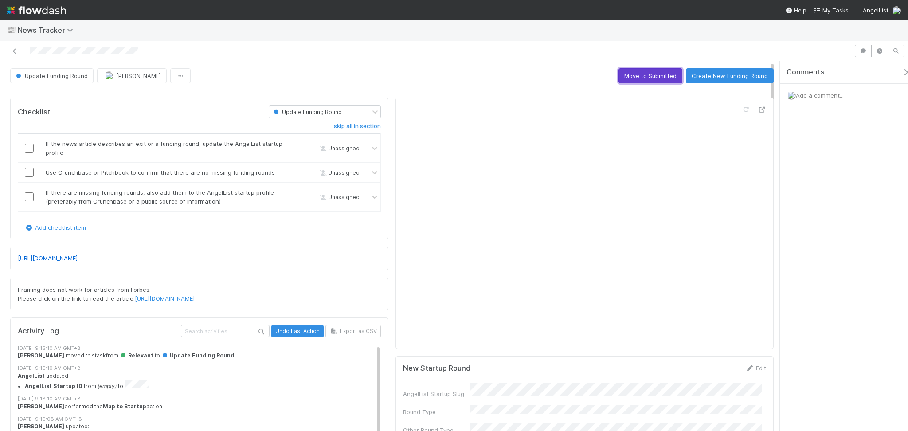
click at [644, 74] on button "Move to Submitted" at bounding box center [650, 75] width 64 height 15
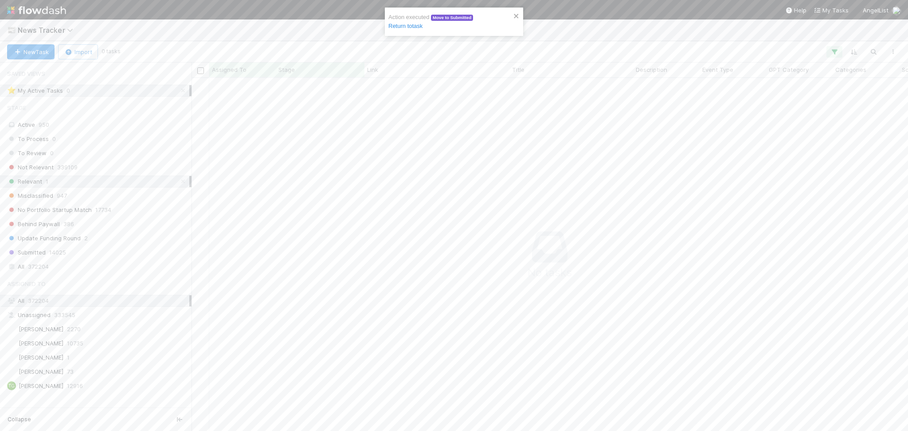
scroll to position [9, 9]
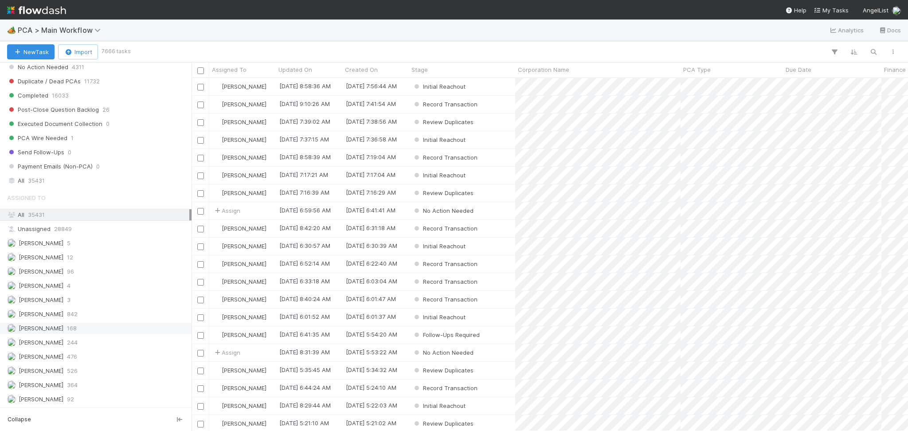
scroll to position [1005, 0]
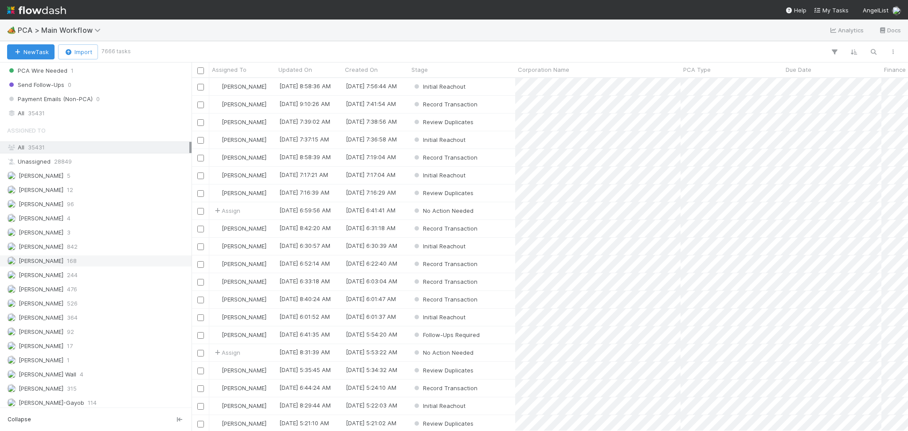
click at [73, 280] on span "244" at bounding box center [72, 275] width 11 height 11
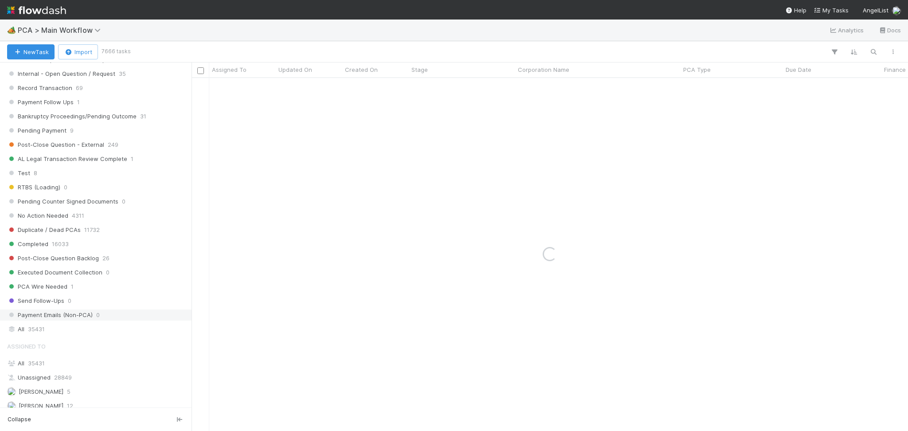
scroll to position [768, 0]
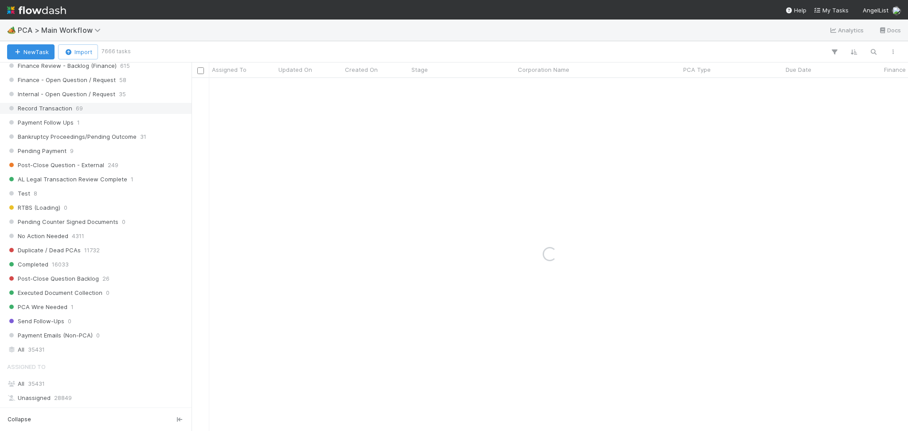
click at [93, 113] on div "Record Transaction 69" at bounding box center [98, 108] width 182 height 11
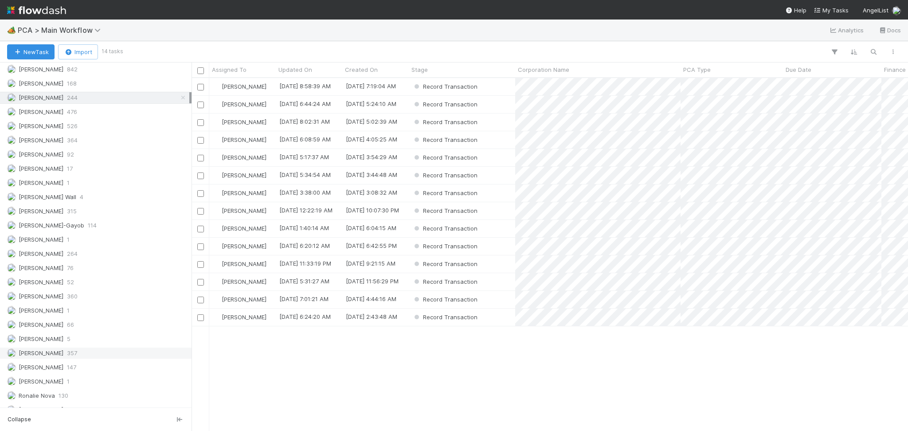
scroll to position [1123, 0]
click at [86, 114] on div "Chris DelBianco 3" at bounding box center [98, 114] width 182 height 11
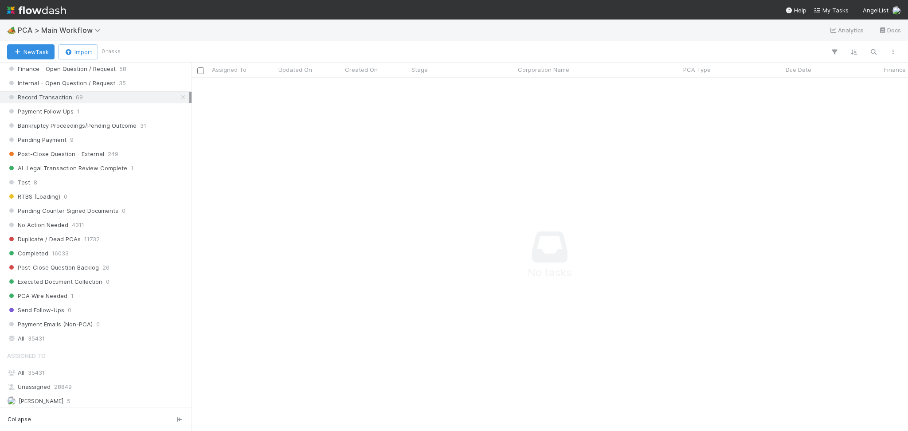
scroll to position [946, 0]
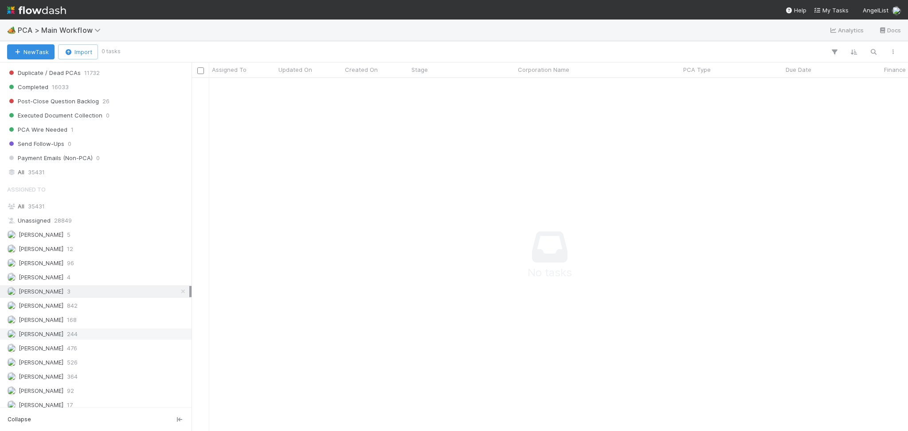
click at [78, 340] on span "244" at bounding box center [72, 333] width 11 height 11
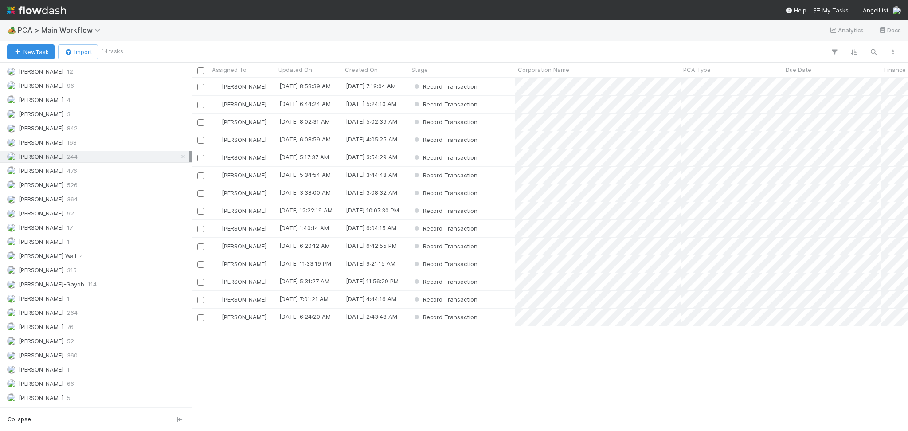
scroll to position [1241, 0]
click at [500, 85] on div "Record Transaction" at bounding box center [462, 86] width 106 height 17
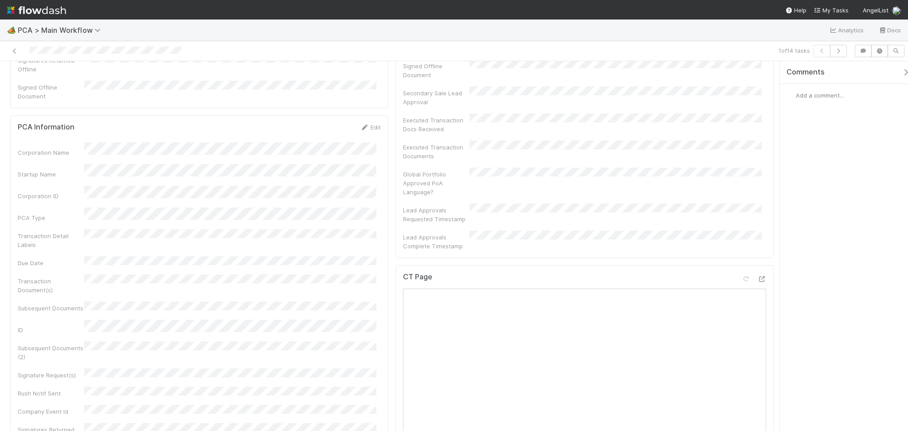
scroll to position [414, 0]
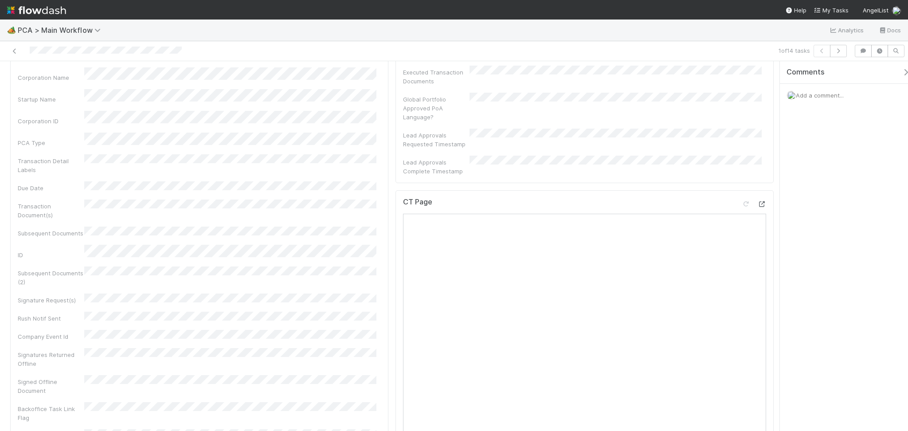
click at [756, 190] on div "CT Page" at bounding box center [584, 384] width 378 height 388
click at [757, 201] on icon at bounding box center [761, 204] width 9 height 6
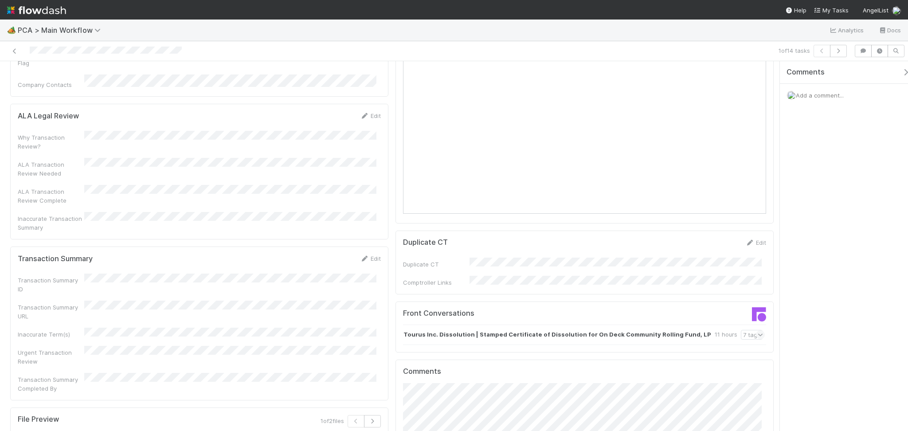
scroll to position [946, 0]
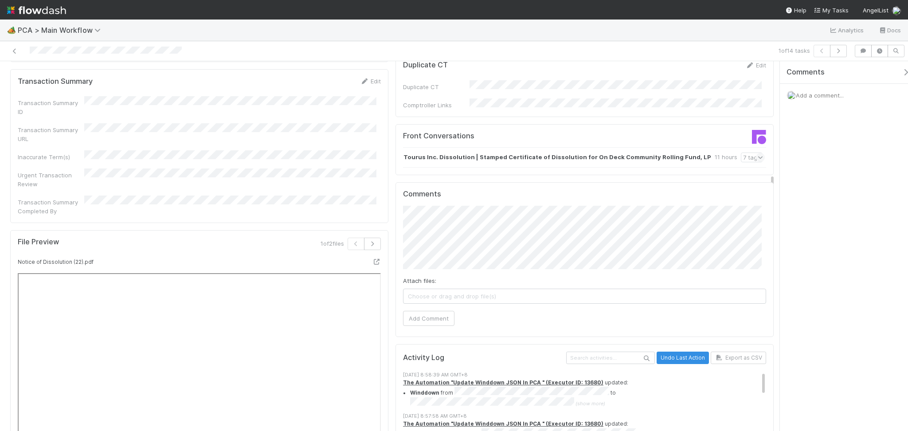
click at [601, 126] on div "Front Conversations Tourus Inc. Dissolution | Stamped Certificate of Dissolutio…" at bounding box center [584, 149] width 378 height 51
click at [606, 147] on div "Tourus Inc. Dissolution | Stamped Certificate of Dissolution for On Deck Commun…" at bounding box center [584, 157] width 362 height 20
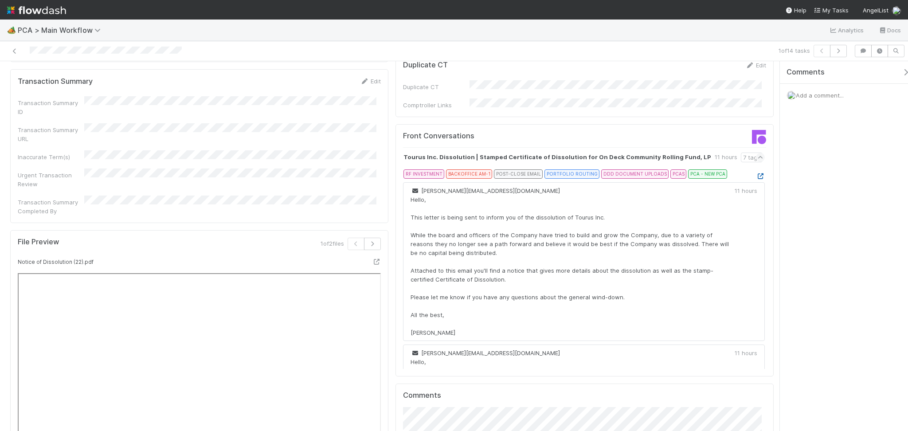
click at [756, 173] on icon at bounding box center [760, 176] width 9 height 6
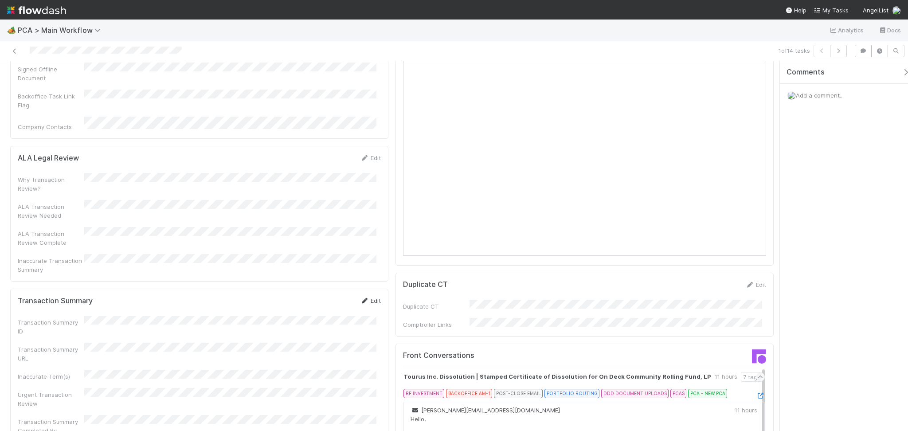
scroll to position [709, 0]
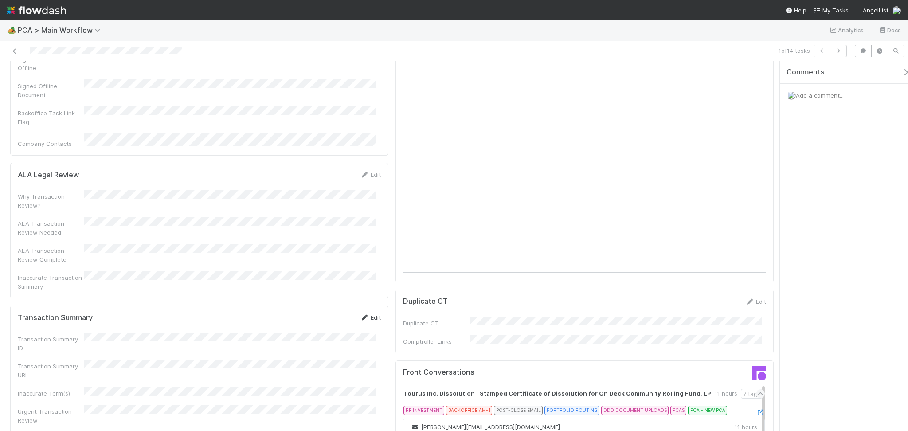
click at [361, 315] on icon at bounding box center [364, 318] width 9 height 6
click at [214, 339] on div "Transaction Summary ID Transaction Summary URL Inaccurate Term(s) Urgent Transa…" at bounding box center [199, 411] width 363 height 144
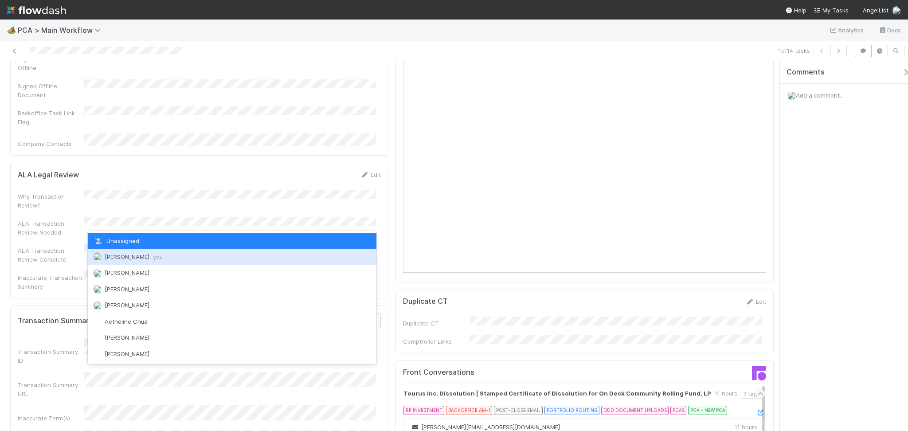
click at [145, 258] on span "Febbie Cervantes you" at bounding box center [134, 256] width 58 height 7
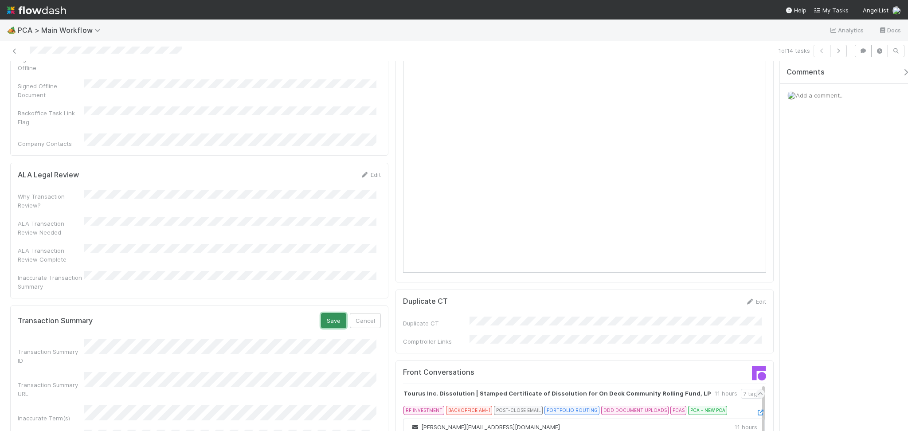
click at [336, 313] on button "Save" at bounding box center [333, 320] width 25 height 15
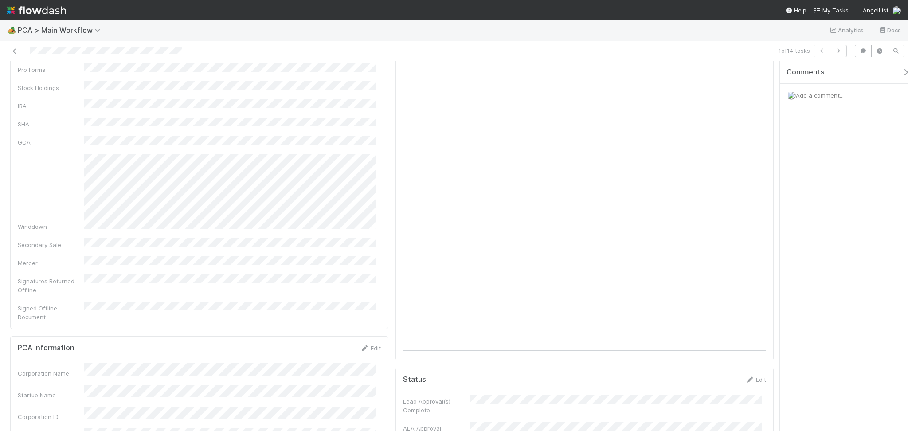
scroll to position [0, 0]
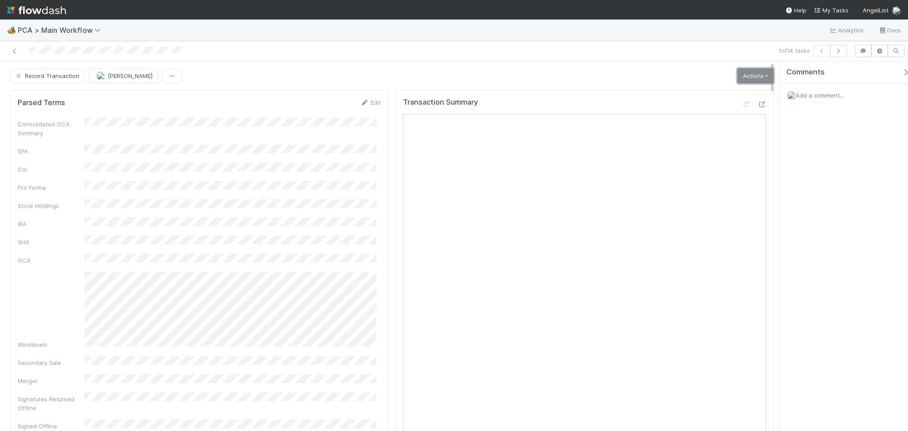
drag, startPoint x: 746, startPoint y: 74, endPoint x: 743, endPoint y: 78, distance: 5.2
click at [746, 74] on link "Actions" at bounding box center [755, 75] width 36 height 15
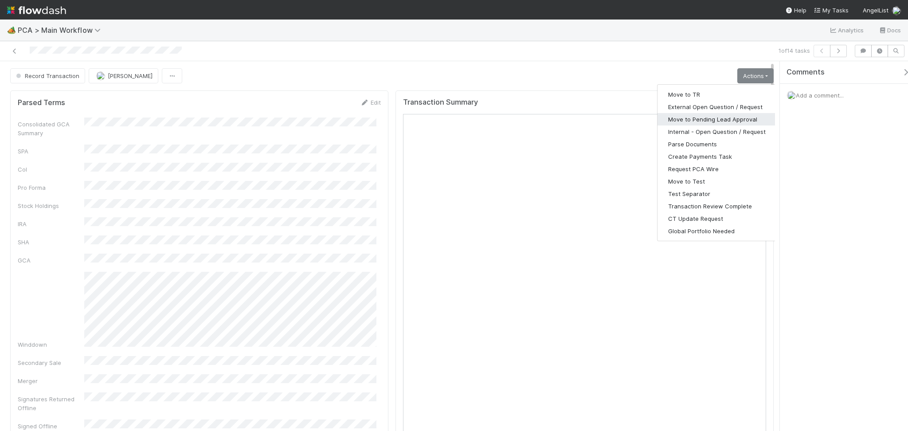
click at [714, 120] on button "Move to Pending Lead Approval" at bounding box center [716, 119] width 119 height 12
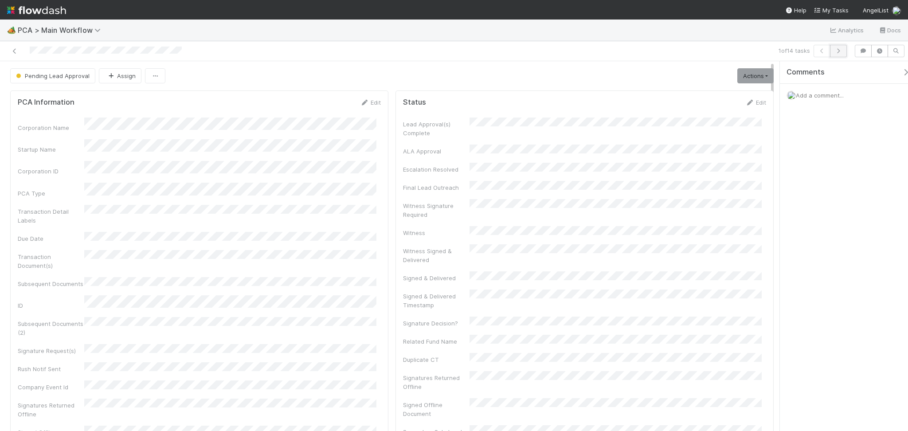
click at [835, 53] on icon "button" at bounding box center [838, 50] width 9 height 5
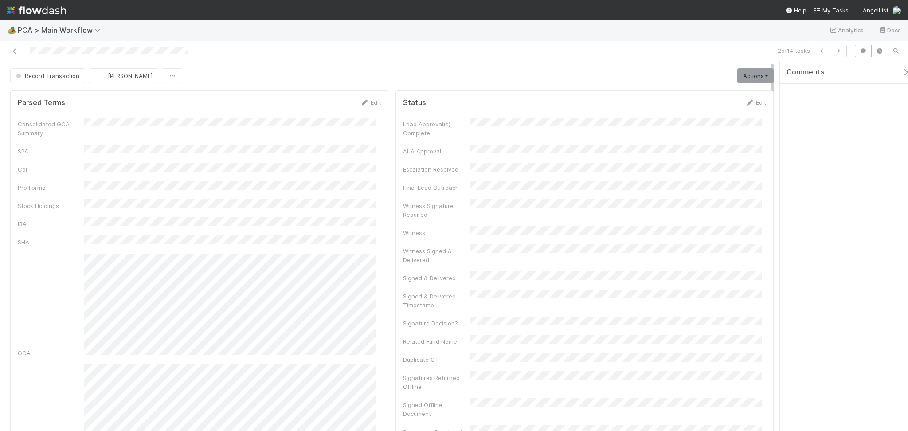
click at [195, 96] on div "Parsed Terms Edit Consolidated GCA Summary SPA CoI Pro Forma Stock Holdings IRA…" at bounding box center [199, 327] width 378 height 475
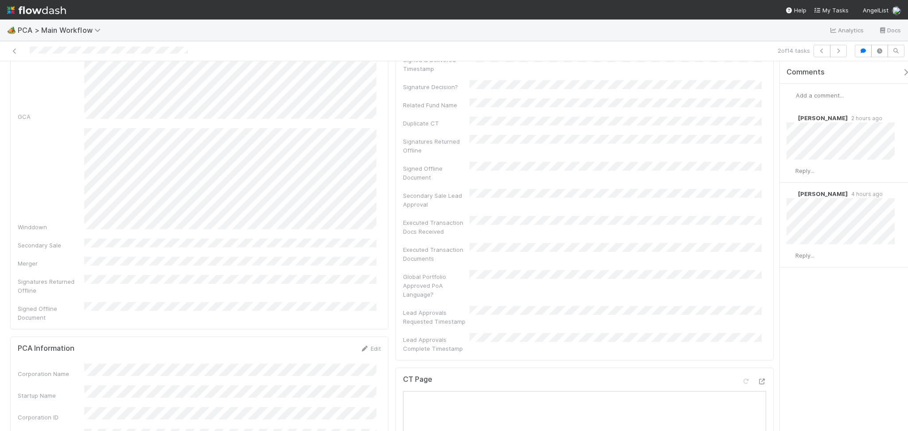
scroll to position [295, 0]
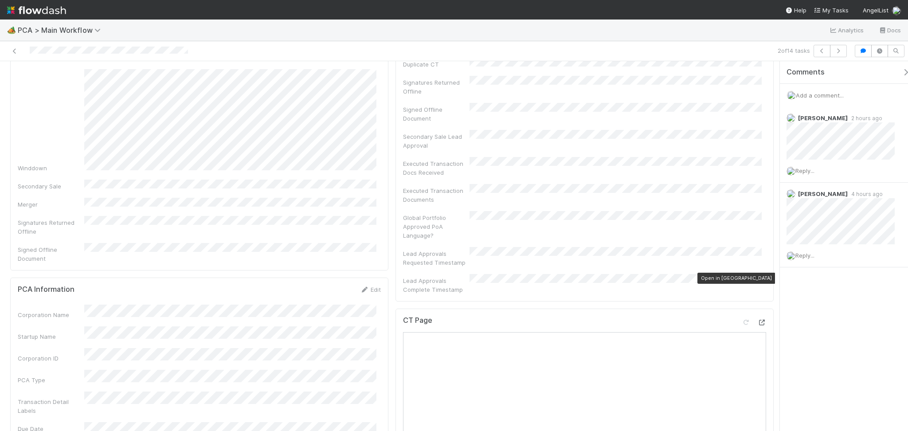
click at [757, 320] on icon at bounding box center [761, 323] width 9 height 6
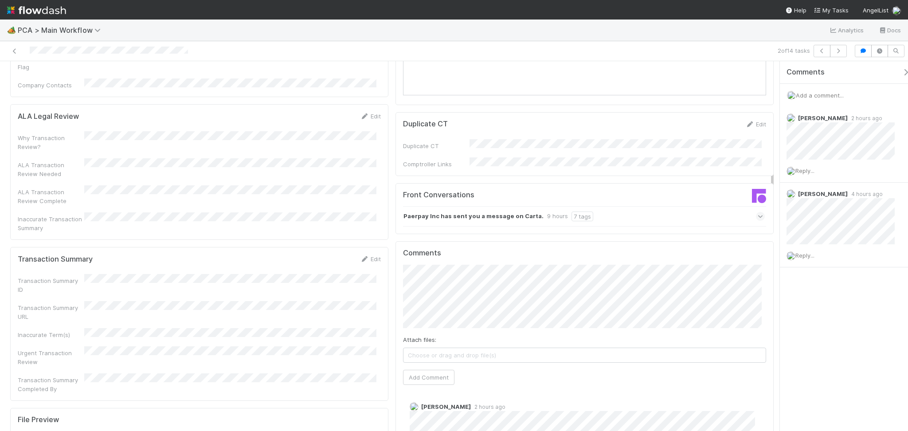
scroll to position [946, 0]
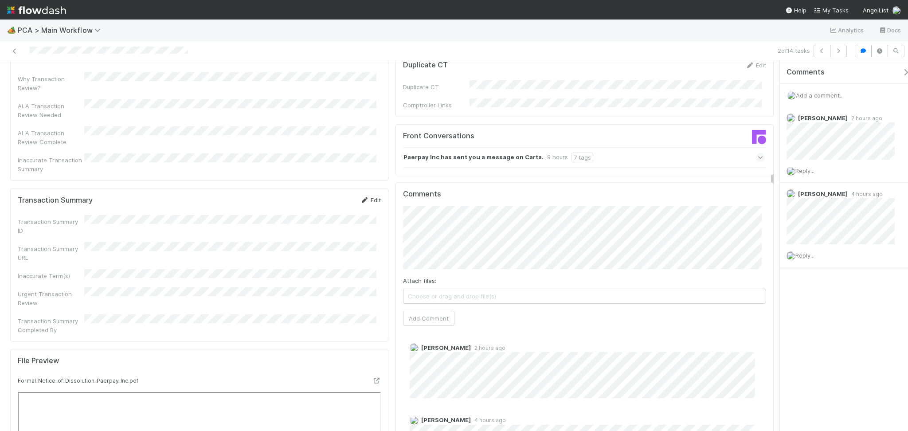
click at [371, 196] on link "Edit" at bounding box center [370, 199] width 21 height 7
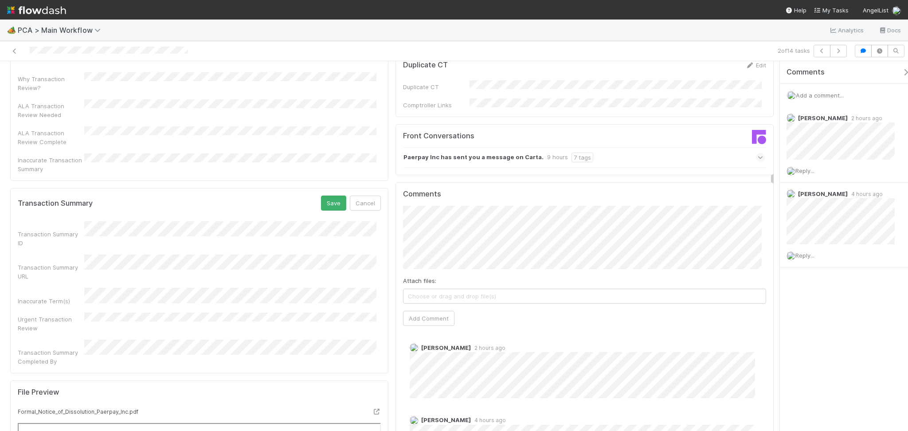
click at [151, 254] on div "Transaction Summary URL" at bounding box center [199, 267] width 363 height 26
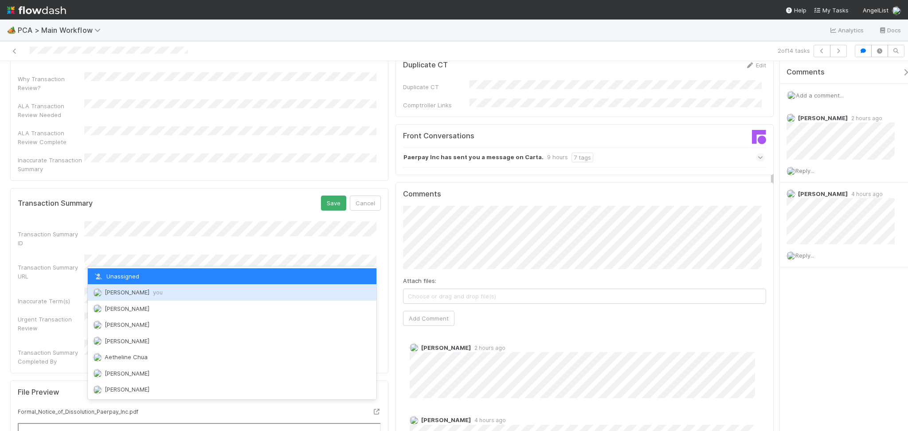
click at [142, 294] on span "Febbie Cervantes you" at bounding box center [134, 292] width 58 height 7
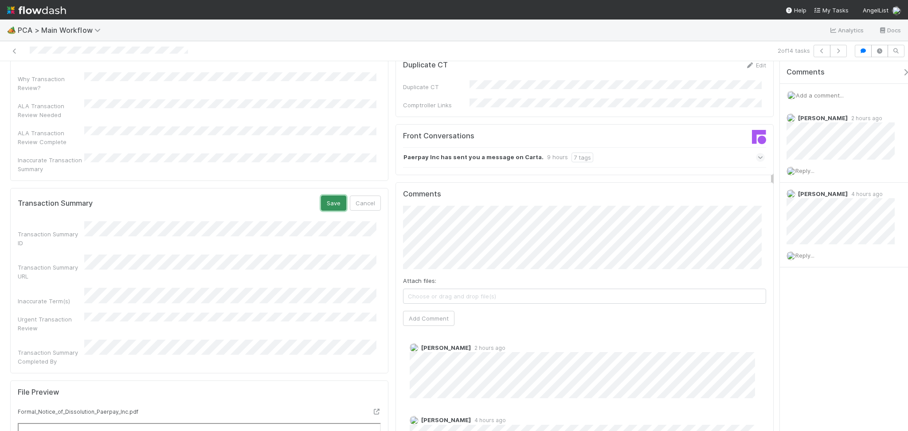
click at [335, 195] on button "Save" at bounding box center [333, 202] width 25 height 15
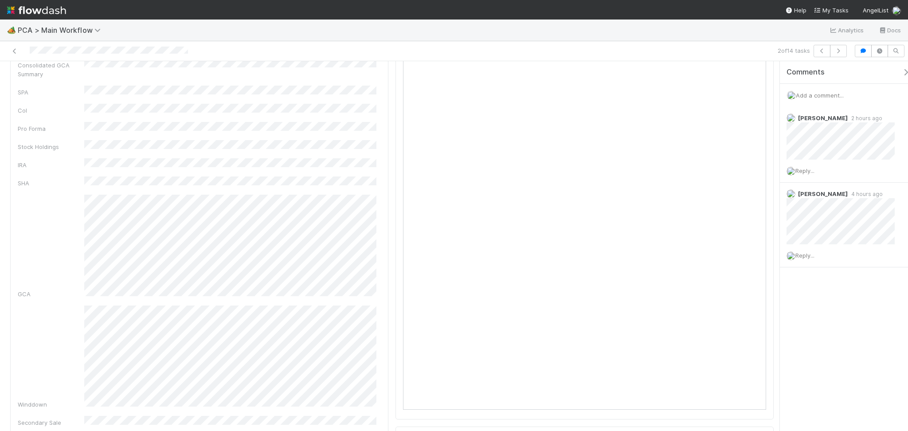
scroll to position [0, 0]
click at [751, 81] on link "Actions" at bounding box center [755, 75] width 36 height 15
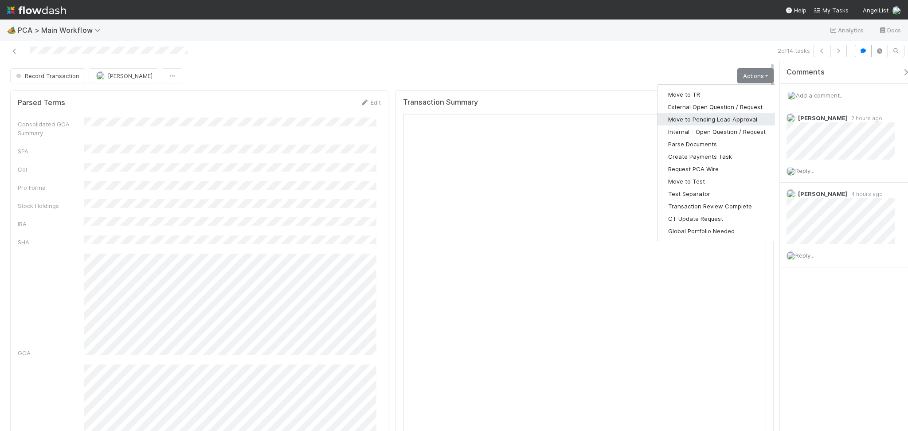
click at [710, 121] on button "Move to Pending Lead Approval" at bounding box center [716, 119] width 119 height 12
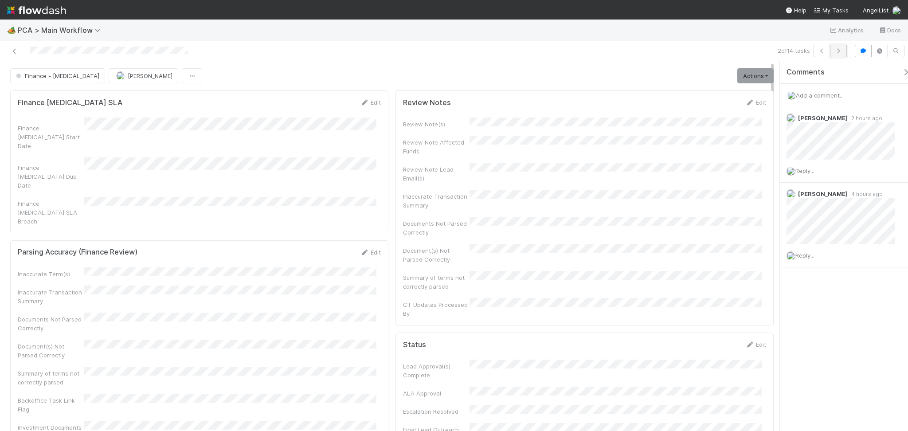
click at [839, 50] on icon "button" at bounding box center [838, 50] width 9 height 5
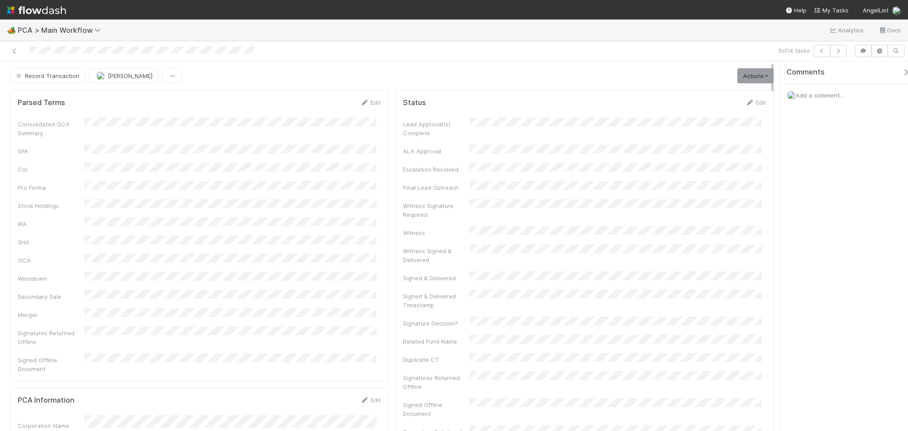
click at [252, 78] on div "Record Transaction Febbie Cervantes Actions Move to TR External Open Question /…" at bounding box center [391, 75] width 763 height 15
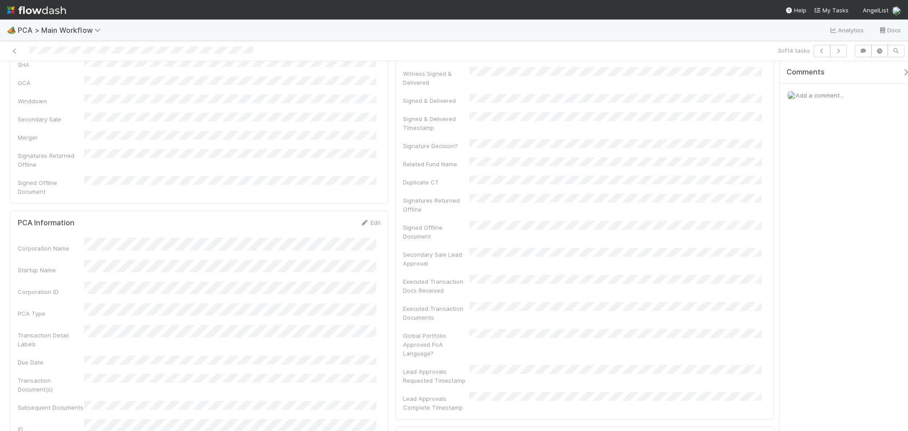
scroll to position [414, 0]
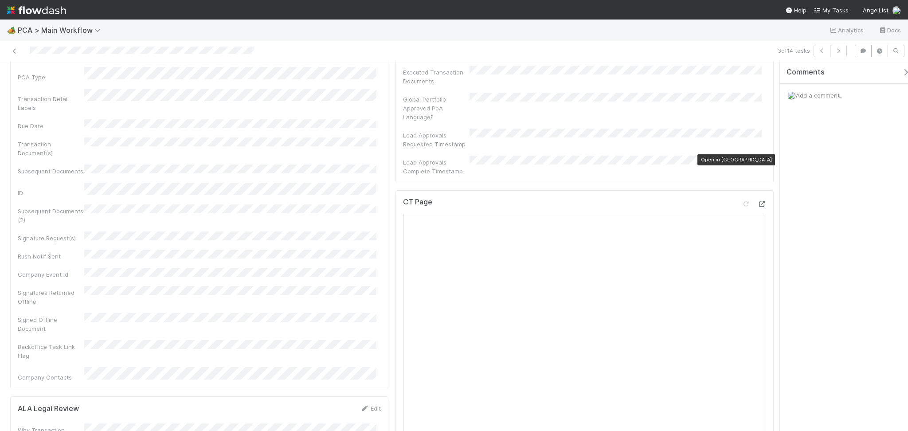
click at [757, 201] on icon at bounding box center [761, 204] width 9 height 6
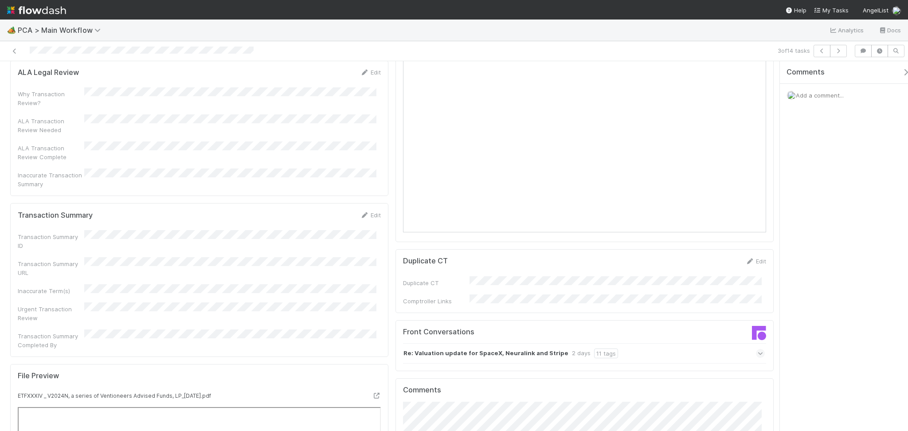
scroll to position [768, 0]
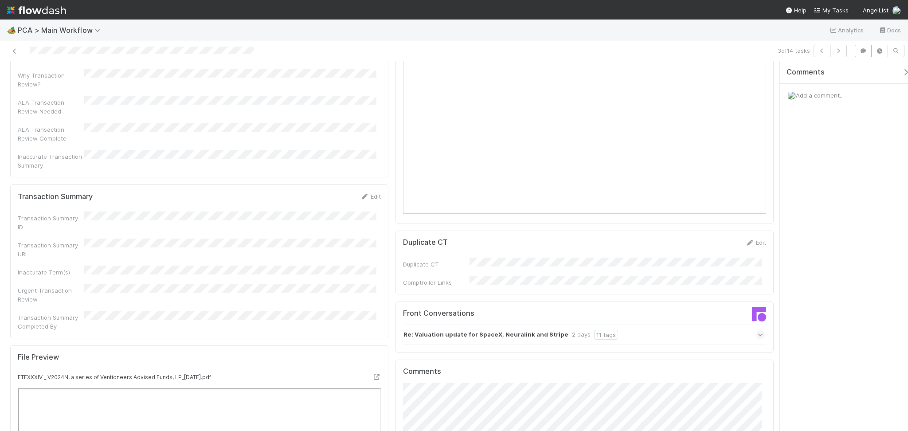
drag, startPoint x: 633, startPoint y: 283, endPoint x: 628, endPoint y: 281, distance: 5.9
click at [630, 325] on div "Re: Valuation update for SpaceX, Neuralink and Stripe 2 days 11 tags" at bounding box center [584, 335] width 362 height 20
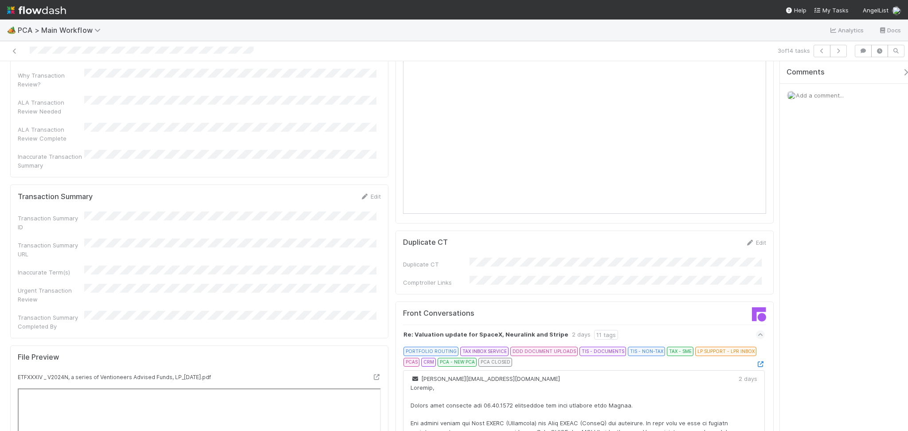
drag, startPoint x: 743, startPoint y: 318, endPoint x: 736, endPoint y: 309, distance: 11.4
click at [756, 361] on icon at bounding box center [760, 364] width 9 height 6
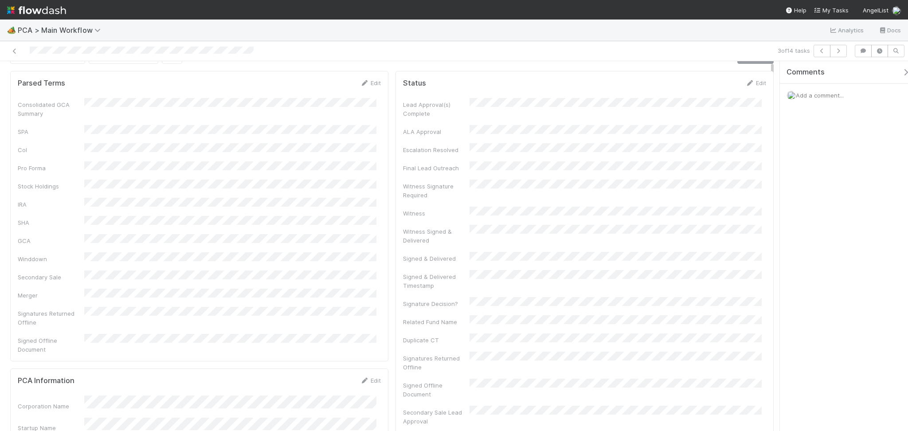
scroll to position [0, 0]
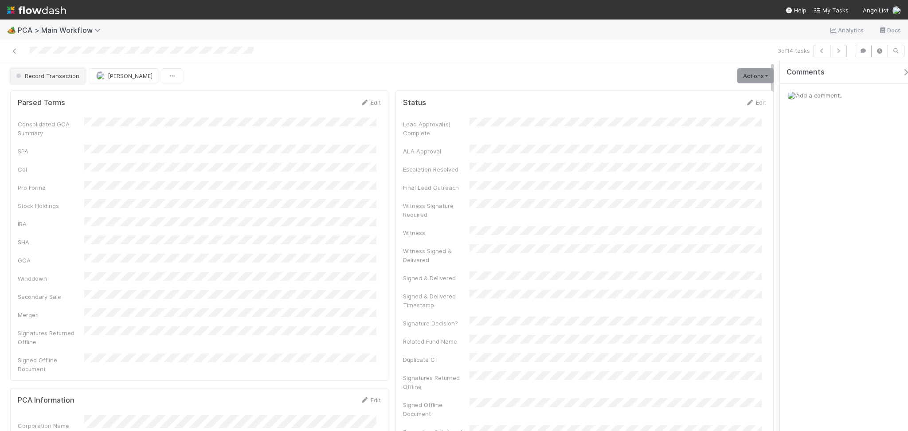
click at [63, 78] on span "Record Transaction" at bounding box center [46, 75] width 65 height 7
click at [60, 109] on div "Finance - ICU" at bounding box center [69, 114] width 125 height 16
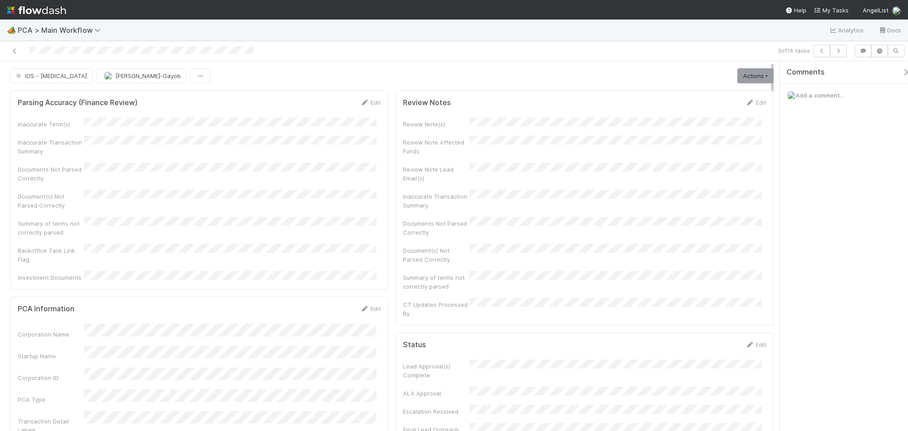
click at [808, 98] on span "Add a comment..." at bounding box center [820, 95] width 48 height 7
click at [833, 243] on button "Add Comment" at bounding box center [819, 244] width 51 height 15
click at [839, 50] on icon "button" at bounding box center [838, 50] width 9 height 5
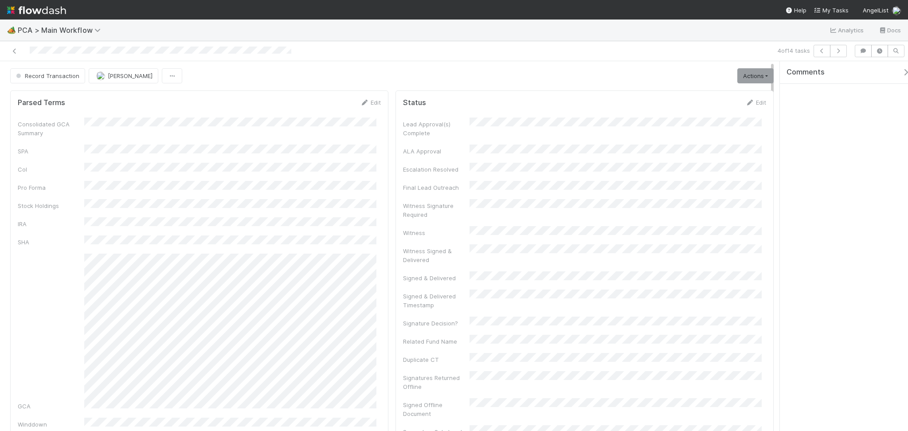
click at [297, 27] on div "🏕️ PCA > Main Workflow Analytics Docs" at bounding box center [454, 30] width 908 height 21
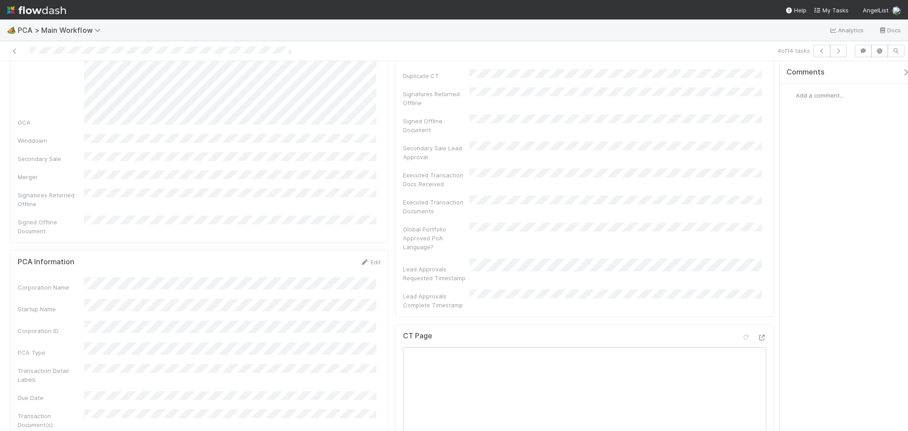
scroll to position [295, 0]
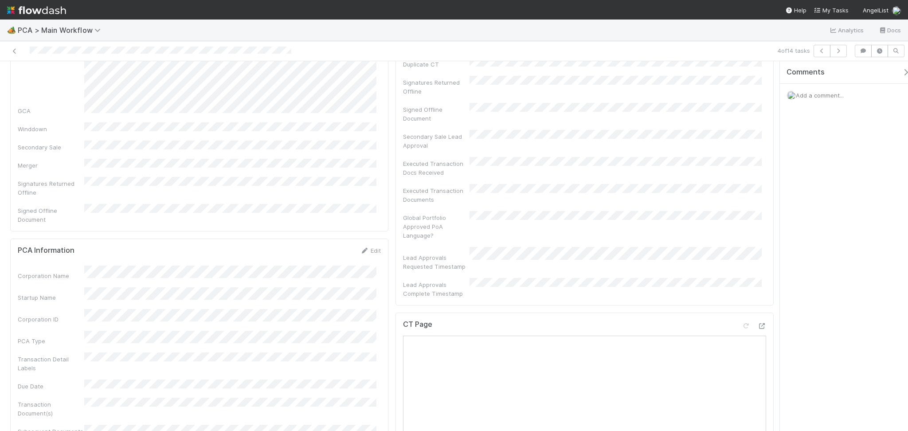
click at [757, 323] on icon at bounding box center [761, 326] width 9 height 6
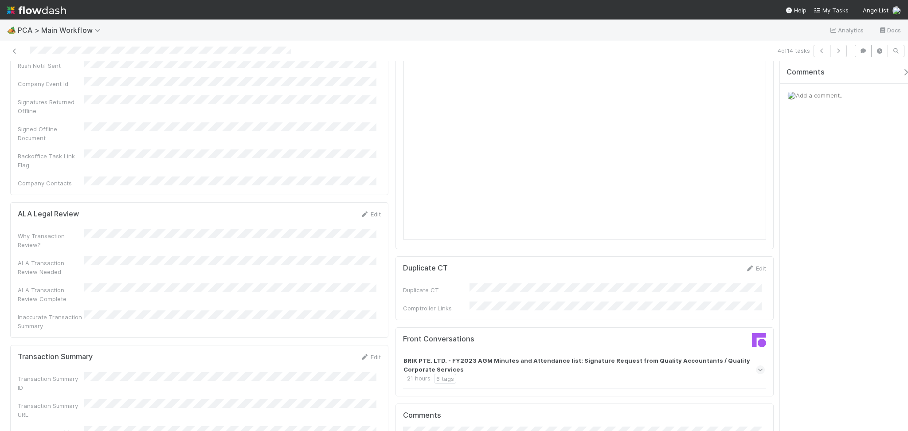
scroll to position [827, 0]
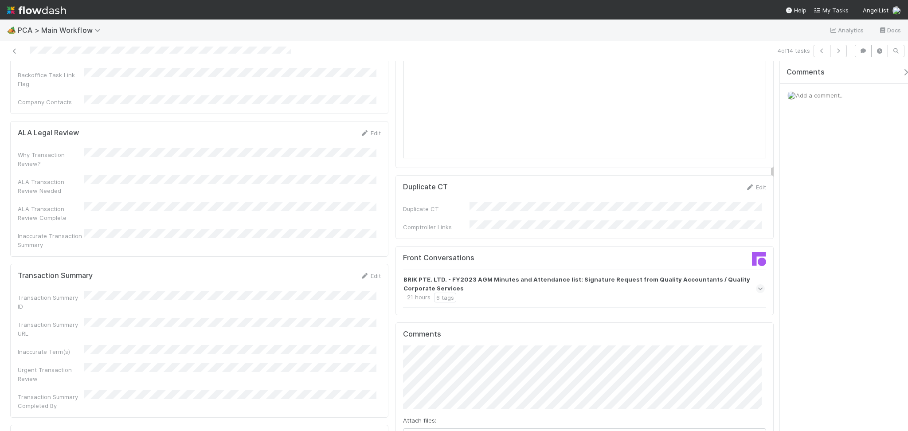
click at [500, 275] on div "BRIK PTE. LTD. - FY2023 AGM Minutes and Attendance list: Signature Request from…" at bounding box center [582, 288] width 359 height 27
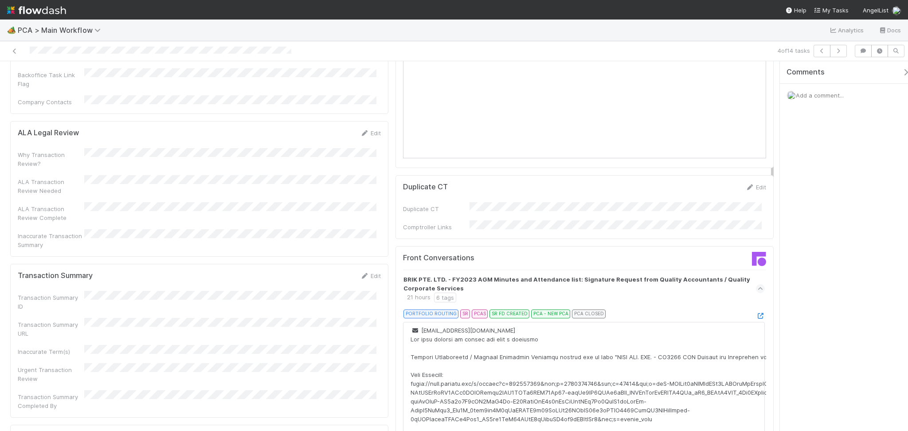
click at [310, 264] on div "Transaction Summary Edit Transaction Summary ID Transaction Summary URL Inaccur…" at bounding box center [199, 341] width 378 height 154
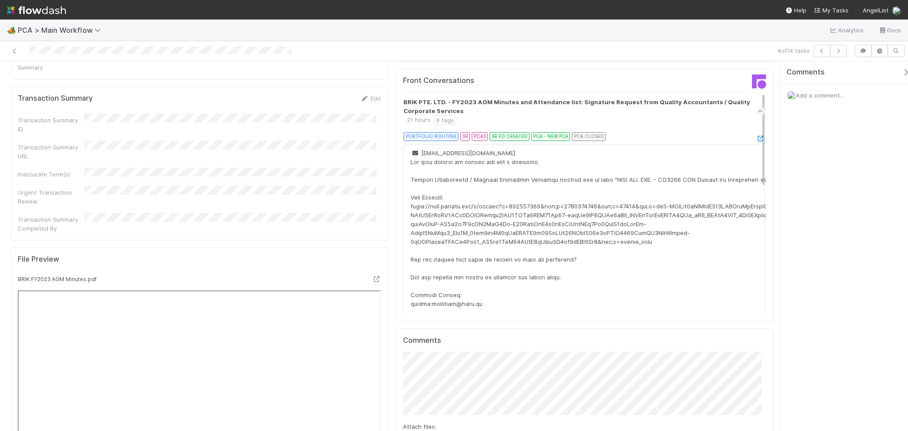
scroll to position [768, 0]
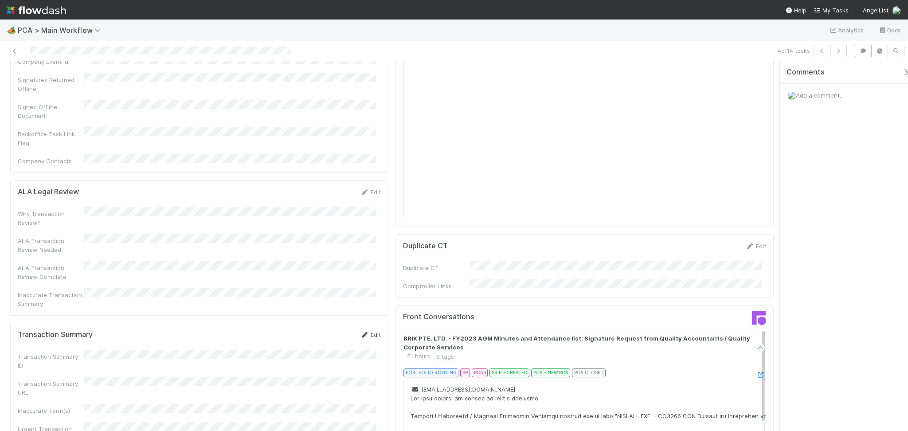
click at [363, 332] on icon at bounding box center [364, 335] width 9 height 6
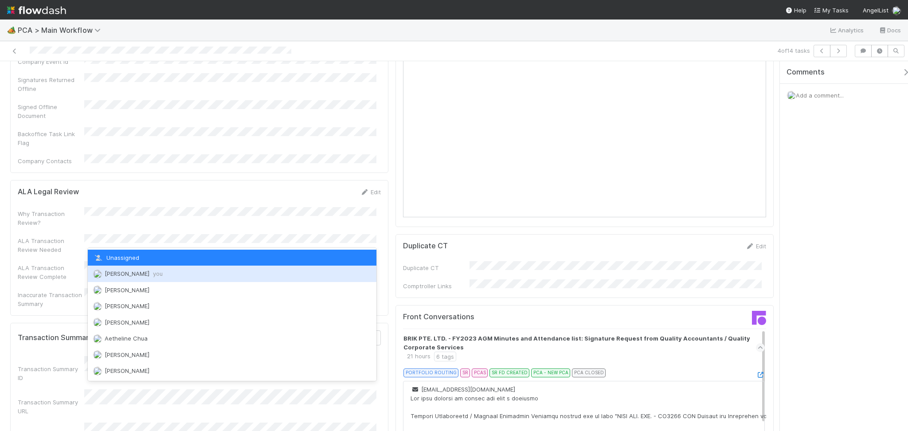
click at [152, 271] on span "Febbie Cervantes you" at bounding box center [134, 273] width 58 height 7
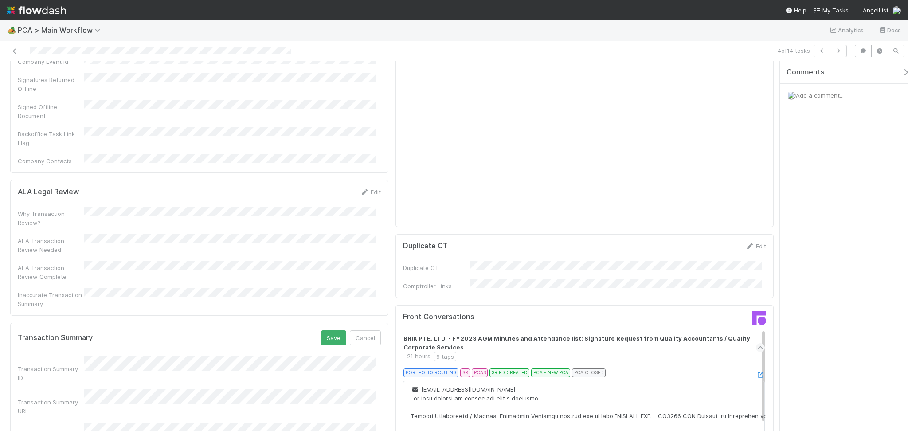
click at [334, 323] on div "Transaction Summary Save Cancel Transaction Summary ID Transaction Summary URL …" at bounding box center [199, 415] width 378 height 185
click at [328, 330] on button "Save" at bounding box center [333, 337] width 25 height 15
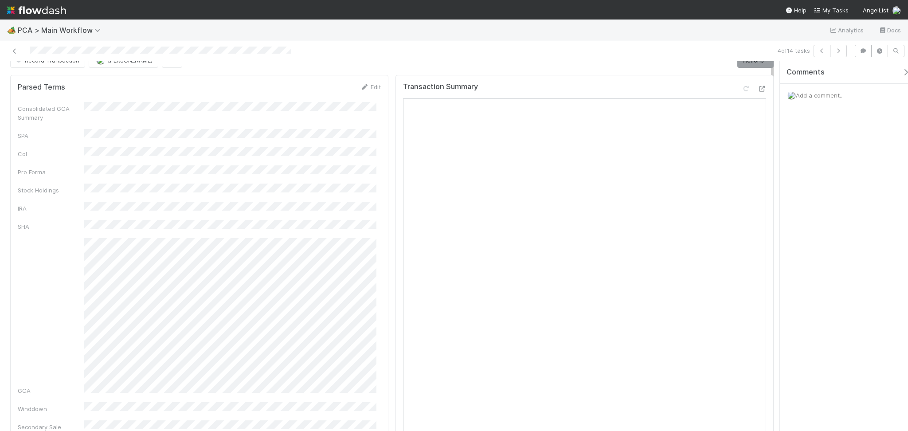
scroll to position [0, 0]
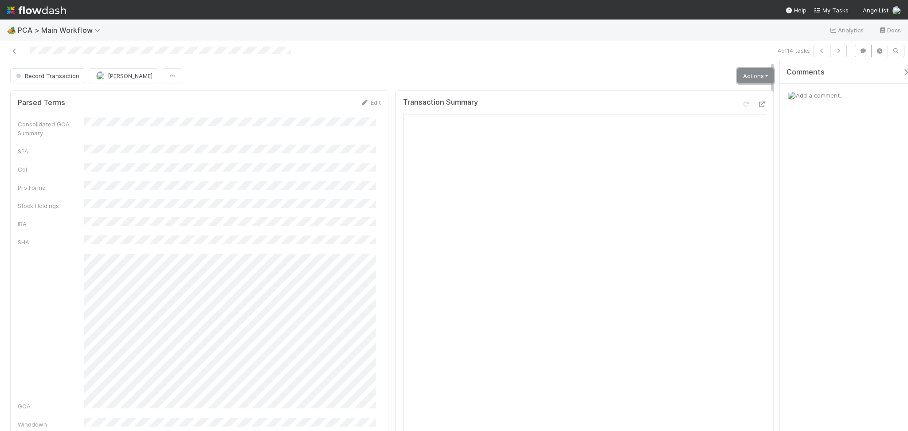
click at [742, 75] on link "Actions" at bounding box center [755, 75] width 36 height 15
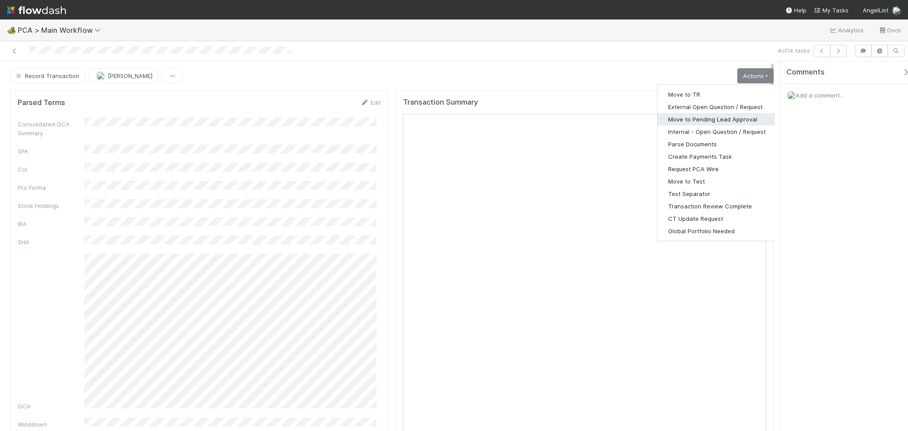
click at [707, 123] on button "Move to Pending Lead Approval" at bounding box center [716, 119] width 119 height 12
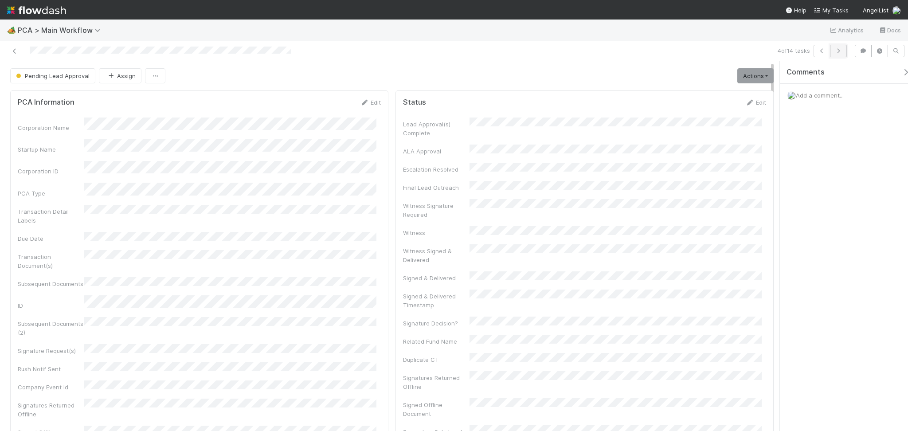
click at [841, 50] on icon "button" at bounding box center [838, 50] width 9 height 5
click at [289, 103] on div "Parsed Terms Edit" at bounding box center [199, 102] width 363 height 9
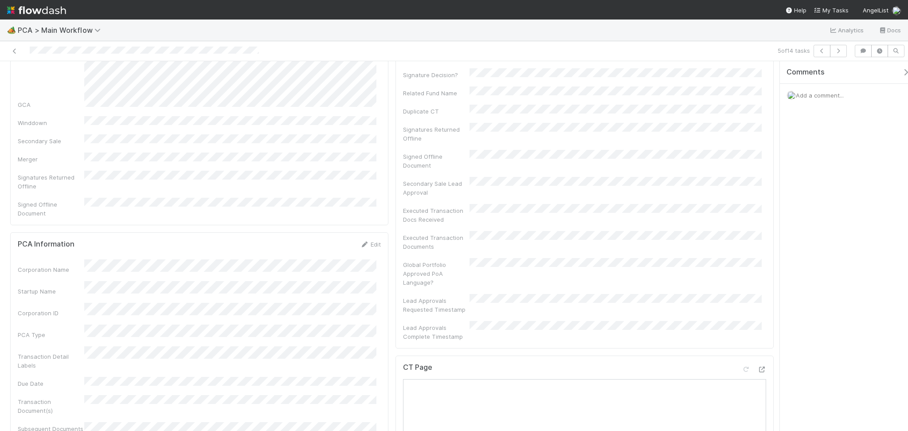
scroll to position [295, 0]
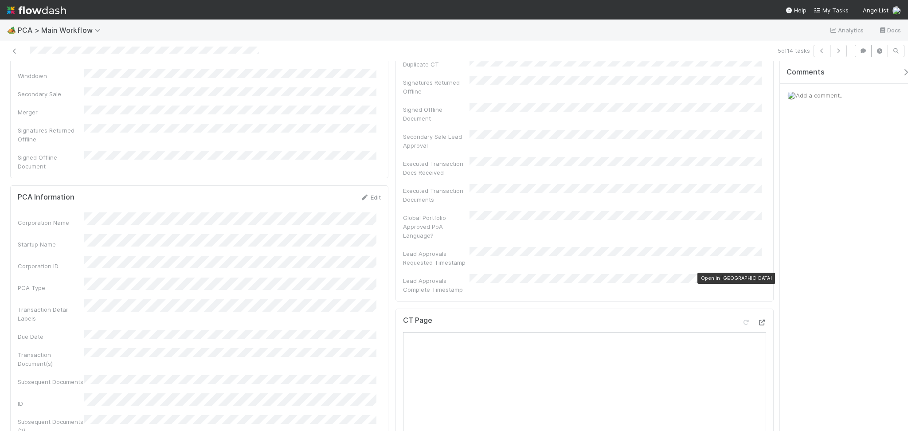
click at [757, 320] on icon at bounding box center [761, 323] width 9 height 6
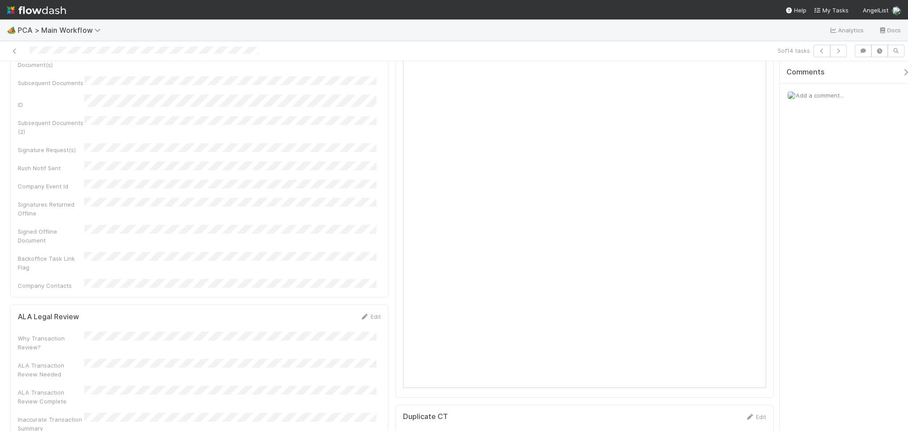
scroll to position [709, 0]
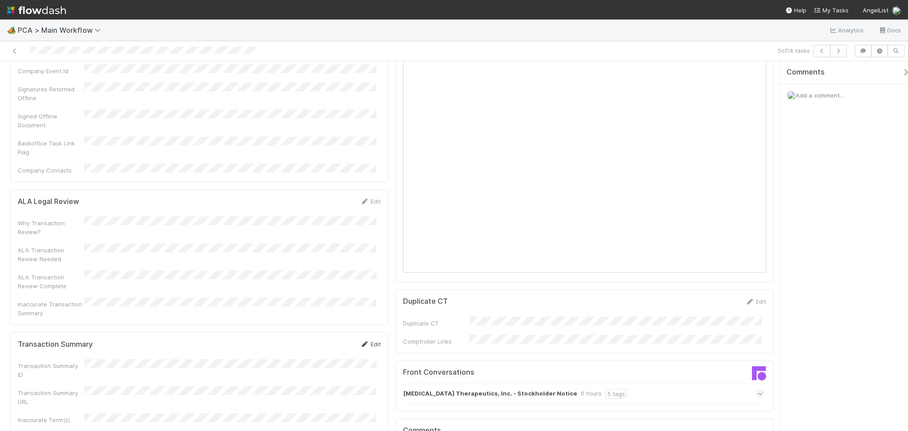
click at [364, 340] on link "Edit" at bounding box center [370, 343] width 21 height 7
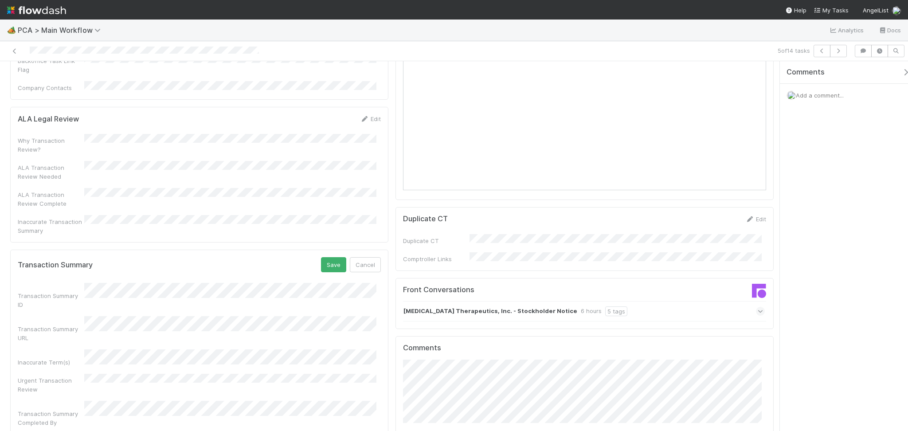
scroll to position [827, 0]
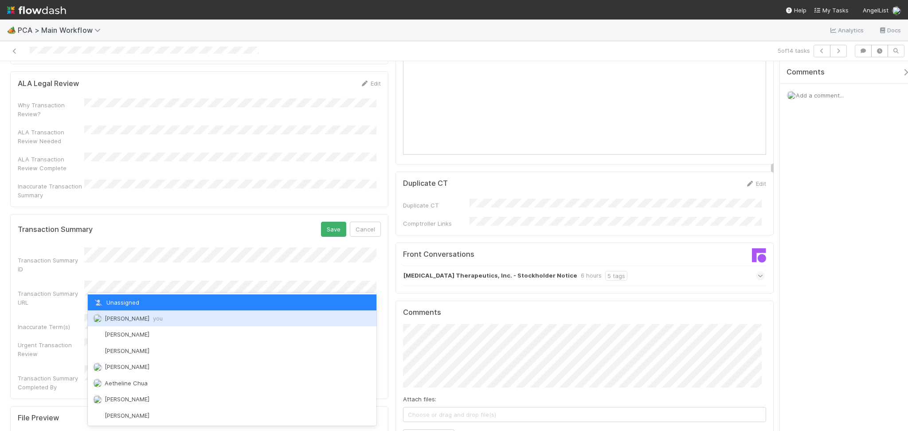
click at [156, 320] on span "you" at bounding box center [158, 318] width 10 height 7
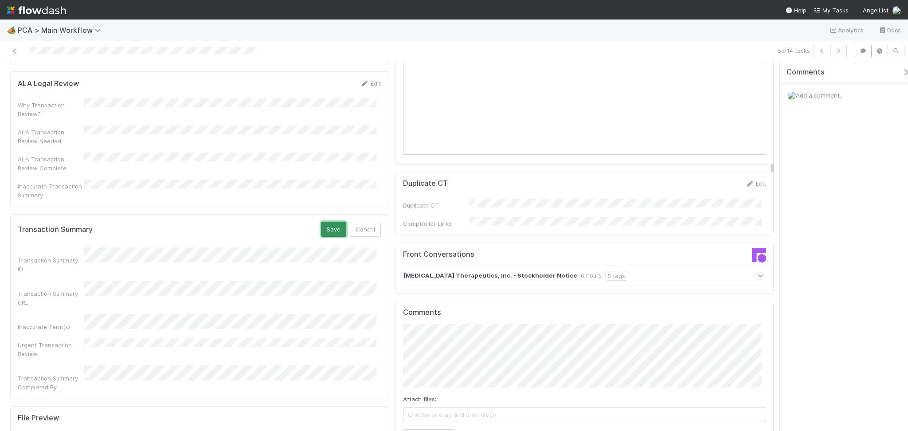
click at [332, 222] on button "Save" at bounding box center [333, 229] width 25 height 15
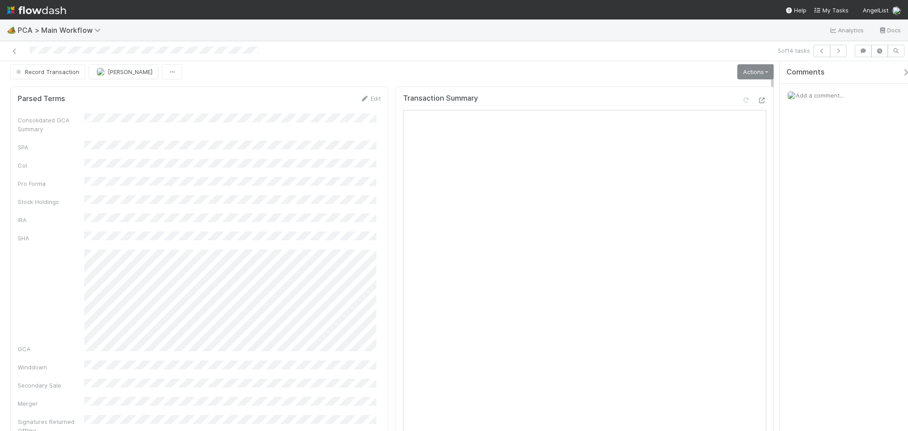
scroll to position [0, 0]
click at [752, 78] on link "Actions" at bounding box center [755, 75] width 36 height 15
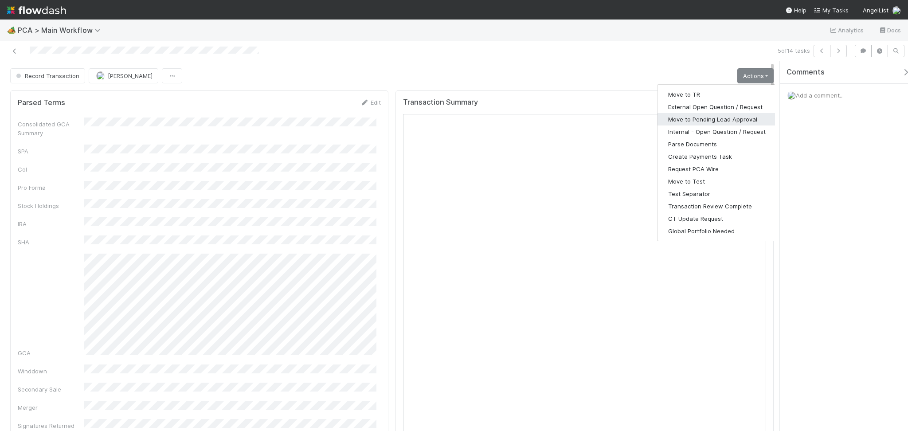
click at [715, 121] on button "Move to Pending Lead Approval" at bounding box center [716, 119] width 119 height 12
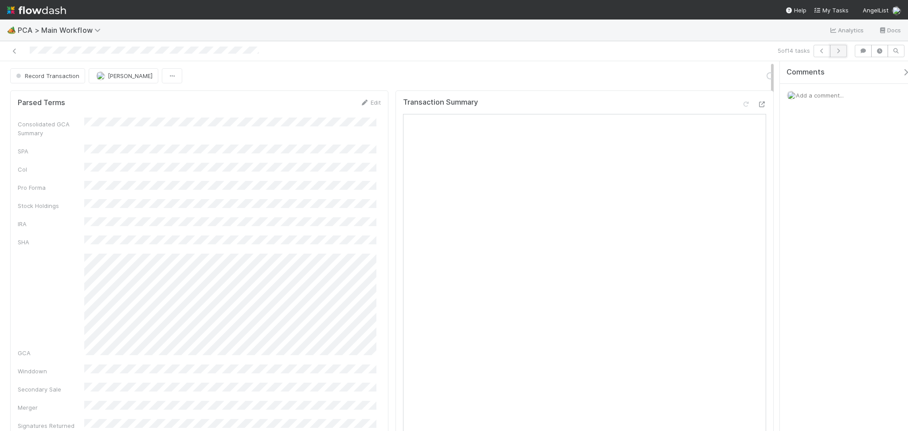
click at [837, 51] on icon "button" at bounding box center [838, 50] width 9 height 5
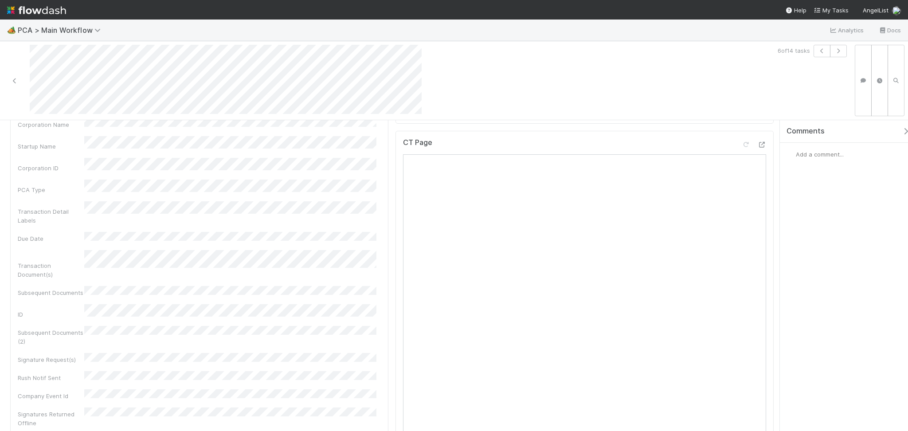
scroll to position [414, 0]
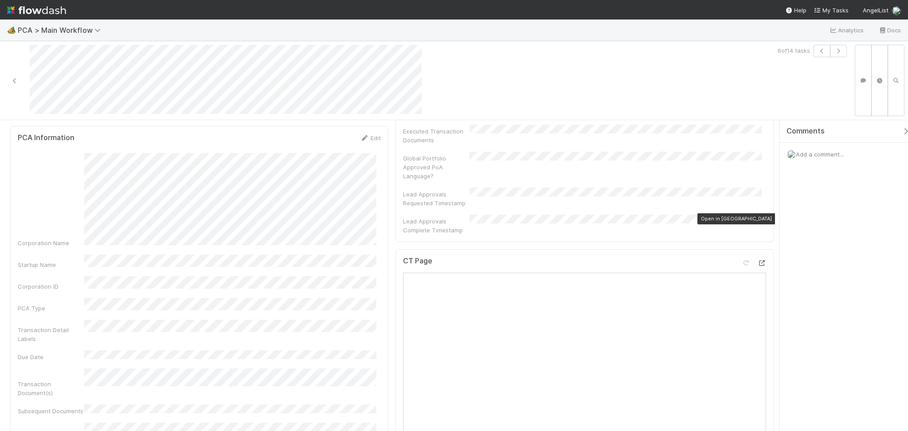
click at [757, 260] on icon at bounding box center [761, 263] width 9 height 6
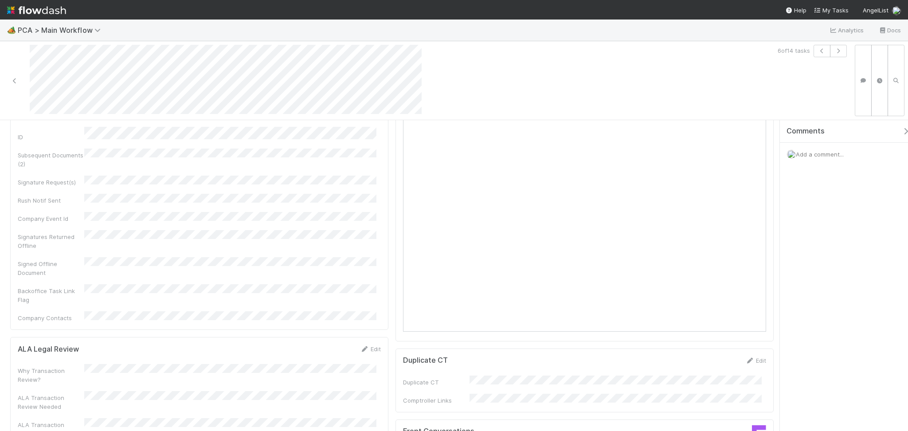
scroll to position [887, 0]
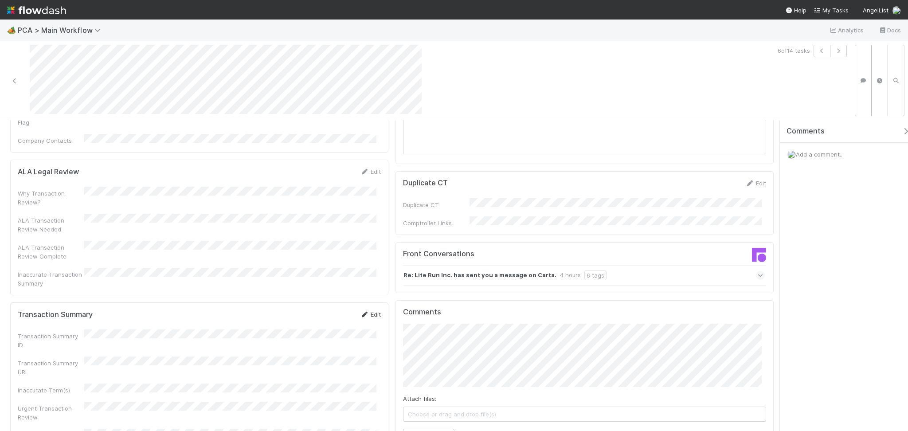
click at [360, 312] on icon at bounding box center [364, 315] width 9 height 6
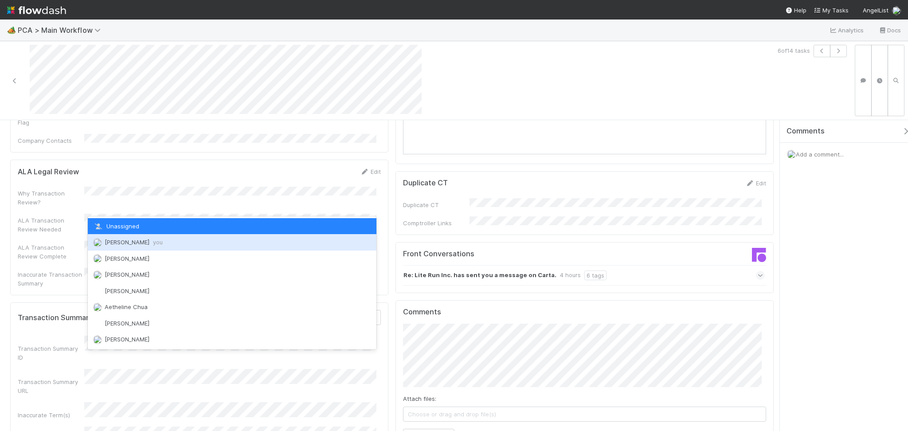
click at [164, 236] on div "Febbie Cervantes you" at bounding box center [232, 242] width 289 height 16
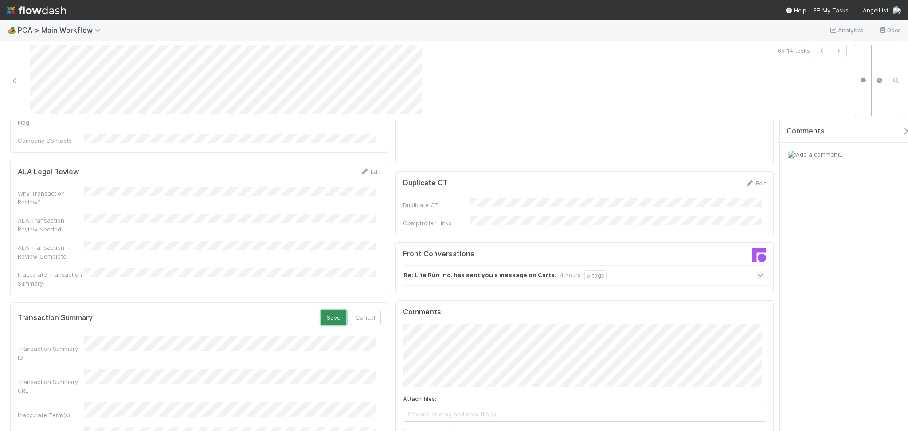
click at [335, 310] on button "Save" at bounding box center [333, 317] width 25 height 15
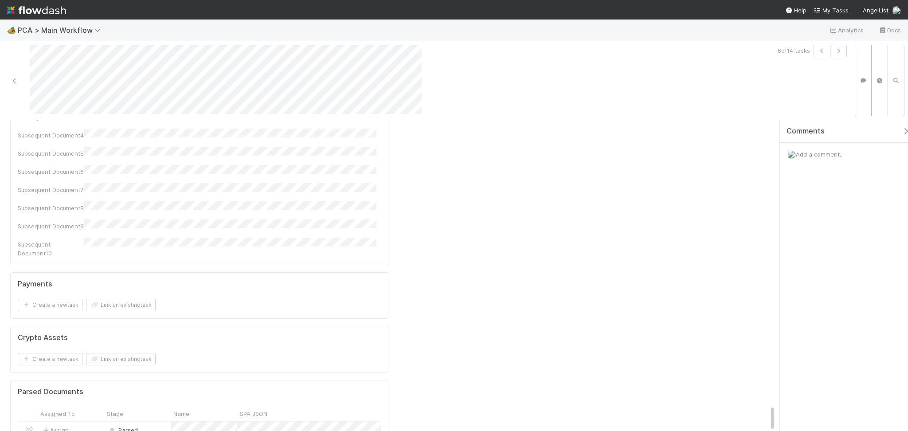
scroll to position [3315, 0]
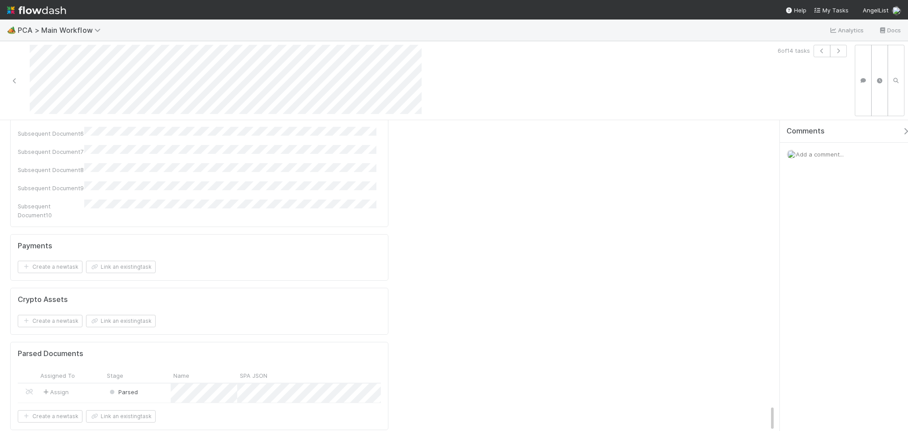
click at [152, 383] on div "Parsed" at bounding box center [137, 392] width 66 height 19
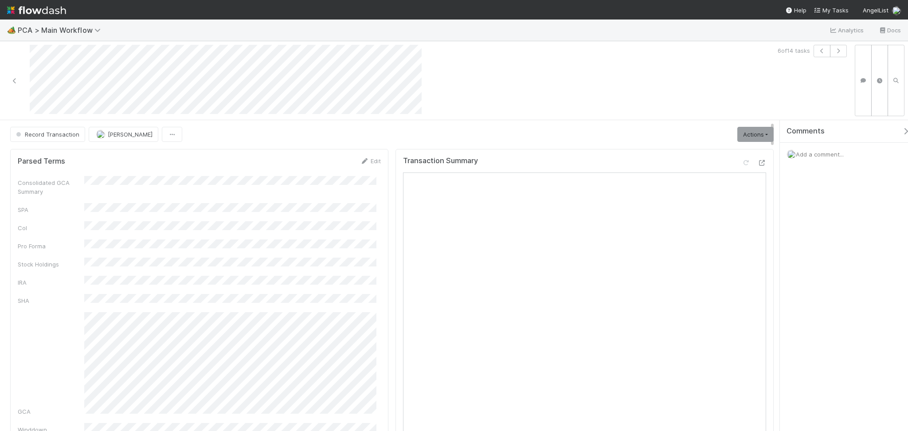
scroll to position [0, 0]
click at [743, 134] on link "Actions" at bounding box center [755, 134] width 36 height 15
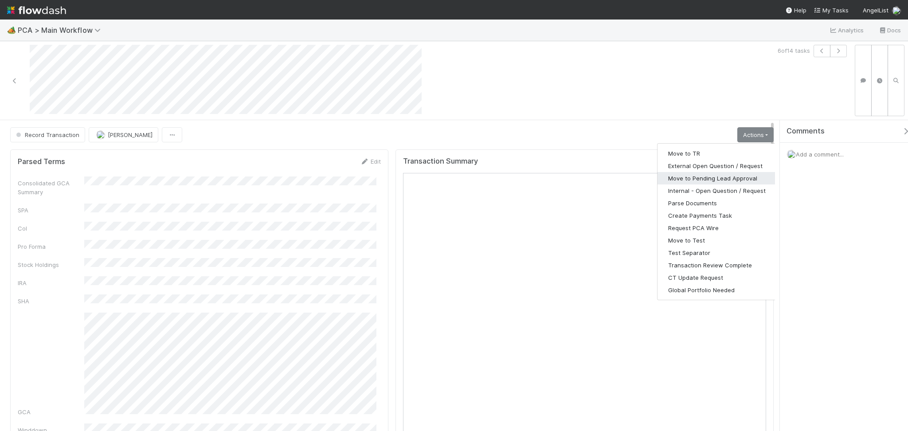
click at [703, 180] on button "Move to Pending Lead Approval" at bounding box center [716, 178] width 119 height 12
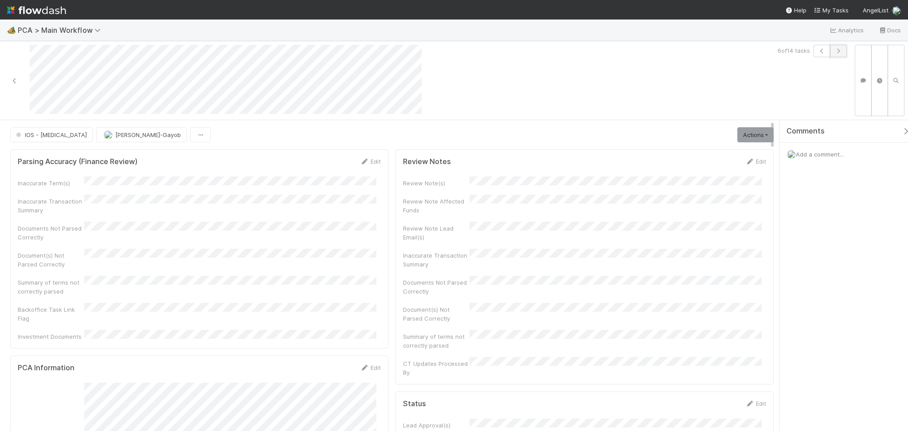
click at [836, 47] on button "button" at bounding box center [838, 51] width 17 height 12
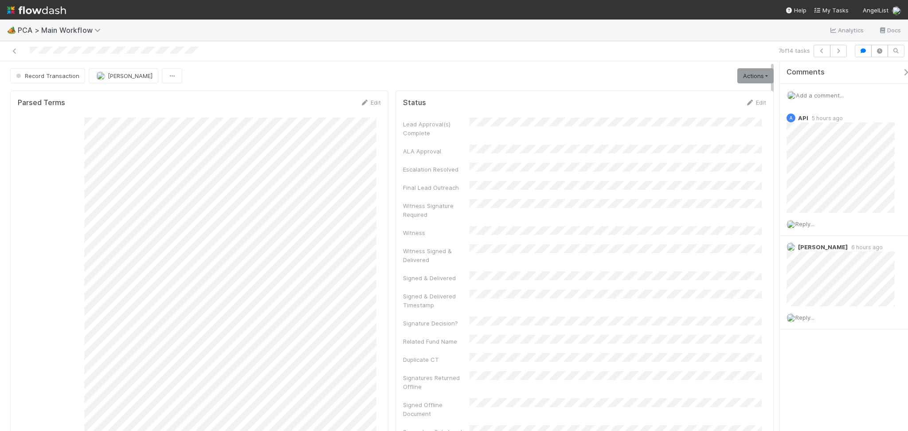
click at [291, 98] on div "Parsed Terms Edit" at bounding box center [199, 102] width 363 height 9
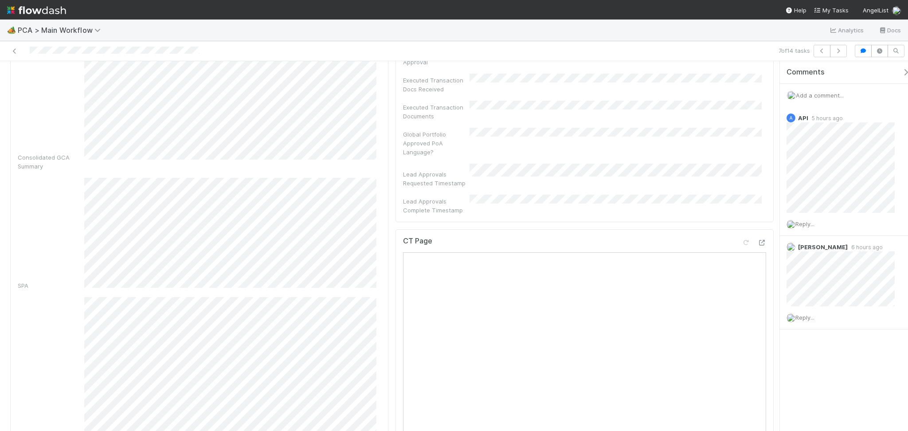
scroll to position [355, 0]
click at [752, 261] on div "CT Page" at bounding box center [584, 269] width 363 height 16
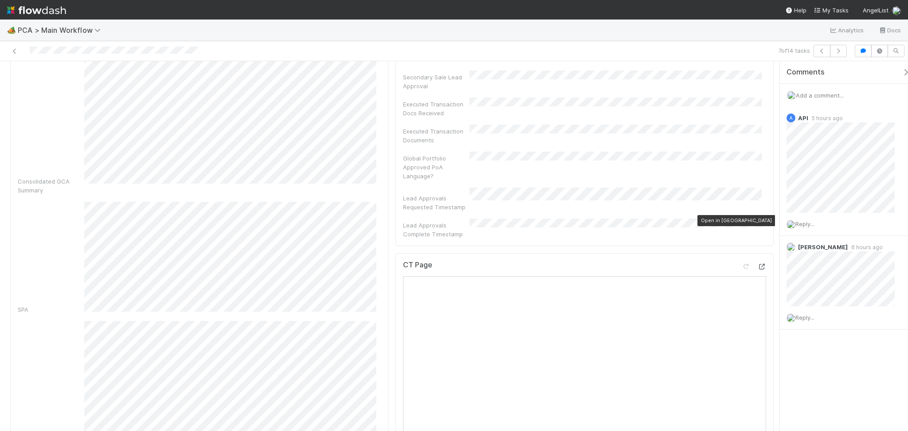
click at [757, 264] on icon at bounding box center [761, 267] width 9 height 6
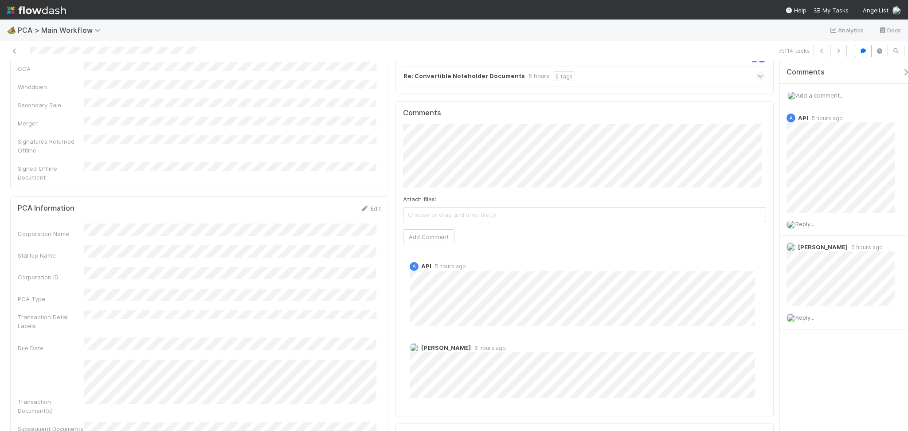
scroll to position [946, 0]
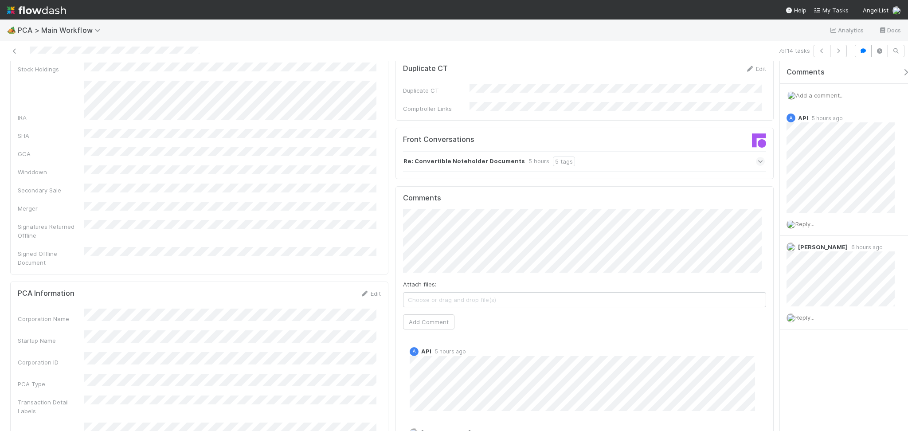
click at [597, 128] on div "Front Conversations Re: Convertible Noteholder Documents 5 hours 5 tags" at bounding box center [584, 153] width 378 height 51
click at [602, 151] on div "Re: Convertible Noteholder Documents 5 hours 5 tags" at bounding box center [584, 161] width 362 height 20
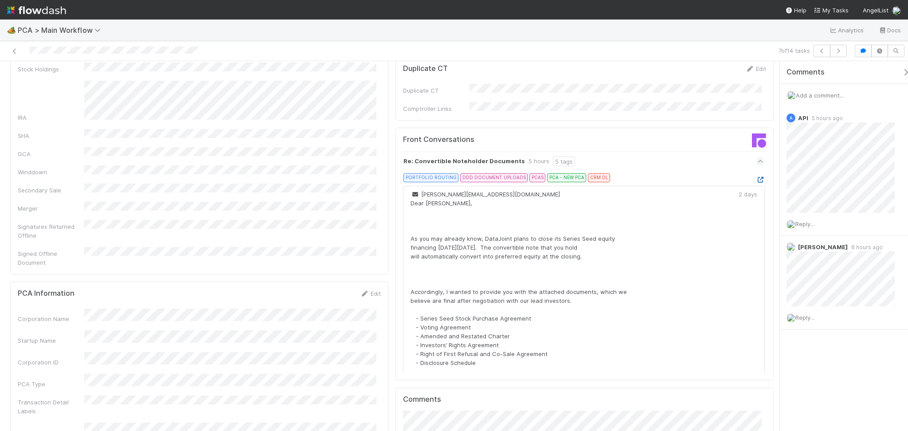
click at [756, 177] on icon at bounding box center [760, 180] width 9 height 6
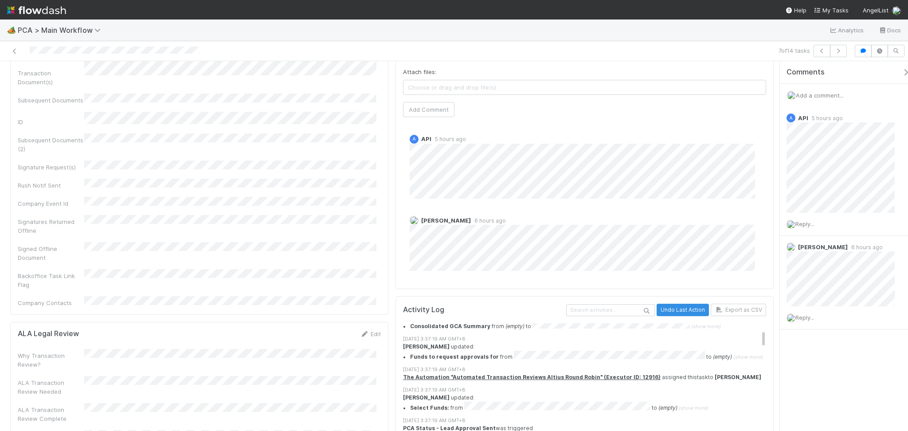
scroll to position [1537, 0]
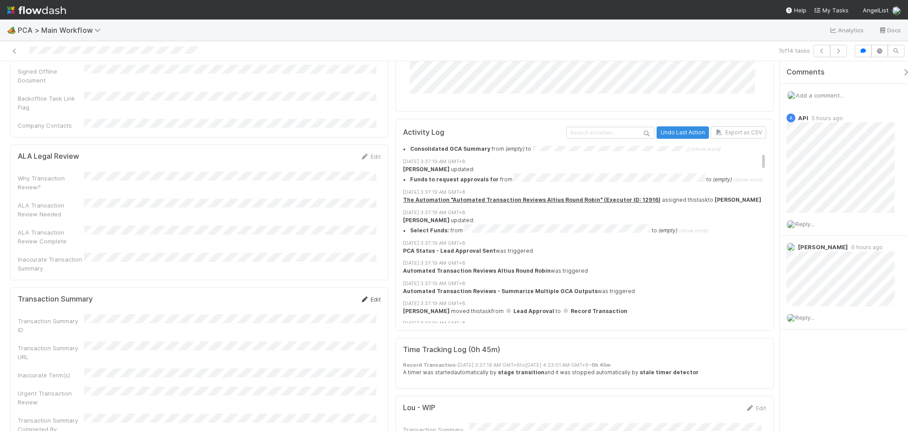
click at [365, 296] on link "Edit" at bounding box center [370, 299] width 21 height 7
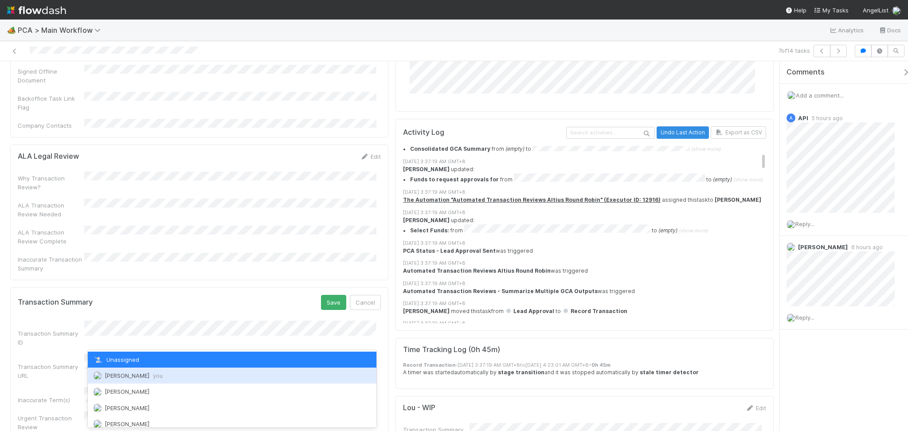
click at [128, 374] on span "Febbie Cervantes you" at bounding box center [134, 375] width 58 height 7
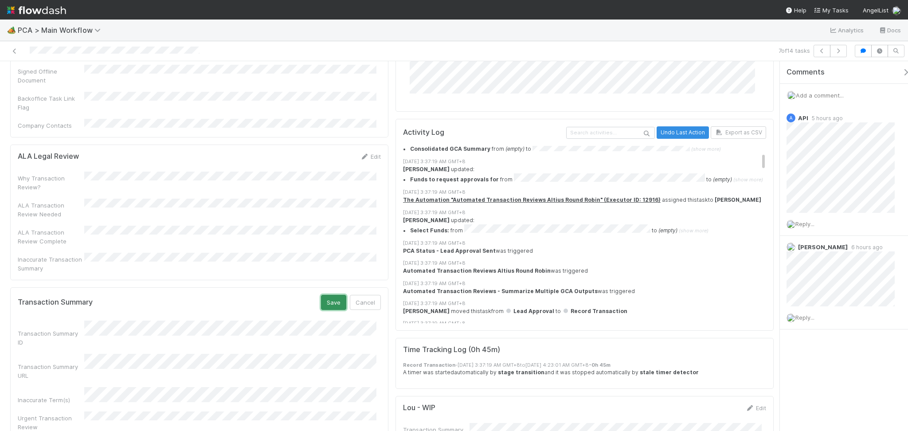
click at [332, 295] on button "Save" at bounding box center [333, 302] width 25 height 15
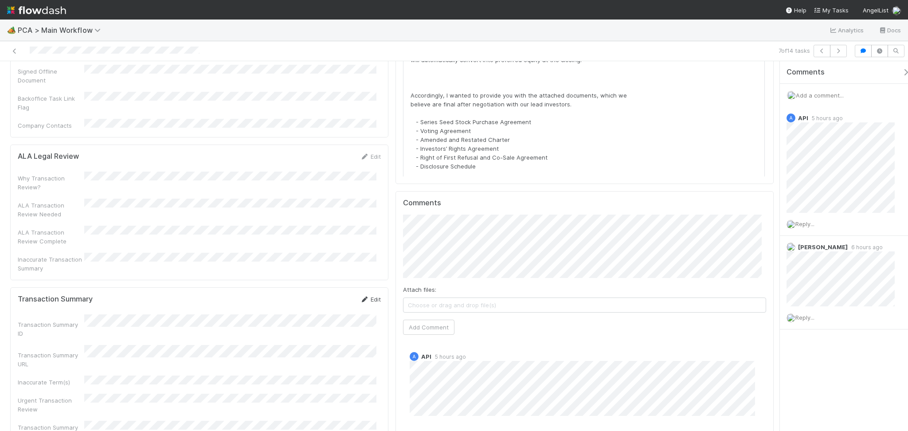
click at [367, 287] on div "Transaction Summary Edit Transaction Summary ID Transaction Summary URL Inaccur…" at bounding box center [199, 367] width 378 height 161
click at [366, 296] on link "Edit" at bounding box center [370, 299] width 21 height 7
click at [321, 295] on button "Save" at bounding box center [333, 302] width 25 height 15
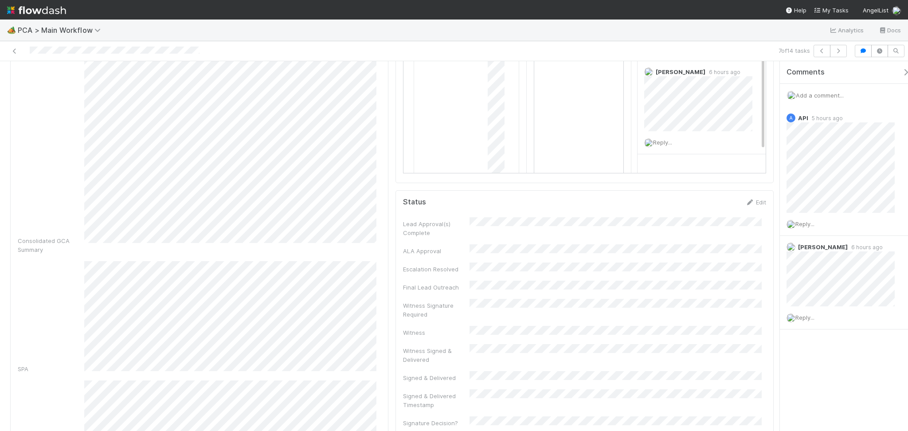
scroll to position [0, 0]
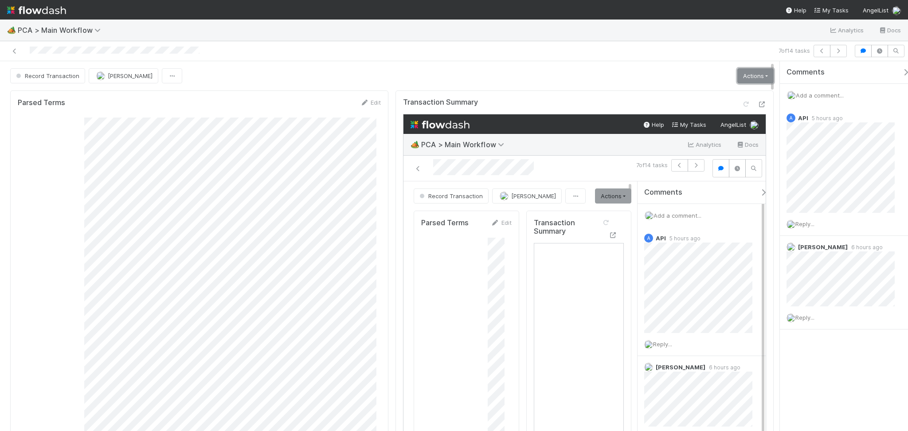
click at [746, 78] on link "Actions" at bounding box center [755, 75] width 36 height 15
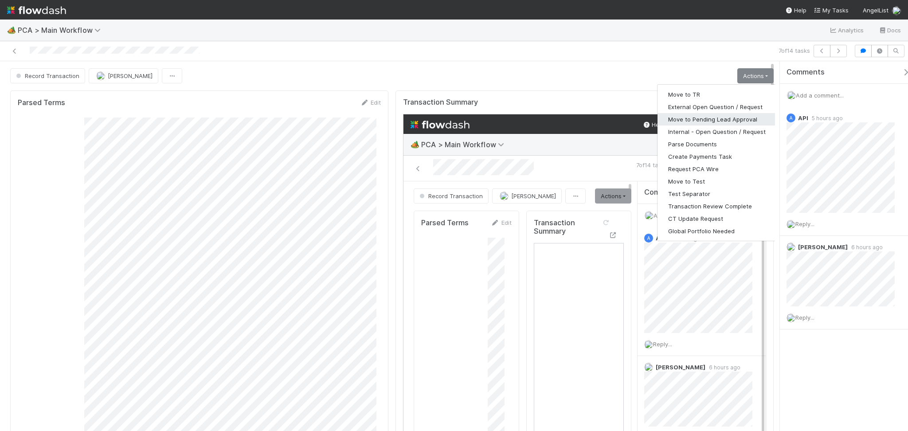
click at [726, 121] on button "Move to Pending Lead Approval" at bounding box center [716, 119] width 119 height 12
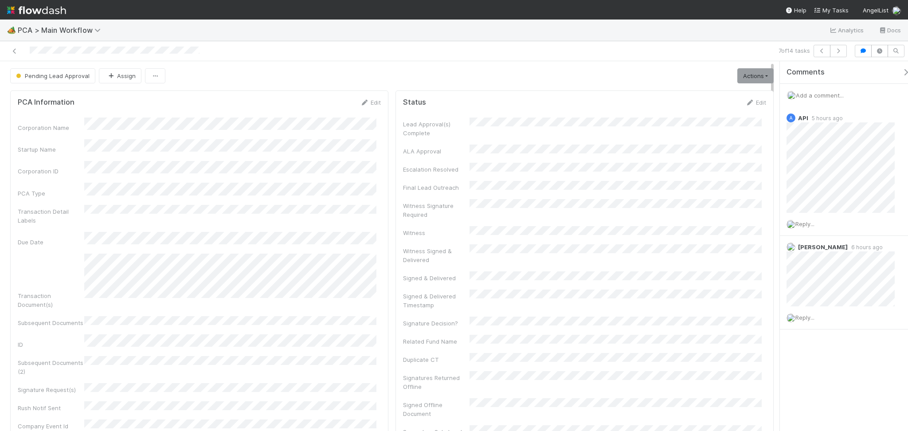
scroll to position [51, 0]
click at [838, 49] on icon "button" at bounding box center [838, 50] width 9 height 5
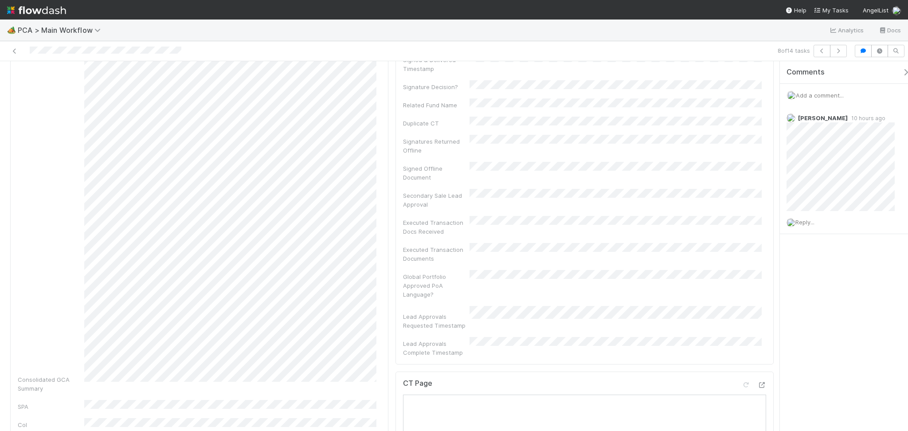
scroll to position [473, 0]
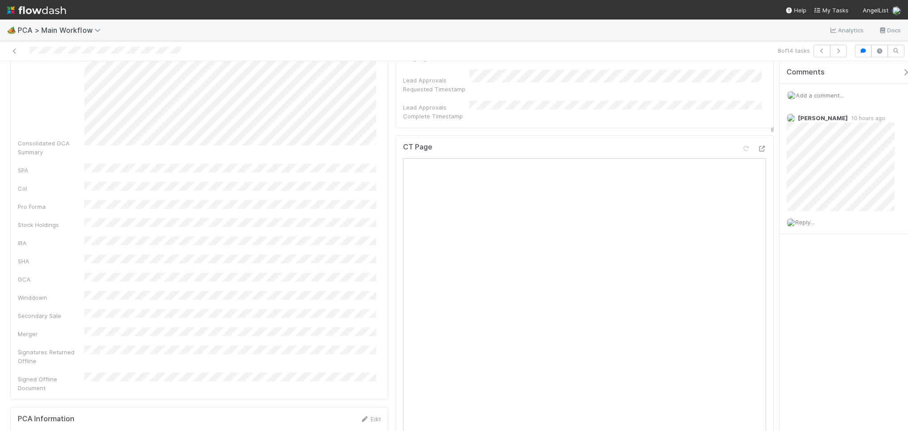
click at [747, 144] on div at bounding box center [753, 150] width 25 height 12
click at [757, 146] on icon at bounding box center [761, 149] width 9 height 6
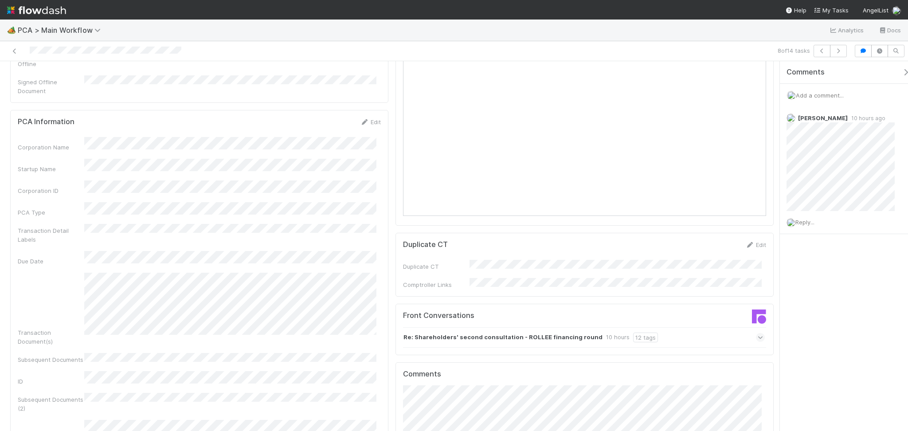
scroll to position [887, 0]
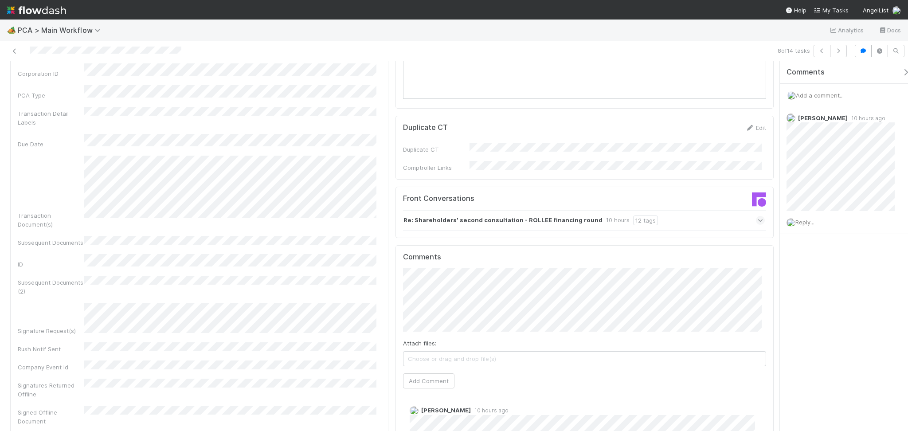
click at [509, 210] on div "Re: Shareholders' second consultation - ROLLEE financing round 10 hours 12 tags" at bounding box center [584, 220] width 362 height 20
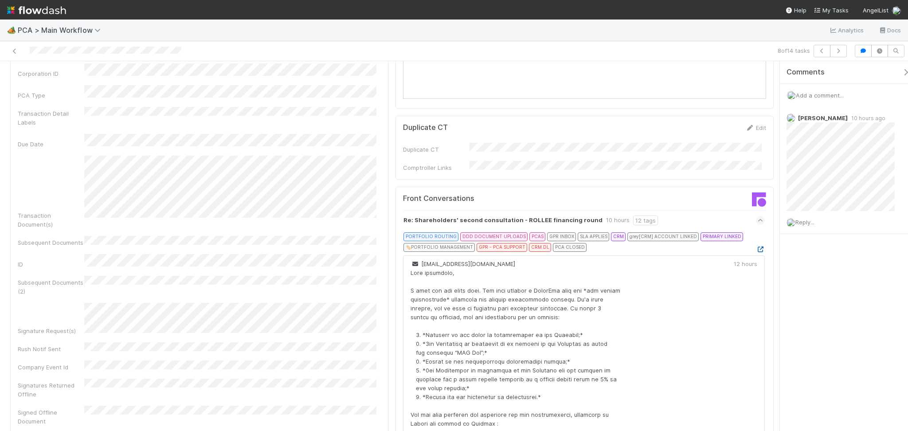
click at [756, 246] on icon at bounding box center [760, 249] width 9 height 6
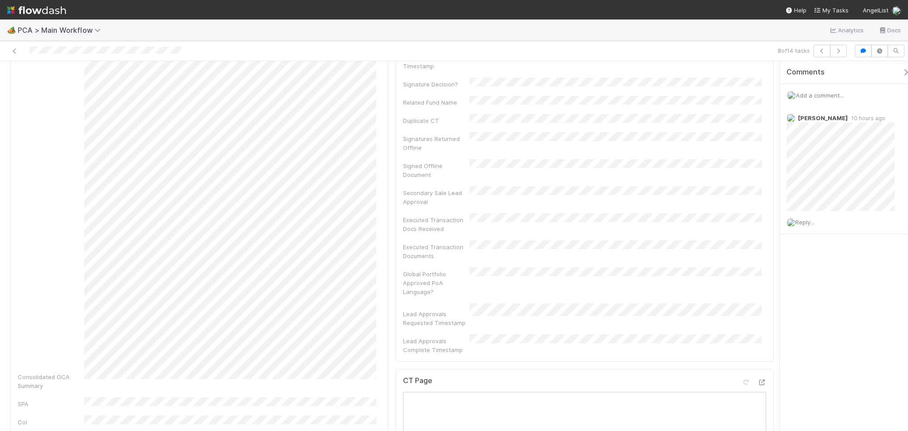
scroll to position [0, 0]
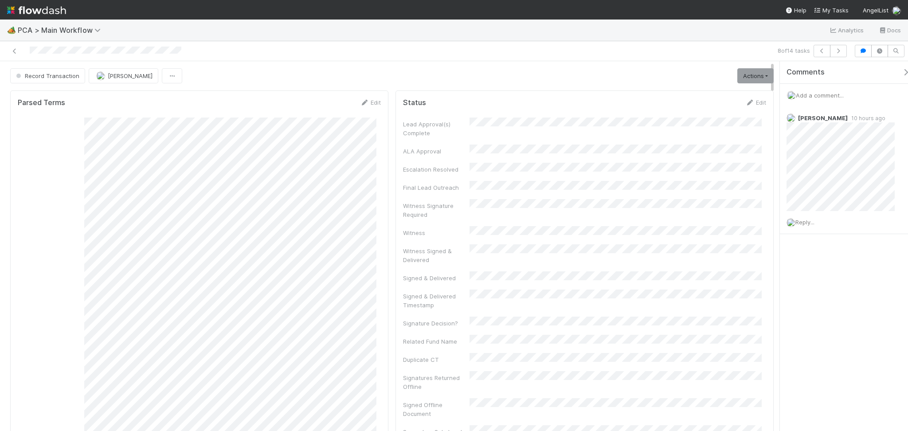
drag, startPoint x: 823, startPoint y: 89, endPoint x: 822, endPoint y: 94, distance: 4.5
click at [823, 89] on div "Add a comment..." at bounding box center [848, 95] width 137 height 23
click at [821, 98] on span "Add a comment..." at bounding box center [820, 95] width 48 height 7
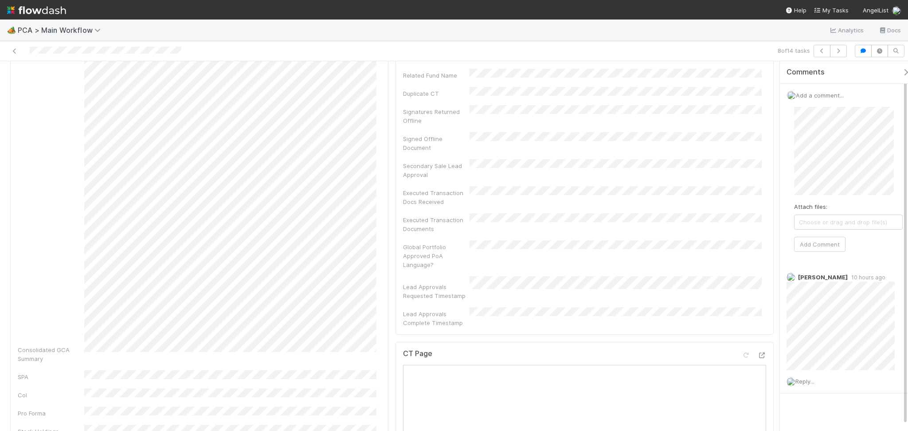
scroll to position [236, 0]
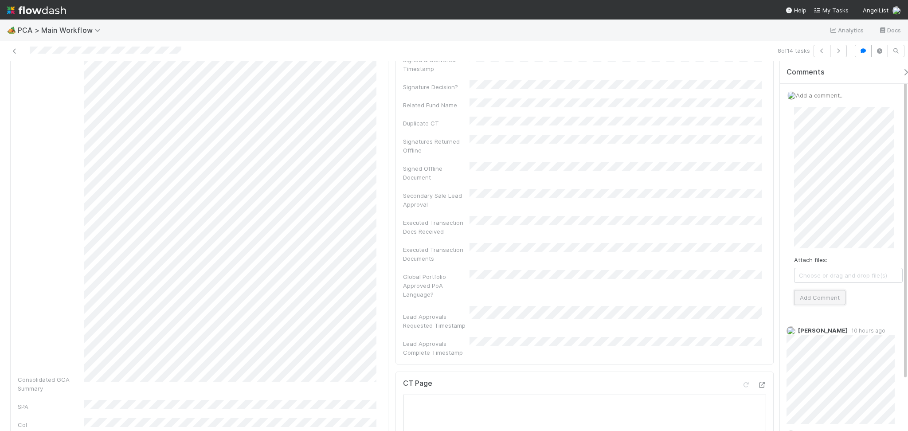
click at [806, 292] on button "Add Comment" at bounding box center [819, 297] width 51 height 15
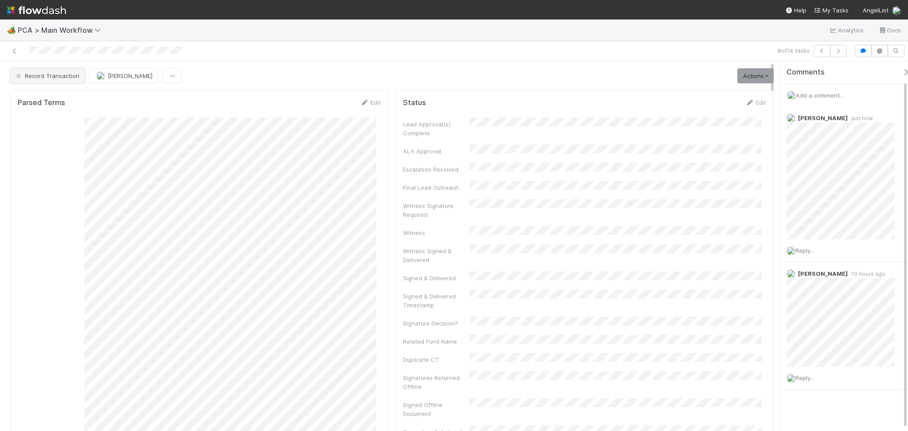
click at [47, 80] on button "Record Transaction" at bounding box center [47, 75] width 75 height 15
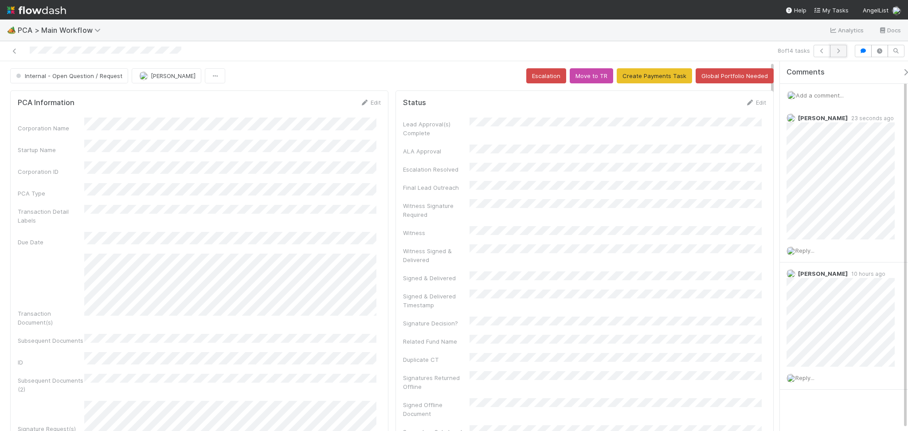
click at [842, 49] on icon "button" at bounding box center [838, 50] width 9 height 5
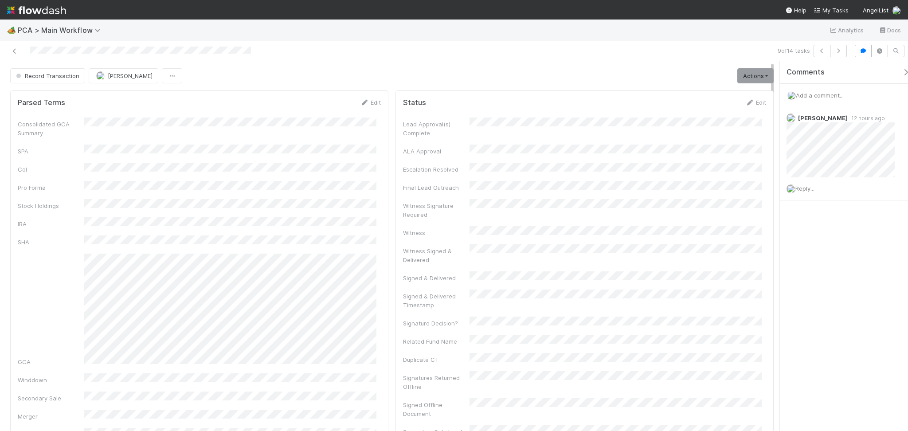
click at [756, 363] on div "Lead Approval(s) Complete ALA Approval Escalation Resolved Final Lead Outreach …" at bounding box center [584, 354] width 363 height 475
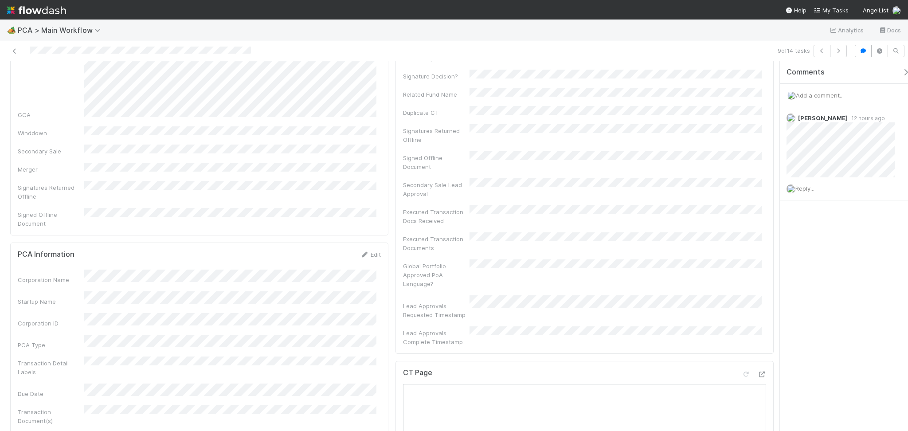
scroll to position [295, 0]
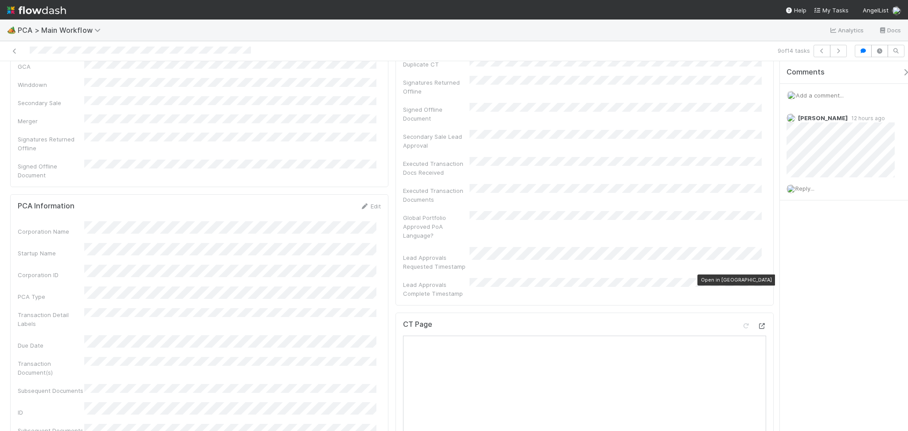
click at [757, 323] on icon at bounding box center [761, 326] width 9 height 6
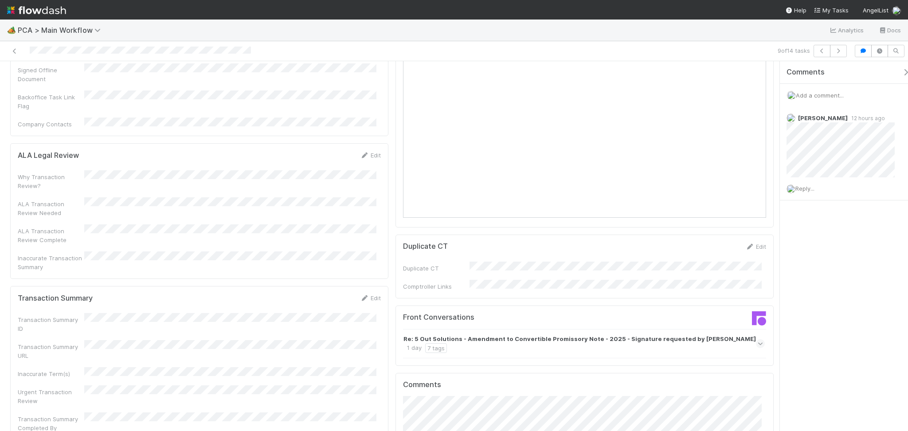
scroll to position [768, 0]
click at [371, 294] on link "Edit" at bounding box center [370, 297] width 21 height 7
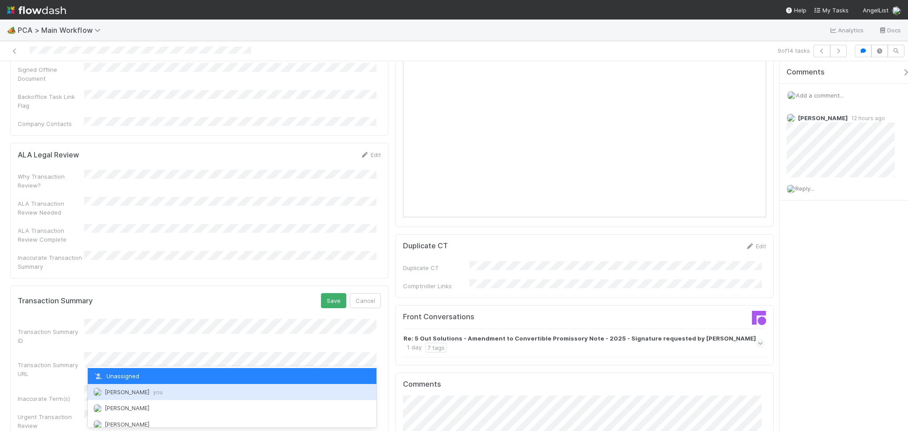
click at [148, 389] on span "Febbie Cervantes you" at bounding box center [134, 391] width 58 height 7
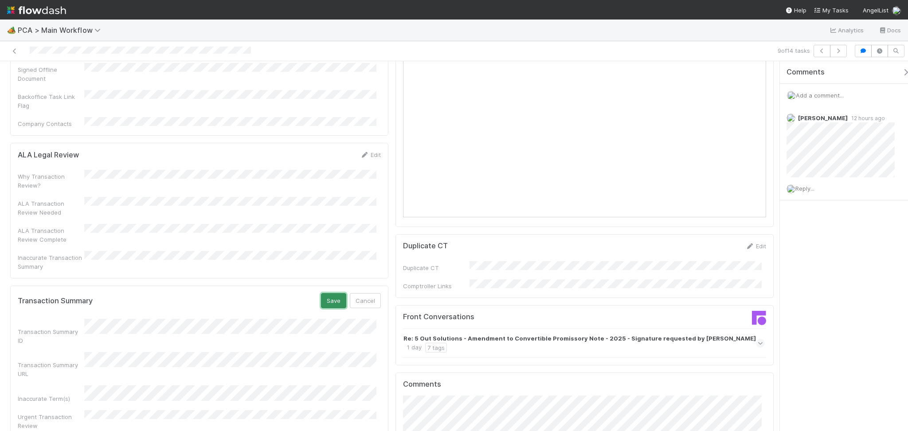
click at [325, 293] on button "Save" at bounding box center [333, 300] width 25 height 15
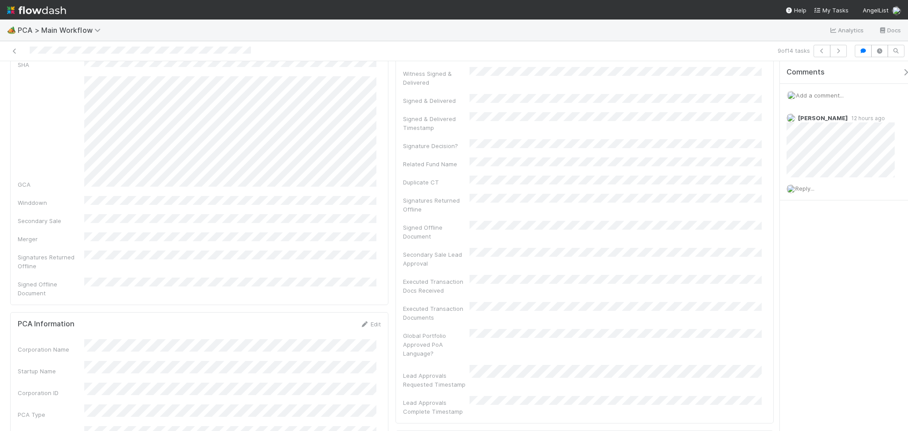
scroll to position [0, 0]
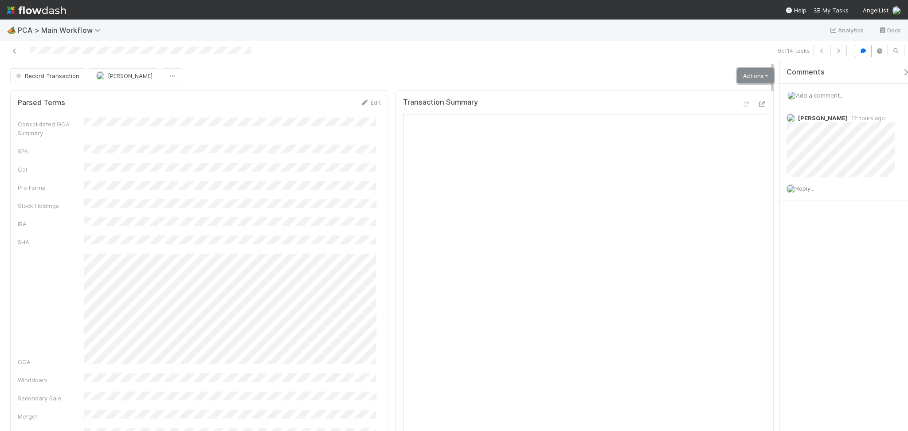
click at [739, 78] on link "Actions" at bounding box center [755, 75] width 36 height 15
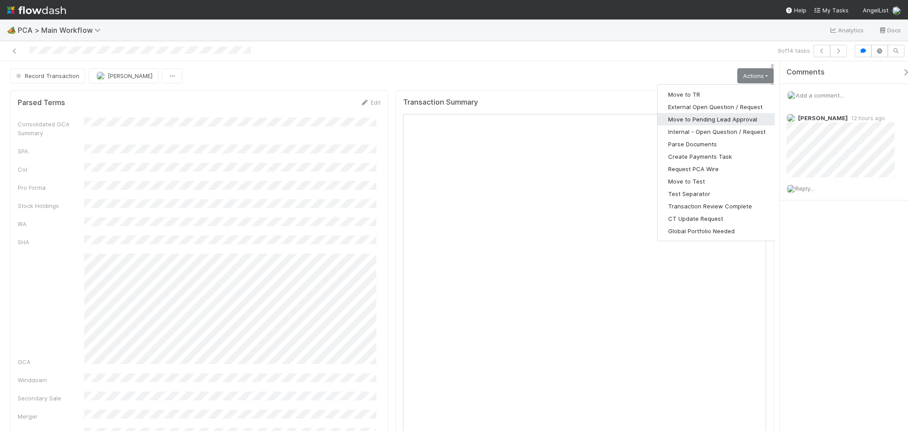
click at [719, 117] on button "Move to Pending Lead Approval" at bounding box center [716, 119] width 119 height 12
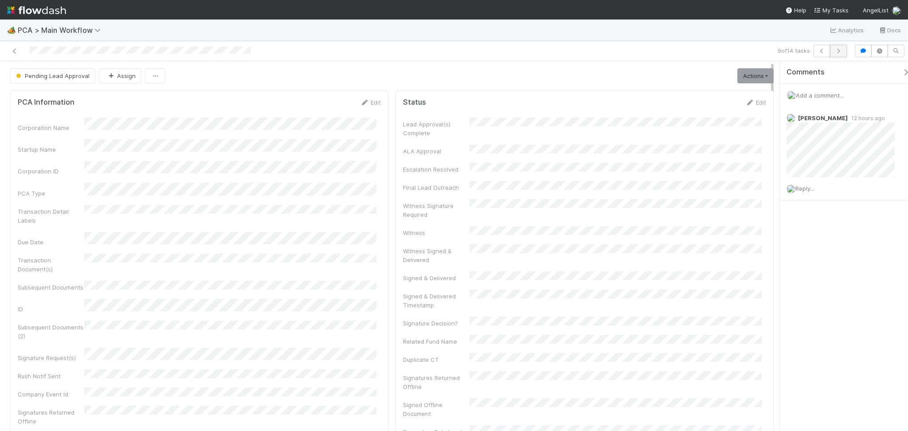
click at [841, 53] on icon "button" at bounding box center [838, 50] width 9 height 5
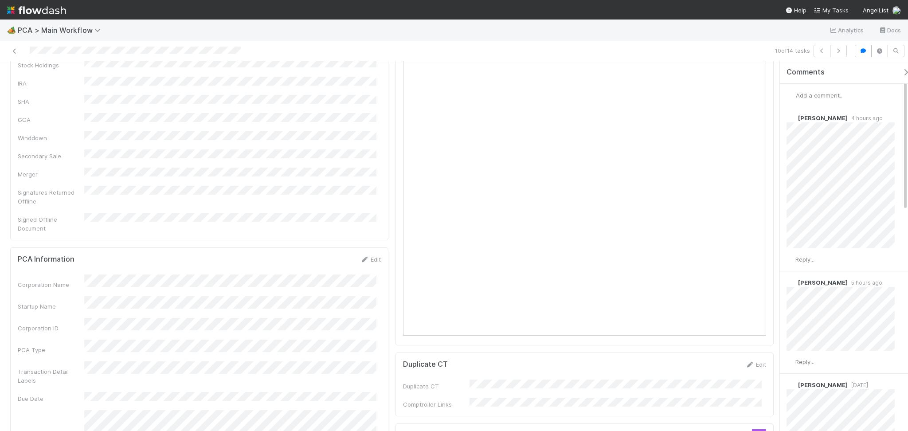
scroll to position [473, 0]
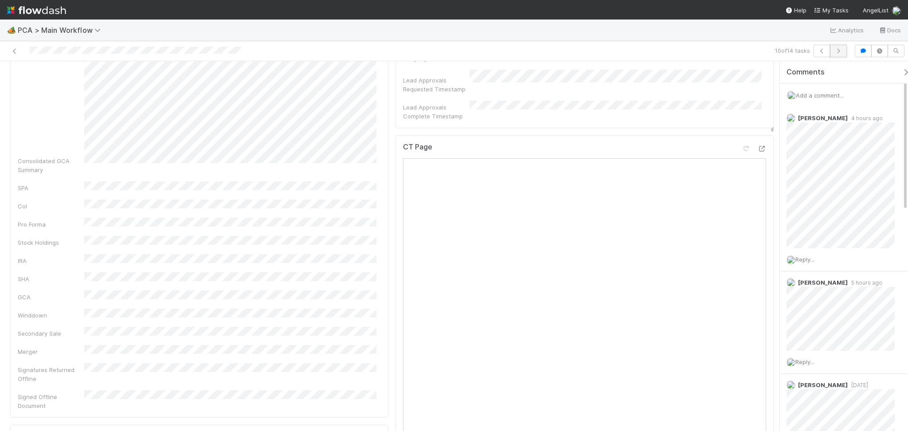
click at [836, 52] on icon "button" at bounding box center [838, 50] width 9 height 5
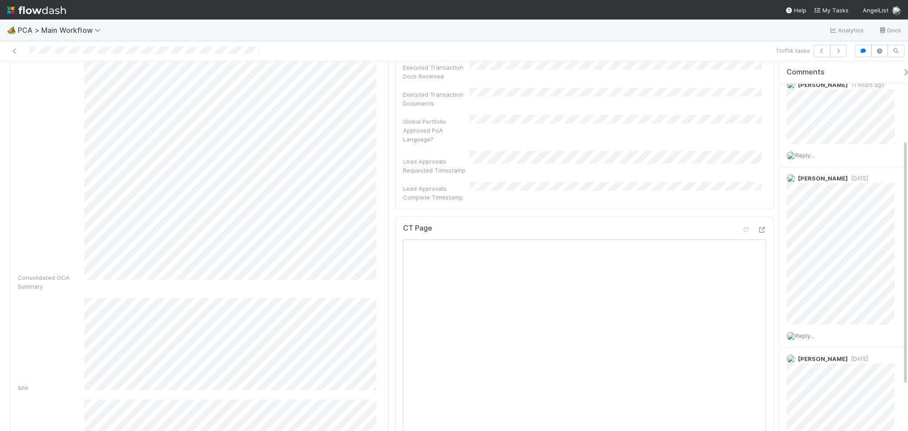
scroll to position [414, 0]
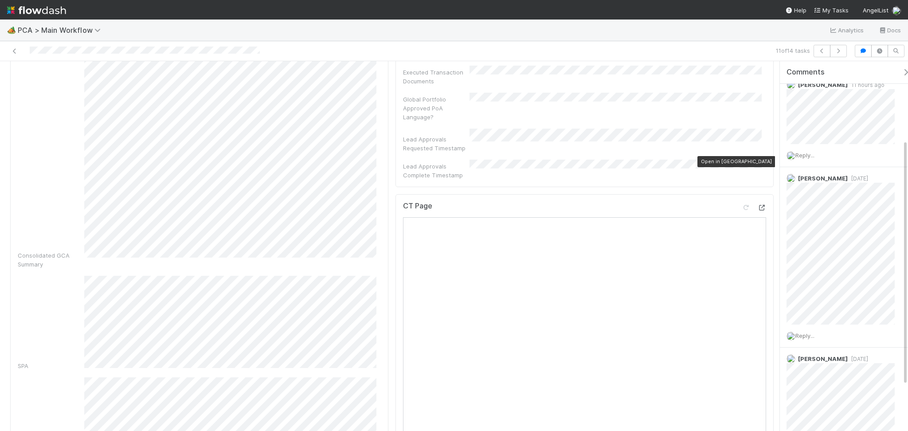
click at [757, 205] on icon at bounding box center [761, 208] width 9 height 6
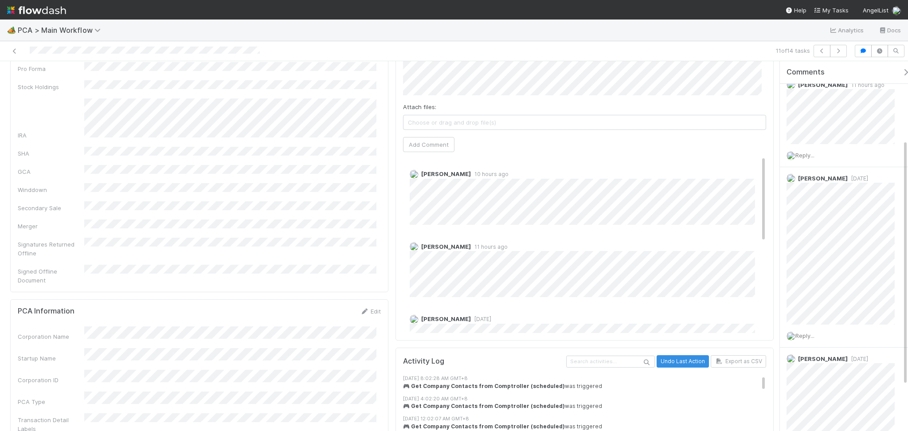
scroll to position [946, 0]
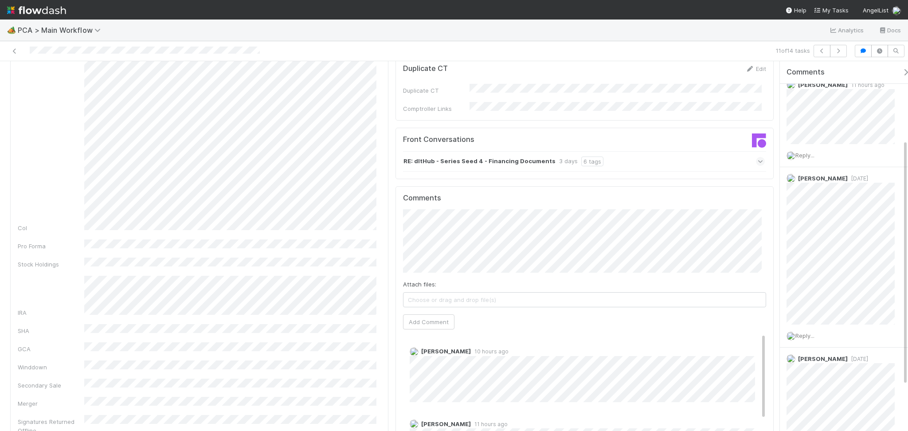
click at [587, 128] on div "Front Conversations RE: dltHub - Series Seed 4 - Financing Documents 3 days 6 t…" at bounding box center [584, 153] width 378 height 51
click at [620, 151] on div "RE: dltHub - Series Seed 4 - Financing Documents 3 days 6 tags" at bounding box center [584, 161] width 362 height 20
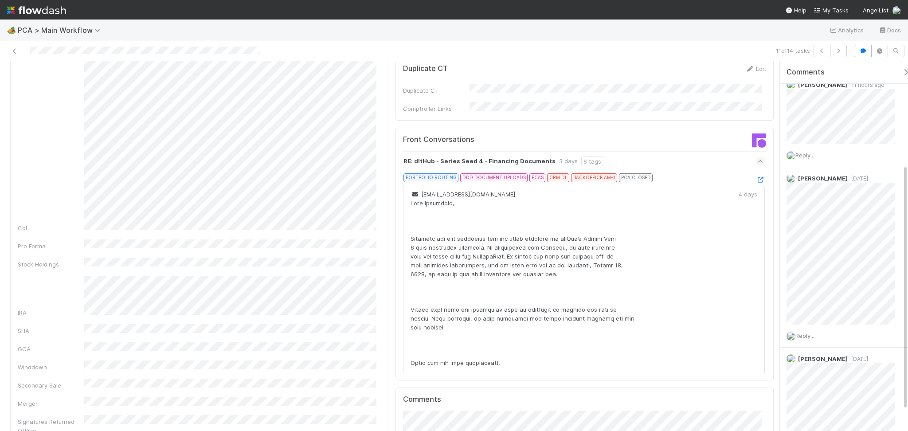
scroll to position [186, 0]
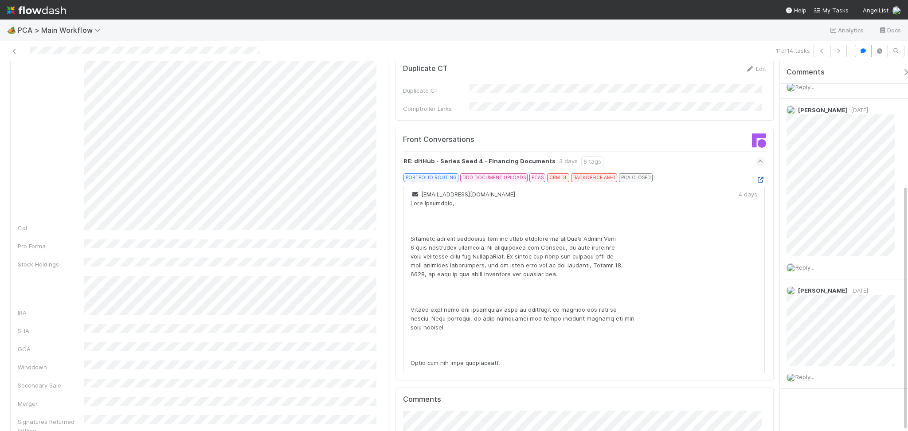
click at [756, 177] on icon at bounding box center [760, 180] width 9 height 6
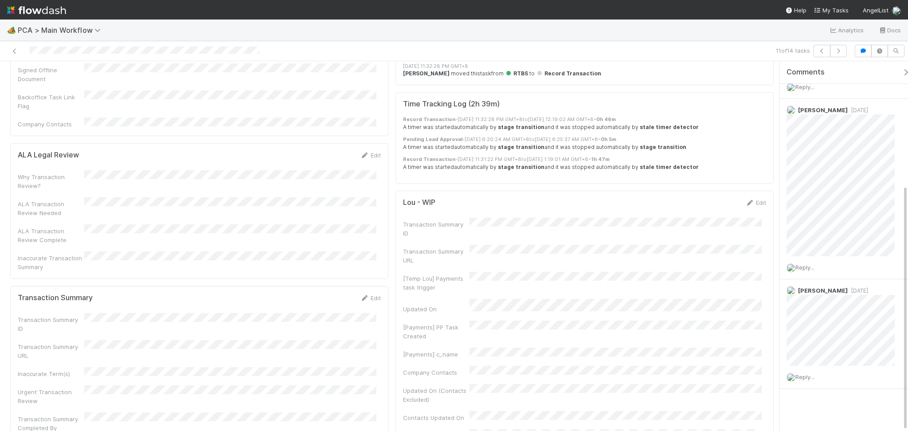
scroll to position [1891, 0]
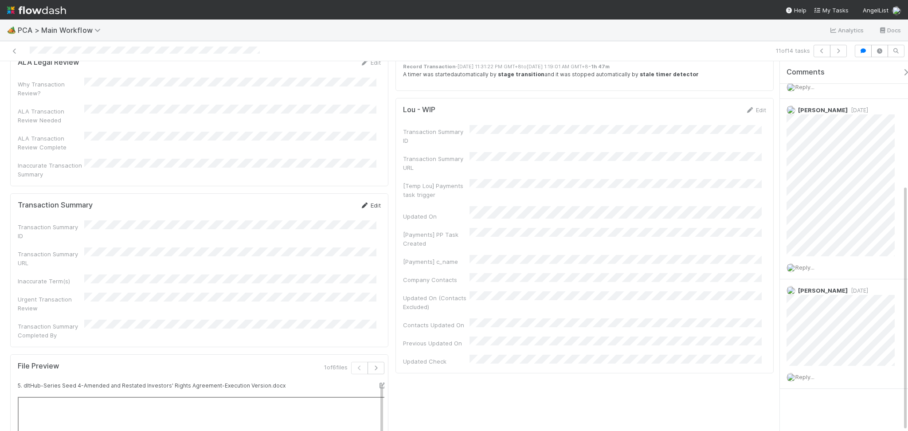
click at [363, 203] on icon at bounding box center [364, 206] width 9 height 6
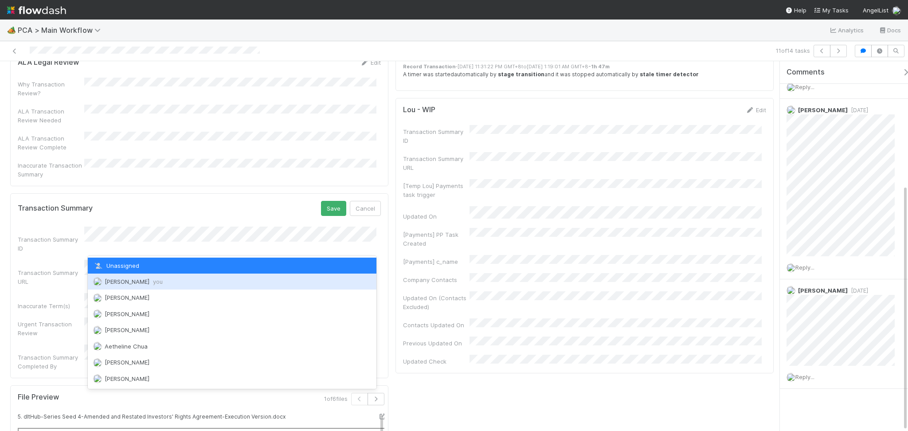
click at [123, 279] on span "Febbie Cervantes you" at bounding box center [134, 281] width 58 height 7
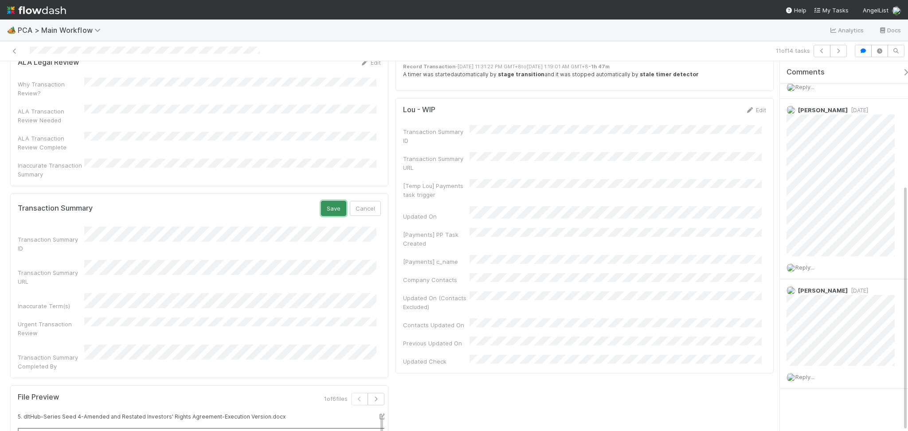
click at [328, 201] on button "Save" at bounding box center [333, 208] width 25 height 15
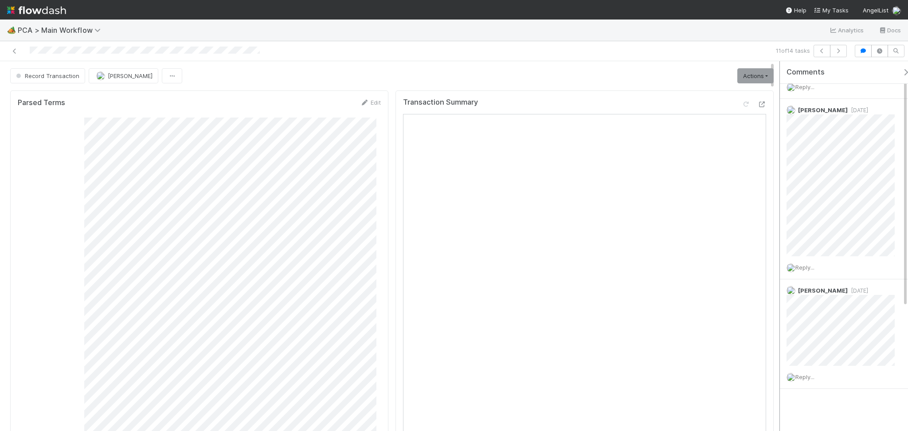
scroll to position [0, 0]
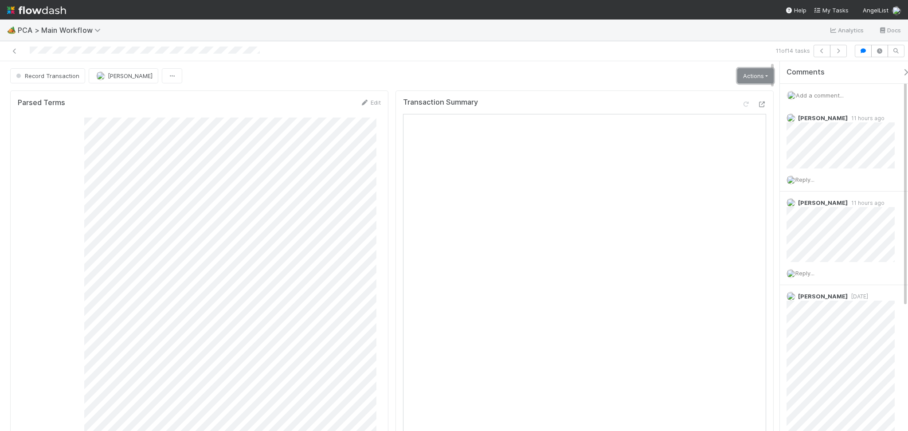
click at [748, 74] on link "Actions" at bounding box center [755, 75] width 36 height 15
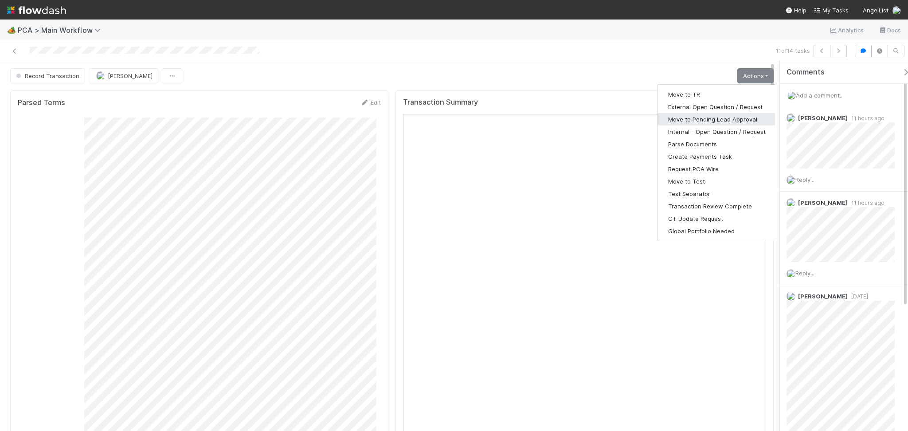
click at [725, 122] on button "Move to Pending Lead Approval" at bounding box center [716, 119] width 119 height 12
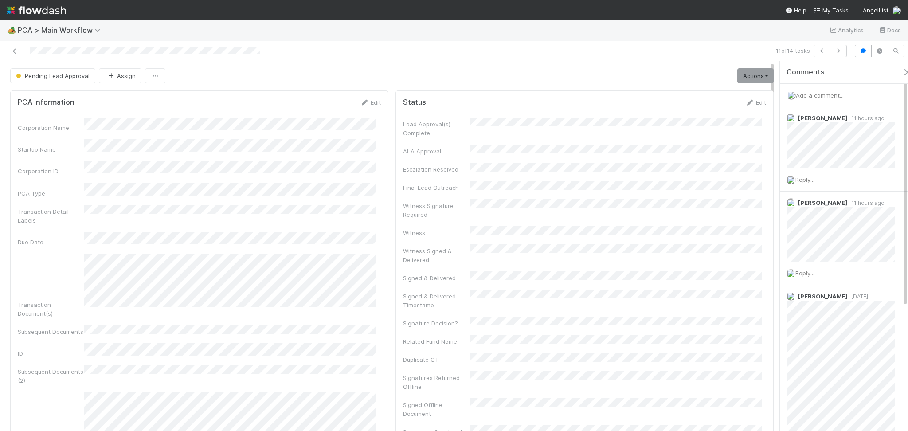
click at [285, 115] on form "PCA Information Edit Corporation Name Startup Name Corporation ID PCA Type Tran…" at bounding box center [199, 346] width 363 height 497
click at [840, 55] on button "button" at bounding box center [838, 51] width 17 height 12
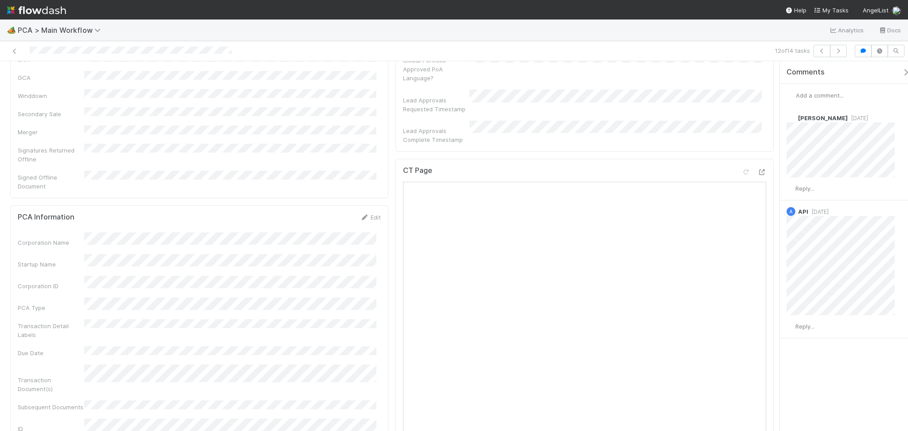
scroll to position [414, 0]
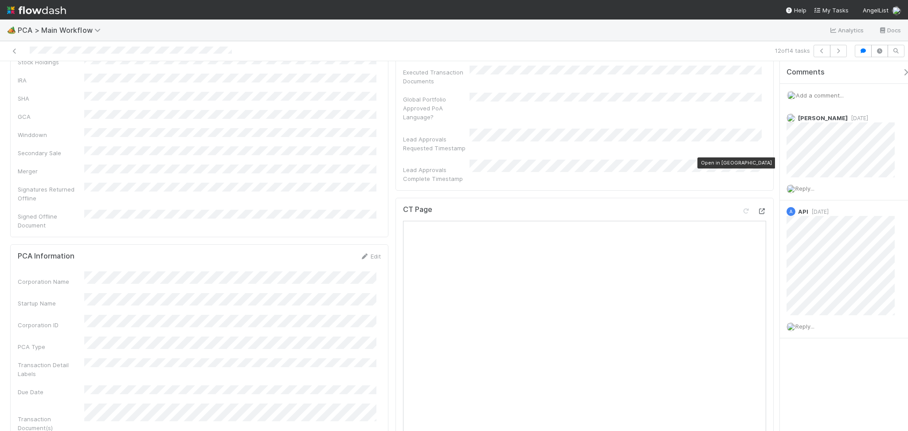
click at [757, 208] on icon at bounding box center [761, 211] width 9 height 6
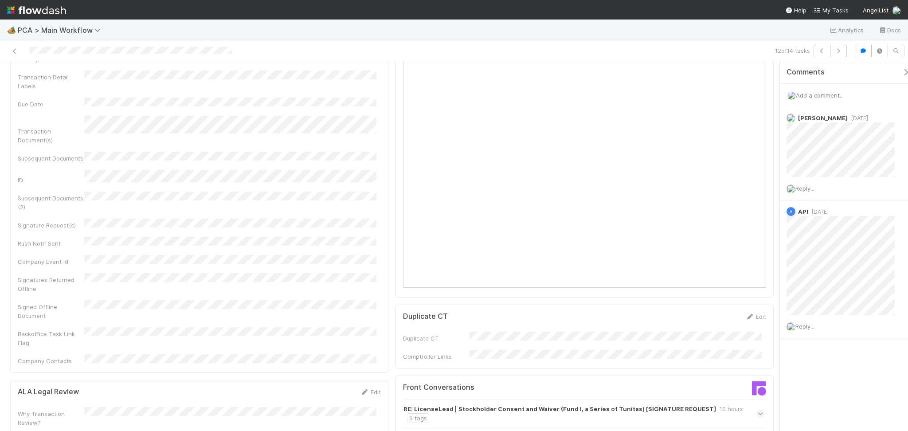
scroll to position [768, 0]
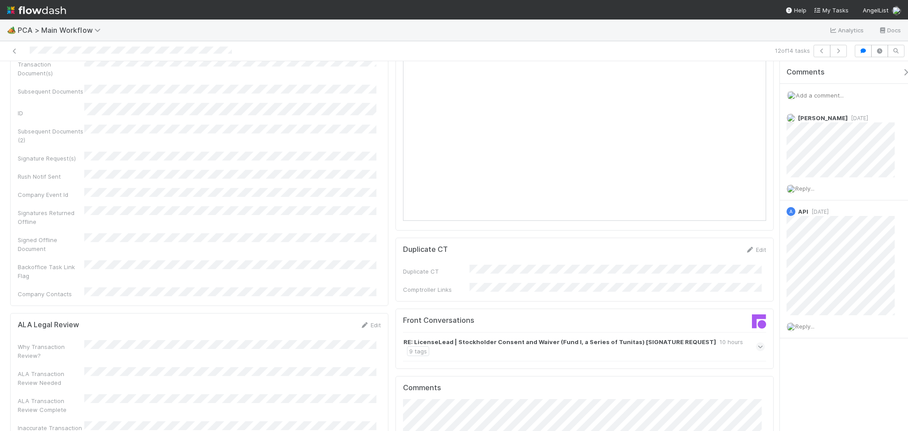
click at [486, 309] on div "Front Conversations RE: LicenseLead | Stockholder Consent and Waiver (Fund I, a…" at bounding box center [584, 339] width 378 height 60
click at [487, 332] on div "RE: LicenseLead | Stockholder Consent and Waiver (Fund I, a Series of Tunitas) …" at bounding box center [584, 346] width 362 height 29
click at [501, 337] on strong "RE: LicenseLead | Stockholder Consent and Waiver (Fund I, a Series of Tunitas) …" at bounding box center [559, 341] width 313 height 9
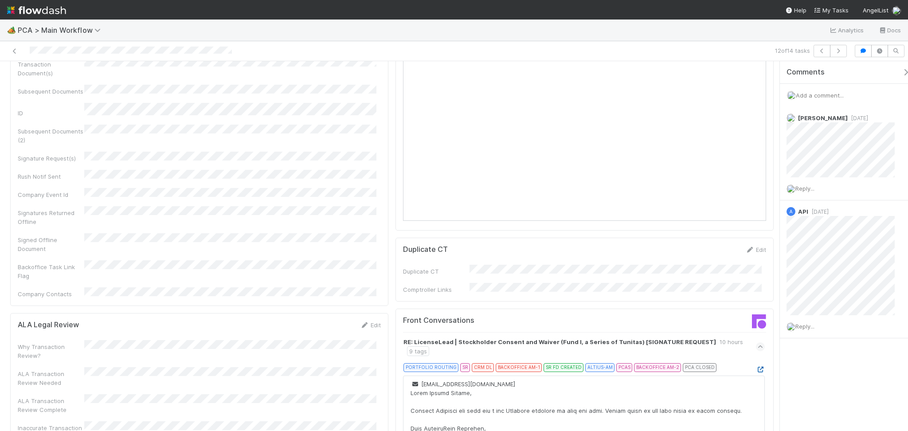
click at [756, 367] on icon at bounding box center [760, 370] width 9 height 6
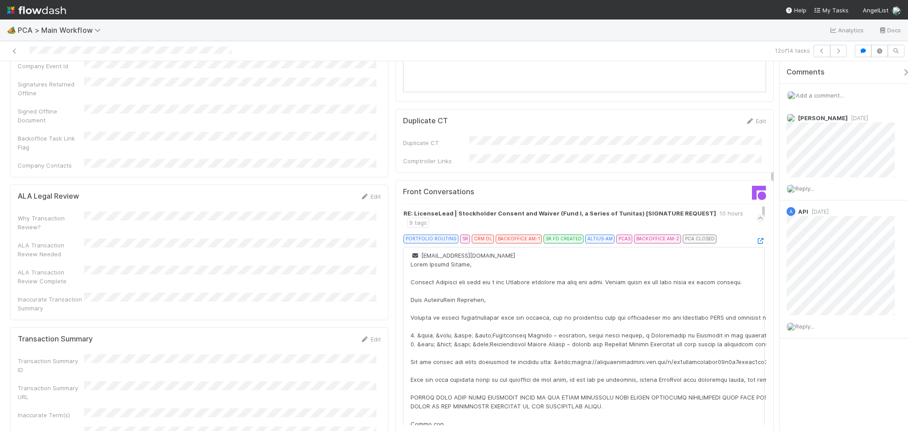
scroll to position [946, 0]
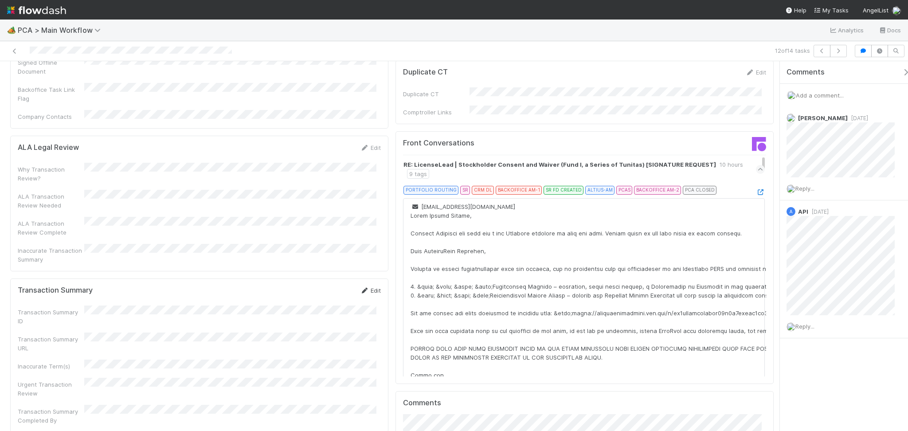
click at [364, 288] on icon at bounding box center [364, 291] width 9 height 6
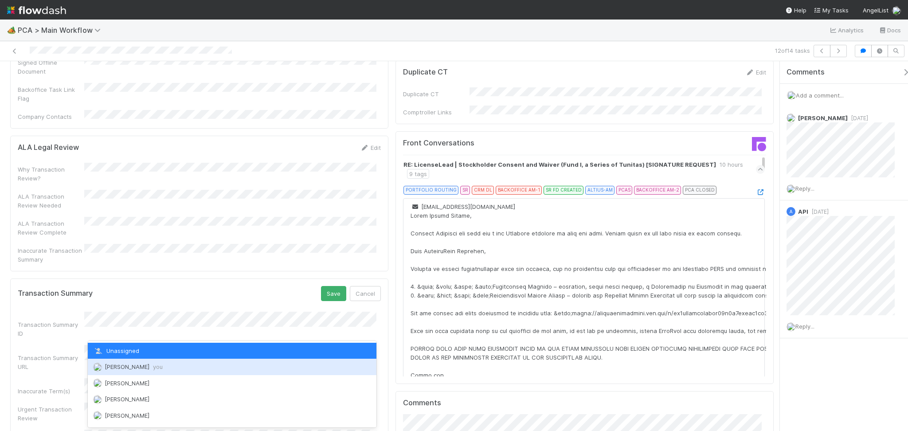
click at [141, 360] on div "Febbie Cervantes you" at bounding box center [232, 367] width 289 height 16
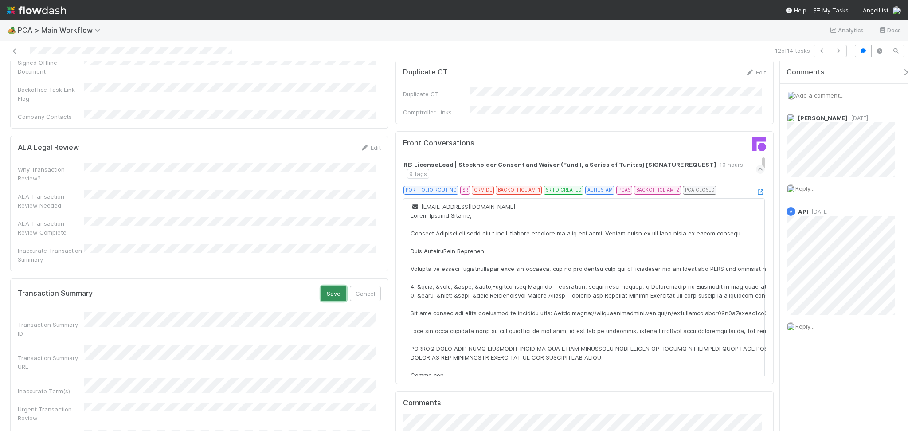
click at [329, 286] on button "Save" at bounding box center [333, 293] width 25 height 15
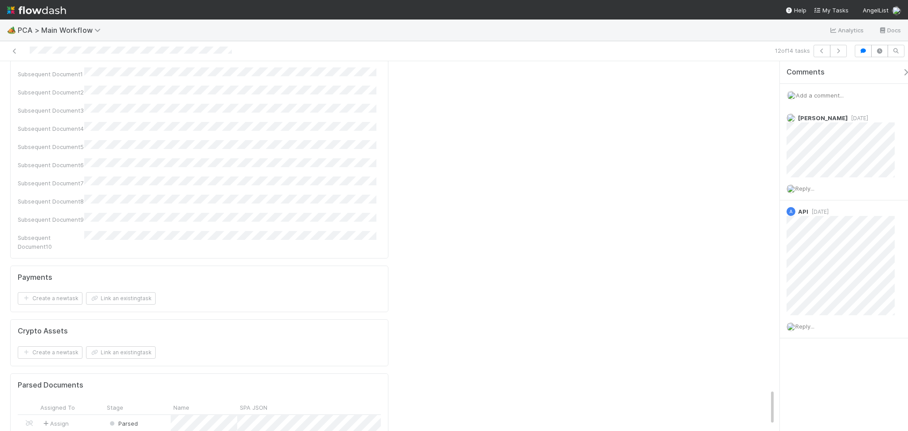
scroll to position [3324, 0]
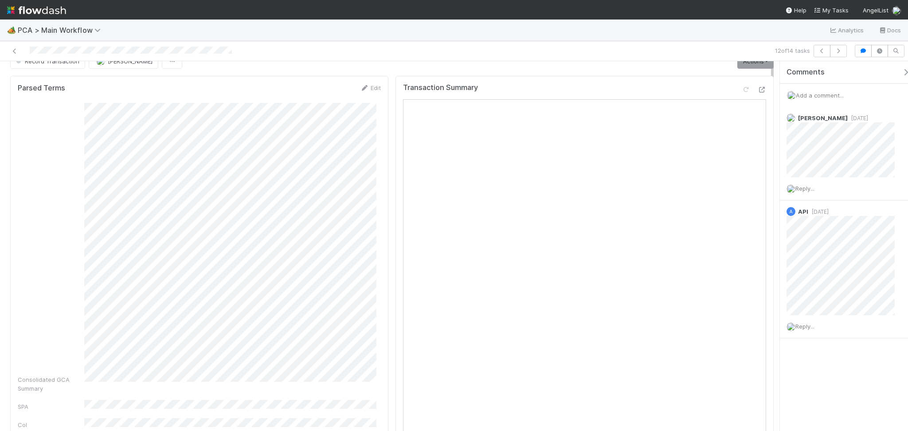
scroll to position [0, 0]
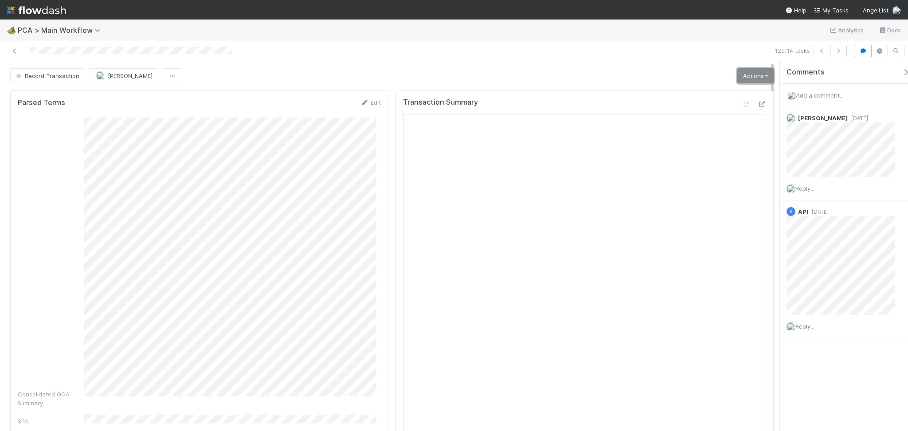
click at [745, 78] on link "Actions" at bounding box center [755, 75] width 36 height 15
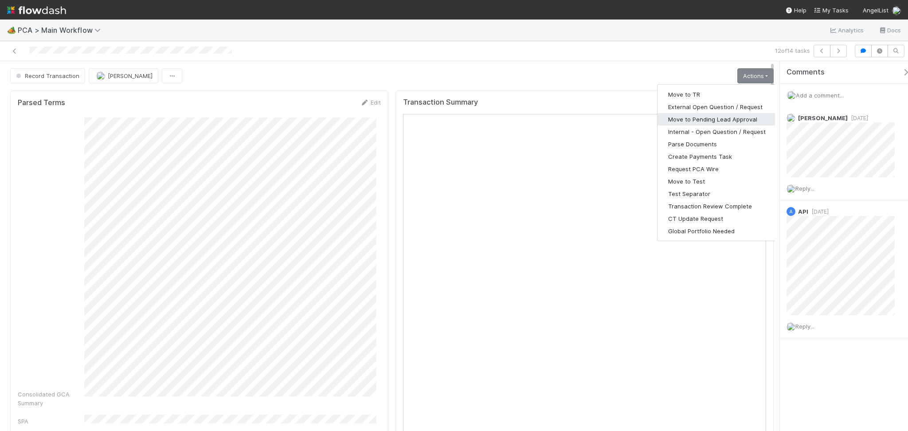
click at [713, 119] on button "Move to Pending Lead Approval" at bounding box center [716, 119] width 119 height 12
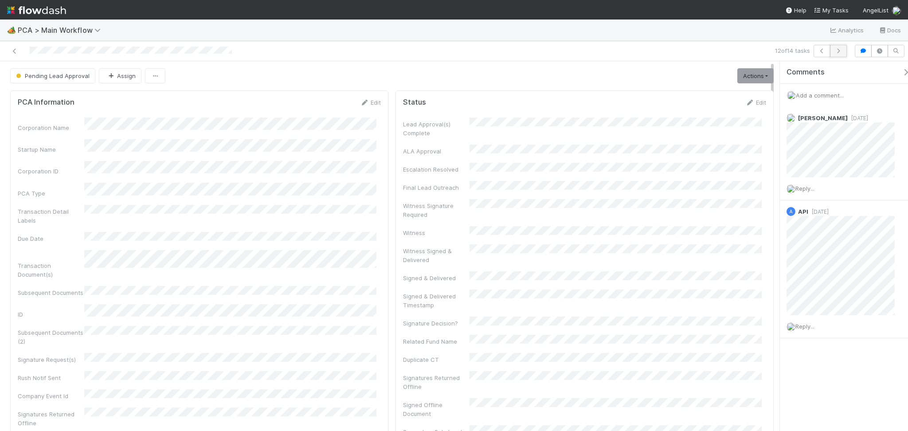
click at [843, 45] on button "button" at bounding box center [838, 51] width 17 height 12
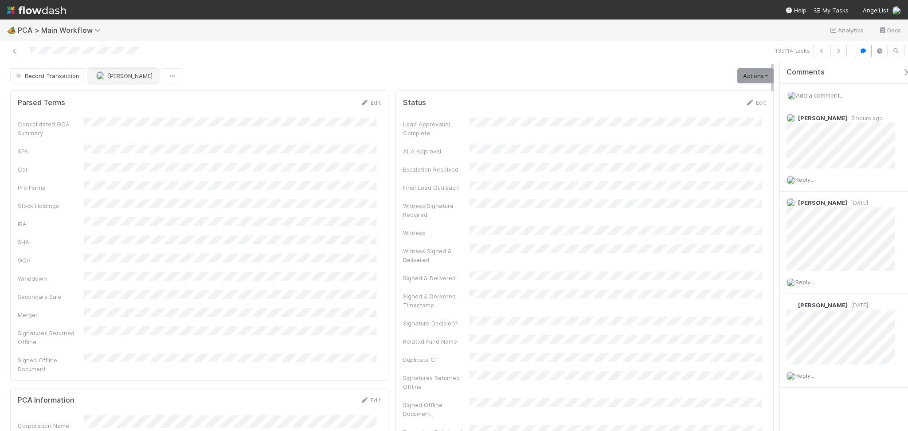
click at [135, 81] on button "Febbie Cervantes" at bounding box center [124, 75] width 70 height 15
click at [16, 51] on icon at bounding box center [14, 51] width 9 height 6
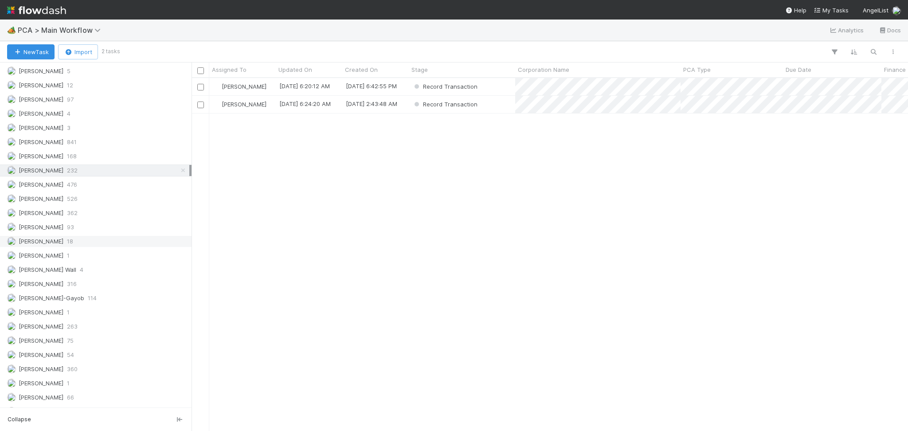
scroll to position [1241, 0]
click at [83, 327] on div "Raven Jacinto 2" at bounding box center [98, 328] width 182 height 11
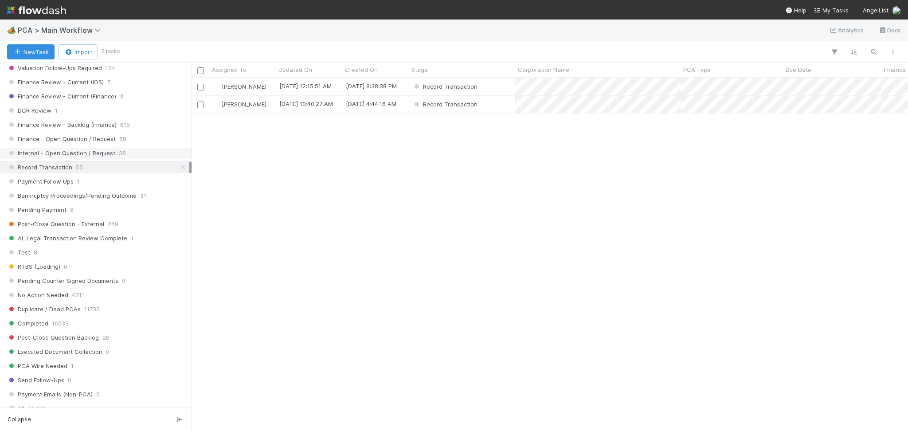
scroll to position [1123, 0]
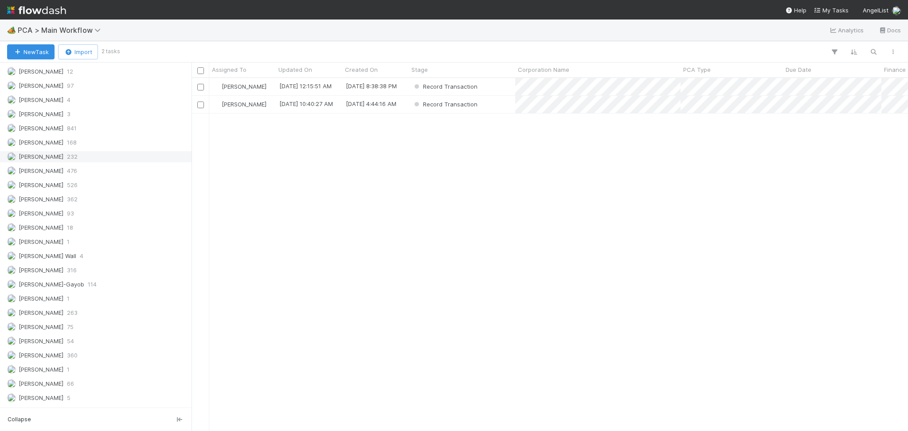
click at [82, 162] on div "Febbie Cervantes 232" at bounding box center [98, 156] width 182 height 11
click at [496, 107] on div "Record Transaction" at bounding box center [462, 104] width 106 height 17
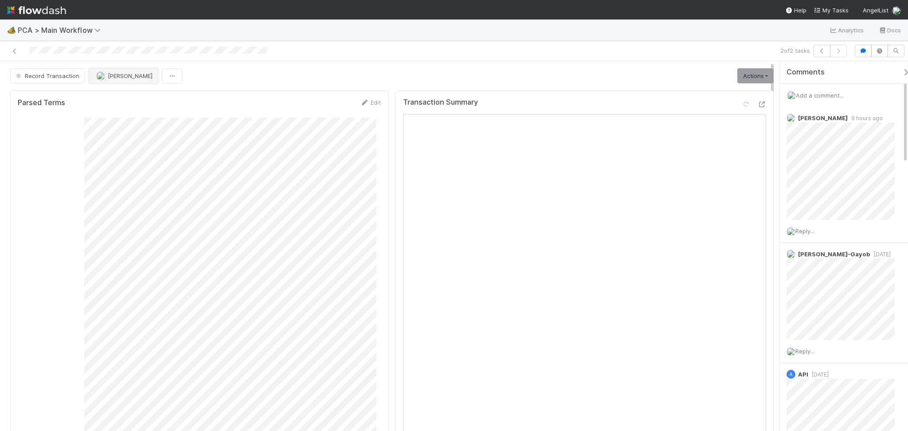
click at [110, 77] on span "Febbie Cervantes" at bounding box center [130, 75] width 45 height 7
click at [16, 49] on icon at bounding box center [14, 51] width 9 height 6
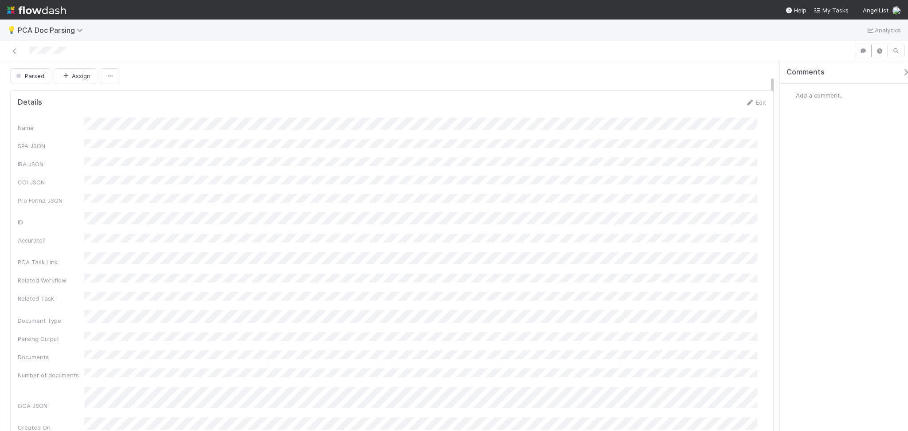
scroll to position [118, 0]
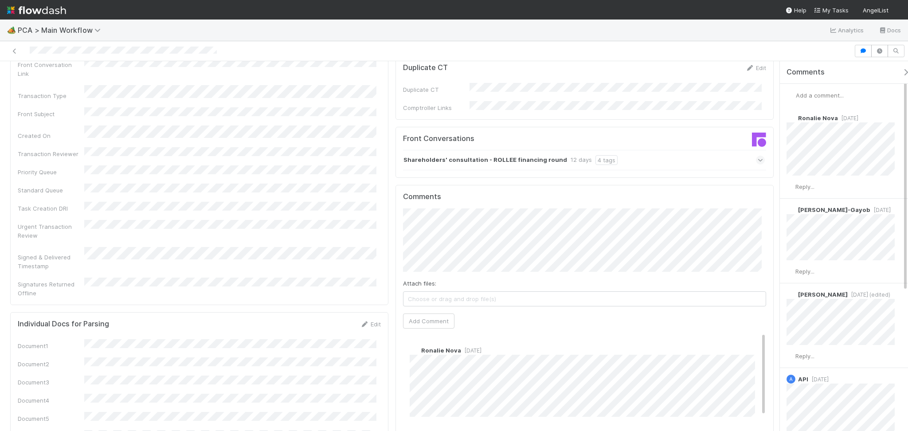
scroll to position [1123, 0]
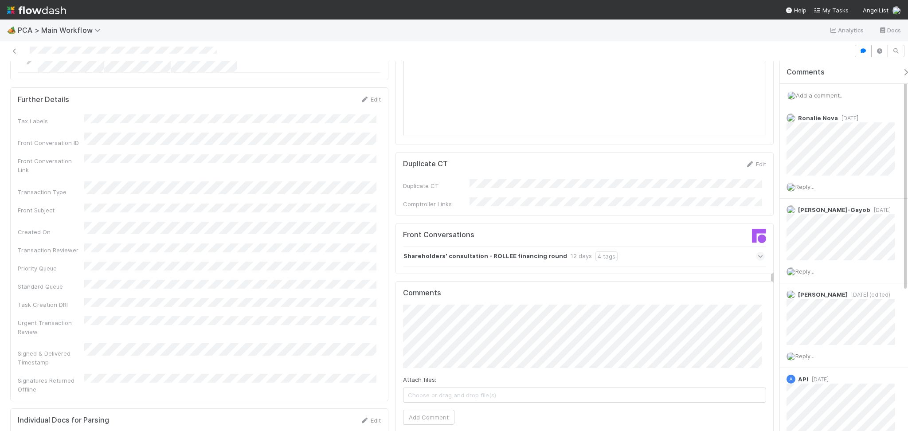
click at [651, 246] on div "Shareholders' consultation - ROLLEE financing round 12 days 4 tags" at bounding box center [584, 256] width 362 height 20
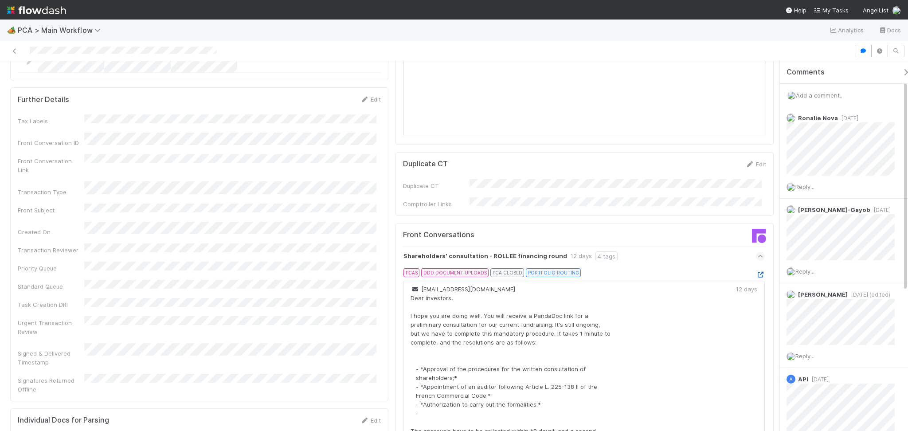
click at [756, 272] on icon at bounding box center [760, 275] width 9 height 6
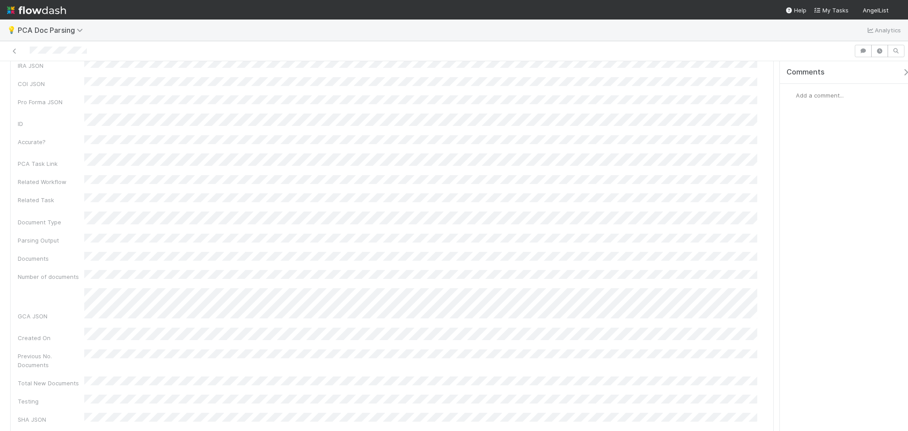
scroll to position [118, 0]
